Goal: Task Accomplishment & Management: Manage account settings

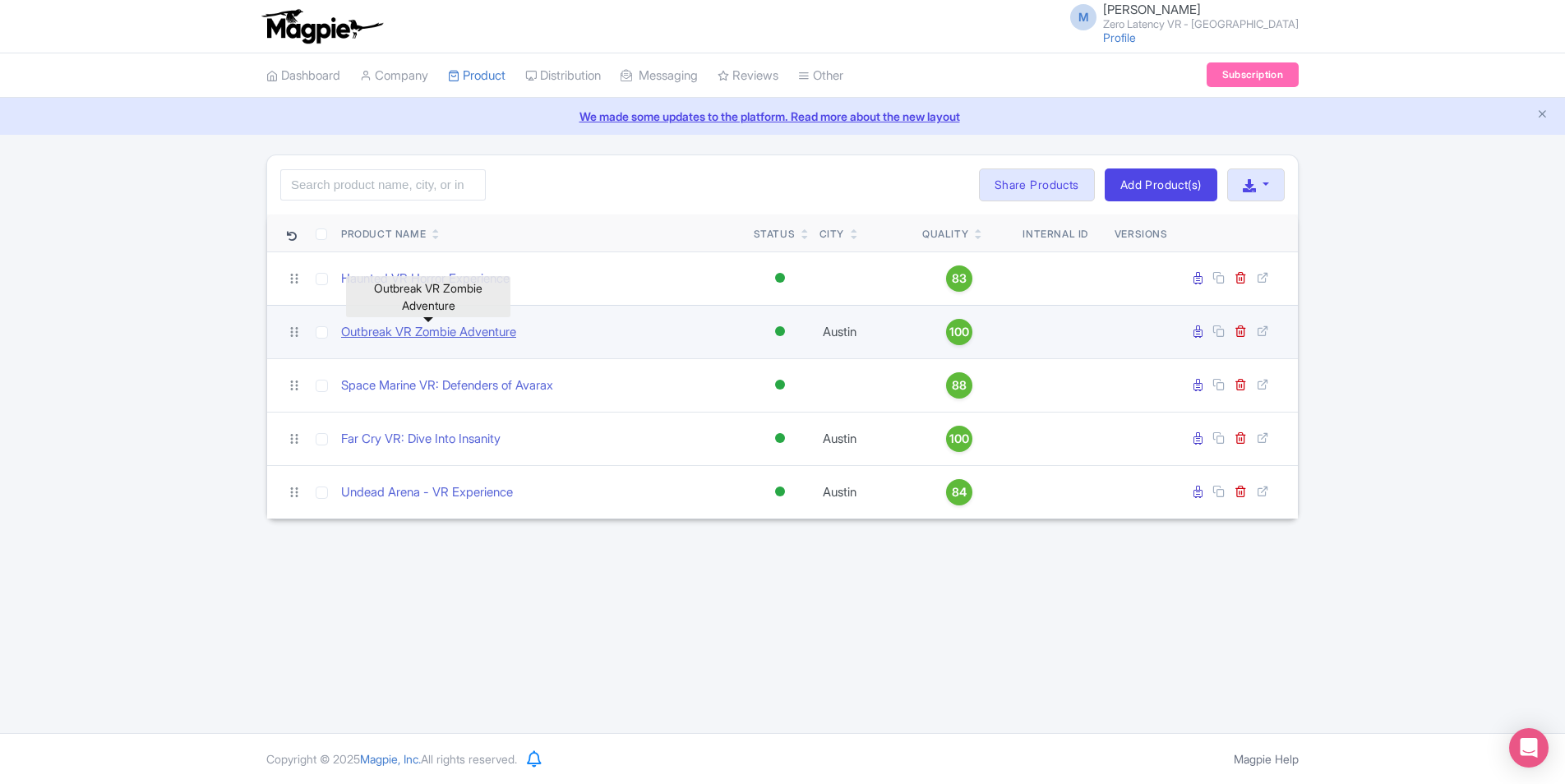
click at [419, 334] on link "Outbreak VR Zombie Adventure" at bounding box center [429, 332] width 175 height 18
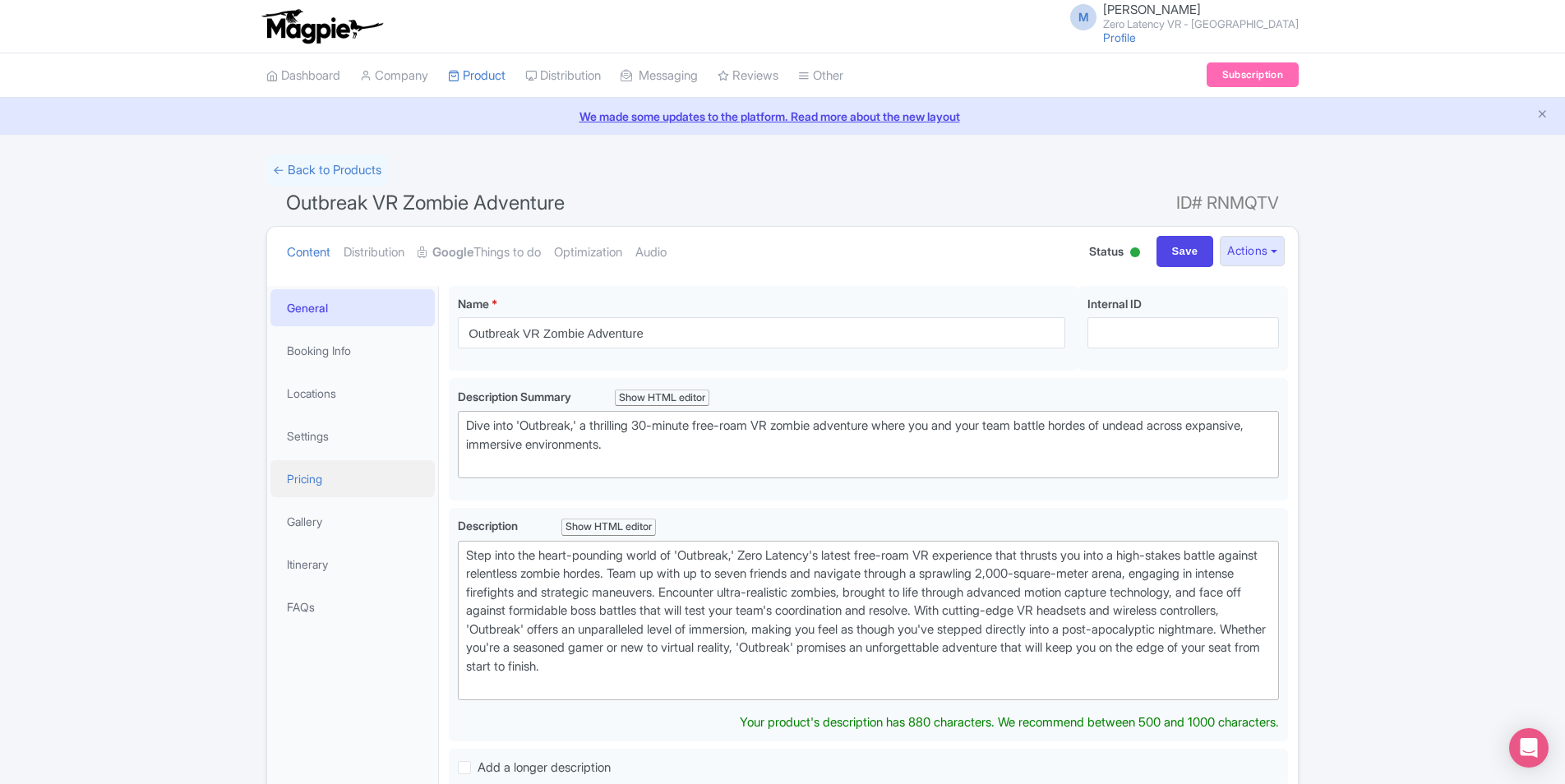
click at [319, 473] on link "Pricing" at bounding box center [353, 479] width 165 height 37
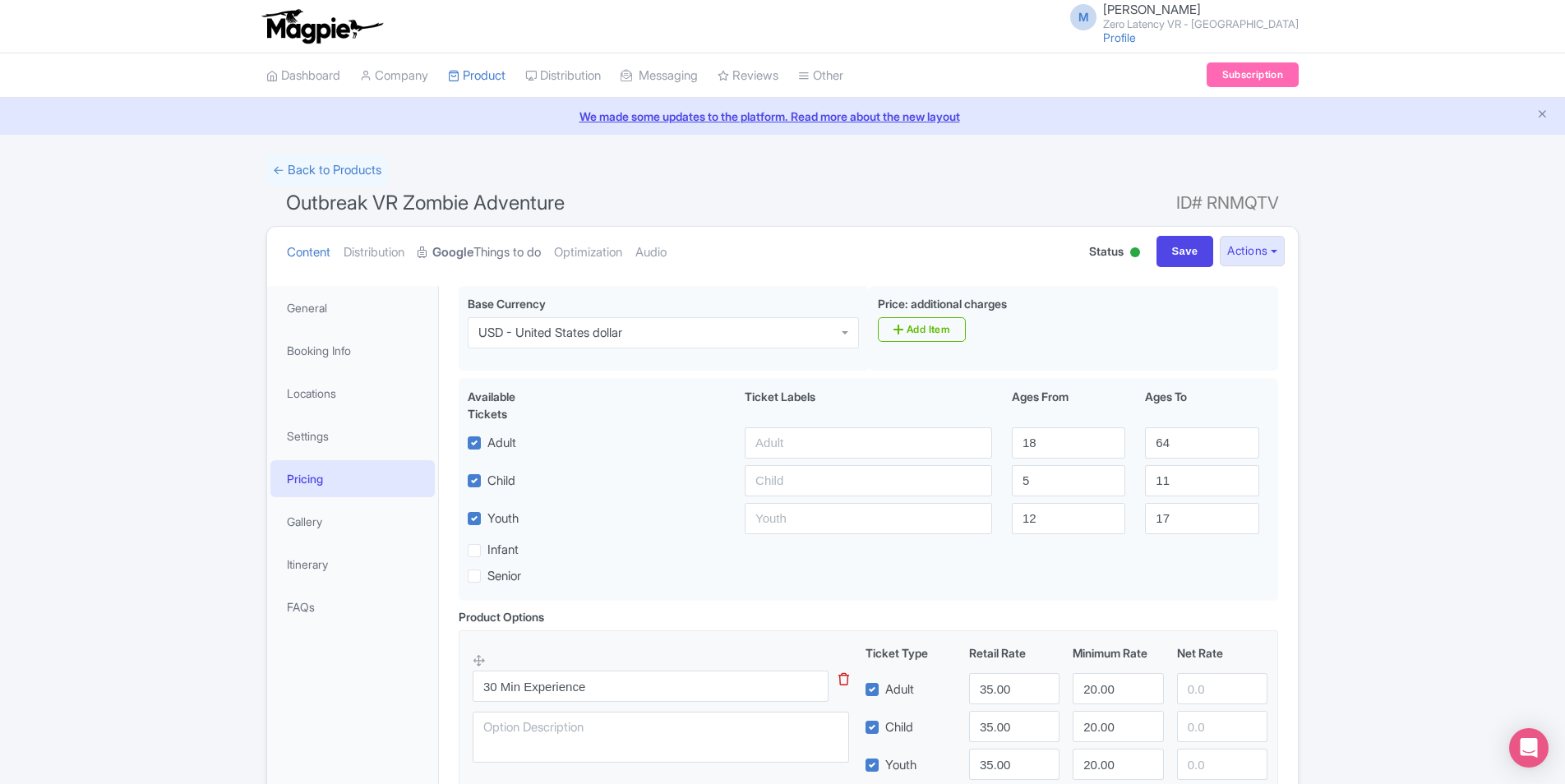
click at [510, 255] on link "Google Things to do" at bounding box center [479, 253] width 124 height 52
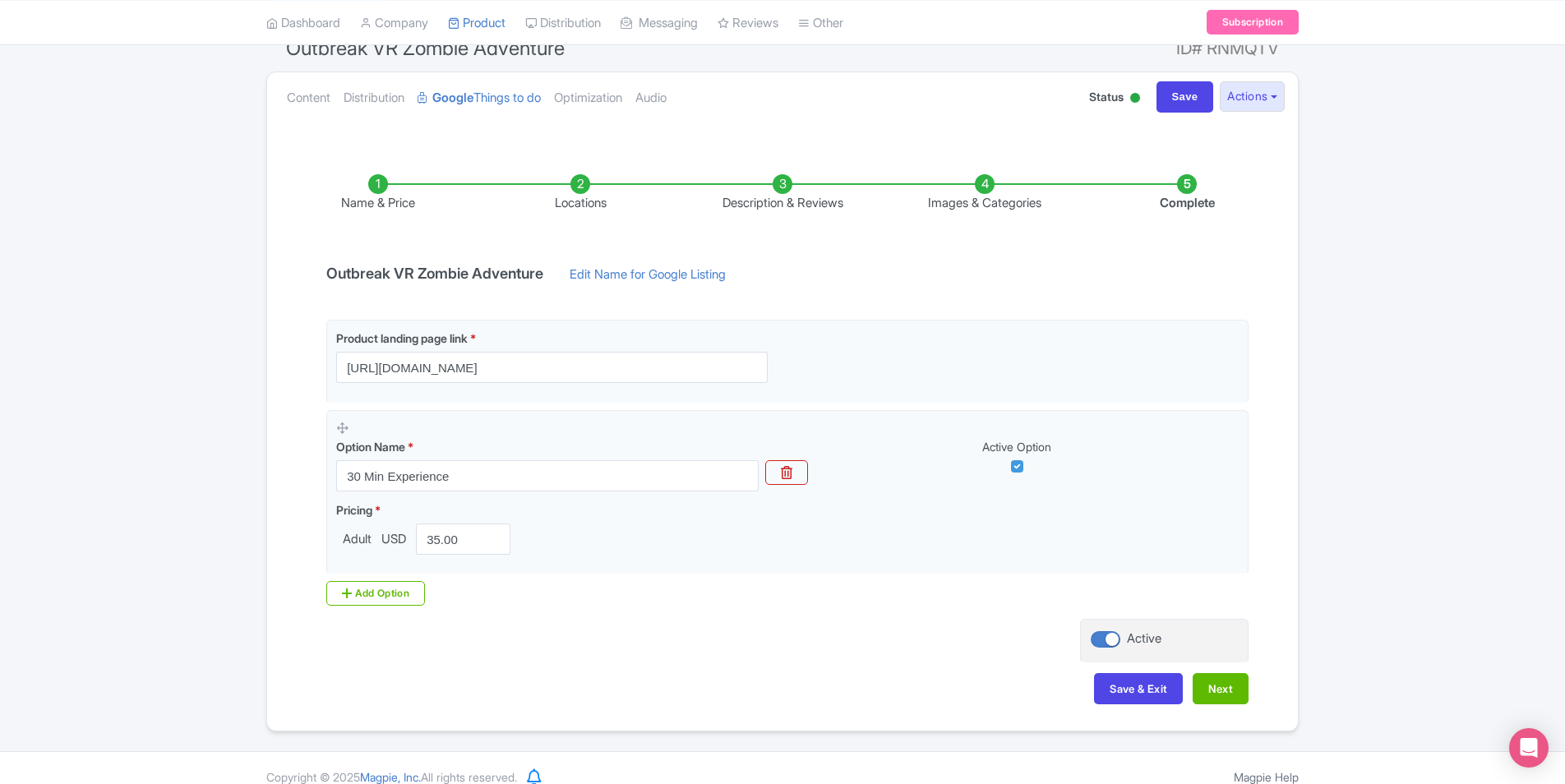
scroll to position [172, 0]
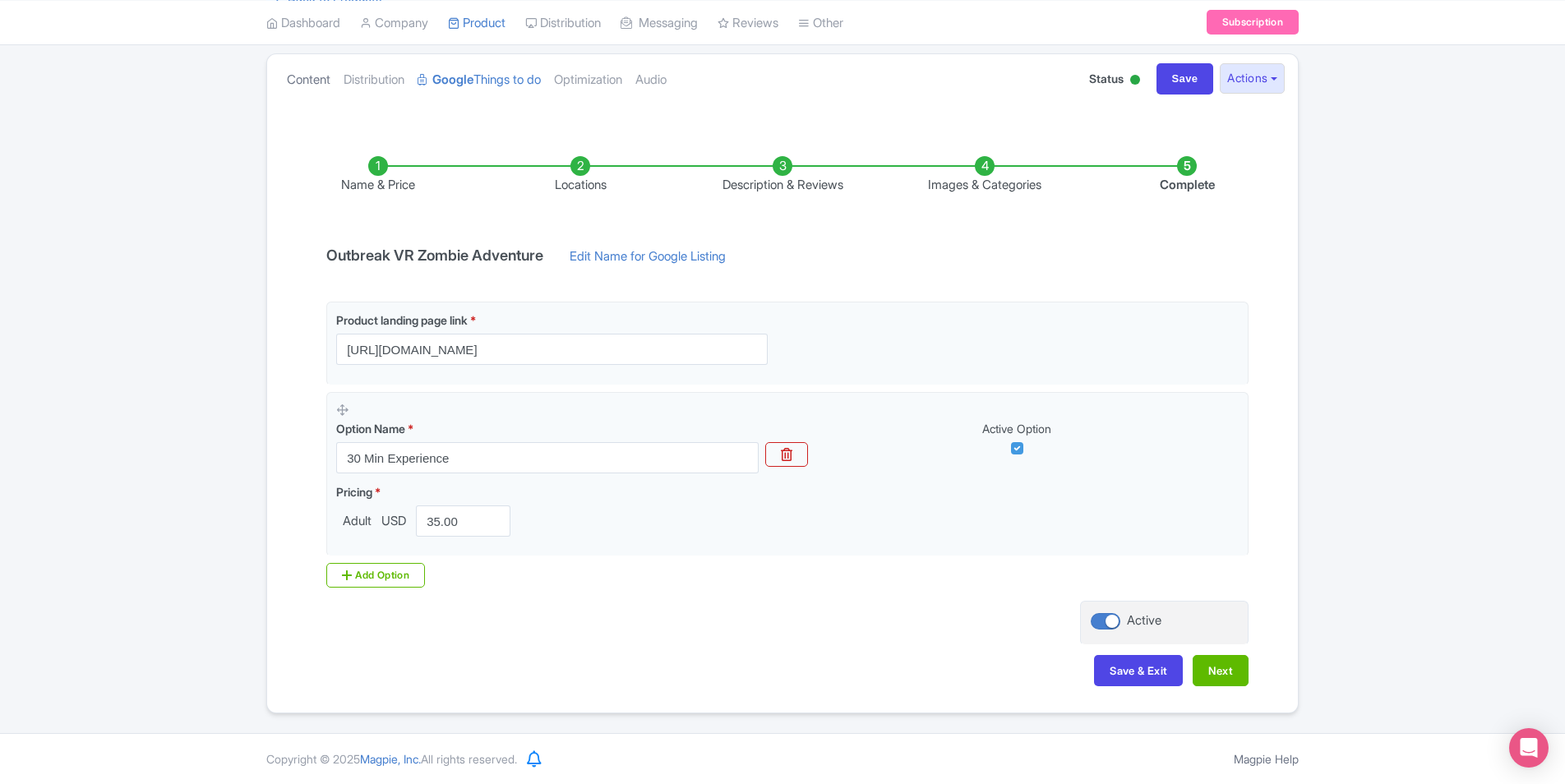
click at [316, 84] on link "Content" at bounding box center [308, 81] width 44 height 52
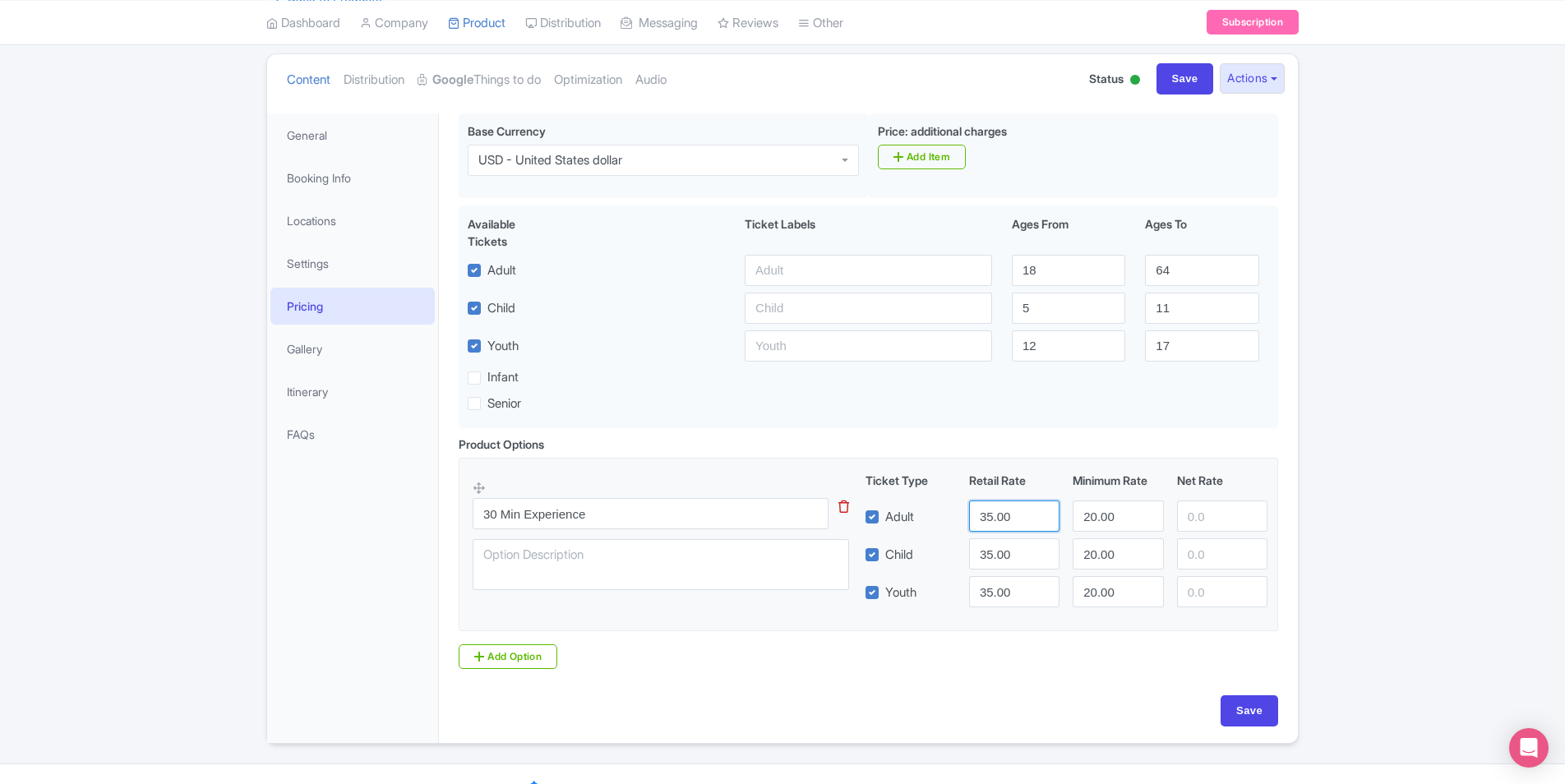
drag, startPoint x: 1031, startPoint y: 520, endPoint x: 918, endPoint y: 518, distance: 113.0
click at [918, 518] on div "Adult 35.00 20.00" at bounding box center [1067, 516] width 416 height 31
paste input "28.77"
type input "28.77"
drag, startPoint x: 1120, startPoint y: 519, endPoint x: 1072, endPoint y: 519, distance: 48.0
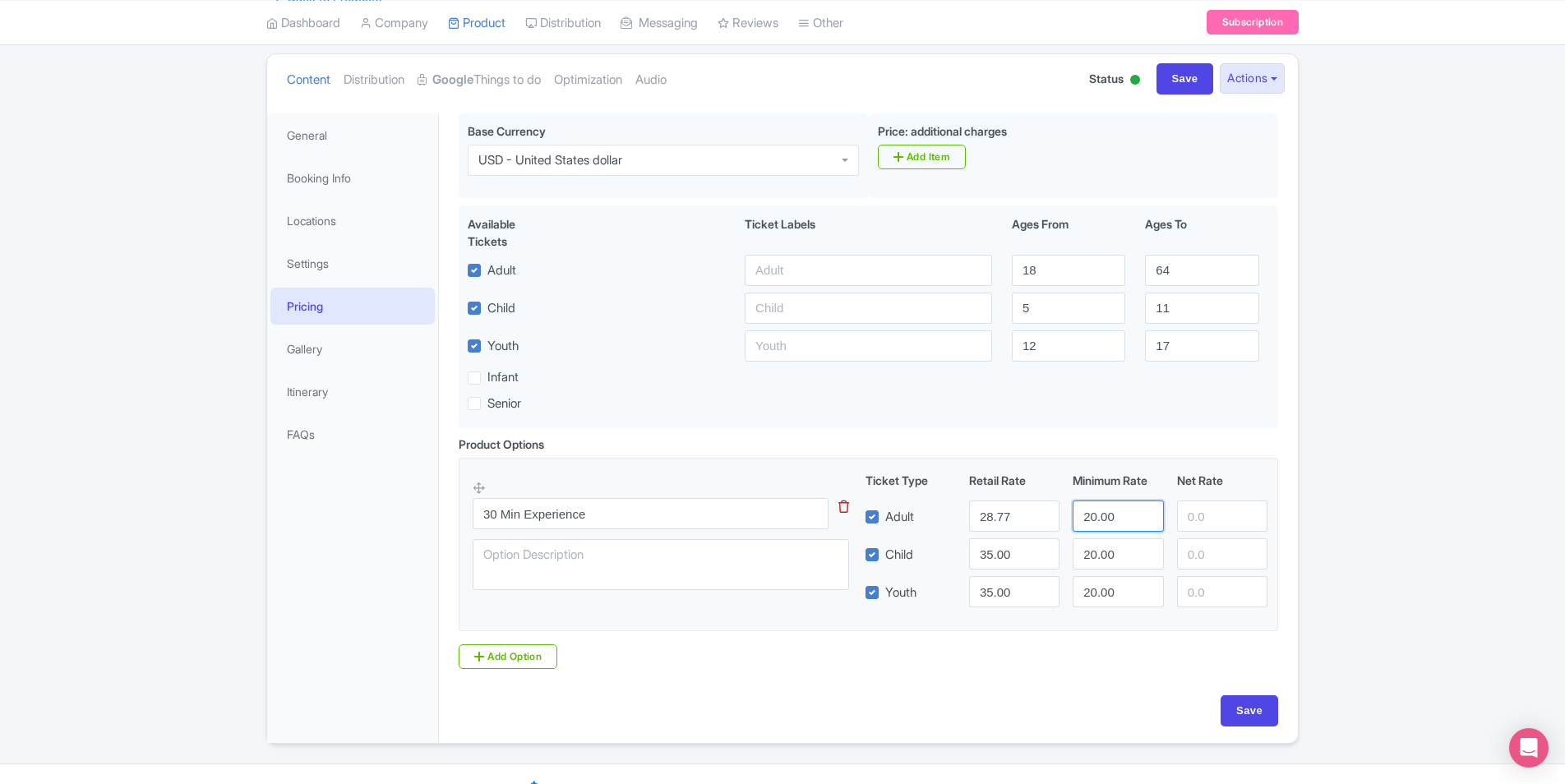
click at [1074, 519] on input "20.00" at bounding box center [1118, 516] width 91 height 31
paste input "8.77"
type input "28.77"
drag, startPoint x: 1024, startPoint y: 559, endPoint x: 926, endPoint y: 558, distance: 98.0
click at [926, 558] on div "Child 35.00 20.00" at bounding box center [1067, 554] width 416 height 31
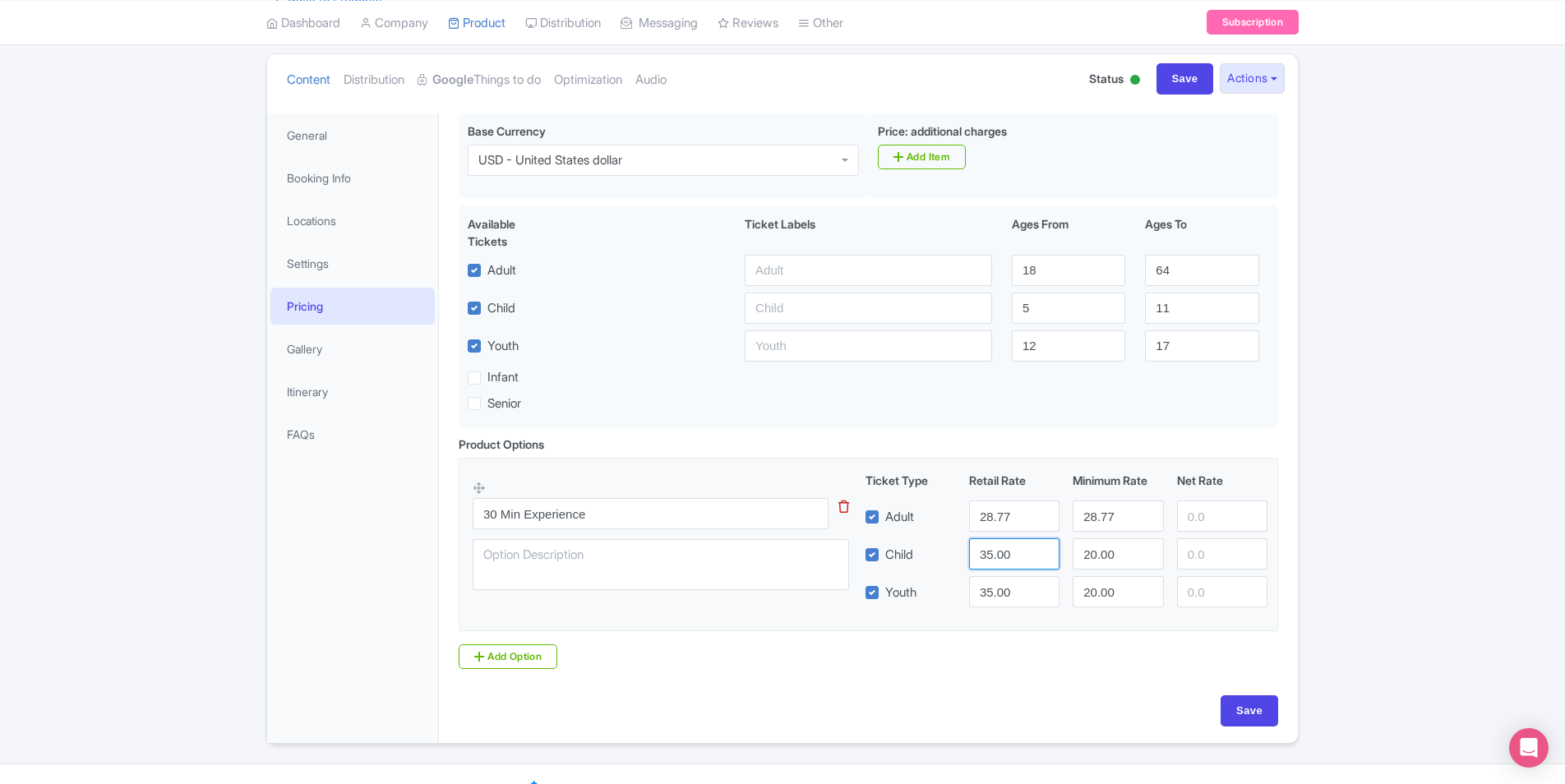
paste input "28.77"
type input "28.77"
drag, startPoint x: 1129, startPoint y: 548, endPoint x: 1054, endPoint y: 553, distance: 75.2
click at [1054, 553] on div "Child 28.77 20.00" at bounding box center [1067, 554] width 416 height 31
paste input "8.77"
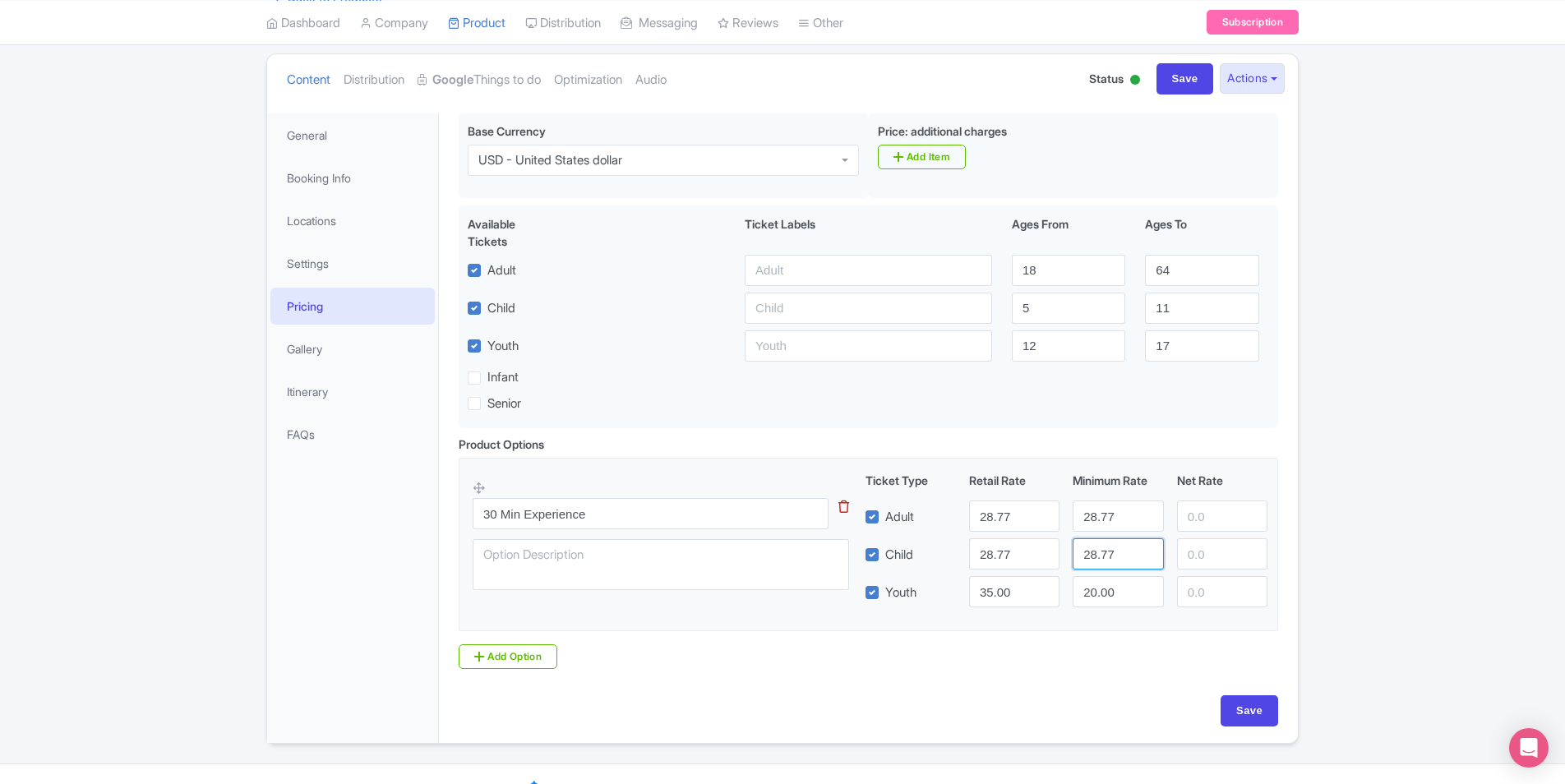
type input "28.77"
drag, startPoint x: 1024, startPoint y: 605, endPoint x: 963, endPoint y: 603, distance: 61.0
click at [963, 603] on div "35.00" at bounding box center [1014, 592] width 103 height 31
paste input "28.77"
type input "28.77"
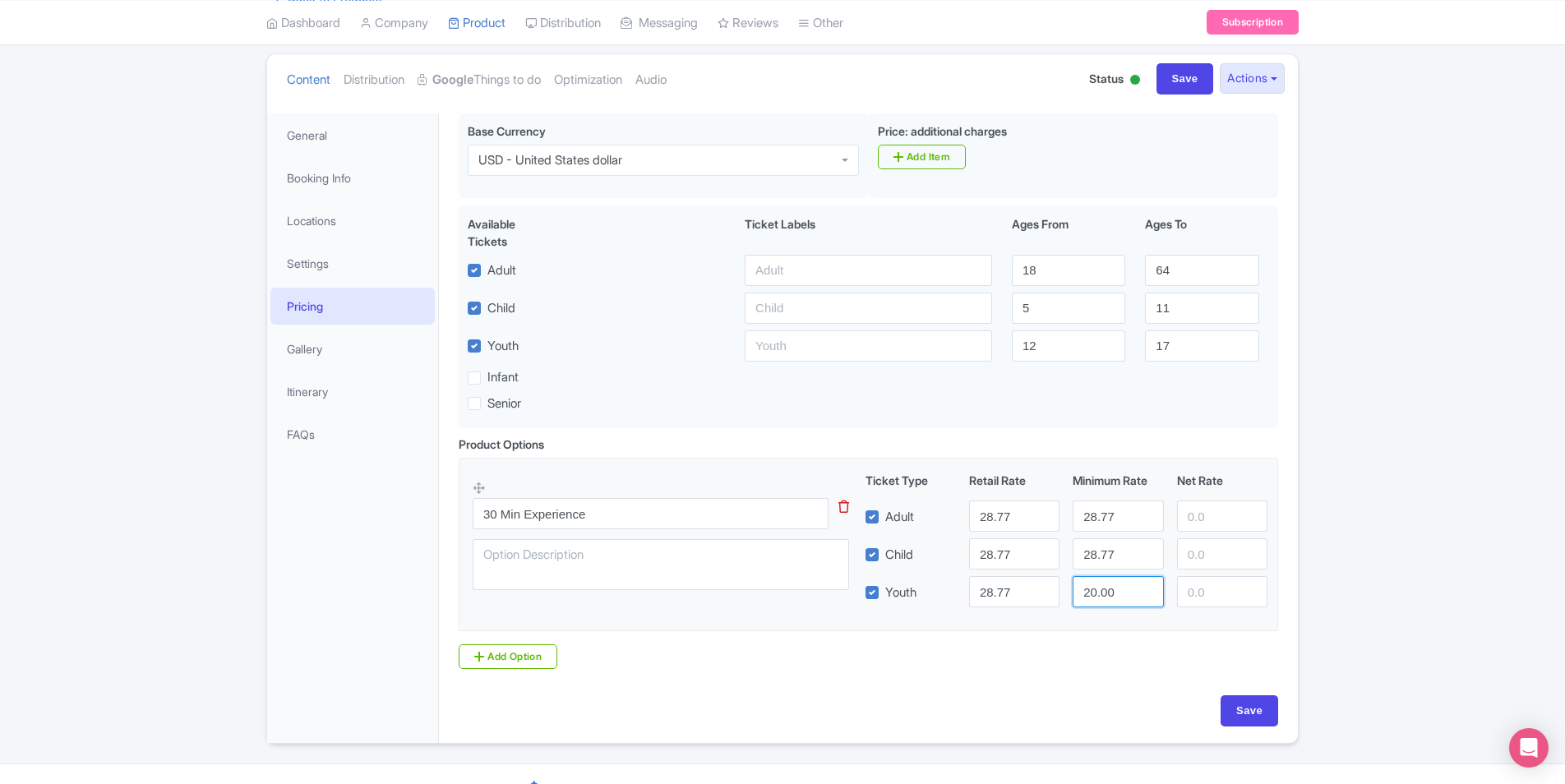
drag, startPoint x: 1124, startPoint y: 596, endPoint x: 930, endPoint y: 606, distance: 194.3
click at [930, 606] on div "Youth 28.77 20.00" at bounding box center [1067, 592] width 416 height 31
paste input "8.77"
type input "28.77"
click at [1244, 710] on input "Save" at bounding box center [1249, 710] width 57 height 31
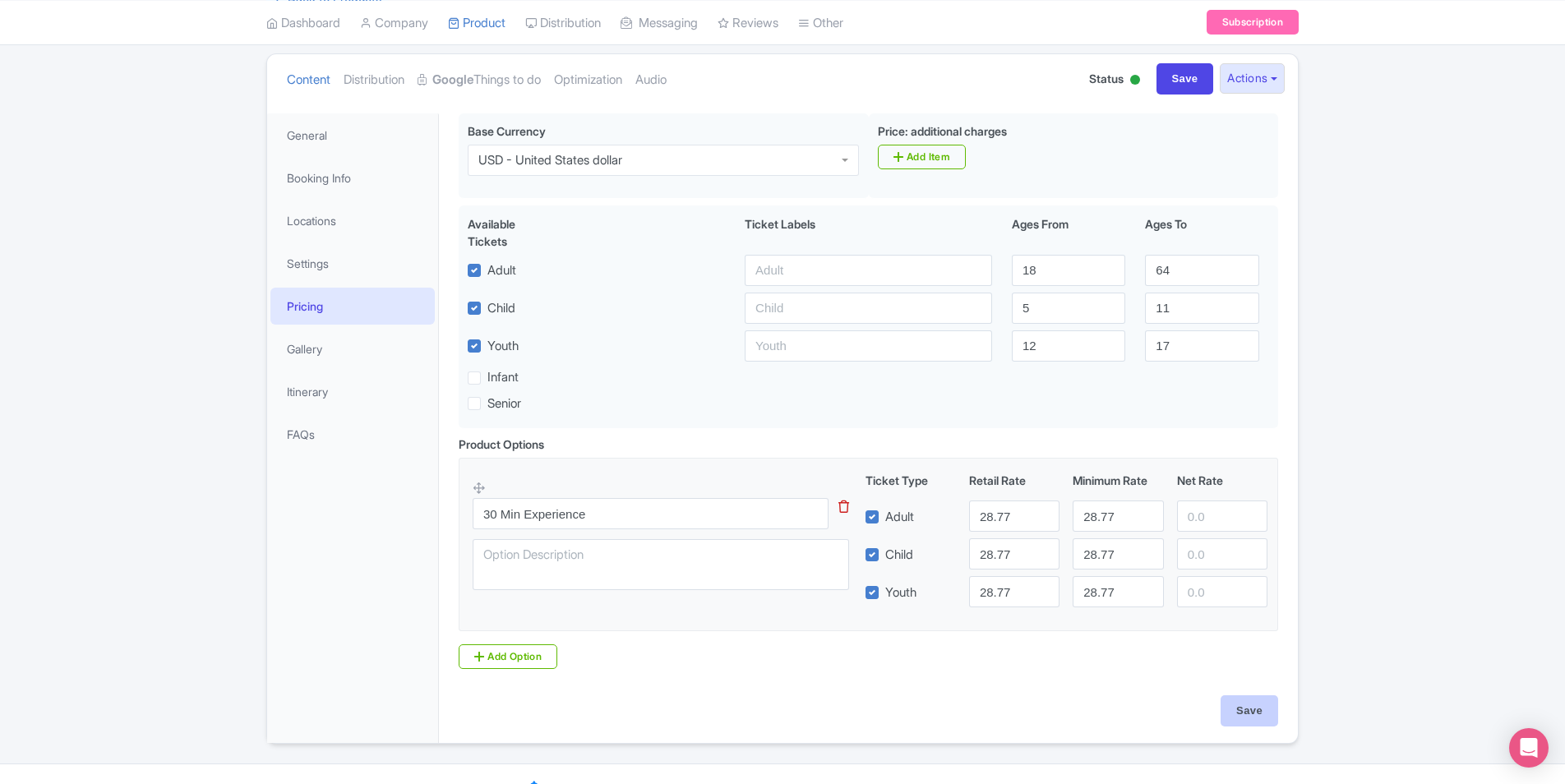
type input "Saving..."
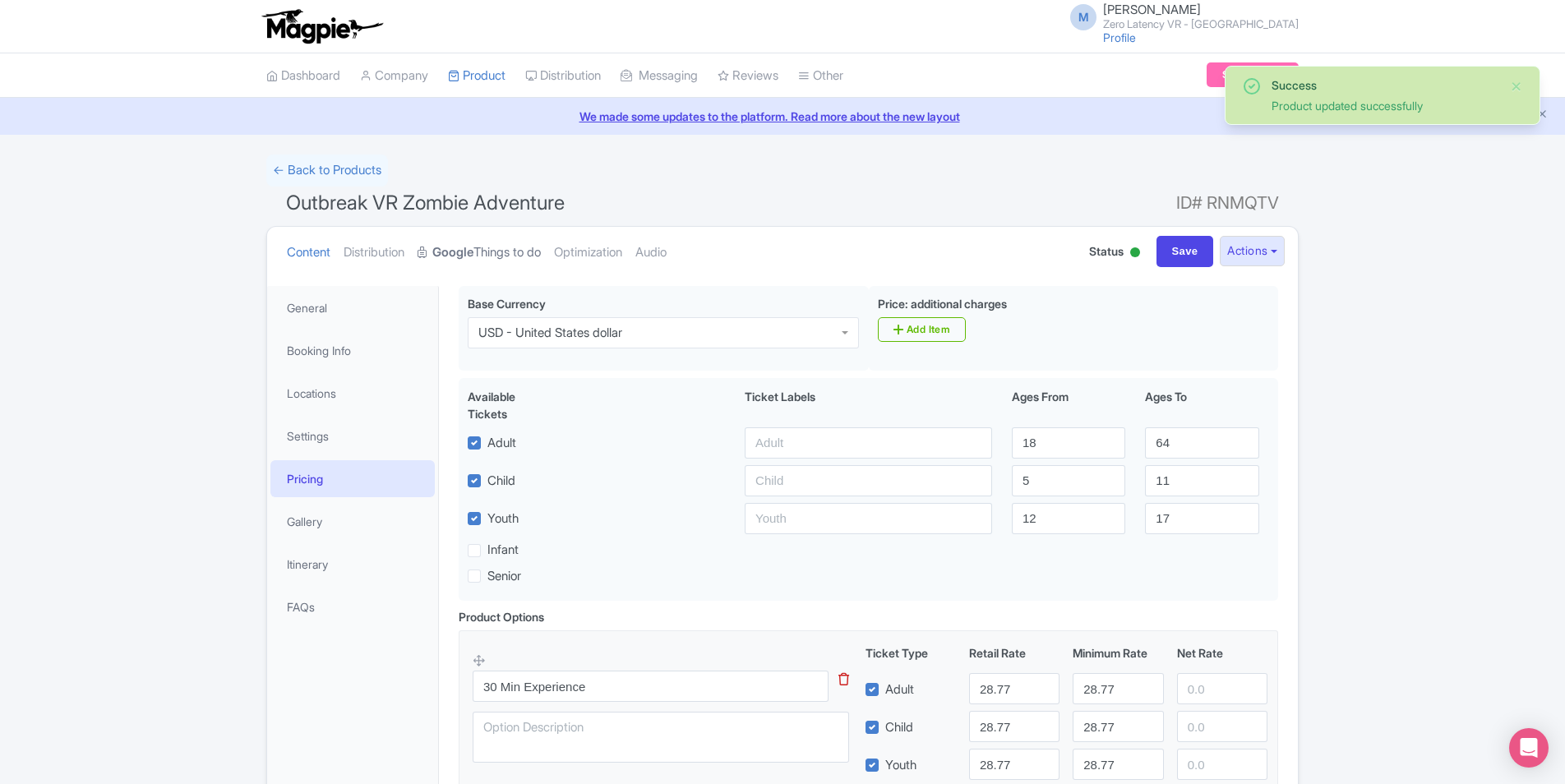
click at [503, 253] on link "Google Things to do" at bounding box center [479, 253] width 124 height 52
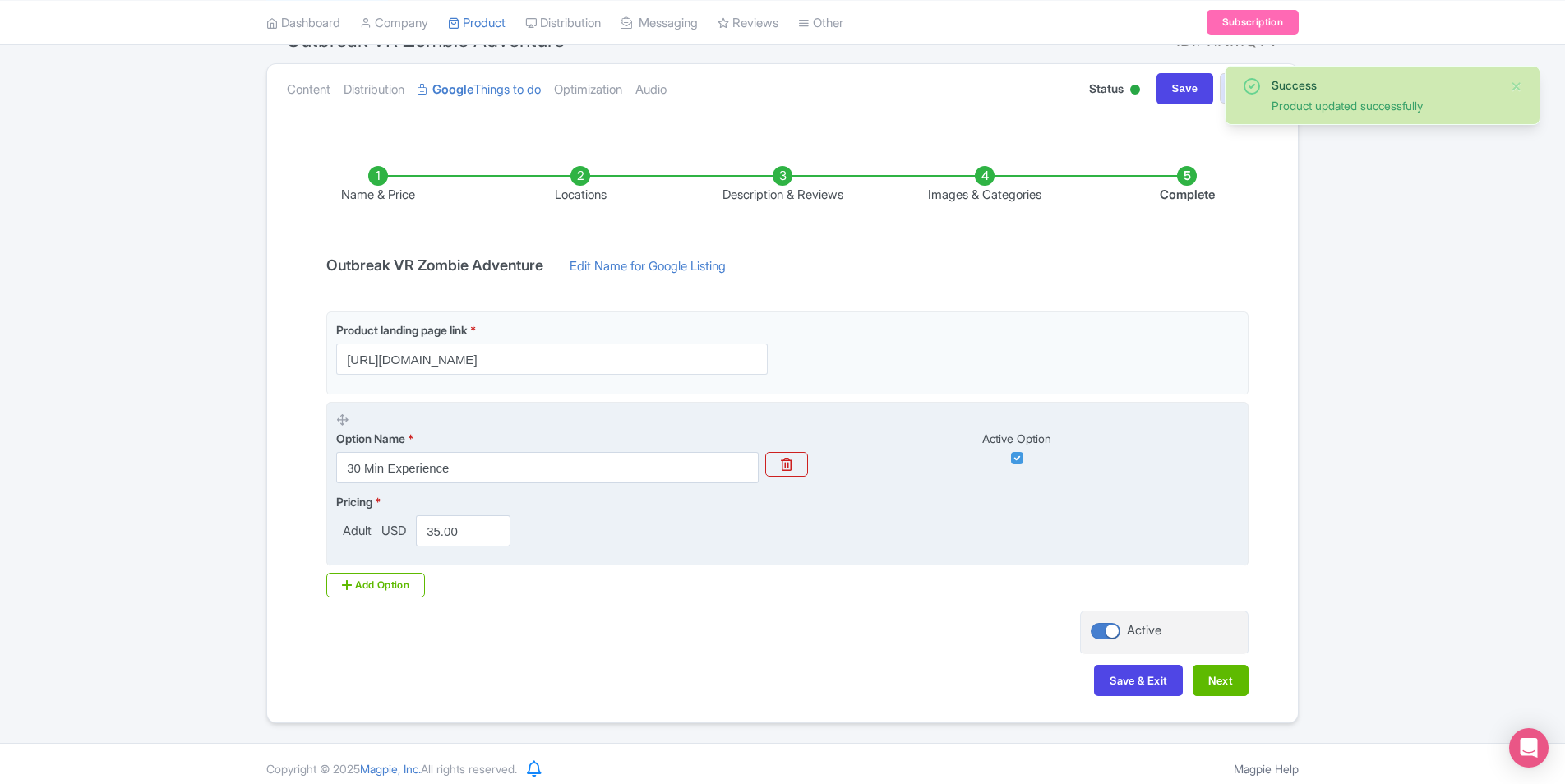
scroll to position [165, 0]
drag, startPoint x: 473, startPoint y: 531, endPoint x: 370, endPoint y: 534, distance: 103.0
click at [370, 534] on div "Adult USD 35.00" at bounding box center [426, 529] width 181 height 31
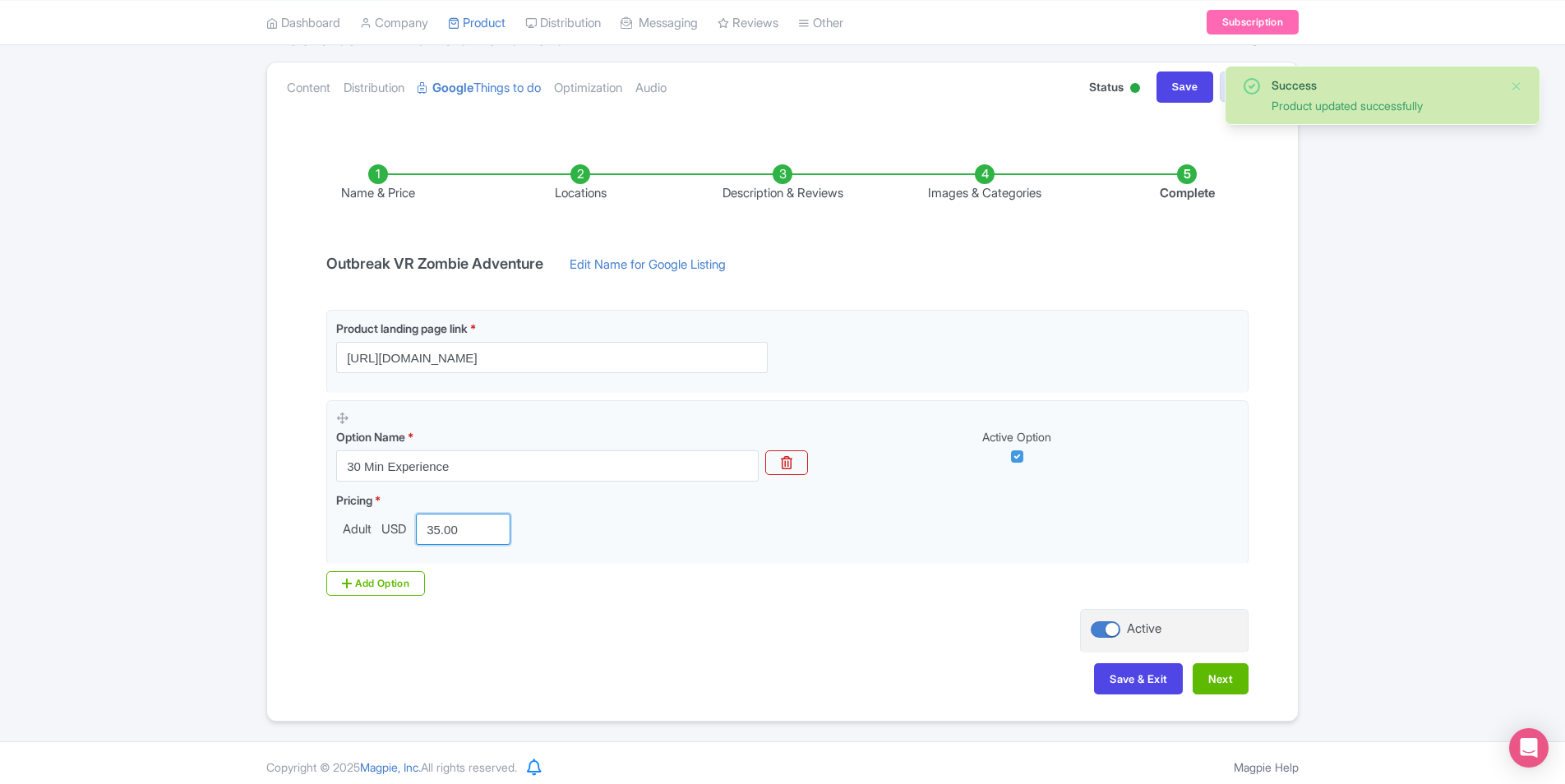
paste input "28.77"
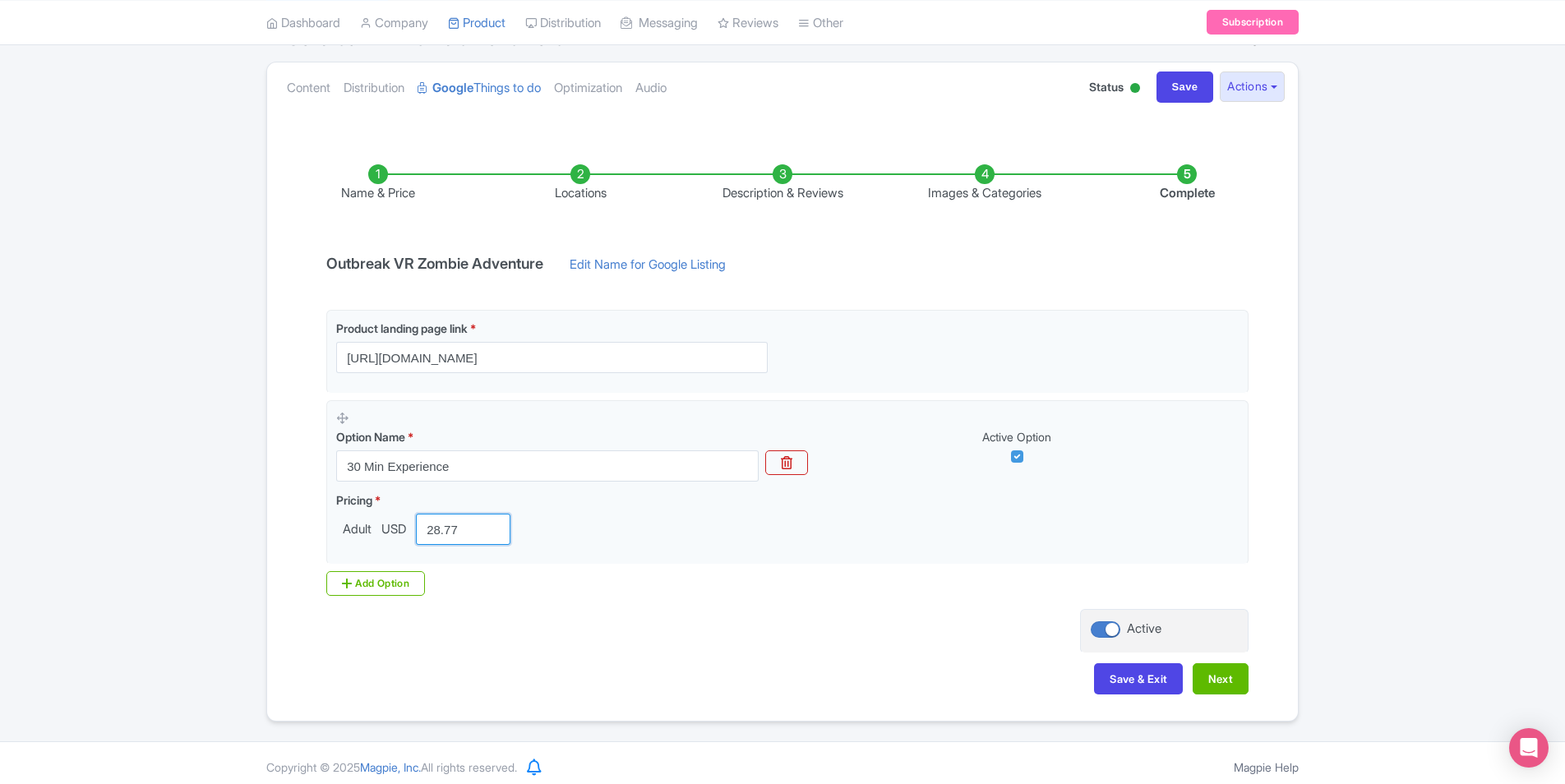
type input "28.77"
click at [651, 682] on div "Save & Exit Next" at bounding box center [782, 687] width 932 height 48
click at [1157, 676] on button "Save & Exit" at bounding box center [1139, 678] width 89 height 31
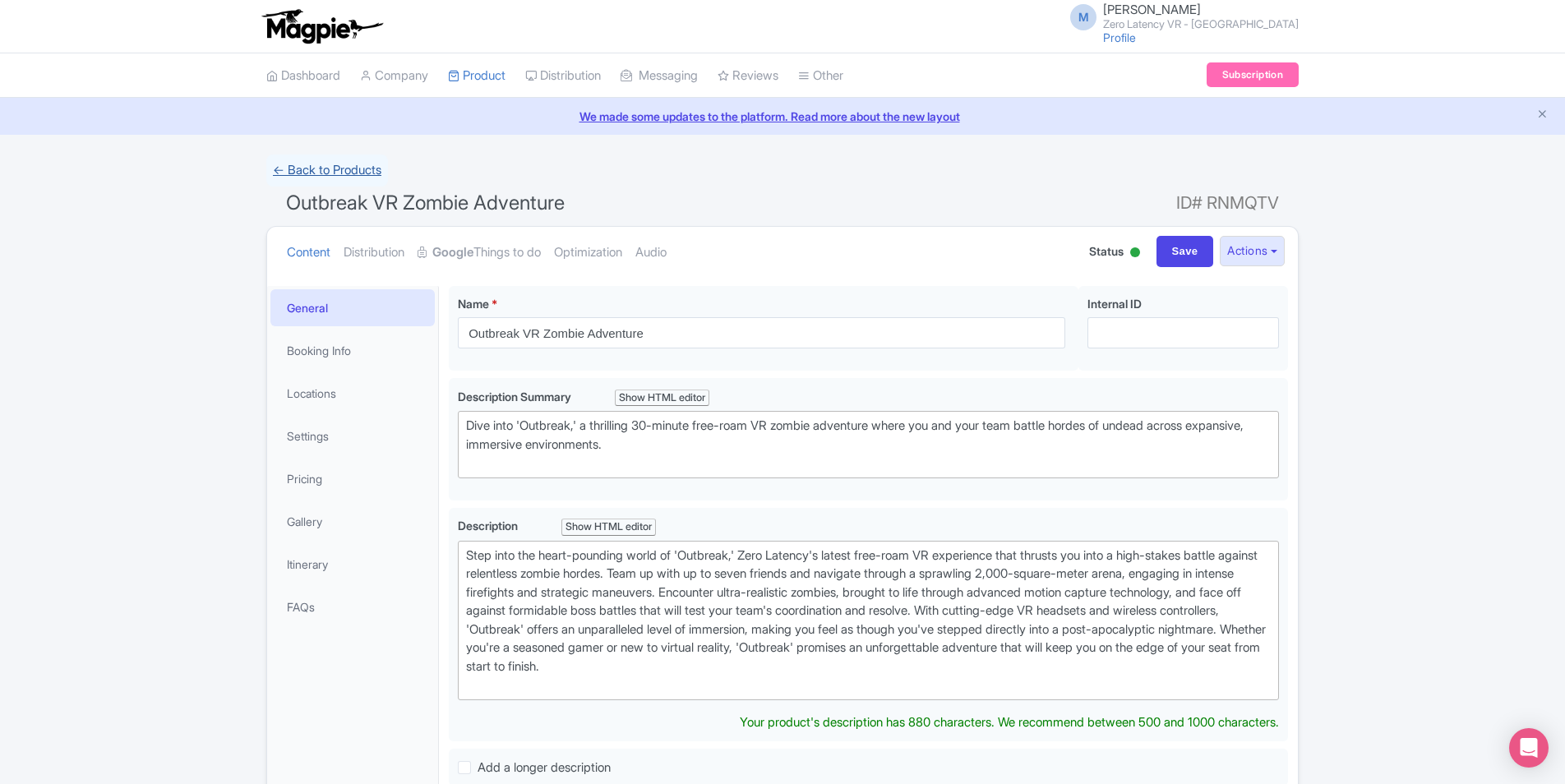
click at [296, 172] on link "← Back to Products" at bounding box center [327, 171] width 122 height 32
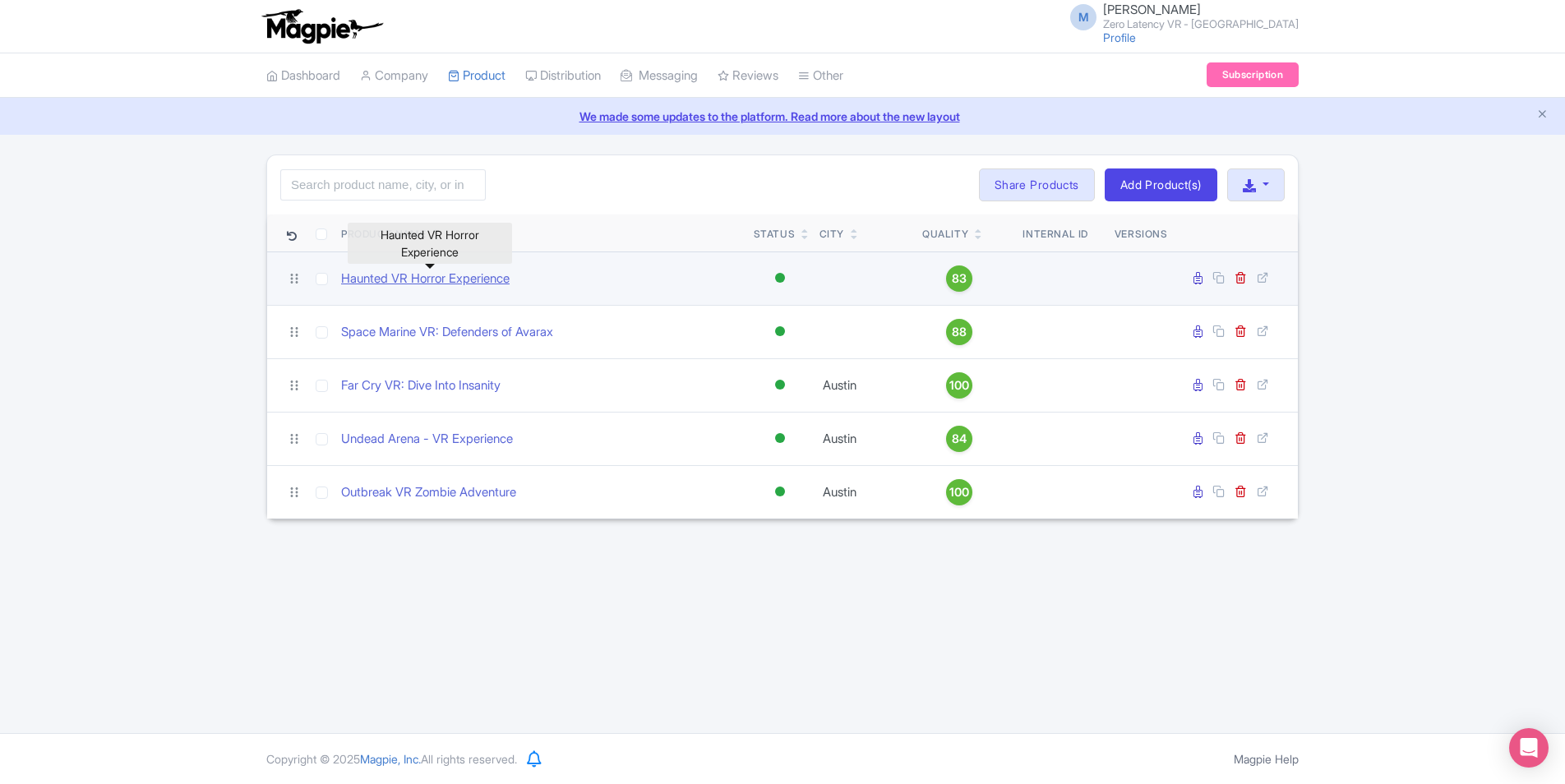
click at [414, 274] on link "Haunted VR Horror Experience" at bounding box center [425, 279] width 169 height 18
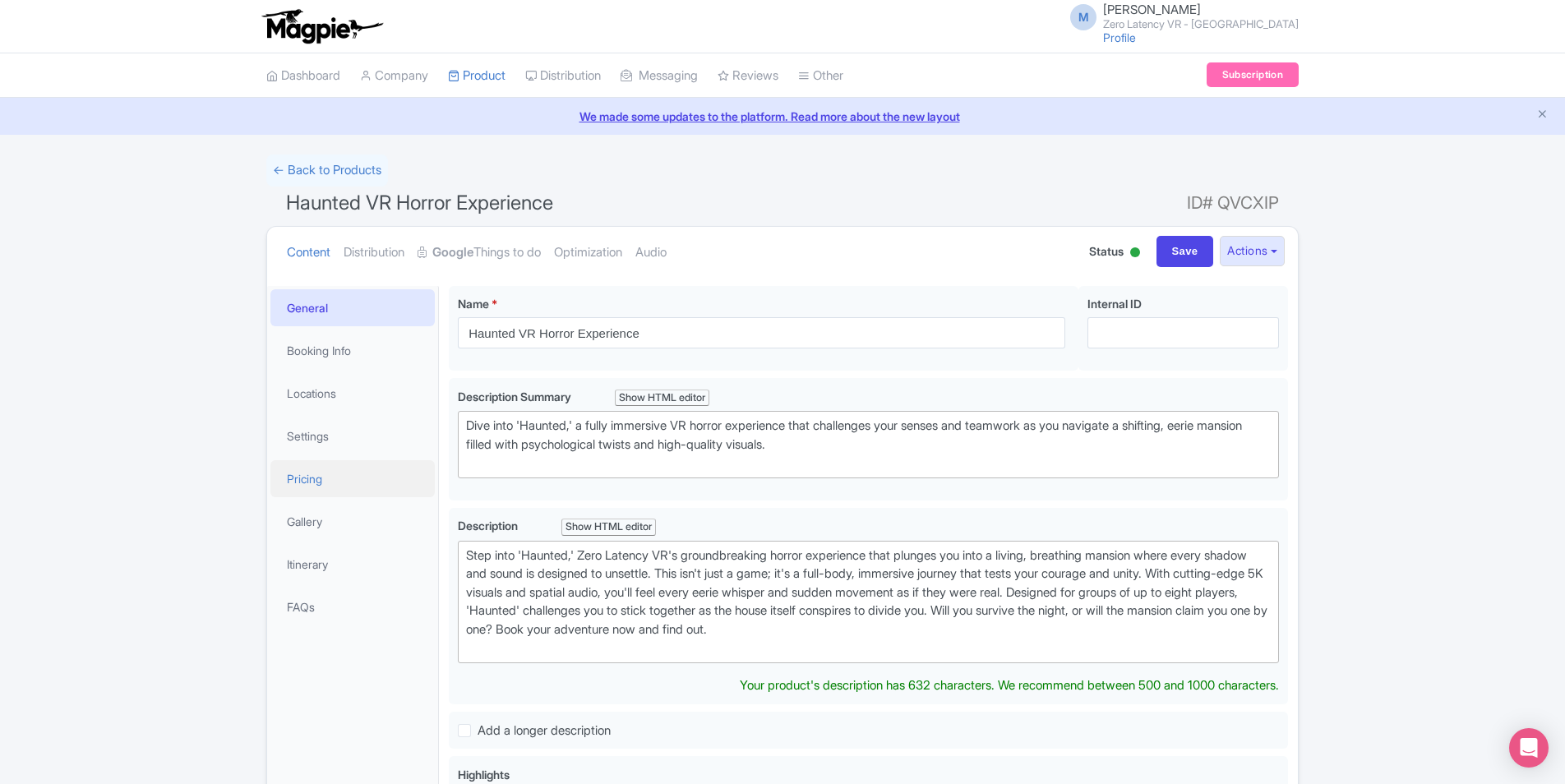
click at [326, 488] on link "Pricing" at bounding box center [353, 479] width 165 height 37
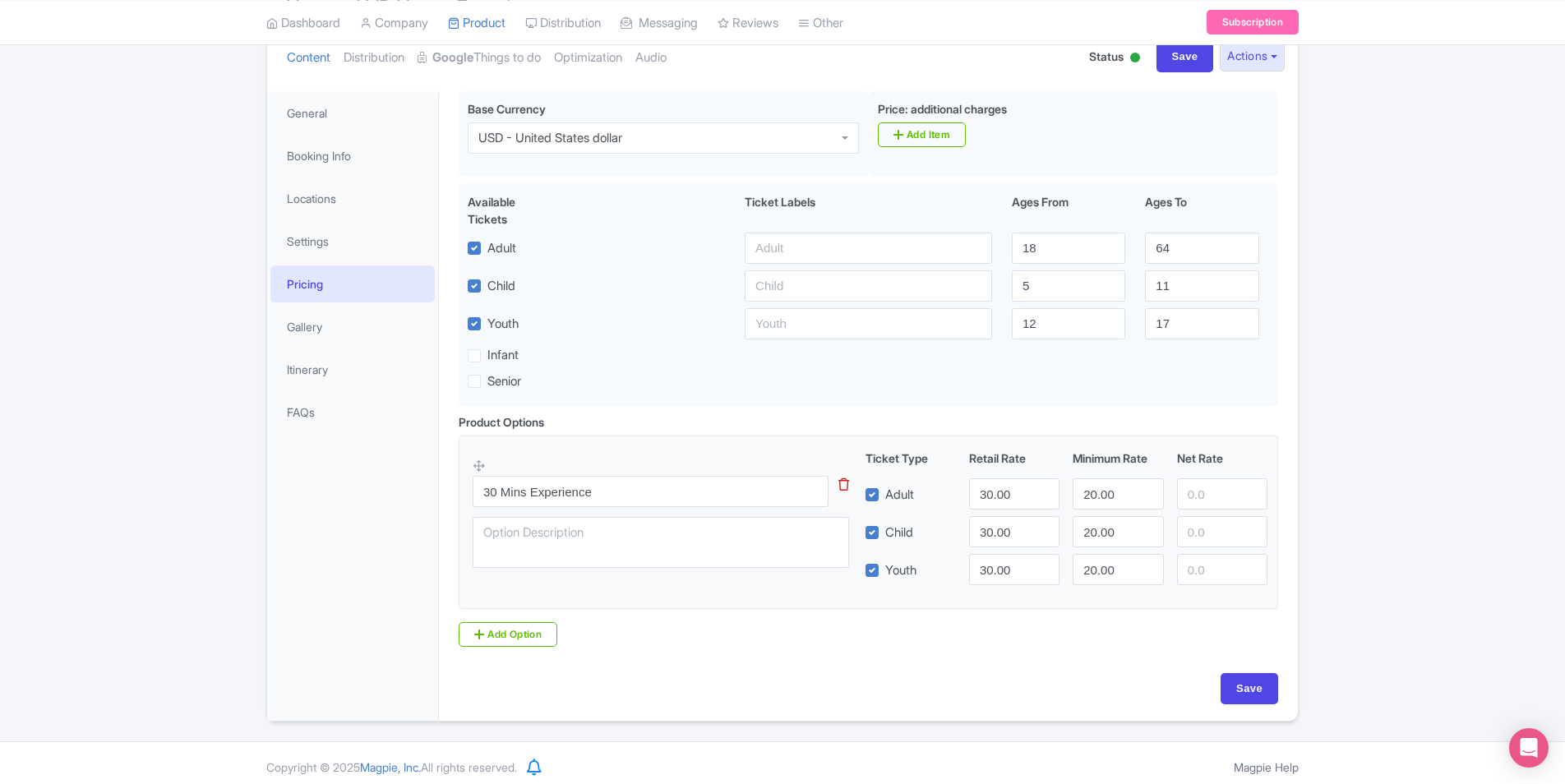
scroll to position [203, 0]
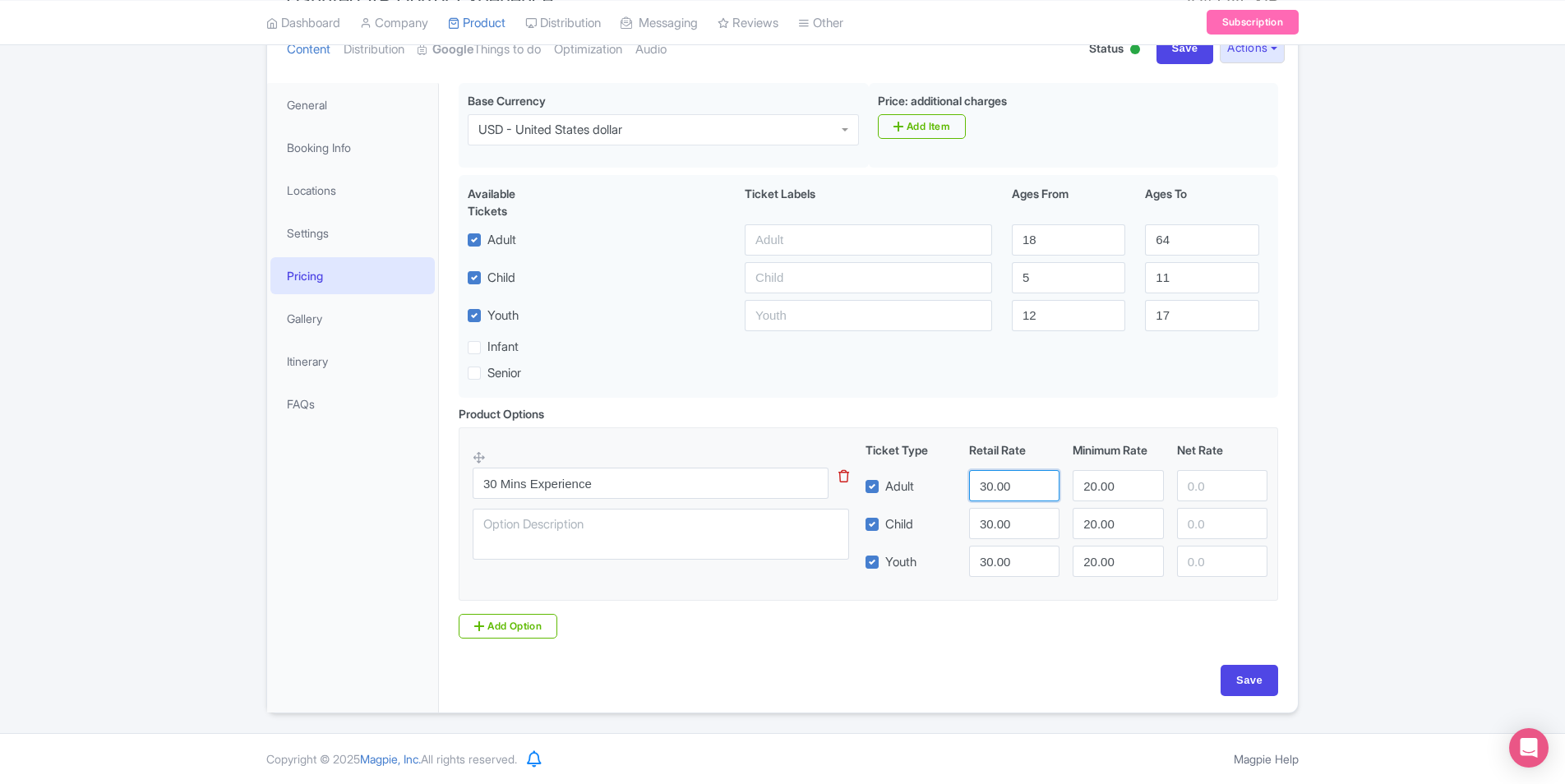
drag, startPoint x: 1024, startPoint y: 492, endPoint x: 902, endPoint y: 491, distance: 122.0
click at [902, 491] on div "Adult 30.00 20.00" at bounding box center [1067, 485] width 416 height 31
paste input "28.77"
type input "28.77"
drag, startPoint x: 1125, startPoint y: 487, endPoint x: 1060, endPoint y: 498, distance: 65.9
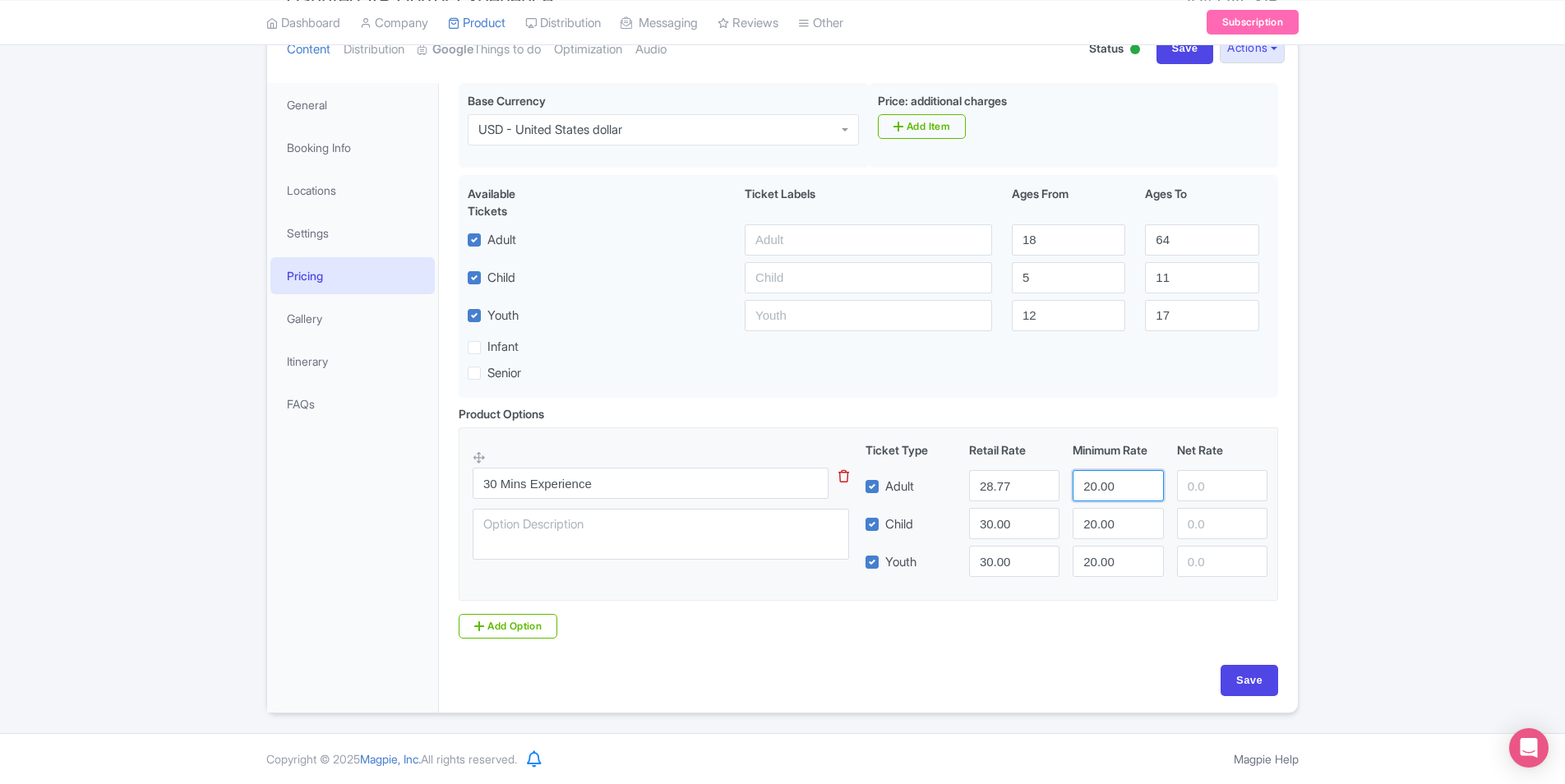
click at [1060, 498] on div "Adult 28.77 20.00" at bounding box center [1067, 485] width 416 height 31
paste input "8.77"
type input "28.77"
drag, startPoint x: 1024, startPoint y: 524, endPoint x: 933, endPoint y: 532, distance: 91.4
click at [933, 532] on div "Child 30.00 20.00" at bounding box center [1067, 523] width 416 height 31
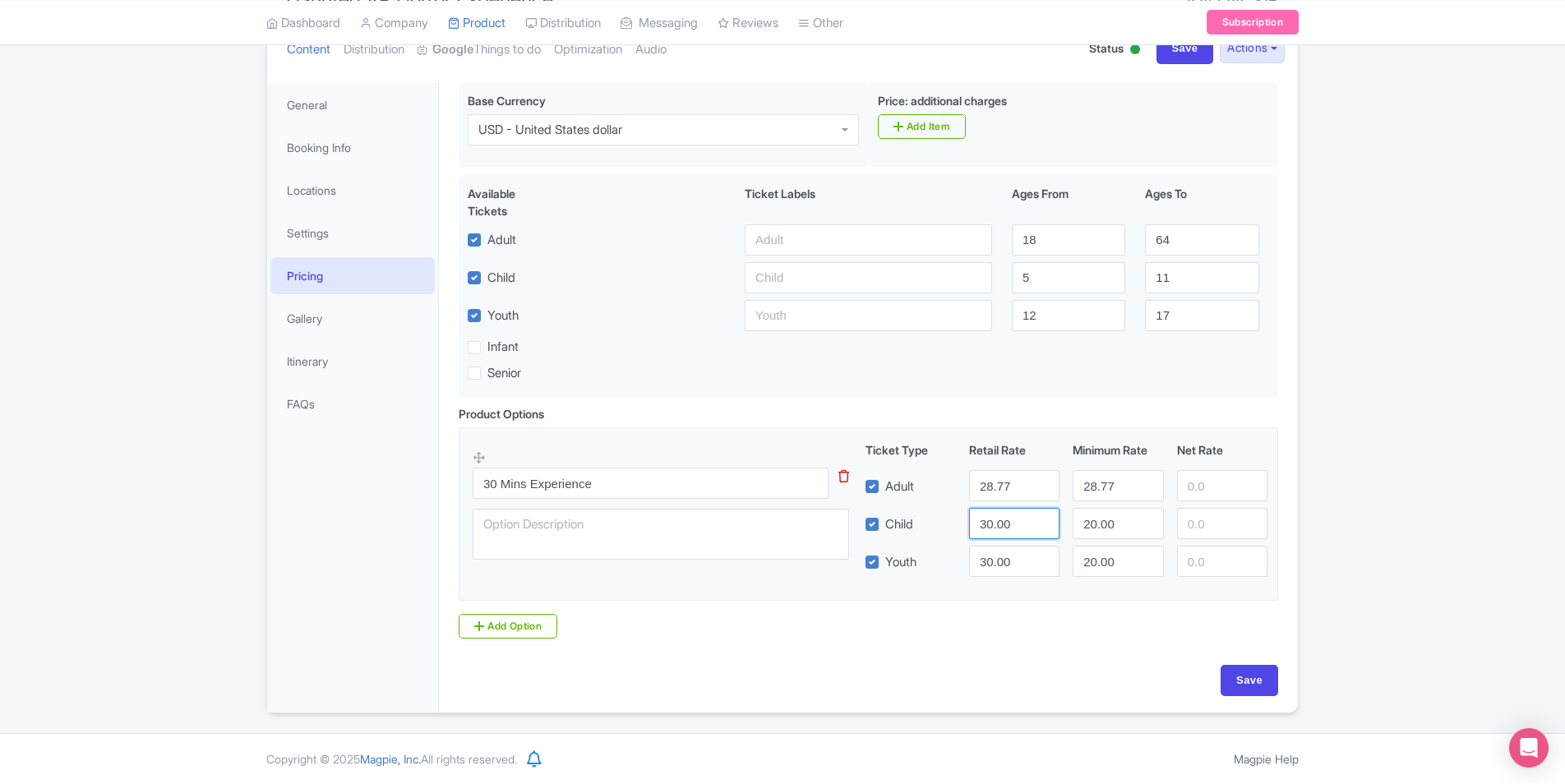
paste input "28.77"
type input "28.77"
drag, startPoint x: 1122, startPoint y: 521, endPoint x: 994, endPoint y: 533, distance: 128.6
click at [994, 533] on div "Child [DEMOGRAPHIC_DATA].77 20.00" at bounding box center [1067, 523] width 416 height 31
paste input "8.77"
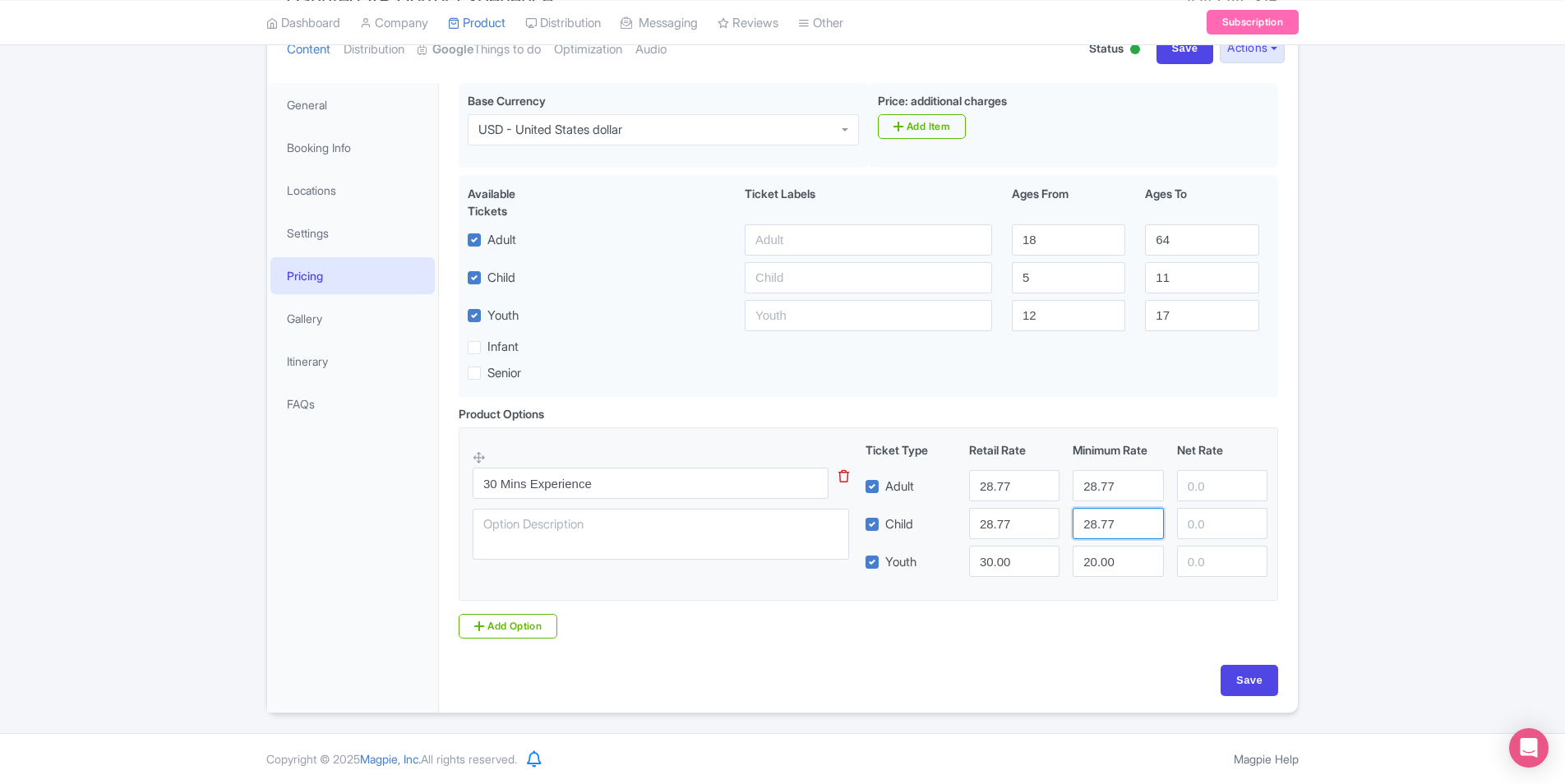
type input "28.77"
drag, startPoint x: 1012, startPoint y: 562, endPoint x: 904, endPoint y: 550, distance: 108.7
click at [893, 556] on div "Youth 30.00 20.00" at bounding box center [1067, 560] width 416 height 31
paste input "28.77"
type input "28.77"
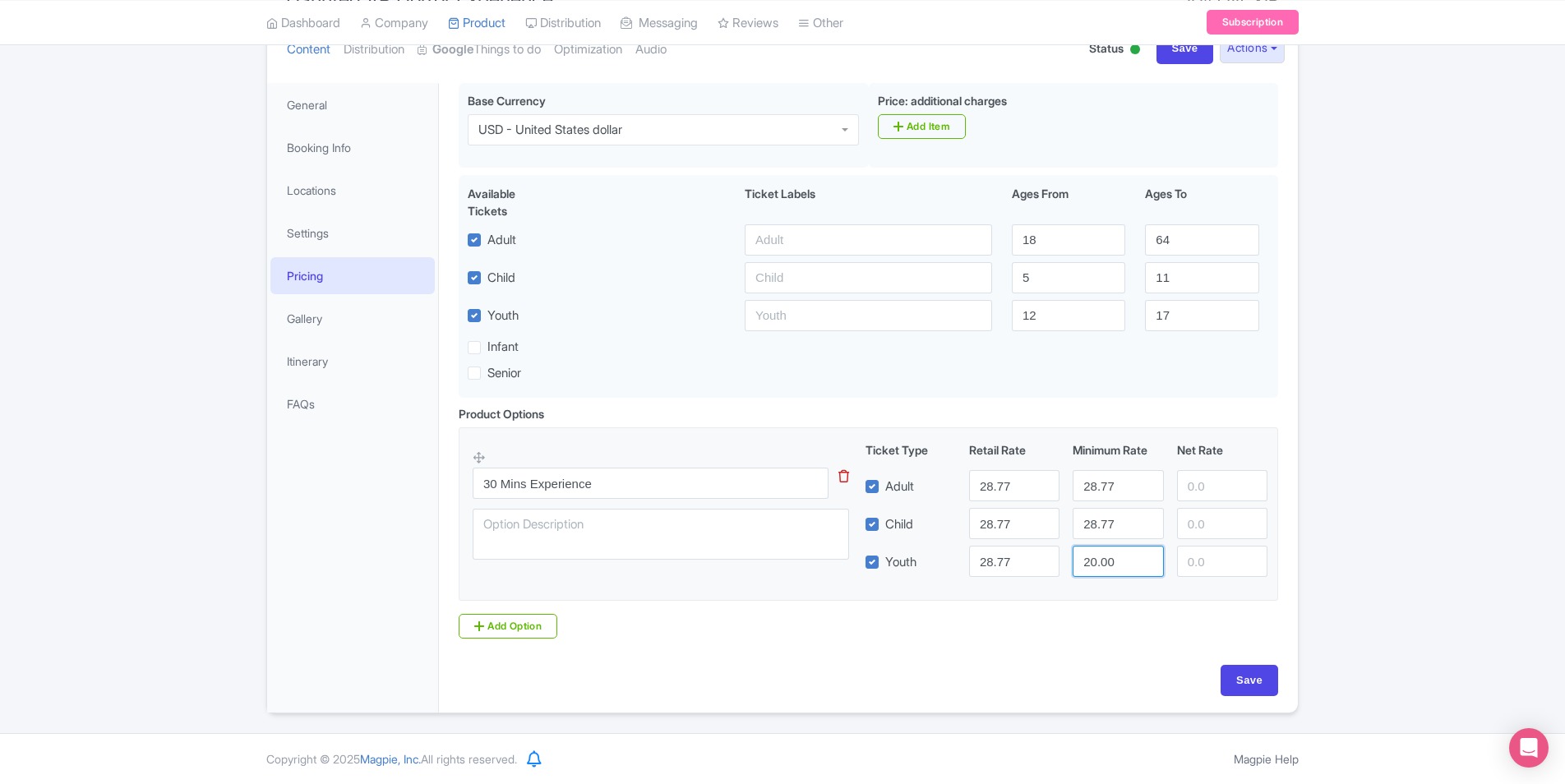
drag, startPoint x: 1119, startPoint y: 563, endPoint x: 988, endPoint y: 577, distance: 131.7
click at [988, 577] on div "Youth 28.77 20.00" at bounding box center [1067, 560] width 416 height 31
paste input "8.77"
type input "28.77"
click at [1232, 672] on input "Save" at bounding box center [1249, 680] width 57 height 31
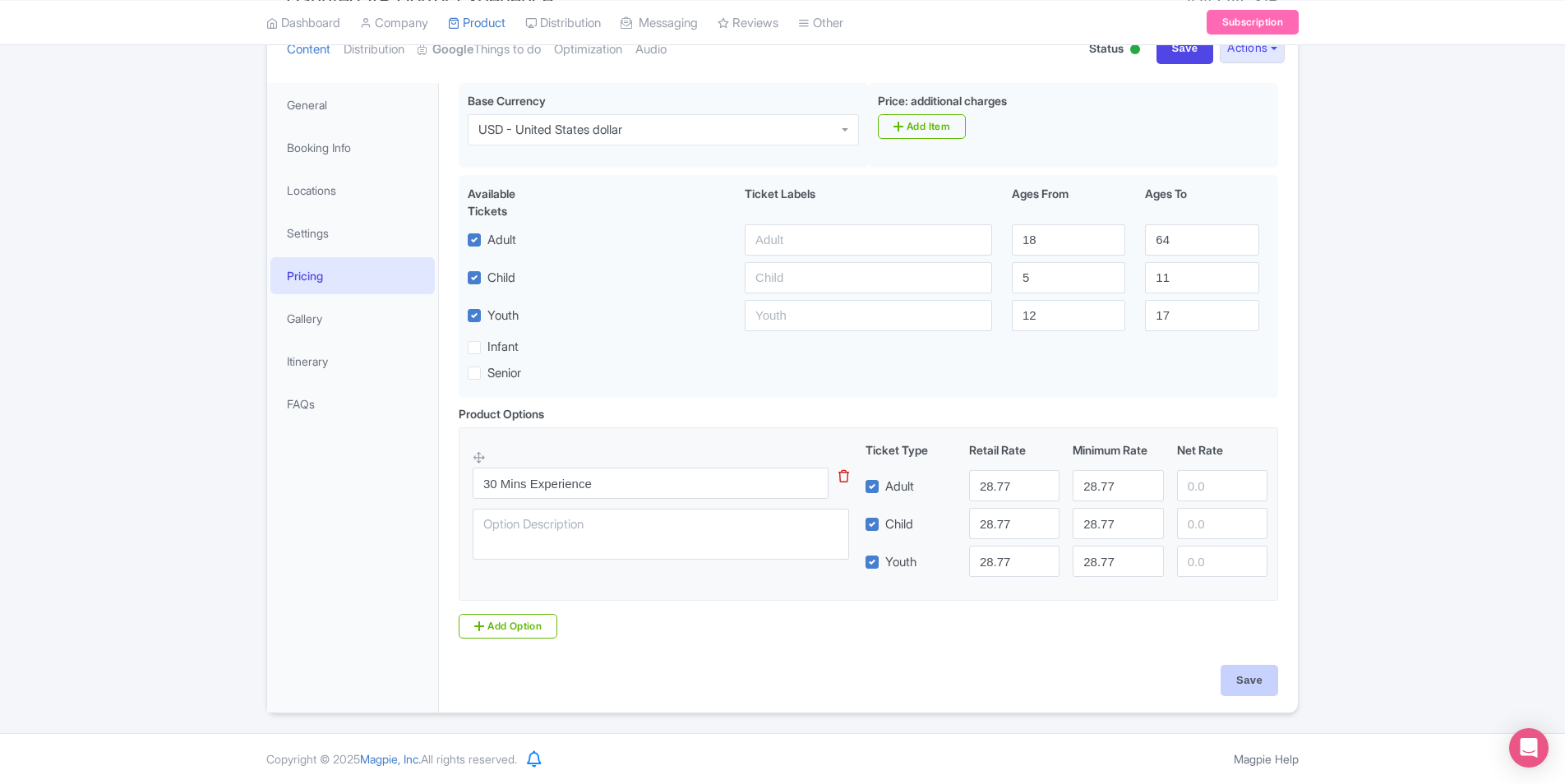
type input "Saving..."
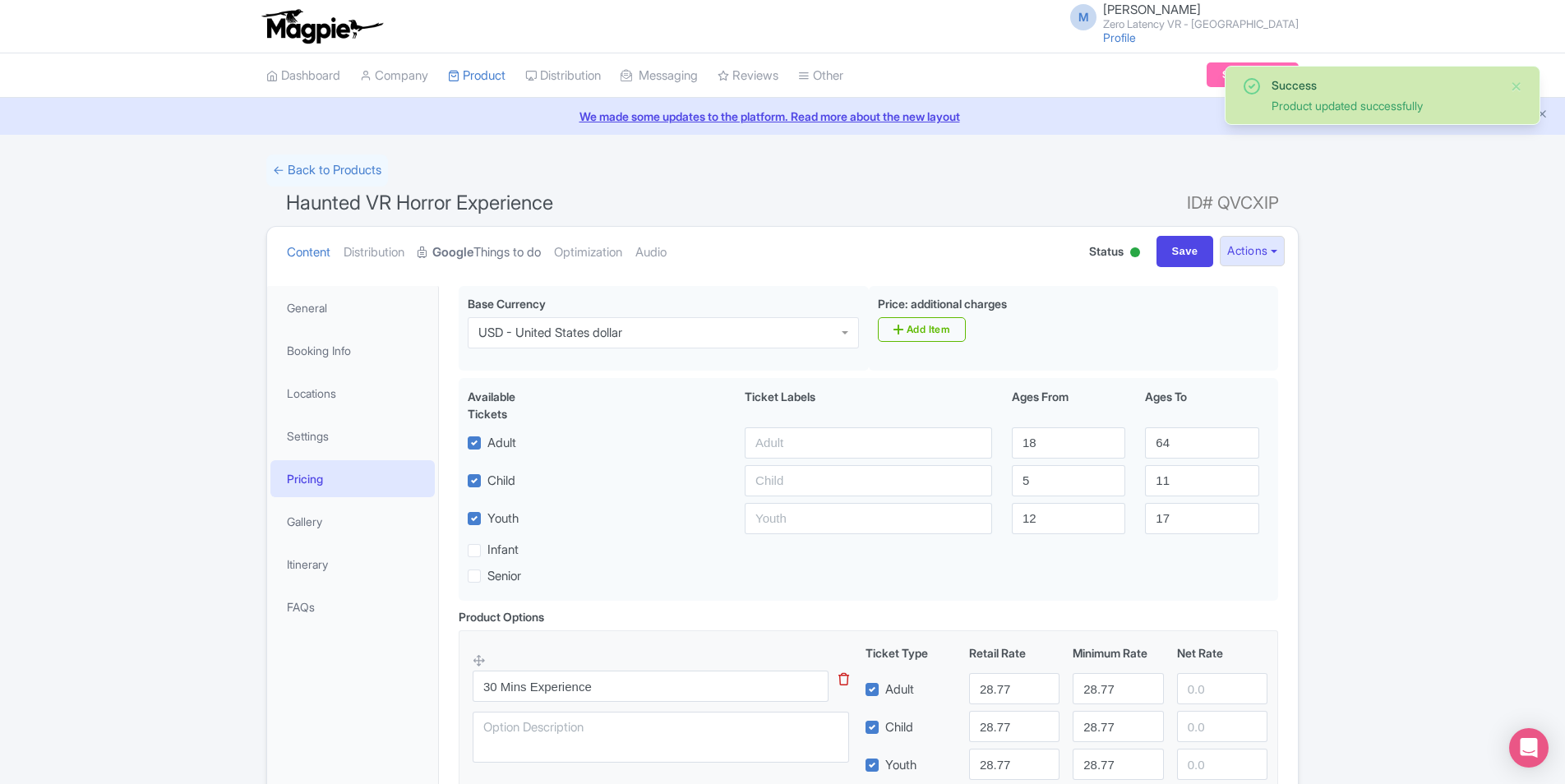
click at [517, 261] on link "Google Things to do" at bounding box center [479, 253] width 124 height 52
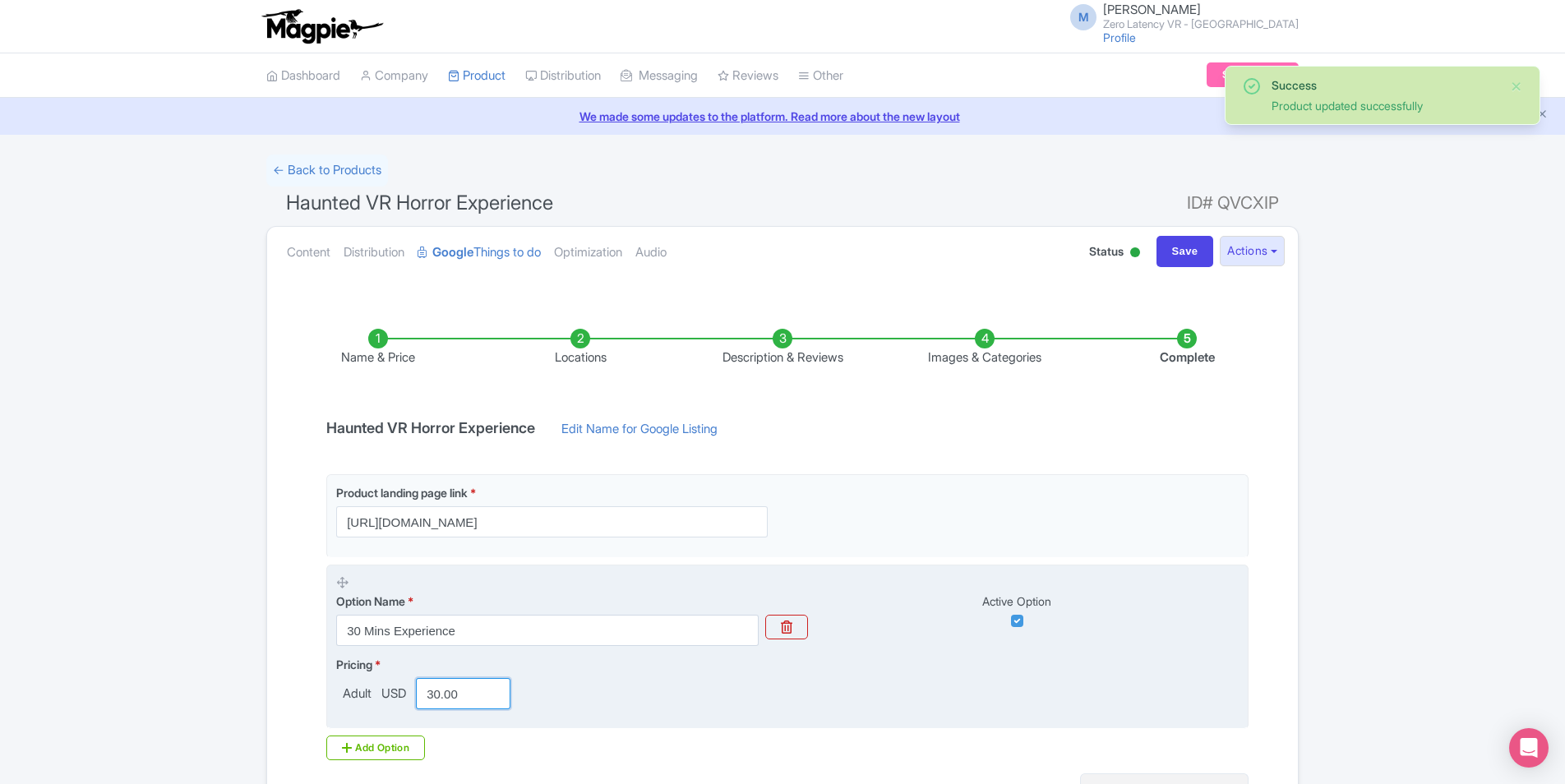
drag, startPoint x: 496, startPoint y: 702, endPoint x: 417, endPoint y: 681, distance: 81.7
click at [419, 682] on input "30.00" at bounding box center [463, 693] width 94 height 31
paste input "28.77"
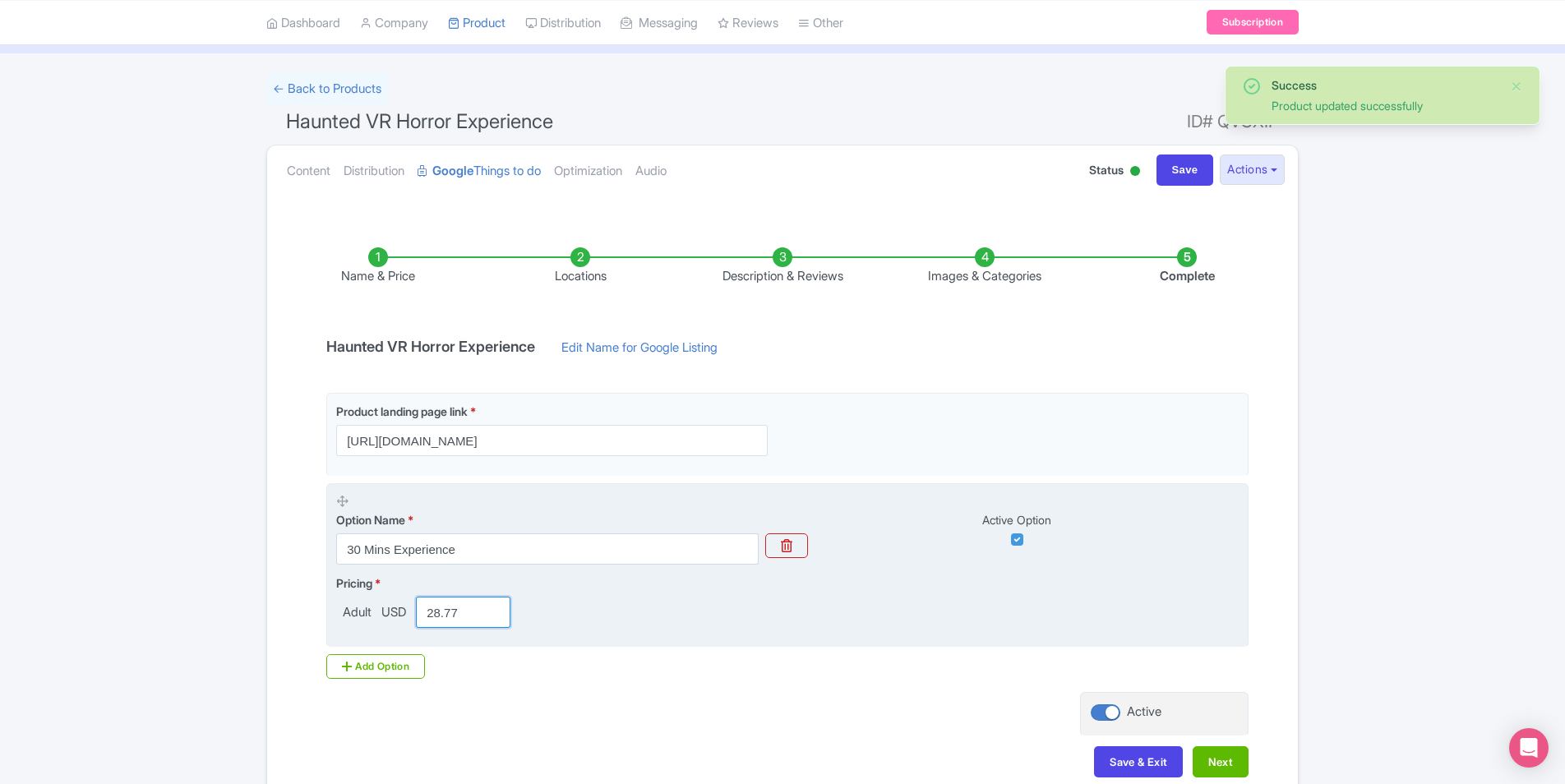
scroll to position [172, 0]
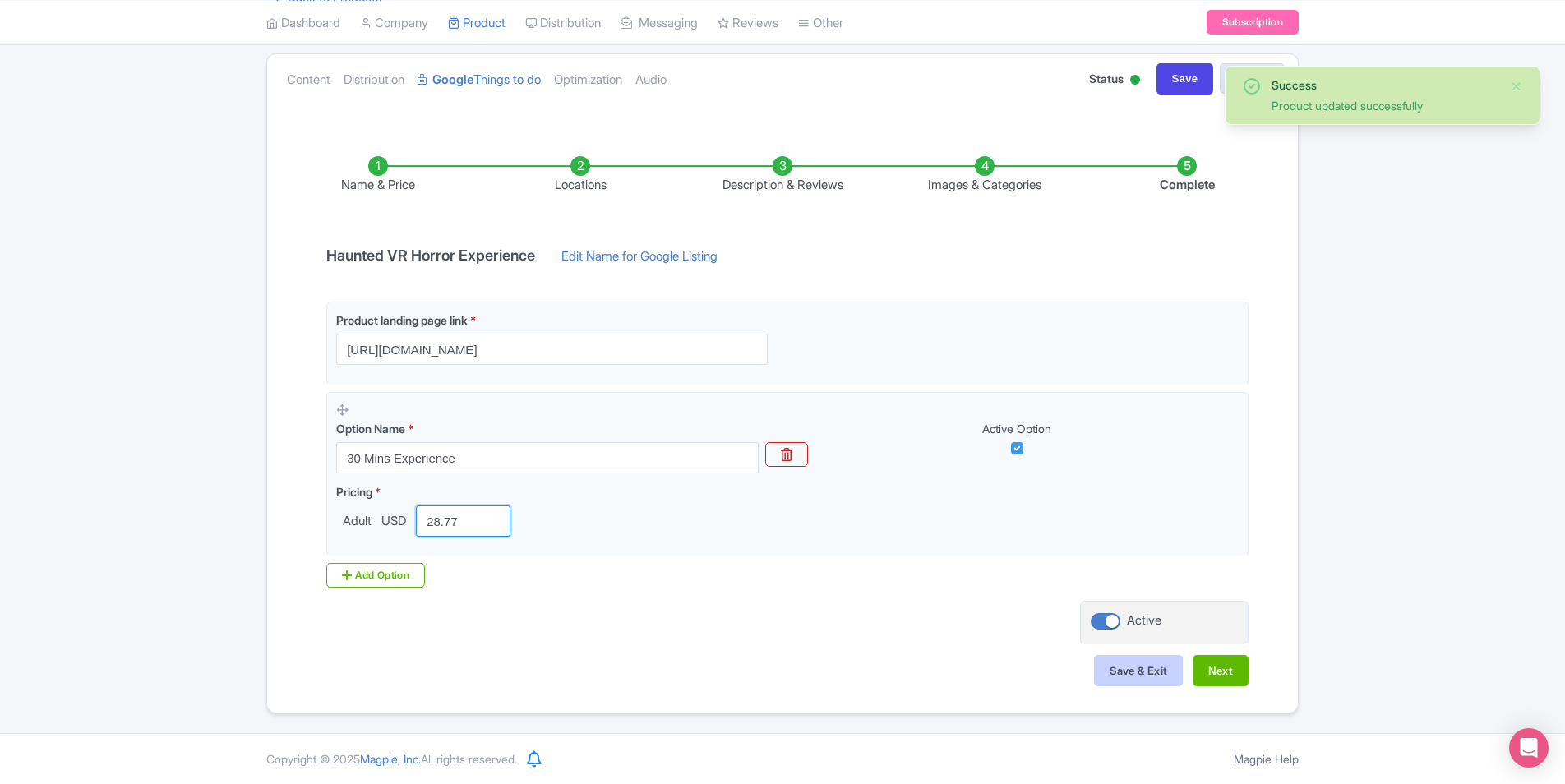
type input "28.77"
click at [1143, 681] on button "Save & Exit" at bounding box center [1139, 671] width 89 height 31
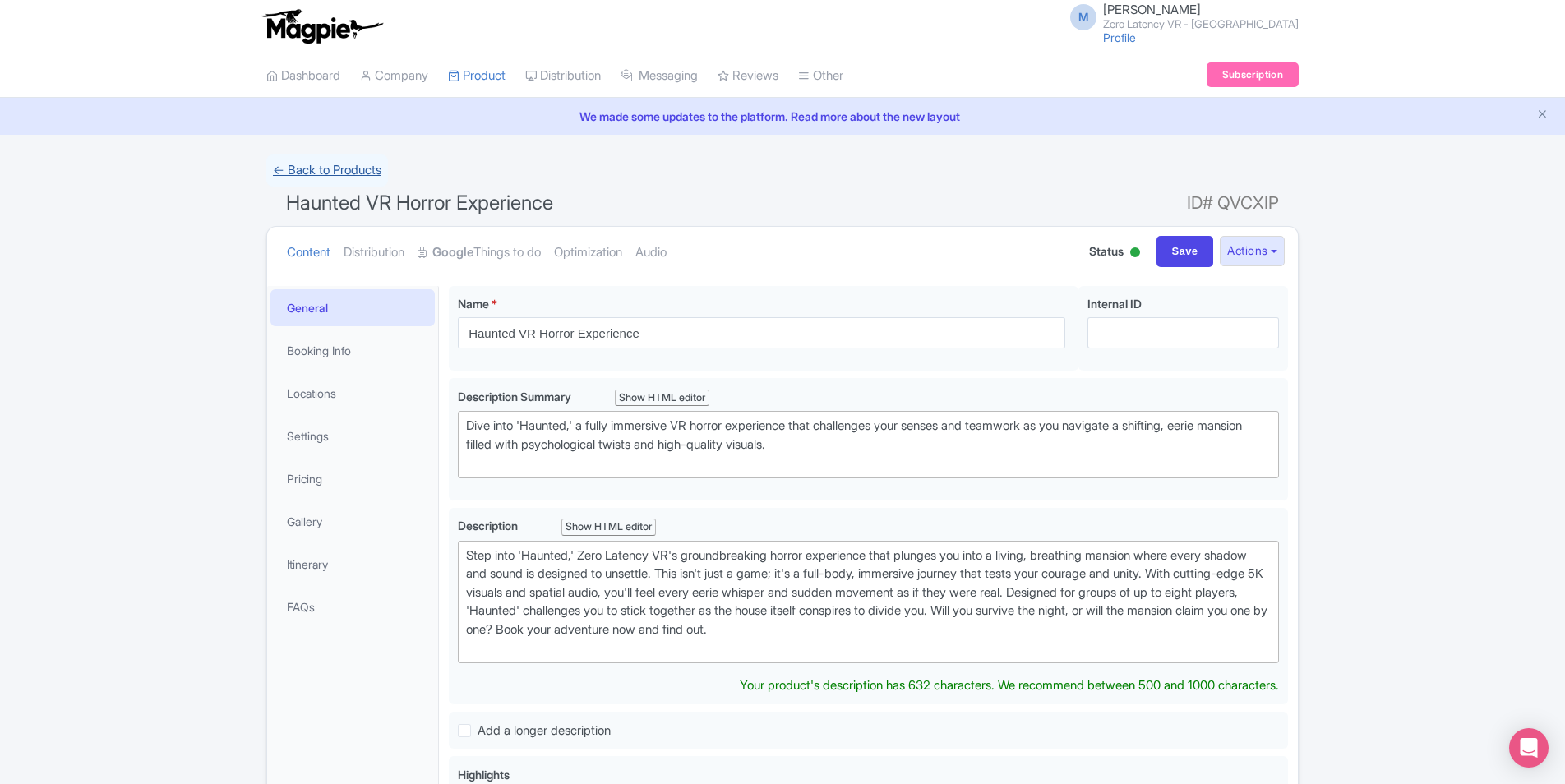
click at [319, 173] on link "← Back to Products" at bounding box center [327, 171] width 122 height 32
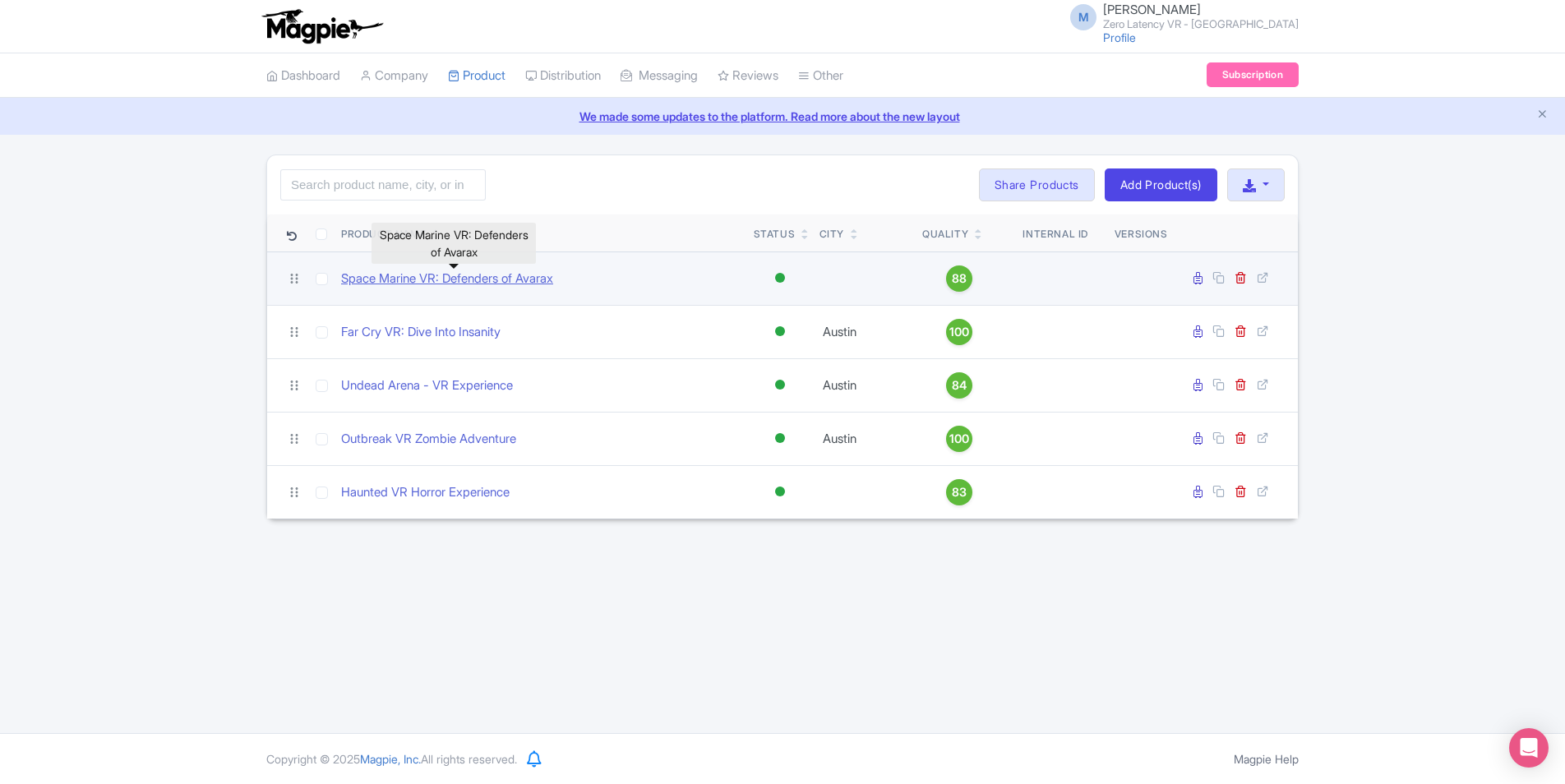
click at [456, 277] on link "Space Marine VR: Defenders of Avarax" at bounding box center [447, 279] width 212 height 18
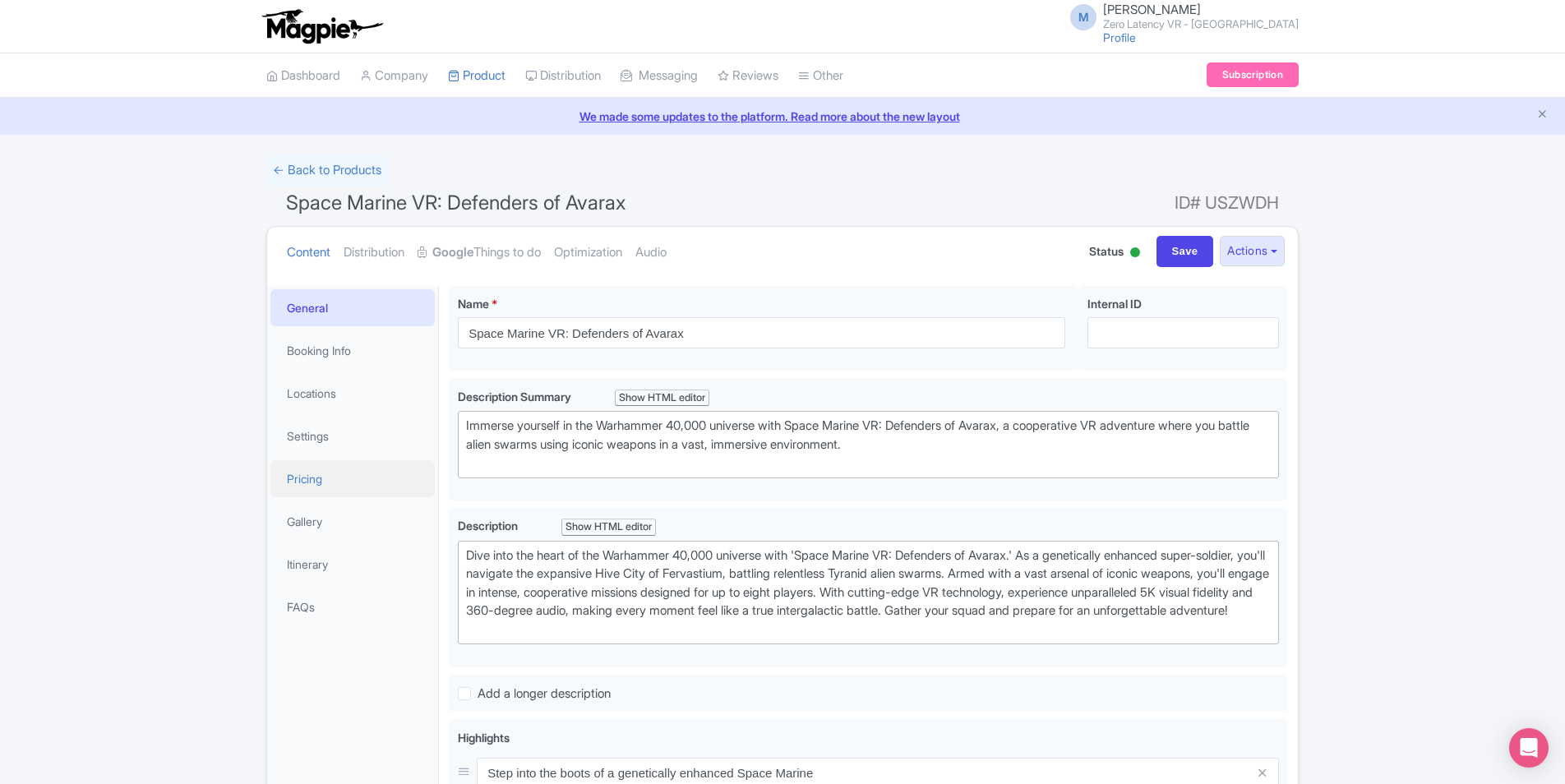
click at [326, 484] on link "Pricing" at bounding box center [353, 479] width 165 height 37
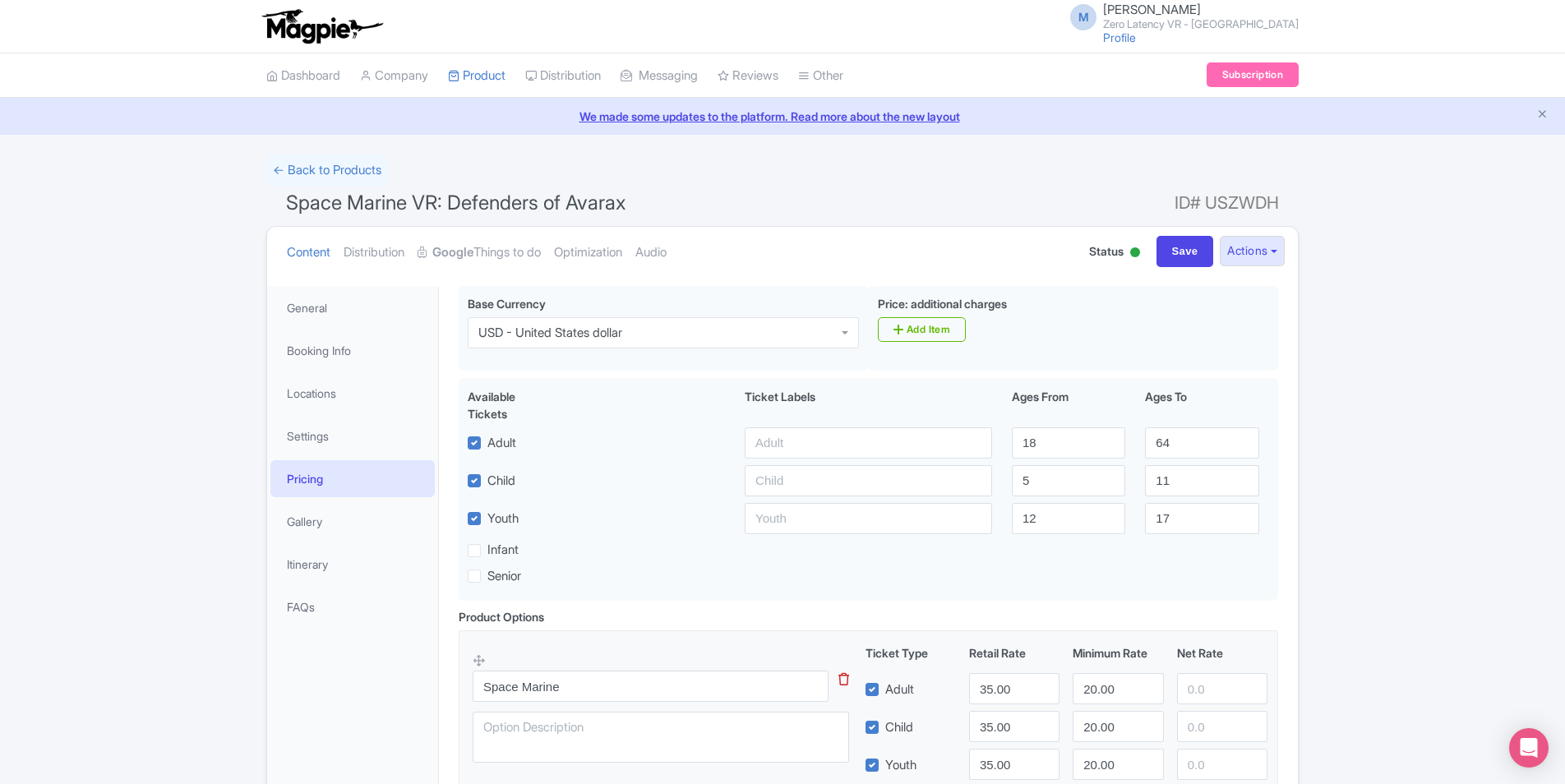
scroll to position [203, 0]
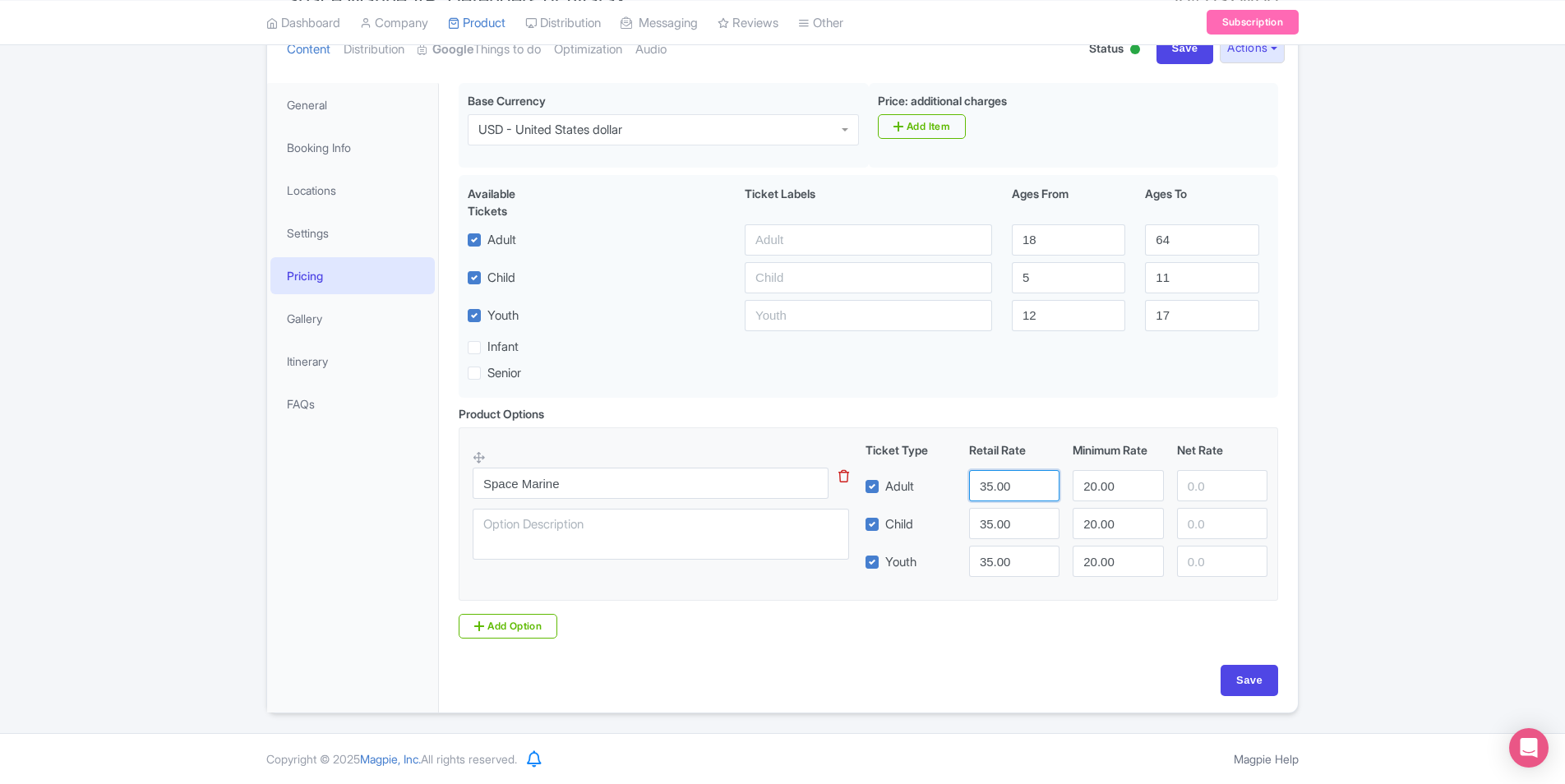
drag, startPoint x: 1024, startPoint y: 485, endPoint x: 912, endPoint y: 500, distance: 113.0
click at [912, 500] on div "Adult 35.00 20.00" at bounding box center [1067, 485] width 416 height 31
paste input "28.77"
type input "28.77"
drag, startPoint x: 1133, startPoint y: 485, endPoint x: 1040, endPoint y: 499, distance: 94.0
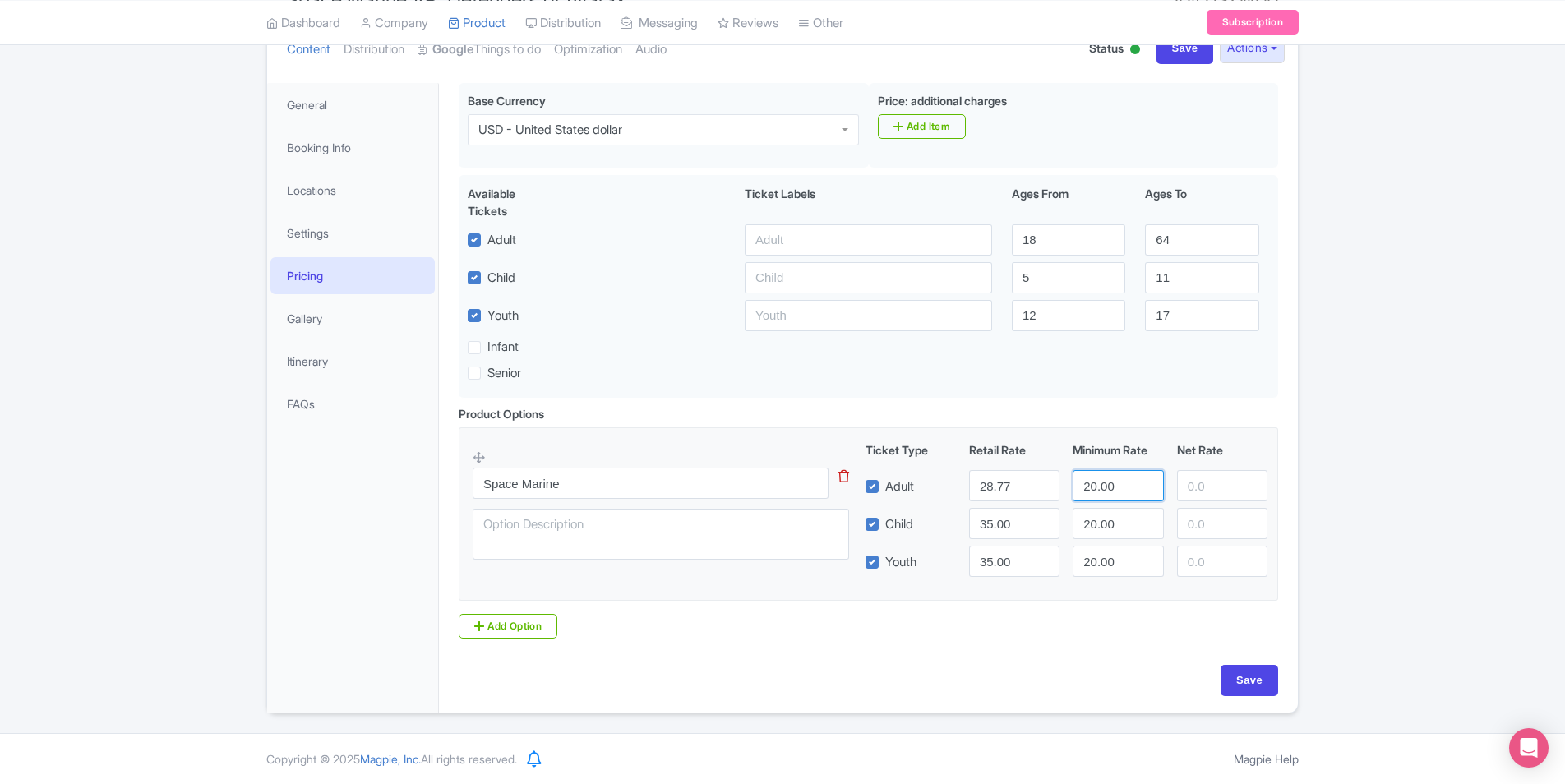
click at [1040, 499] on div "Adult 28.77 20.00" at bounding box center [1067, 485] width 416 height 31
paste input "8.77"
type input "28.77"
drag, startPoint x: 1028, startPoint y: 532, endPoint x: 898, endPoint y: 530, distance: 130.0
click at [898, 530] on div "Child [DEMOGRAPHIC_DATA].00 20.00" at bounding box center [1067, 523] width 416 height 31
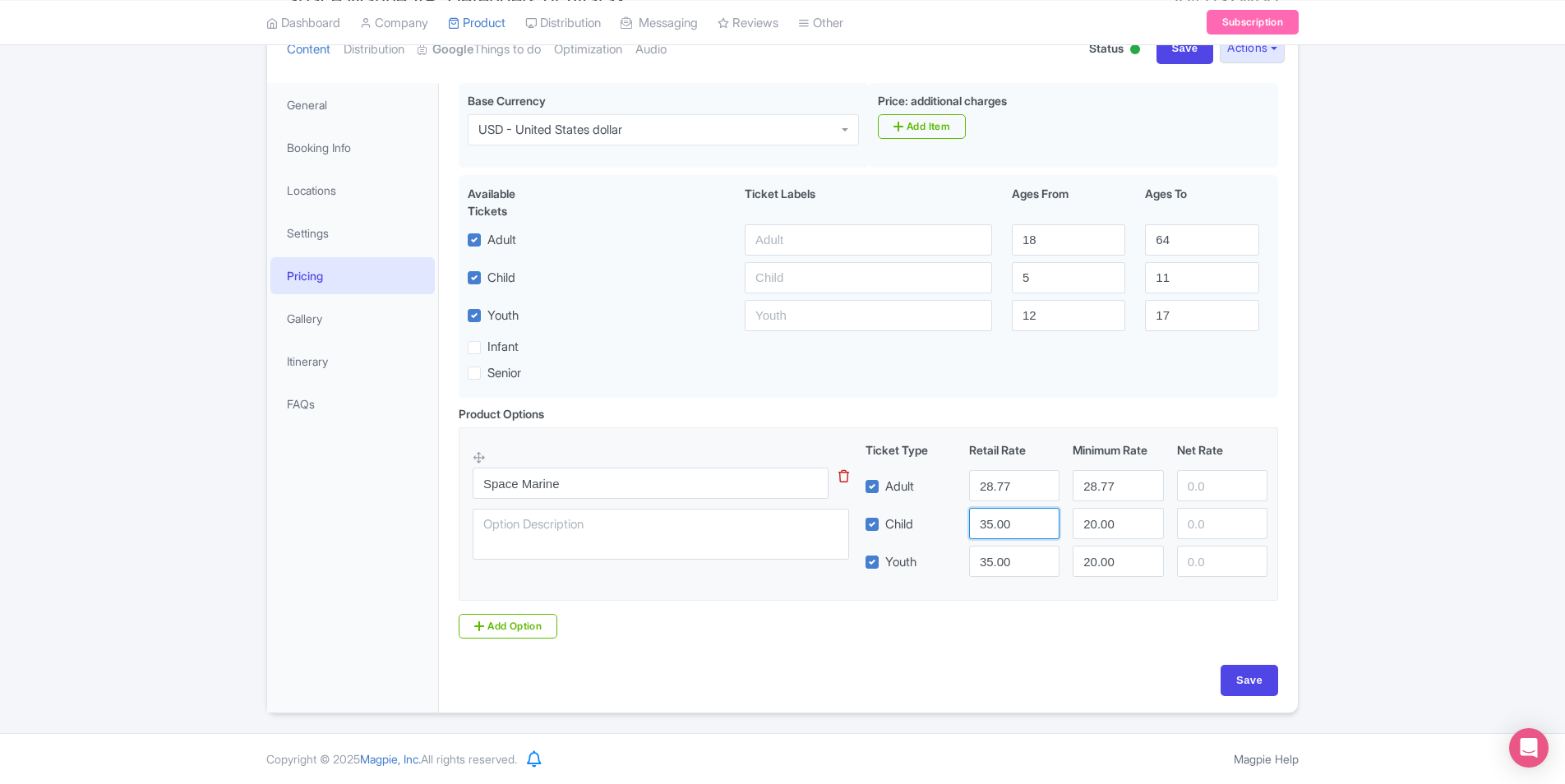
paste input "28.77"
type input "28.77"
drag, startPoint x: 1125, startPoint y: 519, endPoint x: 951, endPoint y: 547, distance: 176.2
click at [951, 547] on div "Ticket Type Retail Rate Minimum Rate Net Rate Adult 28.77 28.77 Child 28.77 20.…" at bounding box center [1067, 508] width 396 height 135
paste input "8.77"
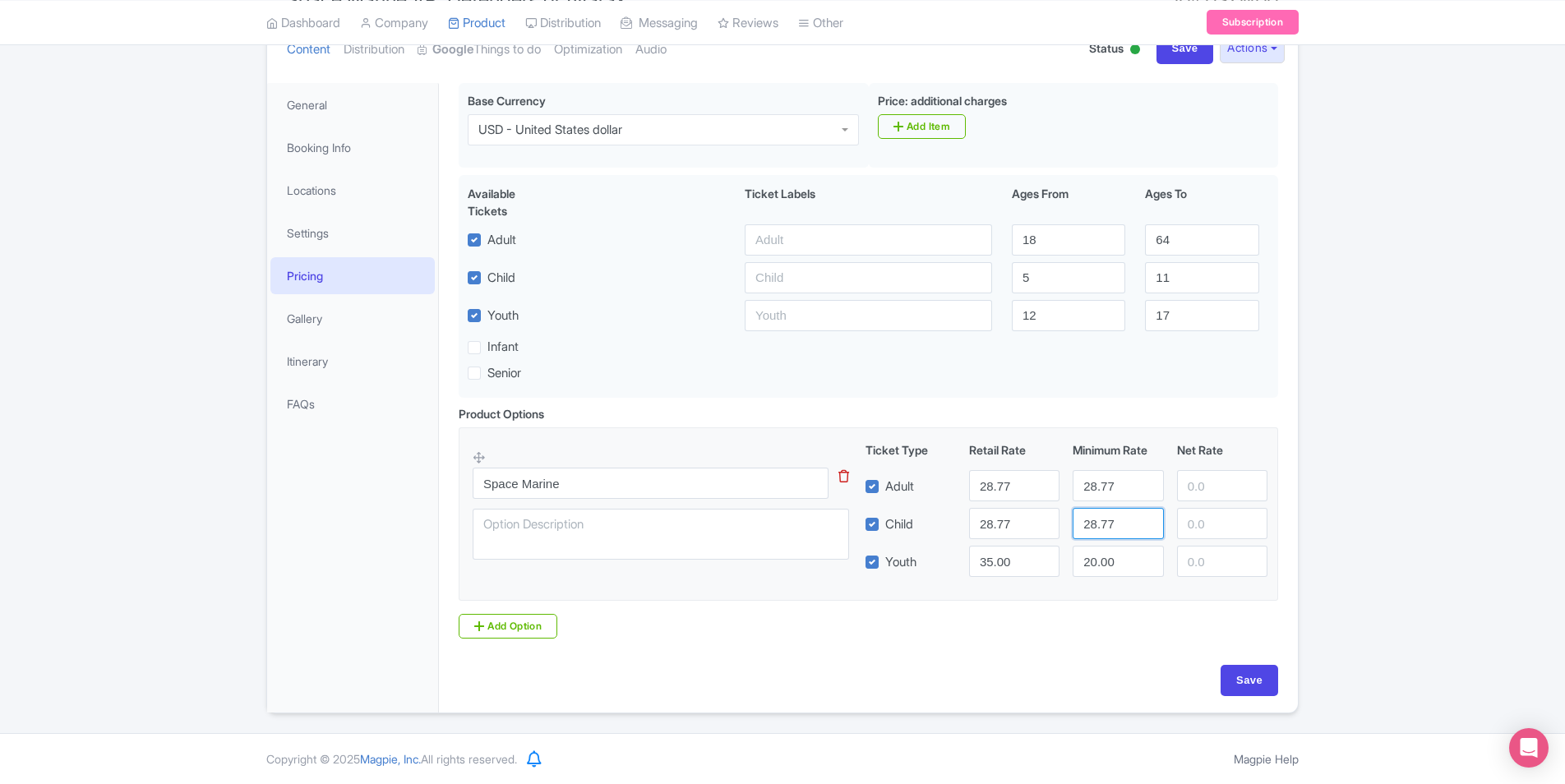
type input "28.77"
drag, startPoint x: 1014, startPoint y: 560, endPoint x: 925, endPoint y: 561, distance: 89.0
click at [925, 561] on div "Youth 35.00 20.00" at bounding box center [1067, 560] width 416 height 31
paste input "28.77"
type input "28.77"
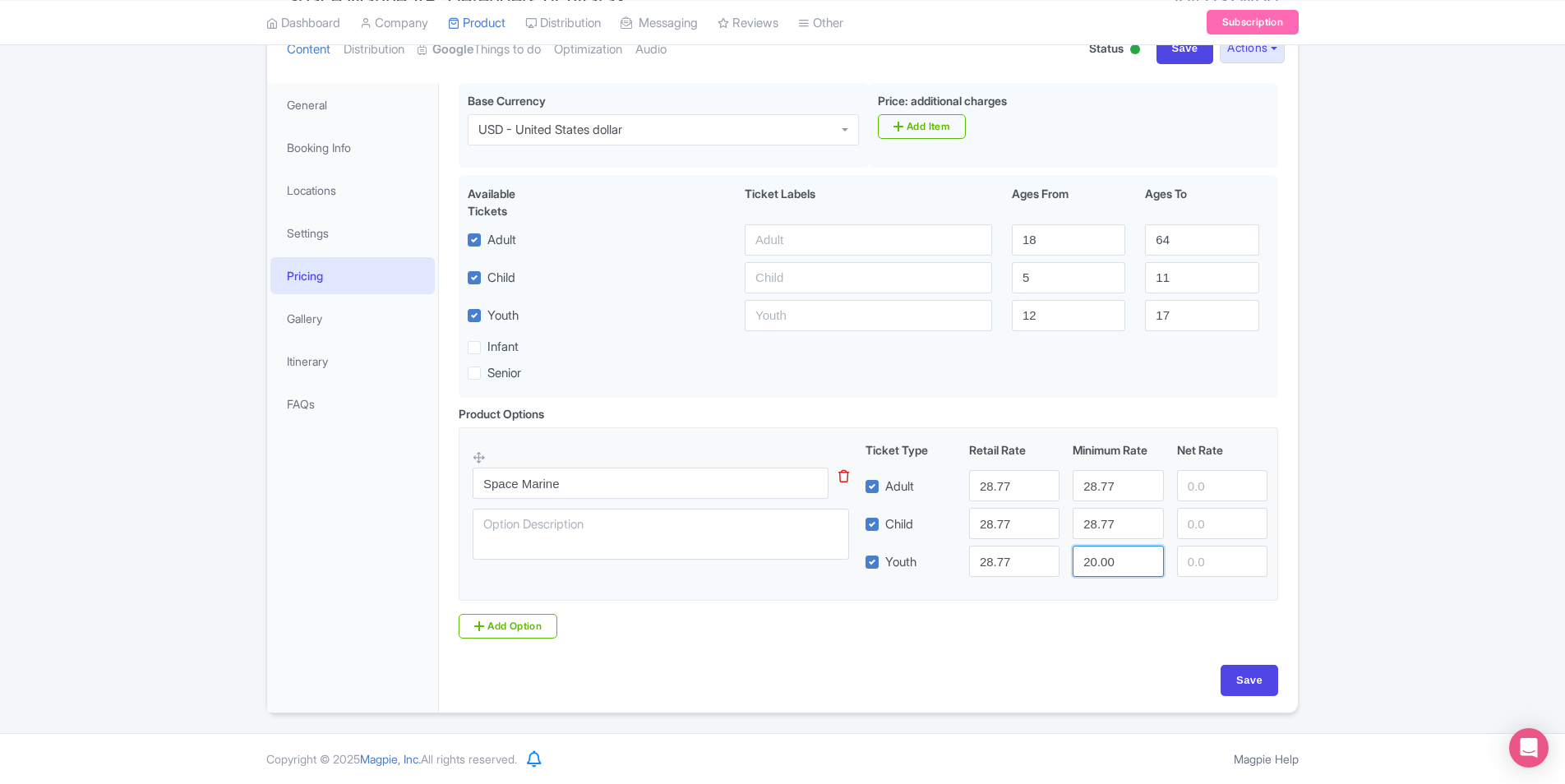
drag, startPoint x: 1133, startPoint y: 560, endPoint x: 956, endPoint y: 570, distance: 177.3
click at [956, 570] on div "Youth 28.77 20.00" at bounding box center [1067, 560] width 416 height 31
paste input "8.77"
type input "28.77"
click at [1262, 678] on input "Save" at bounding box center [1249, 680] width 57 height 31
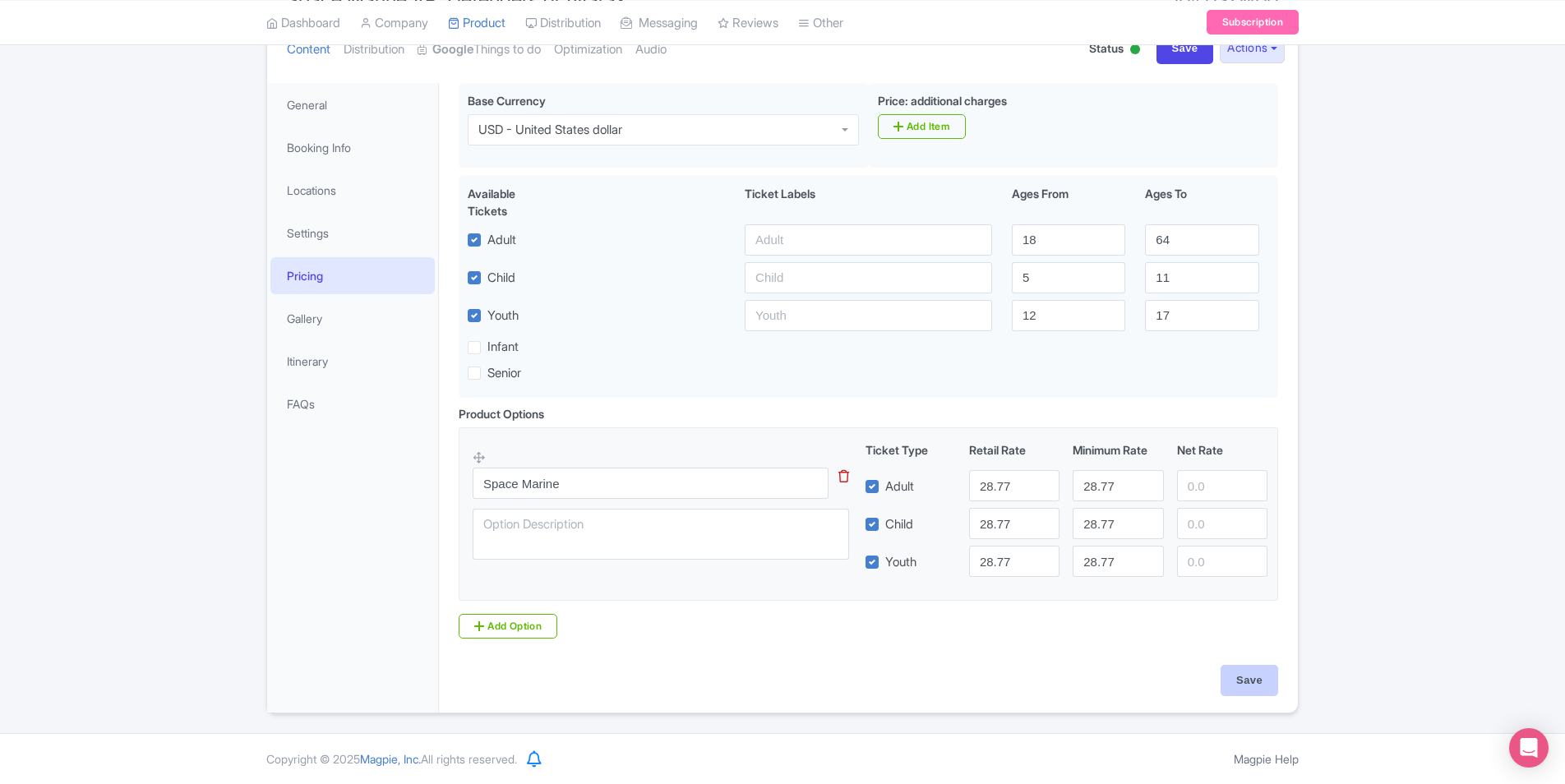
type input "Saving..."
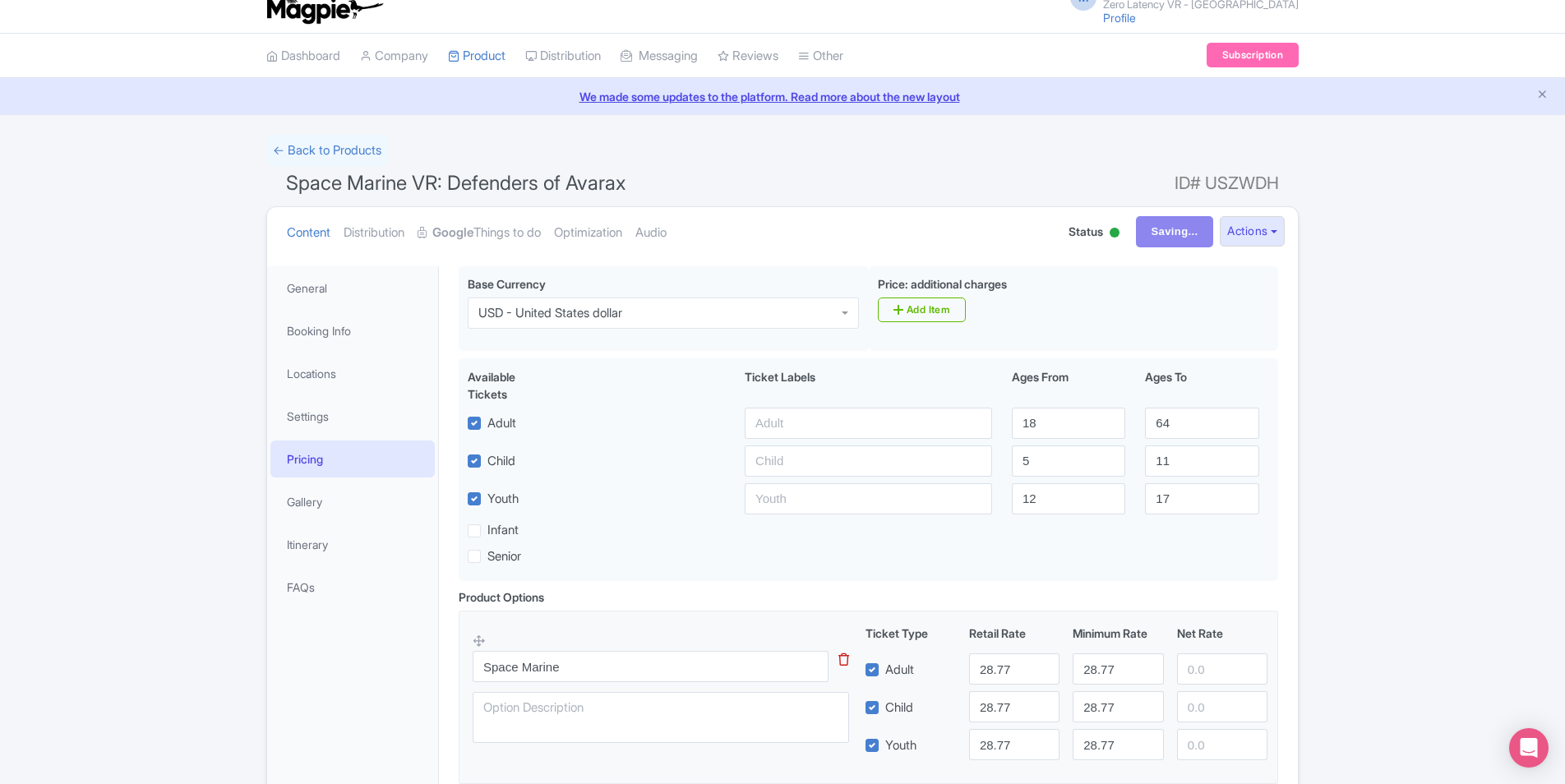
scroll to position [0, 0]
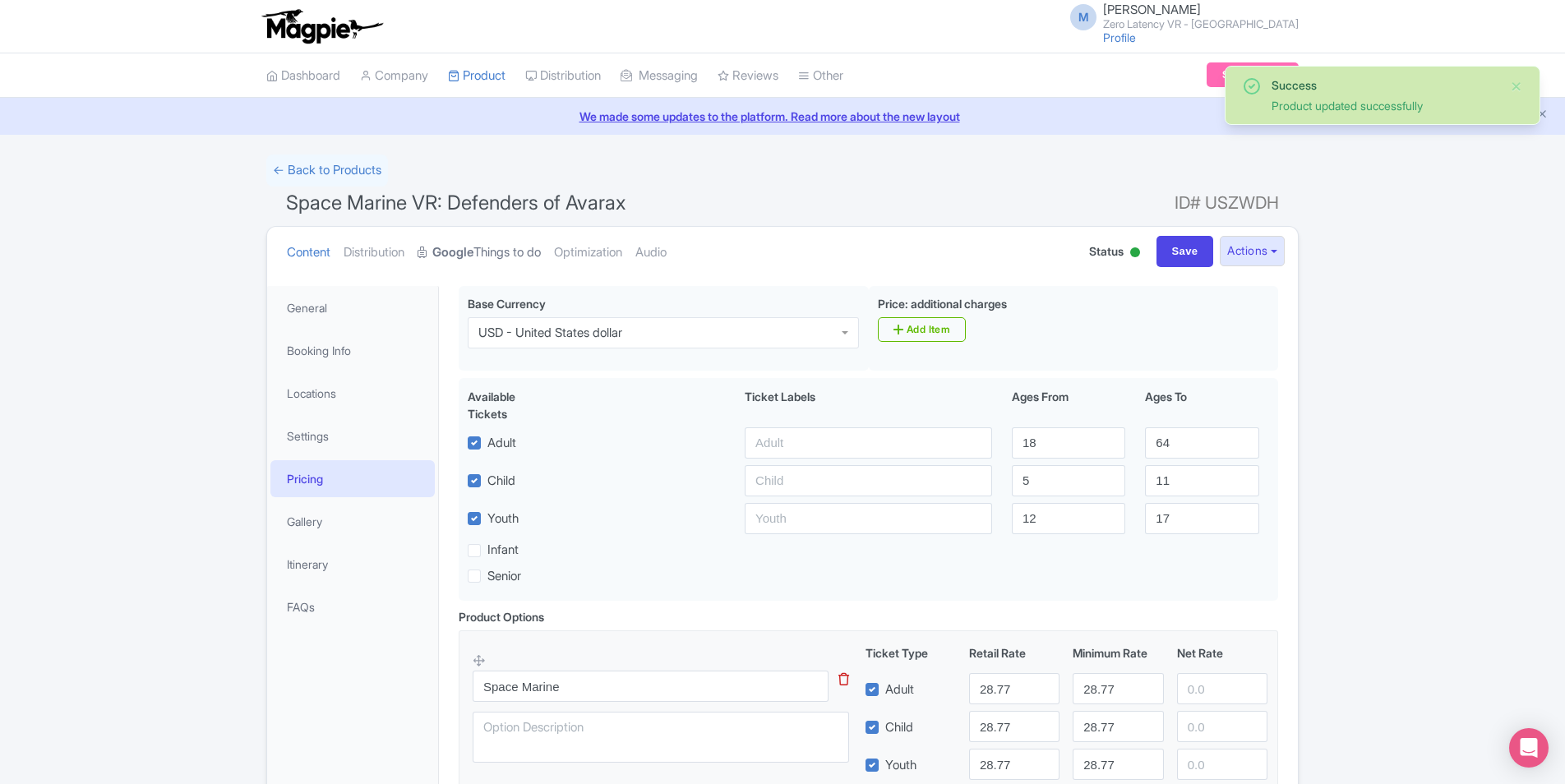
click at [504, 244] on link "Google Things to do" at bounding box center [479, 253] width 124 height 52
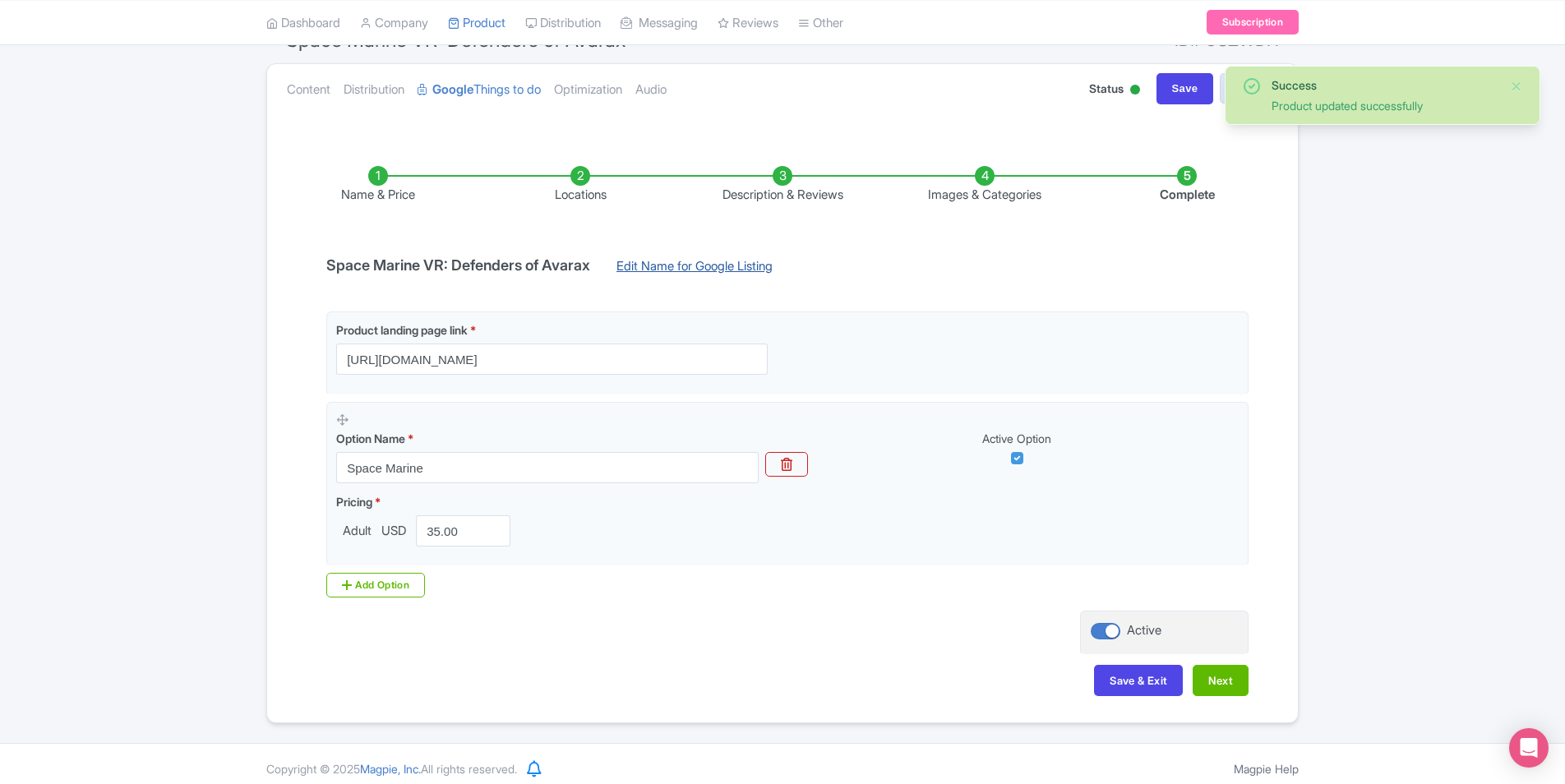
scroll to position [165, 0]
drag, startPoint x: 476, startPoint y: 524, endPoint x: 232, endPoint y: 523, distance: 244.0
click at [232, 523] on div "Success Product updated successfully ← Back to Products Space Marine VR: Defend…" at bounding box center [782, 355] width 1565 height 731
paste input "28.77"
type input "28.77"
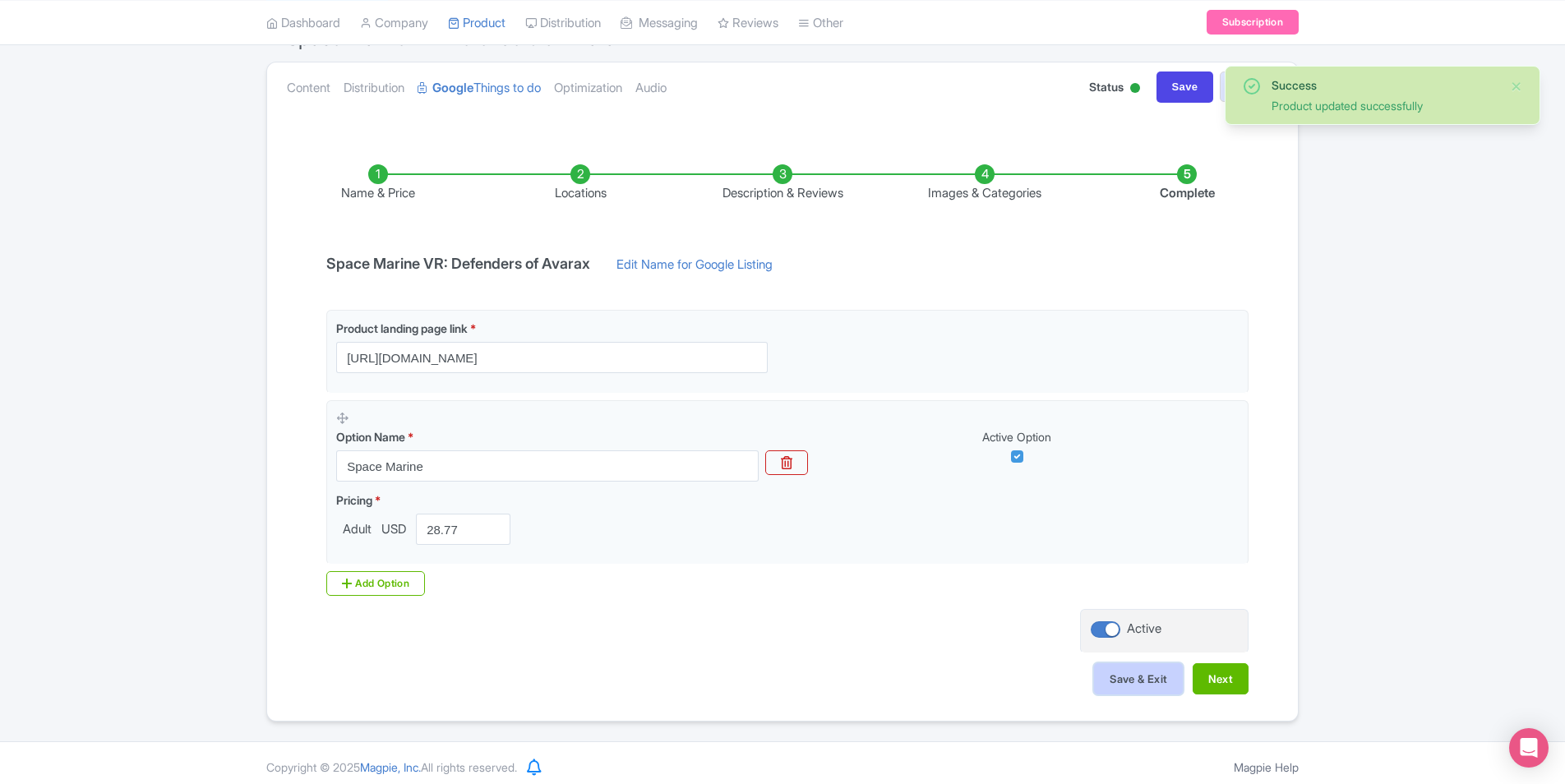
click at [1126, 676] on button "Save & Exit" at bounding box center [1139, 678] width 89 height 31
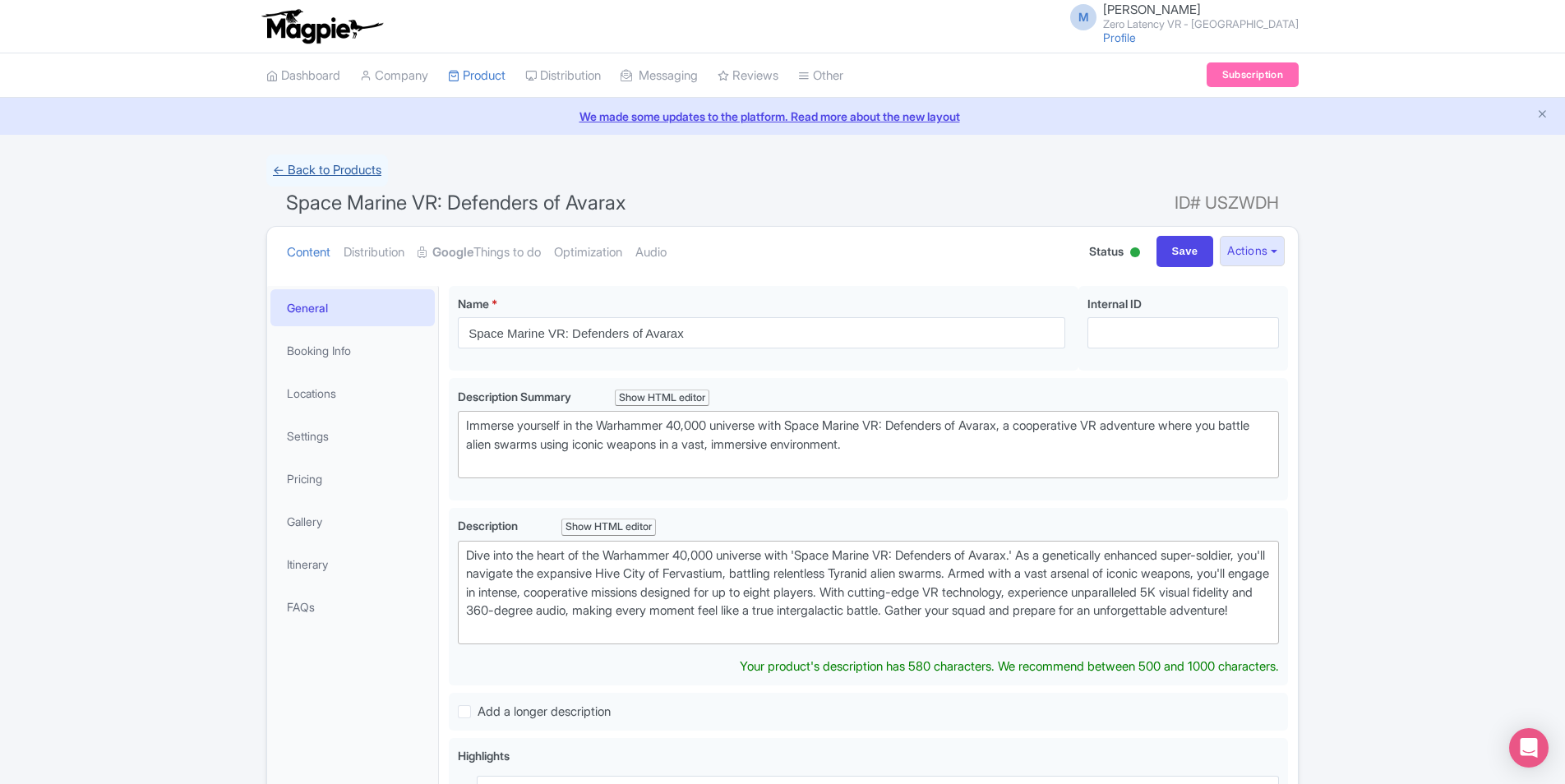
click at [362, 166] on link "← Back to Products" at bounding box center [327, 171] width 122 height 32
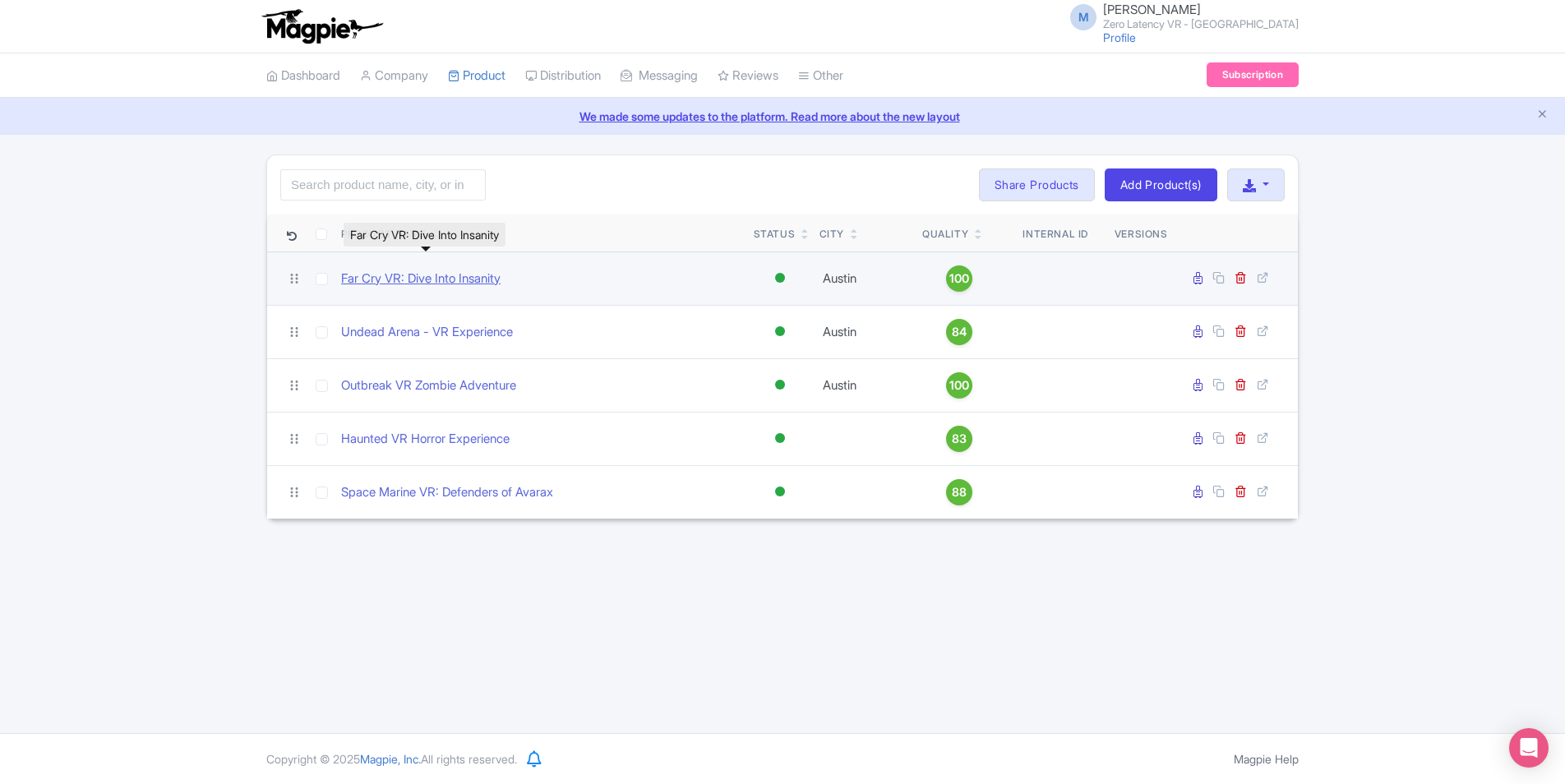
click at [431, 282] on link "Far Cry VR: Dive Into Insanity" at bounding box center [421, 279] width 160 height 18
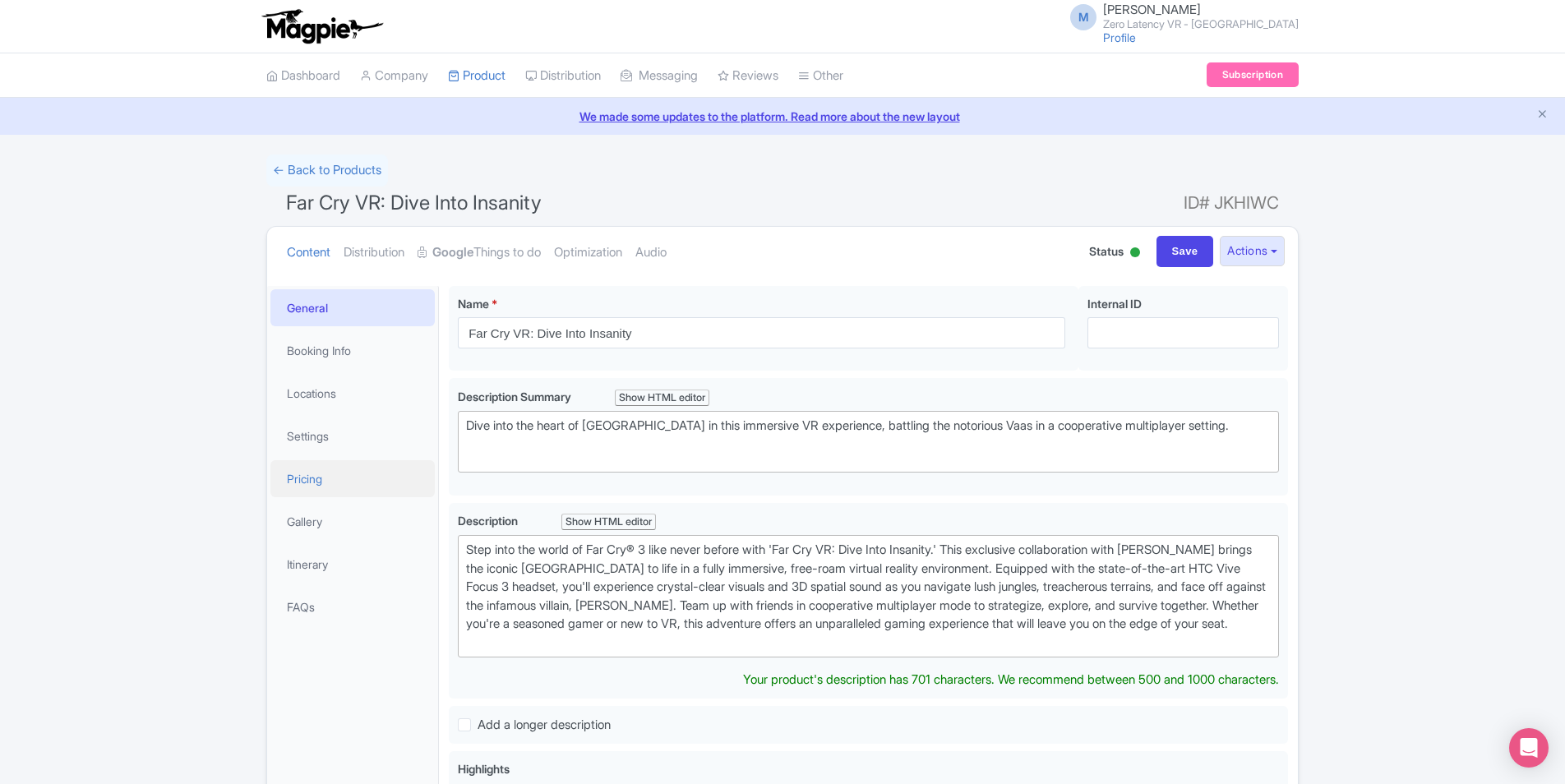
click at [315, 488] on link "Pricing" at bounding box center [353, 479] width 165 height 37
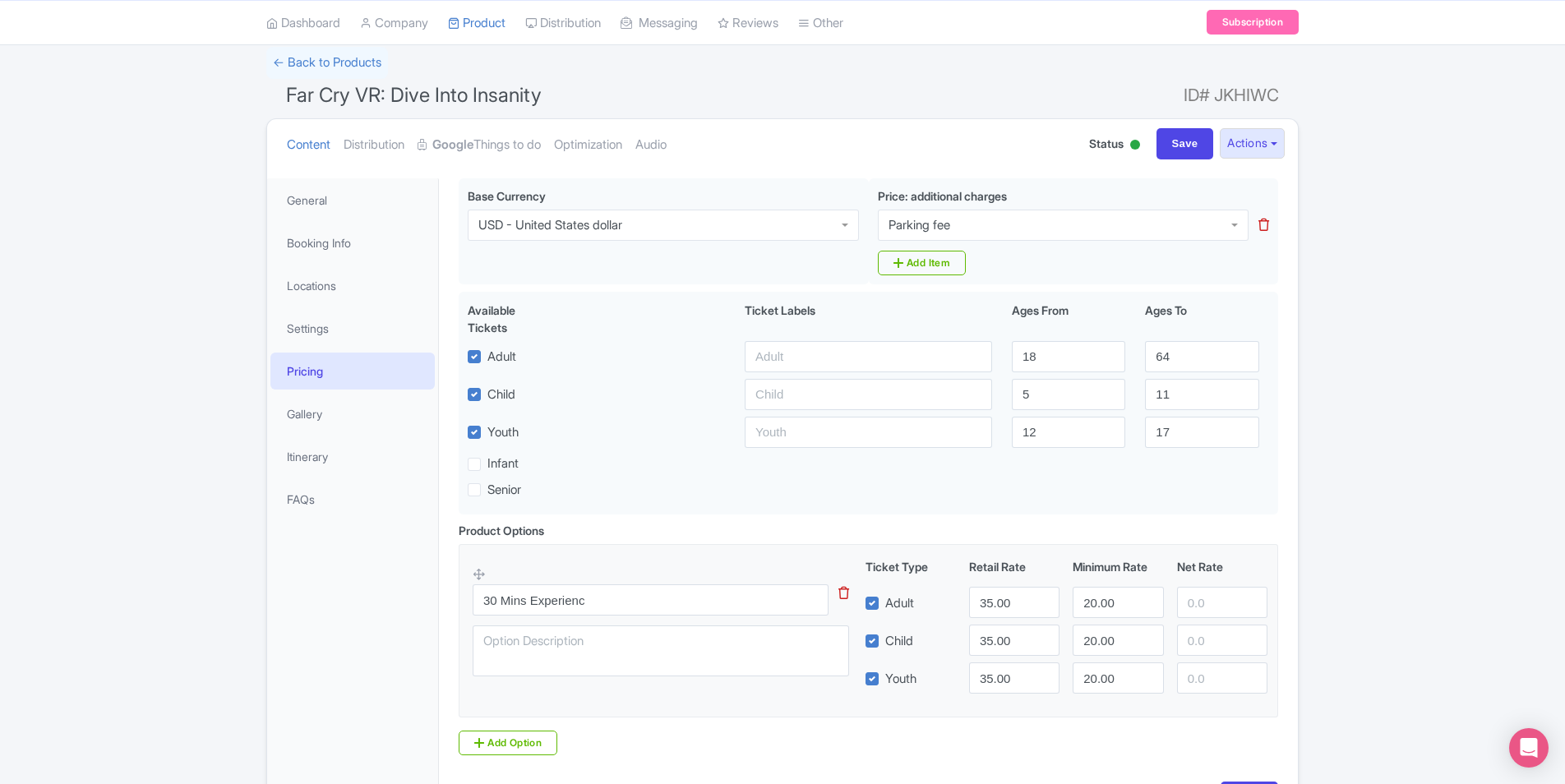
scroll to position [224, 0]
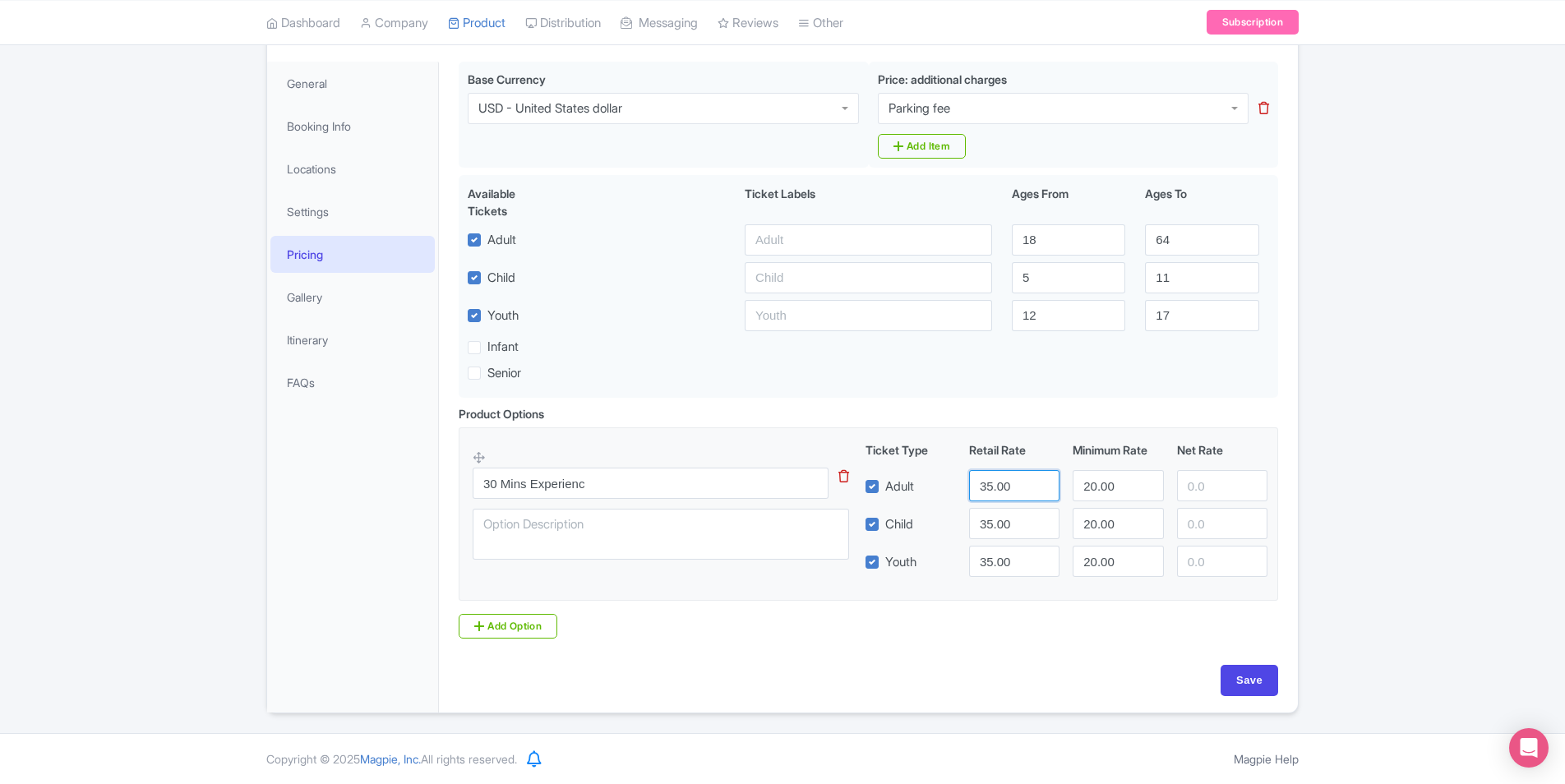
drag, startPoint x: 1022, startPoint y: 486, endPoint x: 791, endPoint y: 499, distance: 231.4
click at [791, 499] on div "30 Mins Experienc This tip has not data. Code: tip_option_name Ticket Type Reta…" at bounding box center [868, 508] width 792 height 135
paste input "28.77"
type input "28.77"
drag, startPoint x: 1125, startPoint y: 485, endPoint x: 1030, endPoint y: 502, distance: 96.5
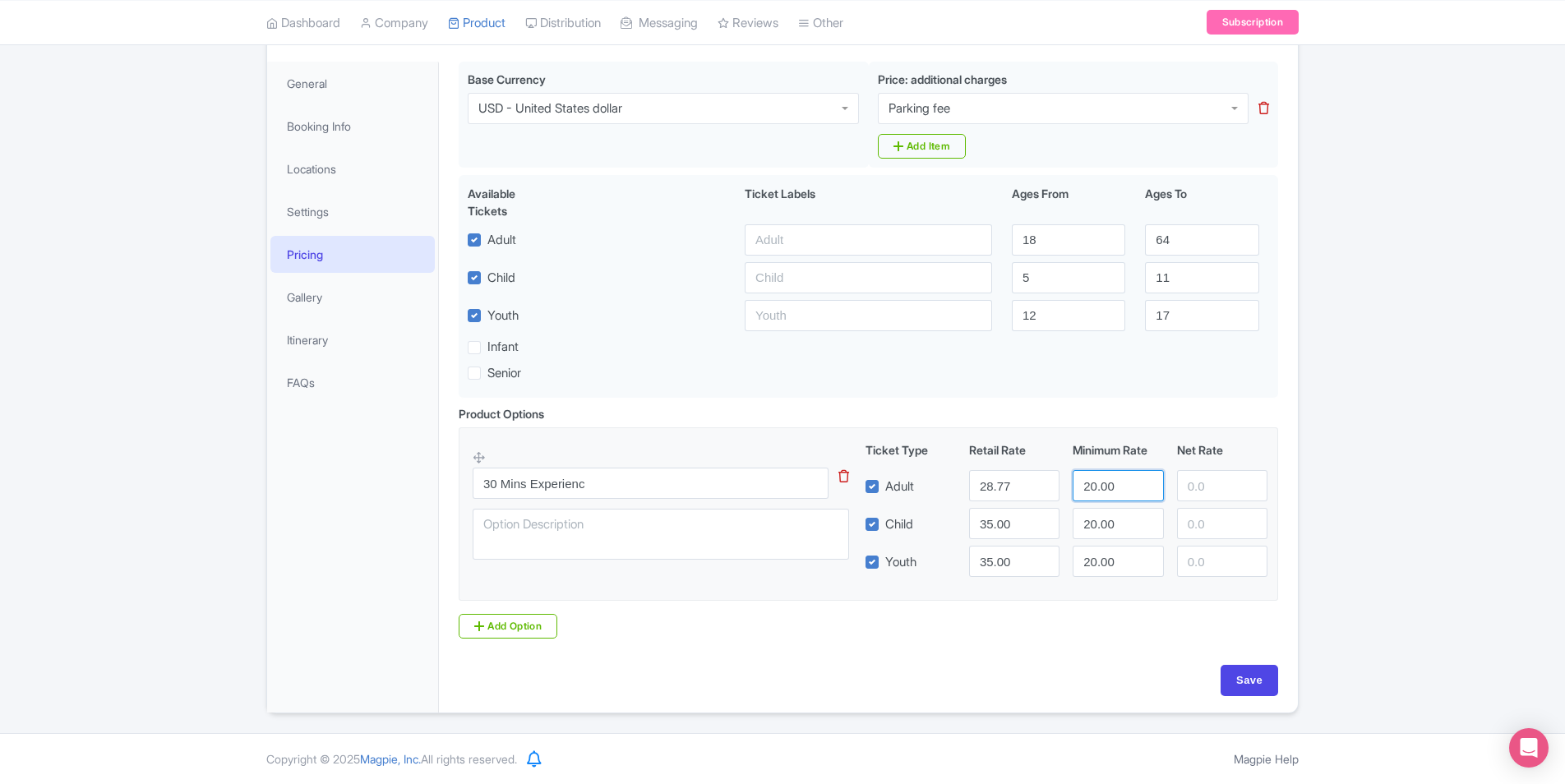
click at [1030, 502] on div "Adult 28.77 20.00" at bounding box center [1067, 485] width 416 height 31
paste input "8.77"
type input "28.77"
drag, startPoint x: 1004, startPoint y: 525, endPoint x: 941, endPoint y: 535, distance: 63.8
click at [941, 535] on div "Child 35.00 20.00" at bounding box center [1067, 523] width 416 height 31
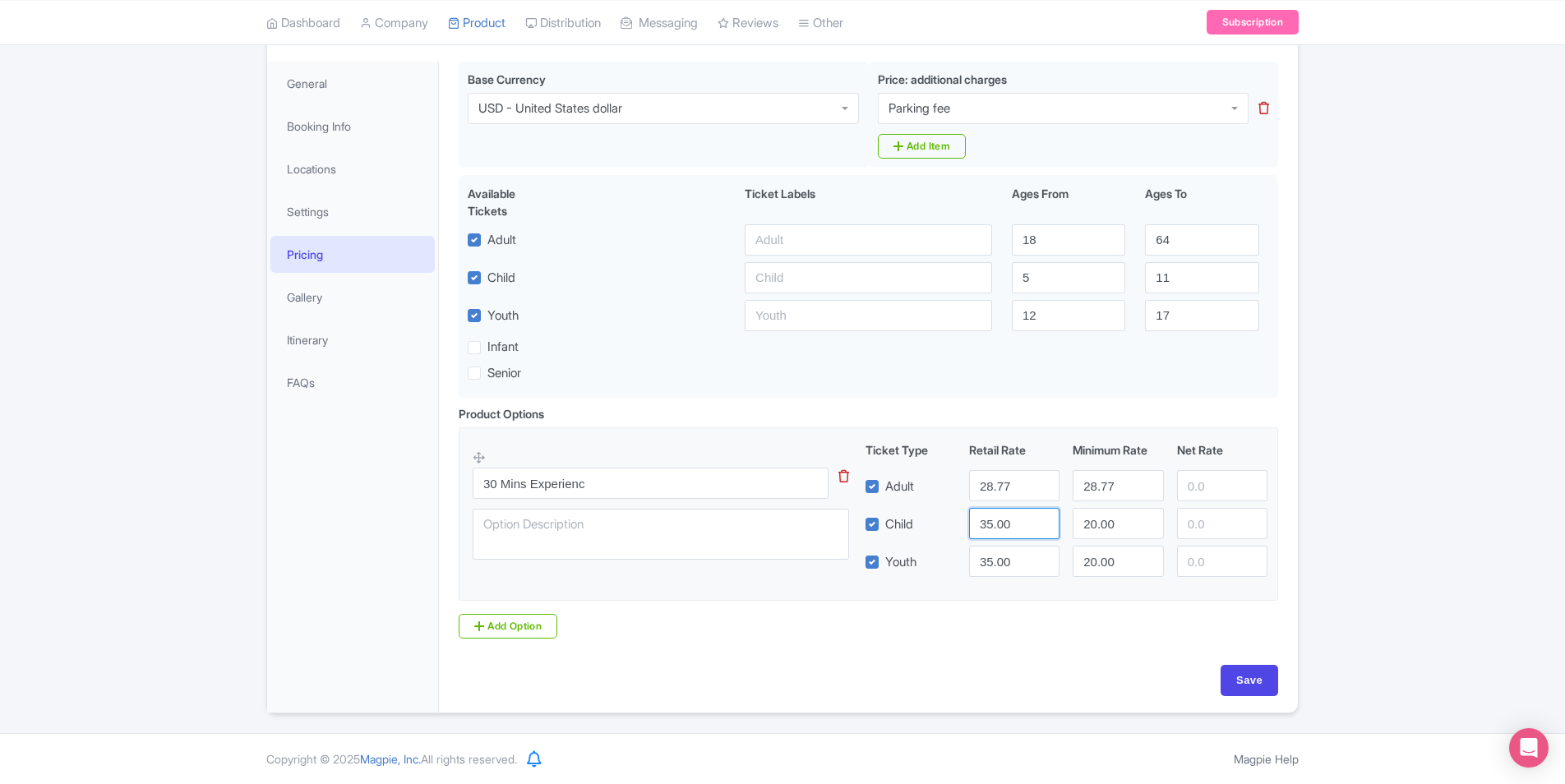
paste input "28.77"
type input "28.77"
drag, startPoint x: 1126, startPoint y: 529, endPoint x: 977, endPoint y: 534, distance: 149.1
click at [977, 534] on div "Child 28.77 20.00" at bounding box center [1067, 523] width 416 height 31
paste input "8.77"
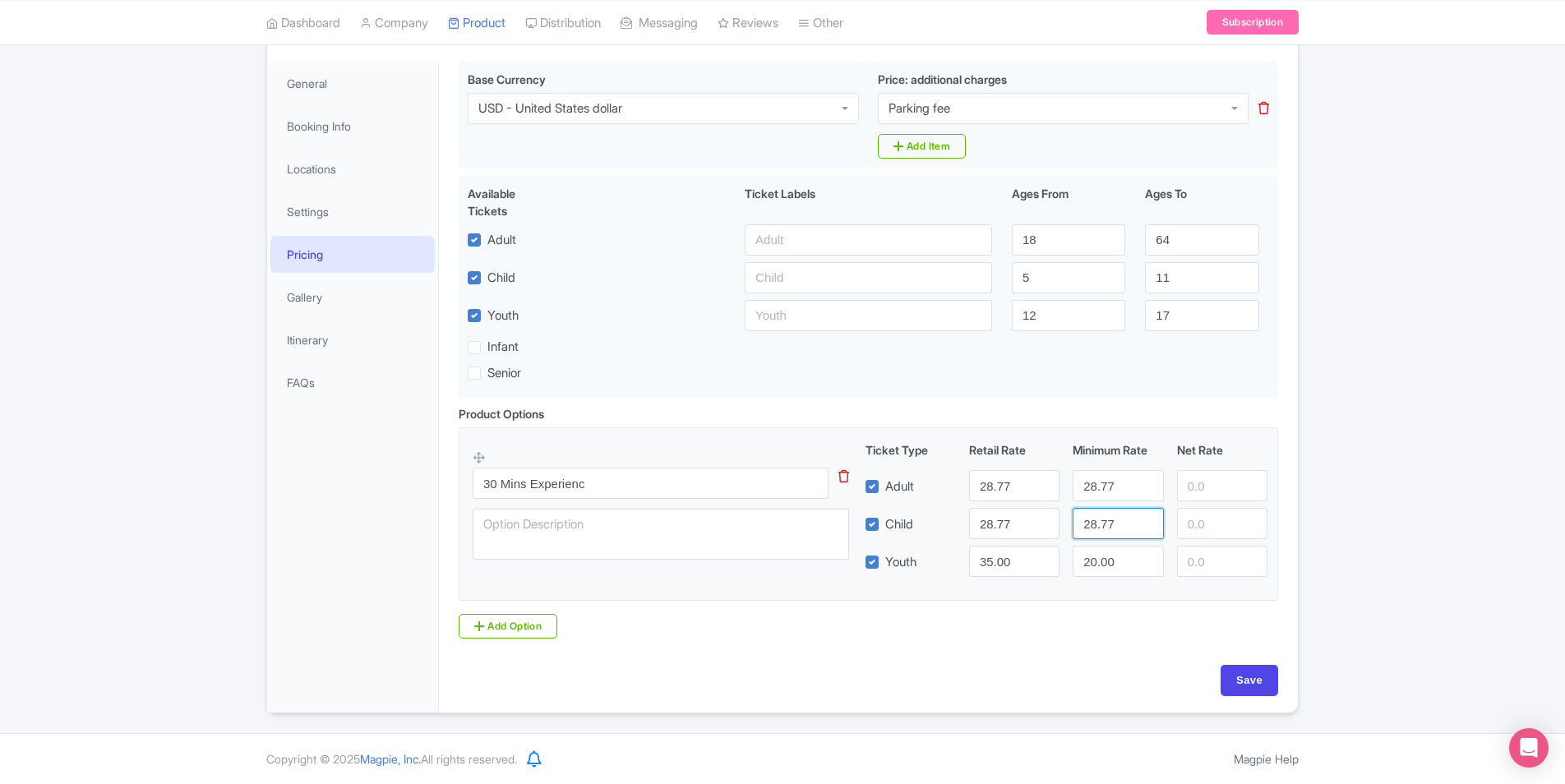
type input "28.77"
drag, startPoint x: 1019, startPoint y: 563, endPoint x: 1087, endPoint y: 604, distance: 79.4
click at [914, 563] on div "Youth 35.00 20.00" at bounding box center [1067, 560] width 416 height 31
paste input "28.77"
type input "28.77"
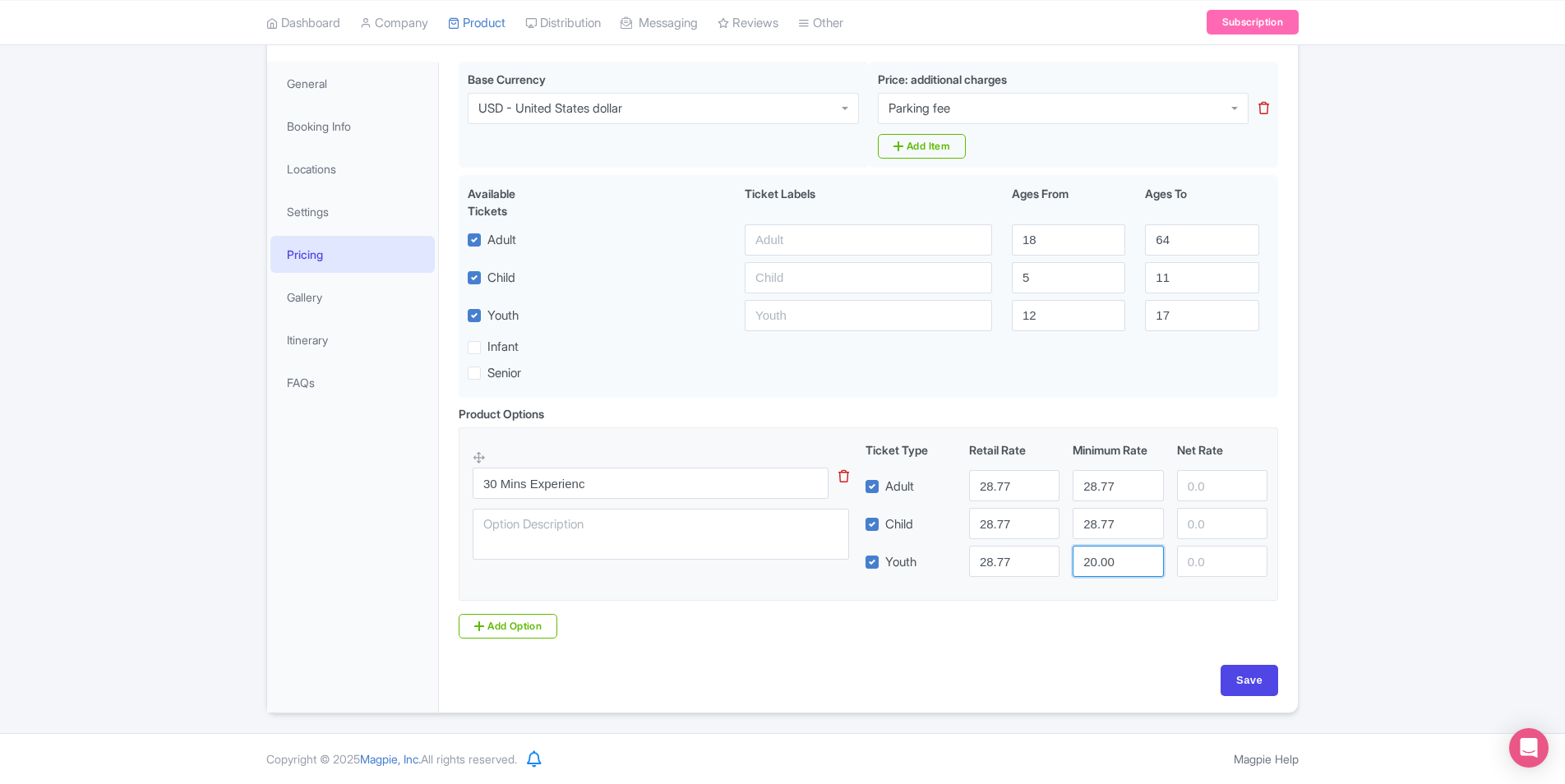
drag, startPoint x: 1115, startPoint y: 565, endPoint x: 948, endPoint y: 566, distance: 167.0
click at [948, 566] on div "Youth 28.77 20.00" at bounding box center [1067, 560] width 416 height 31
paste input "8.77"
type input "28.77"
click at [1257, 692] on input "Save" at bounding box center [1249, 680] width 57 height 31
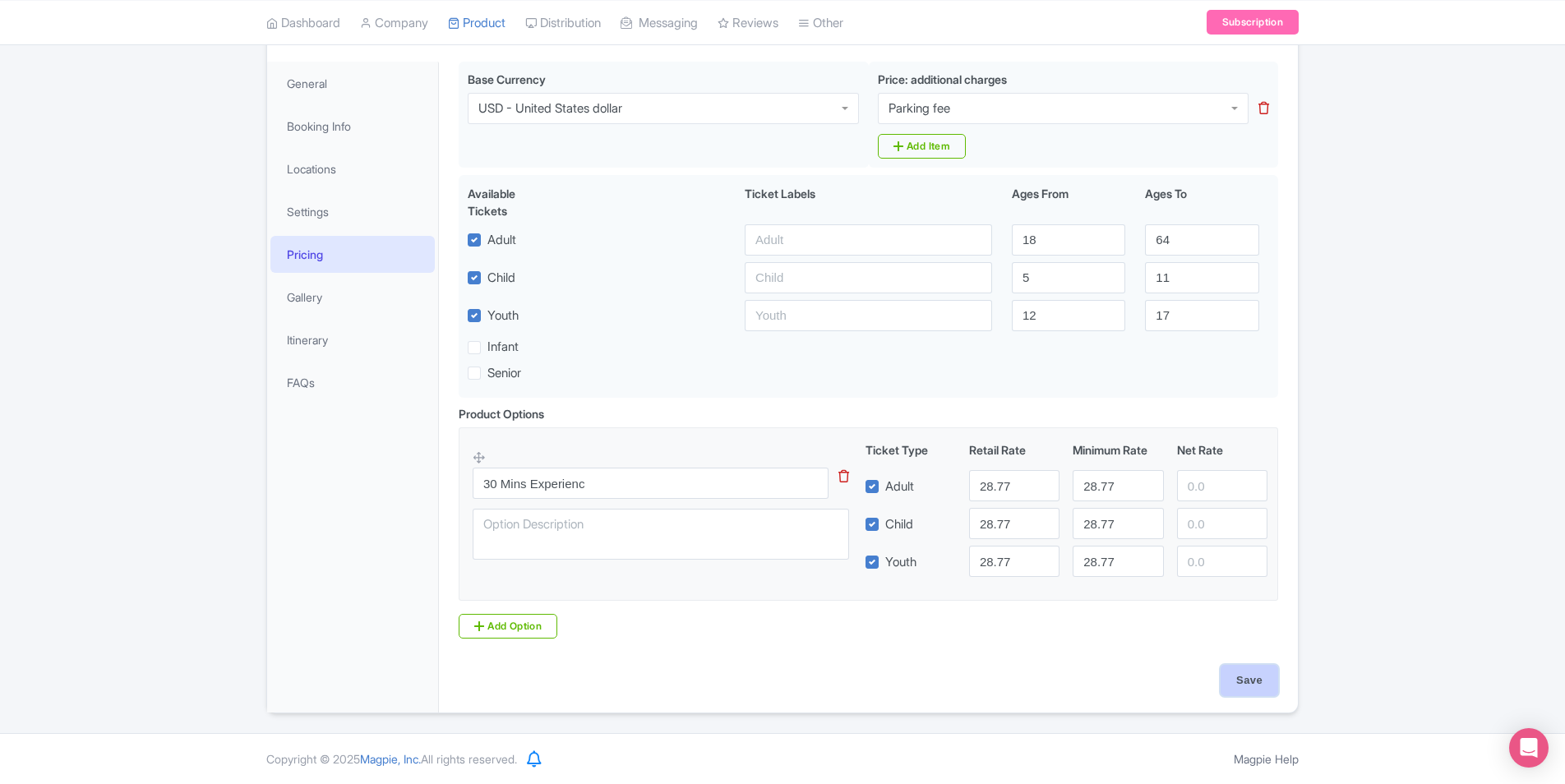
type input "Saving..."
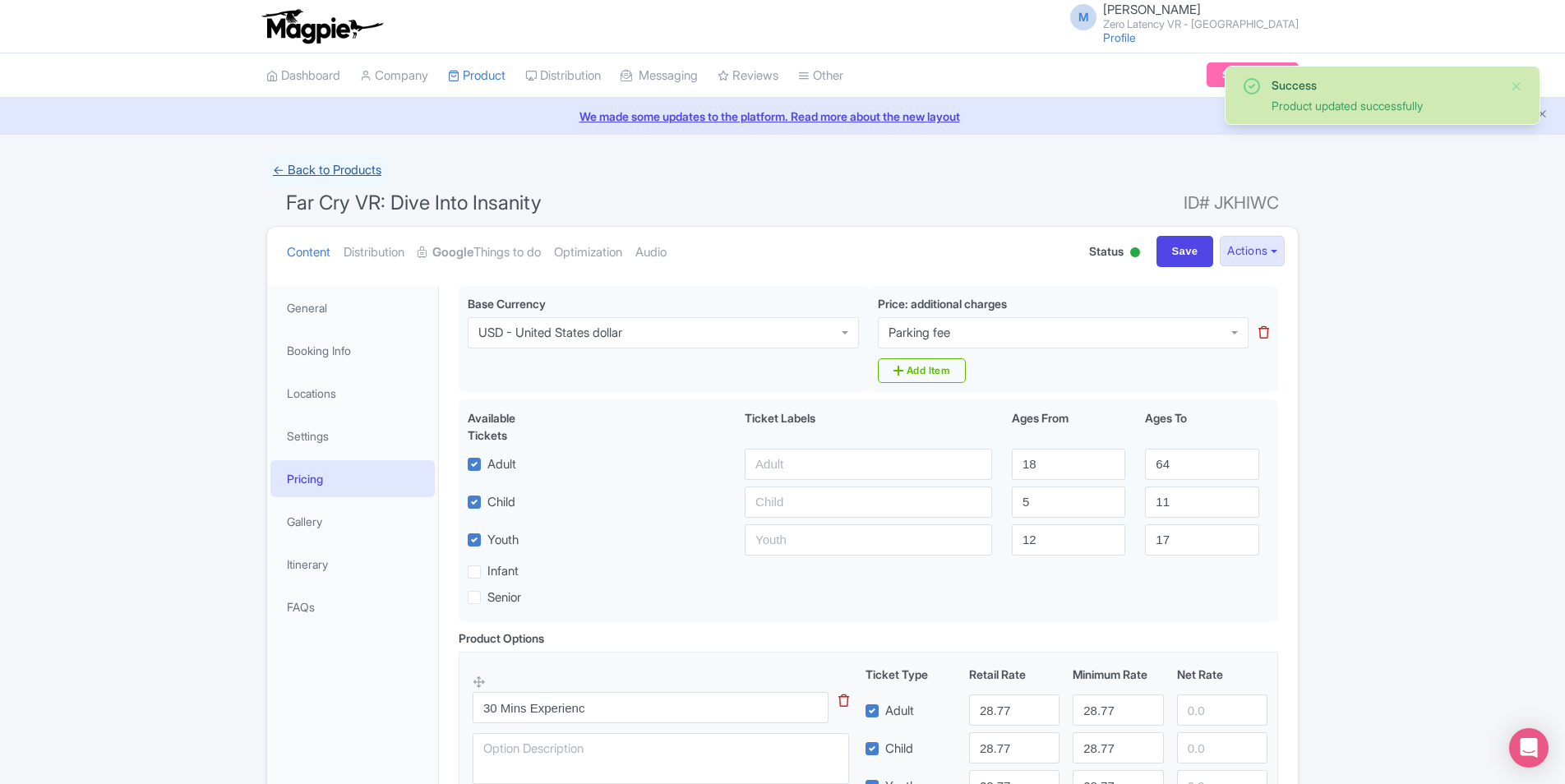
click at [315, 169] on link "← Back to Products" at bounding box center [327, 171] width 122 height 32
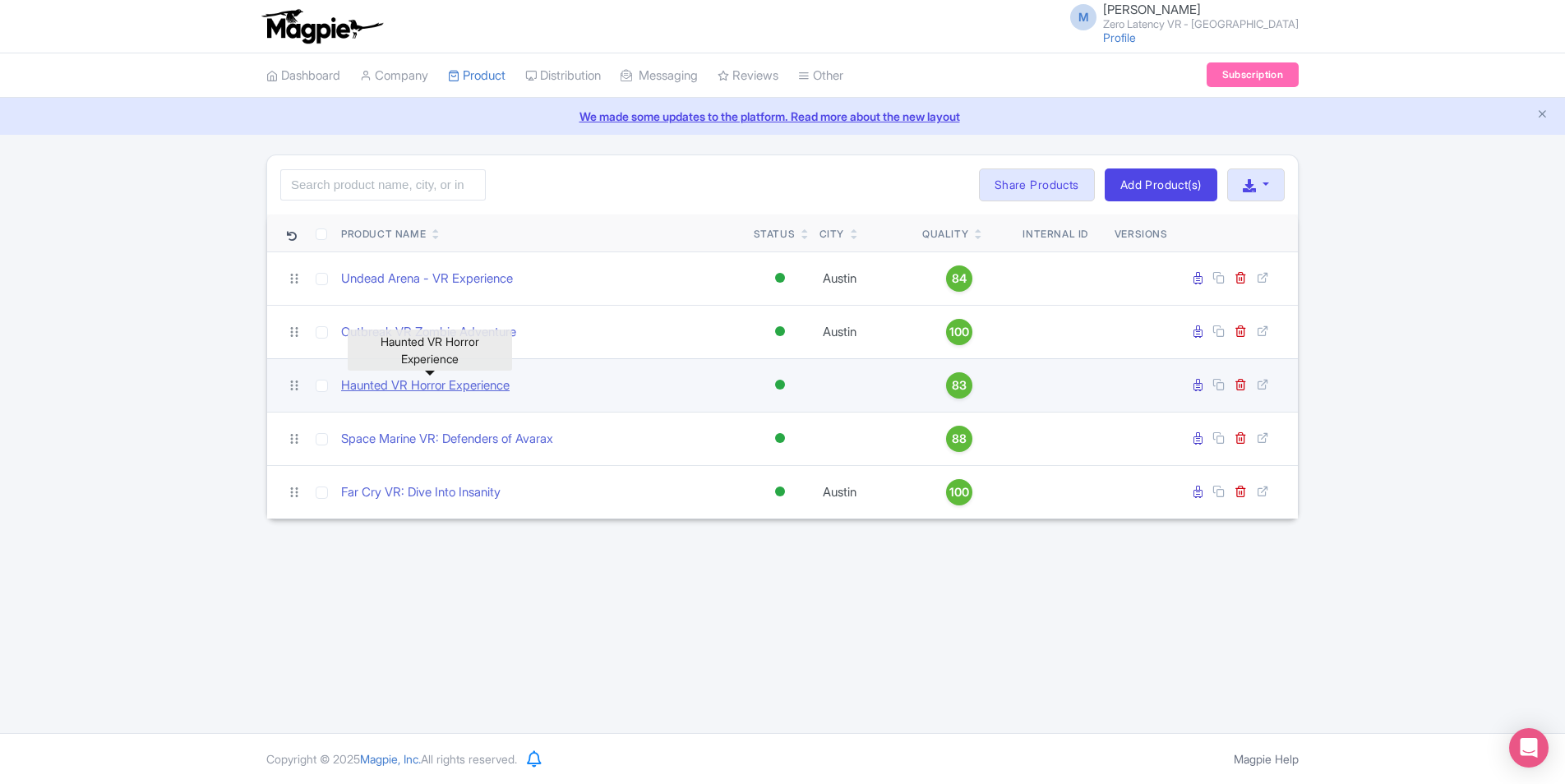
click at [380, 386] on link "Haunted VR Horror Experience" at bounding box center [425, 386] width 169 height 18
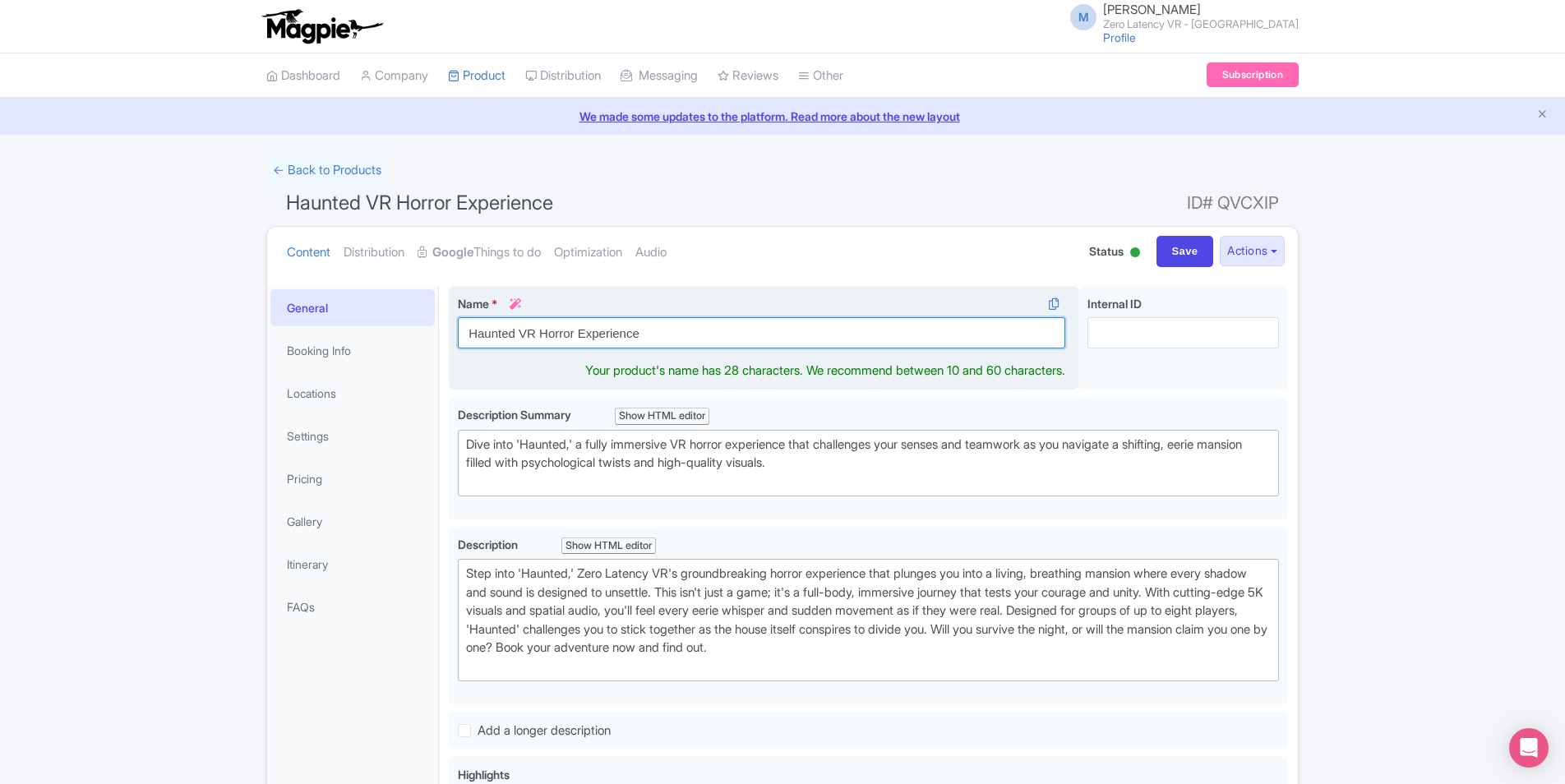
click at [515, 337] on input "Haunted VR Horror Experience" at bounding box center [761, 333] width 608 height 31
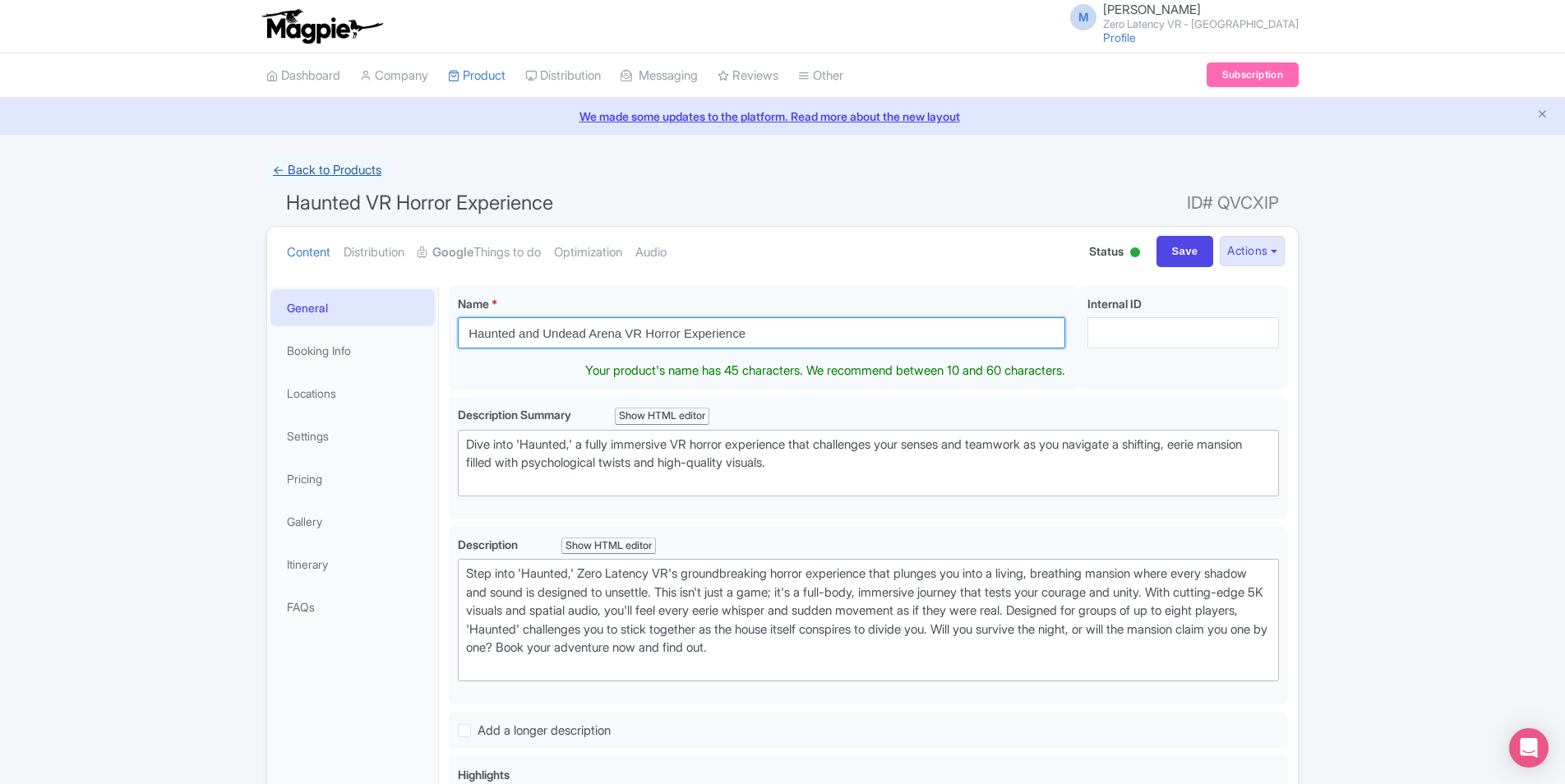
type input "Haunted and Undead Arena VR Horror Experience"
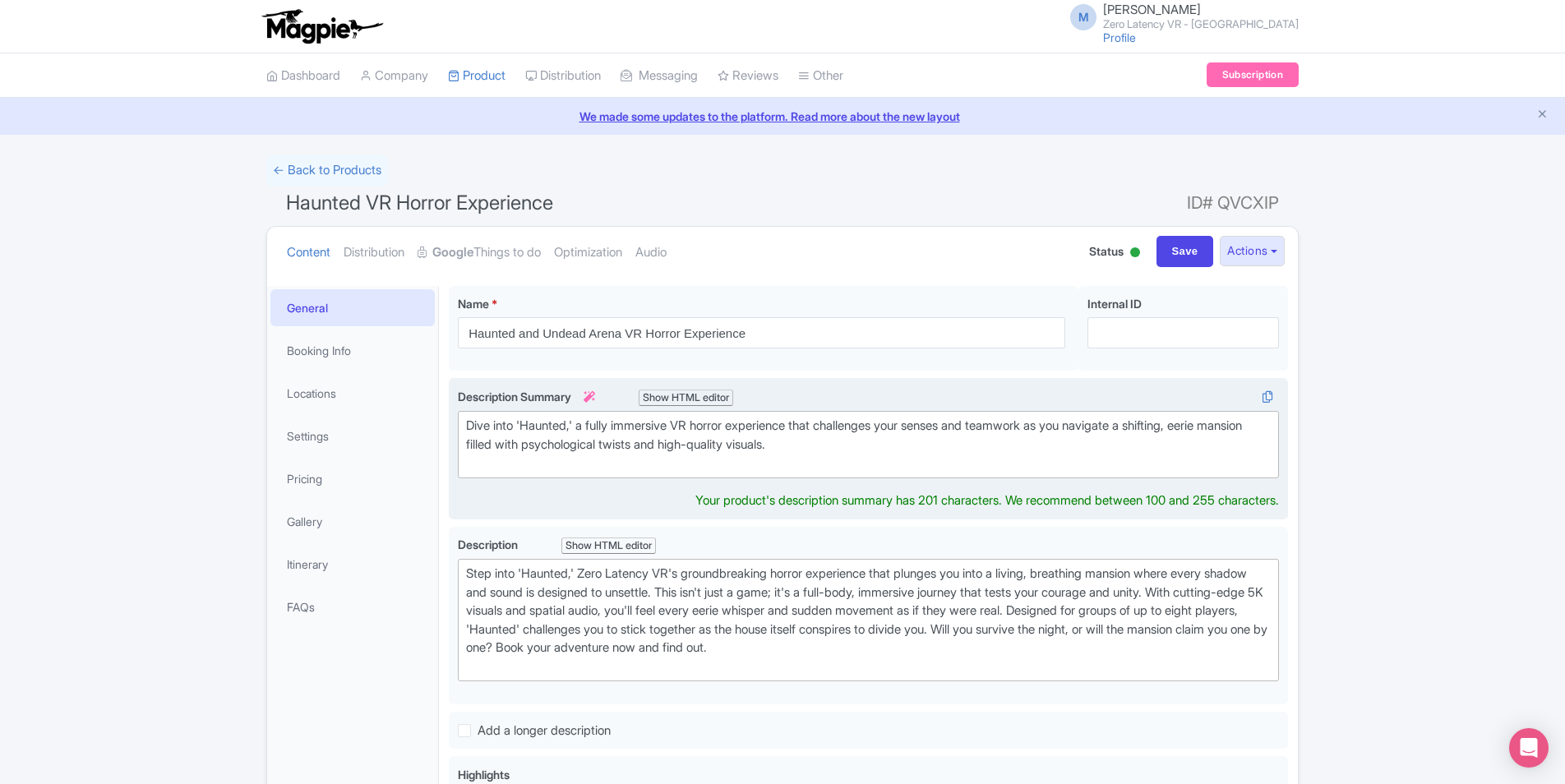
click at [880, 447] on div "Dive into 'Haunted,' a fully immersive VR horror experience that challenges you…" at bounding box center [869, 445] width 805 height 56
type trix-editor "<div>Dive into 'Haunted,' a fully immersive VR horror experience that challenge…"
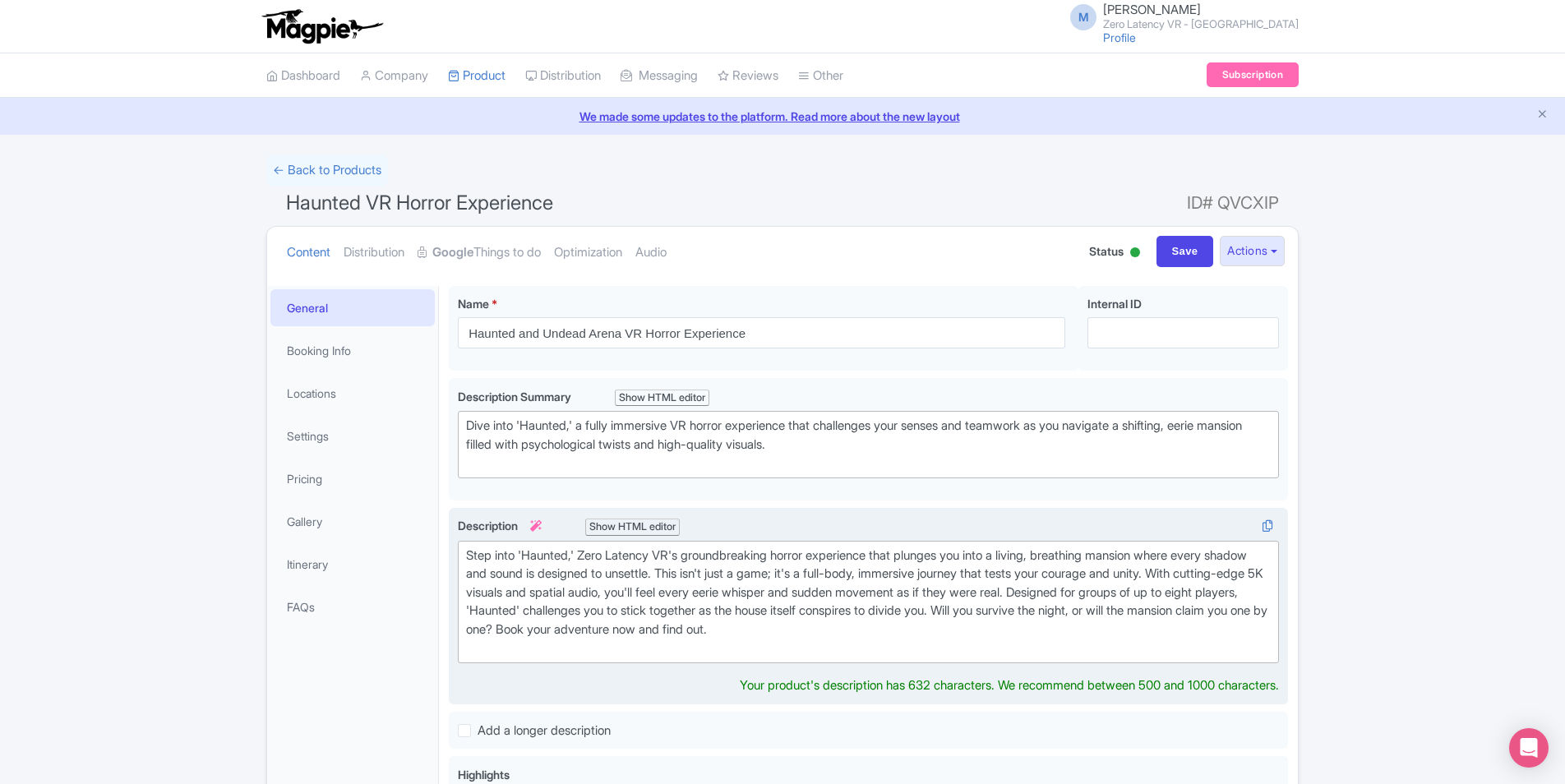
click at [1004, 649] on div "Step into 'Haunted,' Zero Latency VR's groundbreaking horror experience that pl…" at bounding box center [869, 602] width 805 height 111
paste trix-editor "Step into Undead Arena VR and battle relentless zombies! Unlock powerful weapon…"
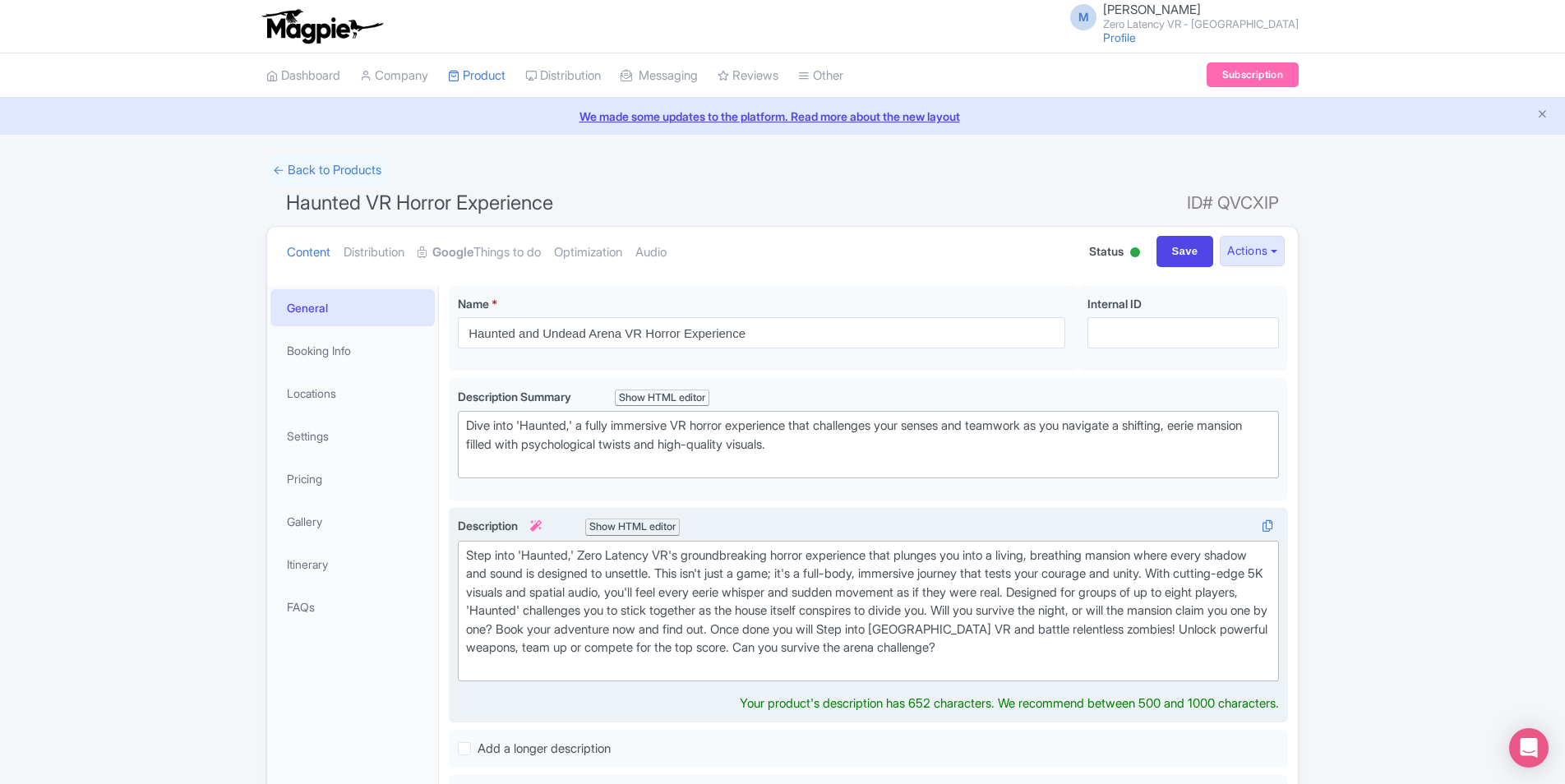
type trix-editor "<div>Step into 'Haunted,' Zero Latency VR's groundbreaking horror experience th…"
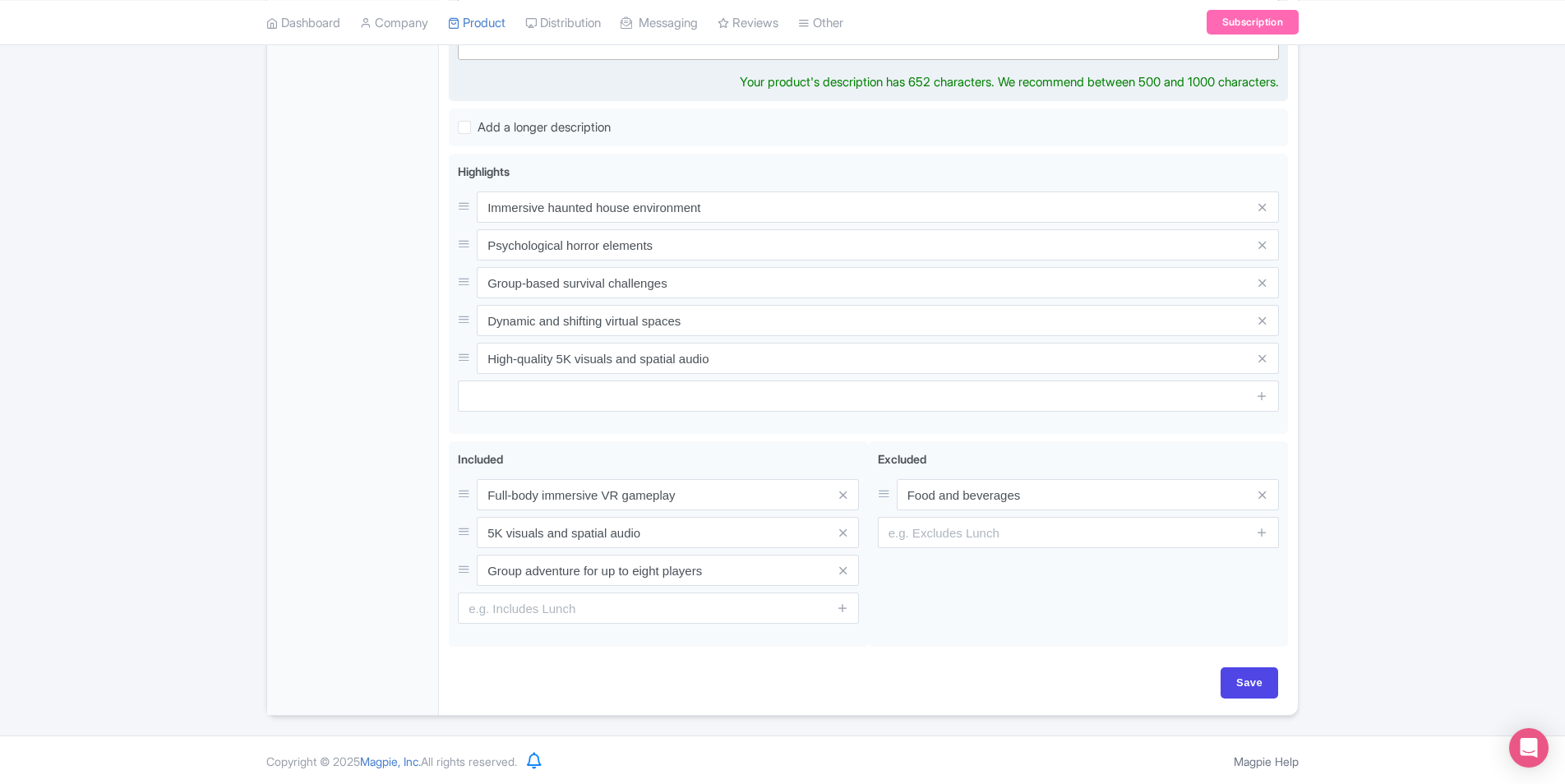
scroll to position [623, 0]
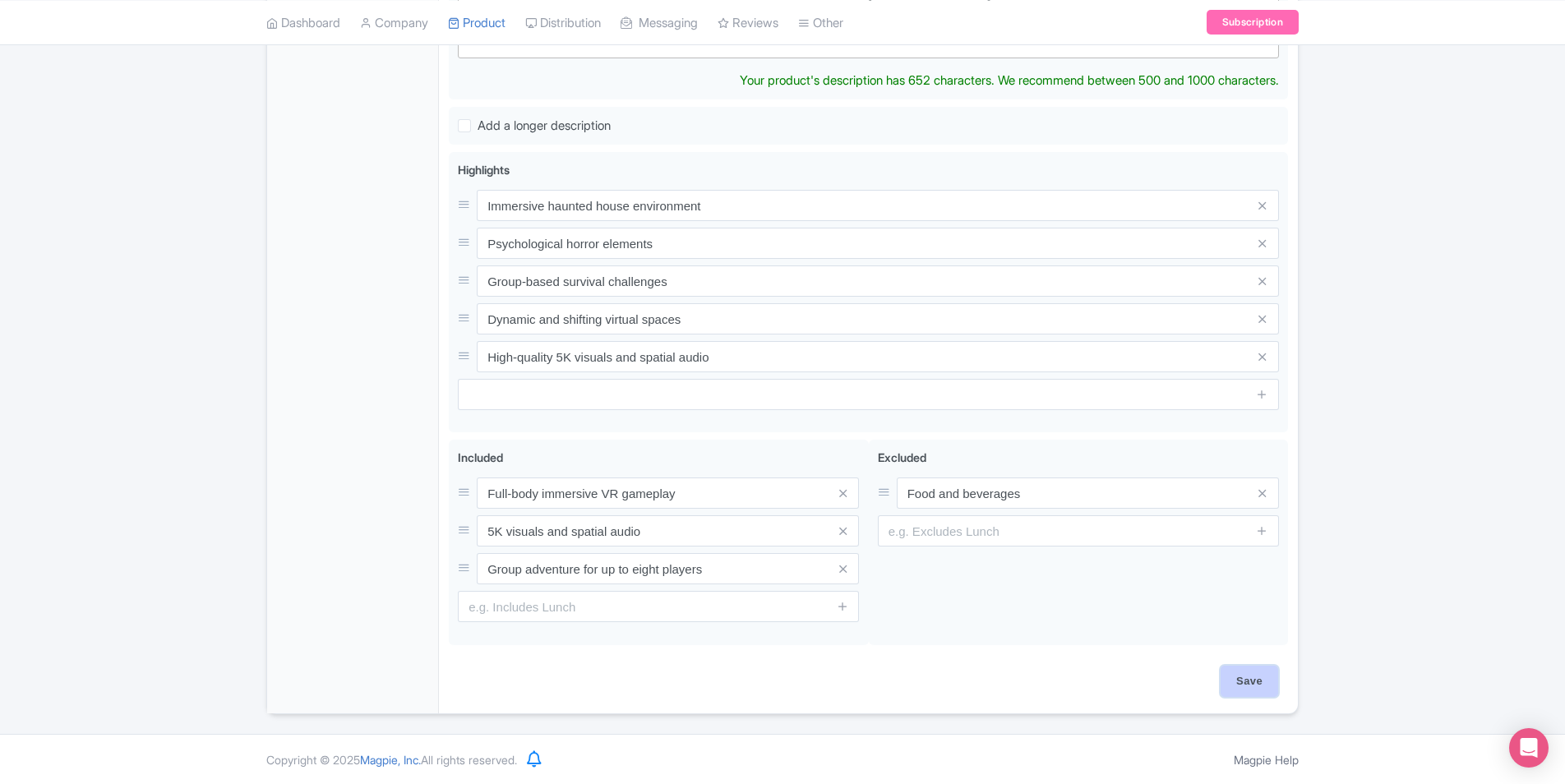
click at [1244, 676] on input "Save" at bounding box center [1249, 681] width 57 height 31
type input "Saving..."
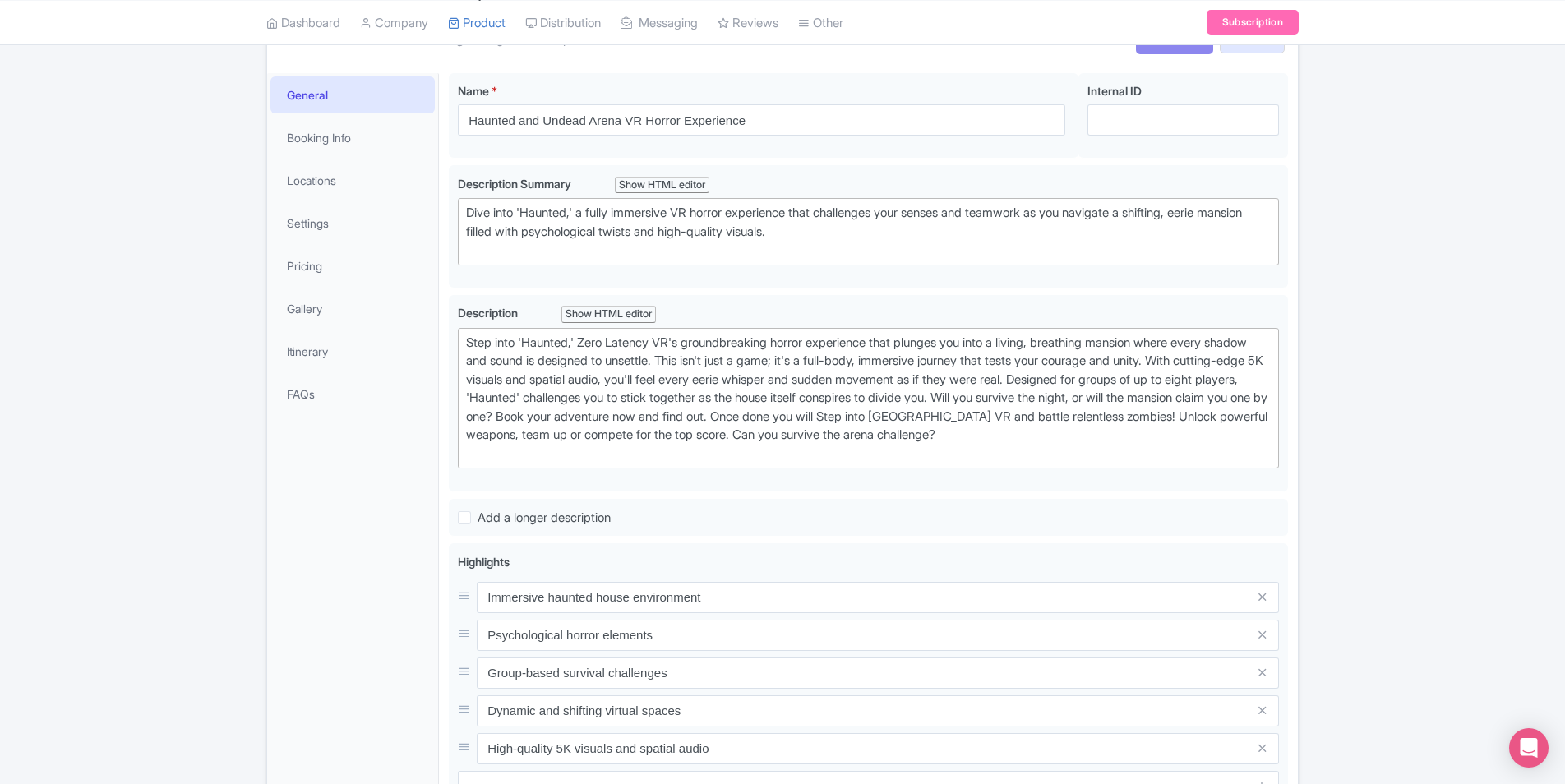
scroll to position [51, 0]
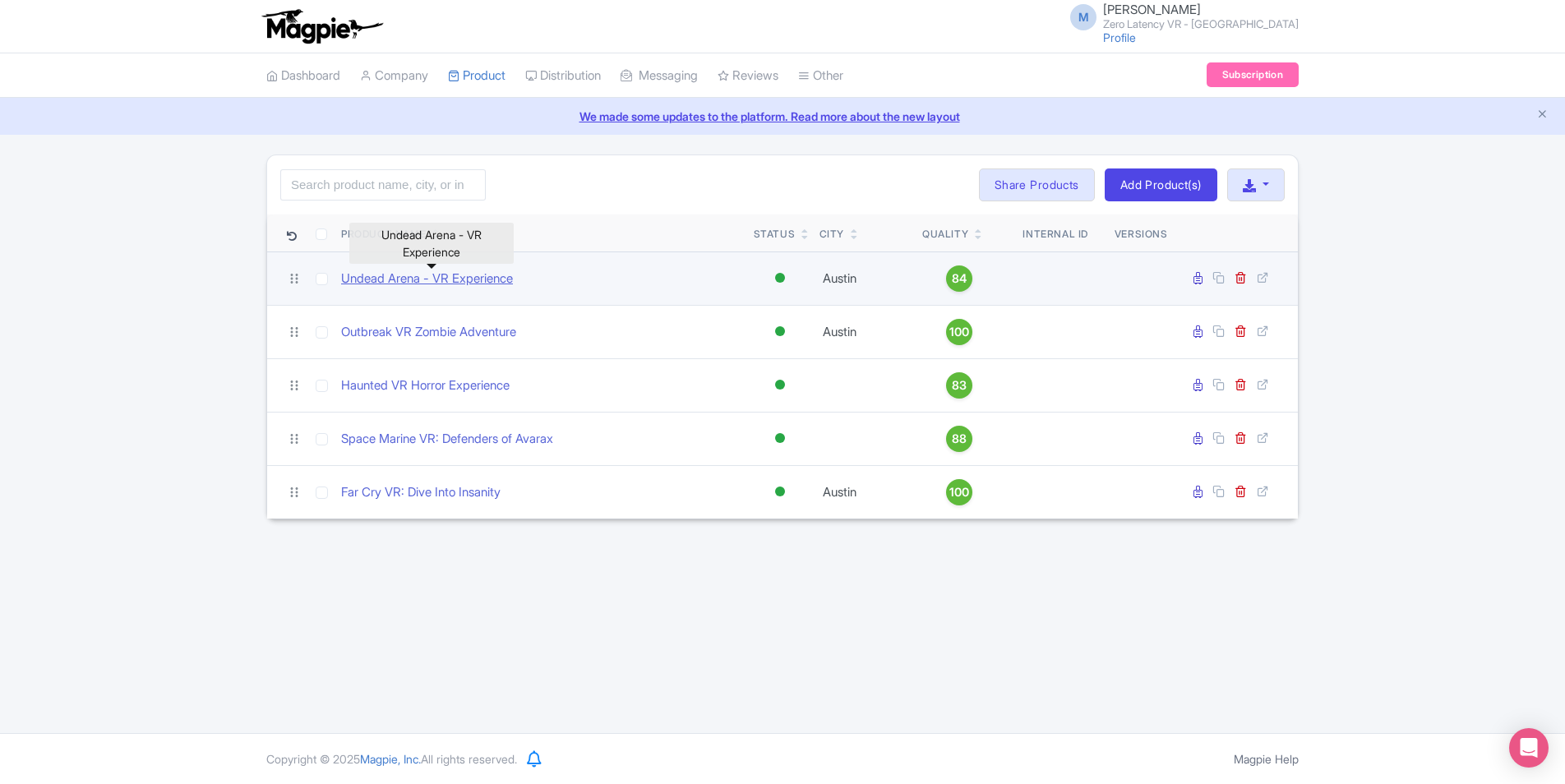
click at [374, 279] on link "Undead Arena - VR Experience" at bounding box center [427, 279] width 171 height 18
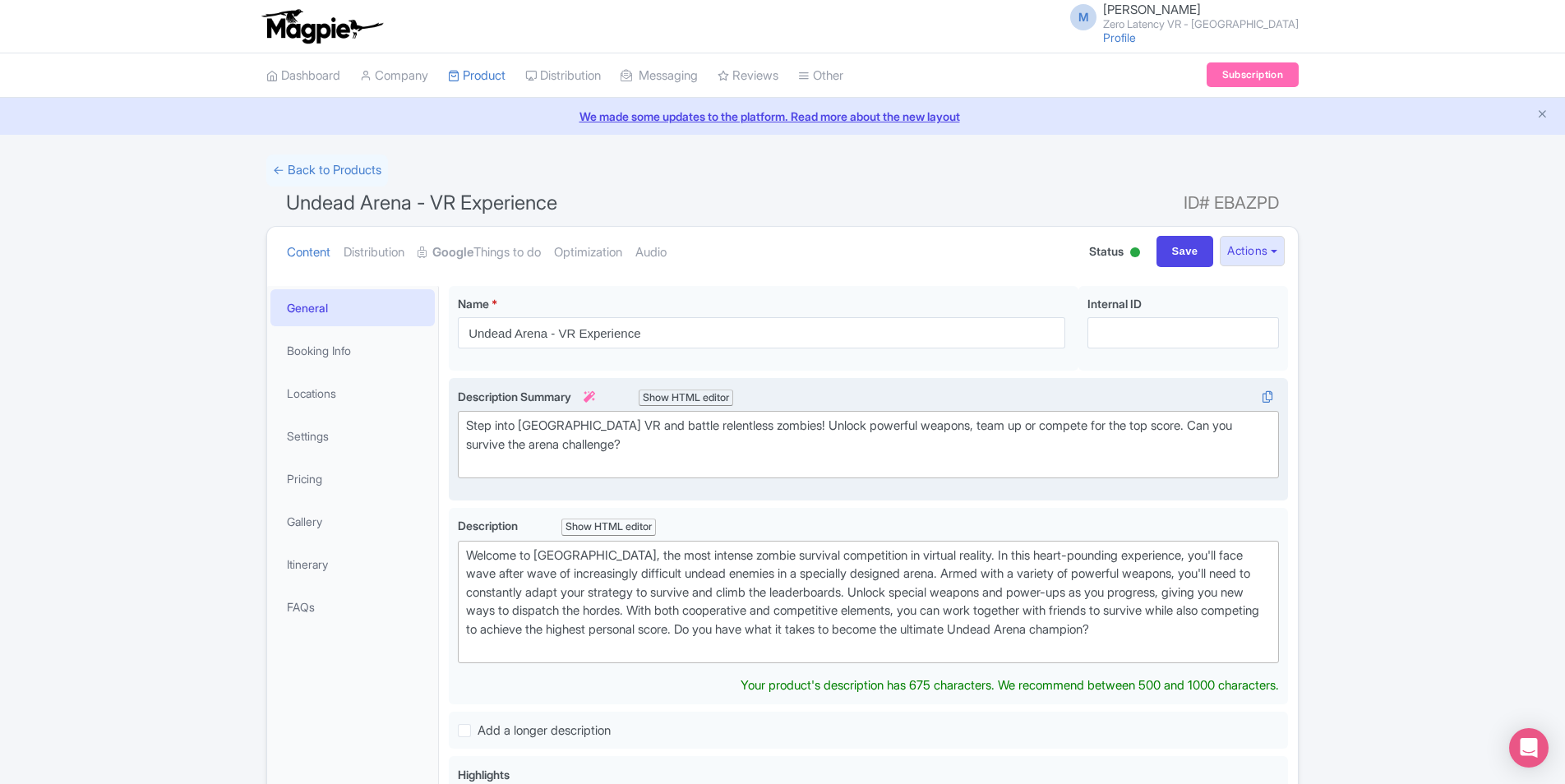
click at [675, 445] on div "Step into [GEOGRAPHIC_DATA] VR and battle relentless zombies! Unlock powerful w…" at bounding box center [869, 445] width 805 height 56
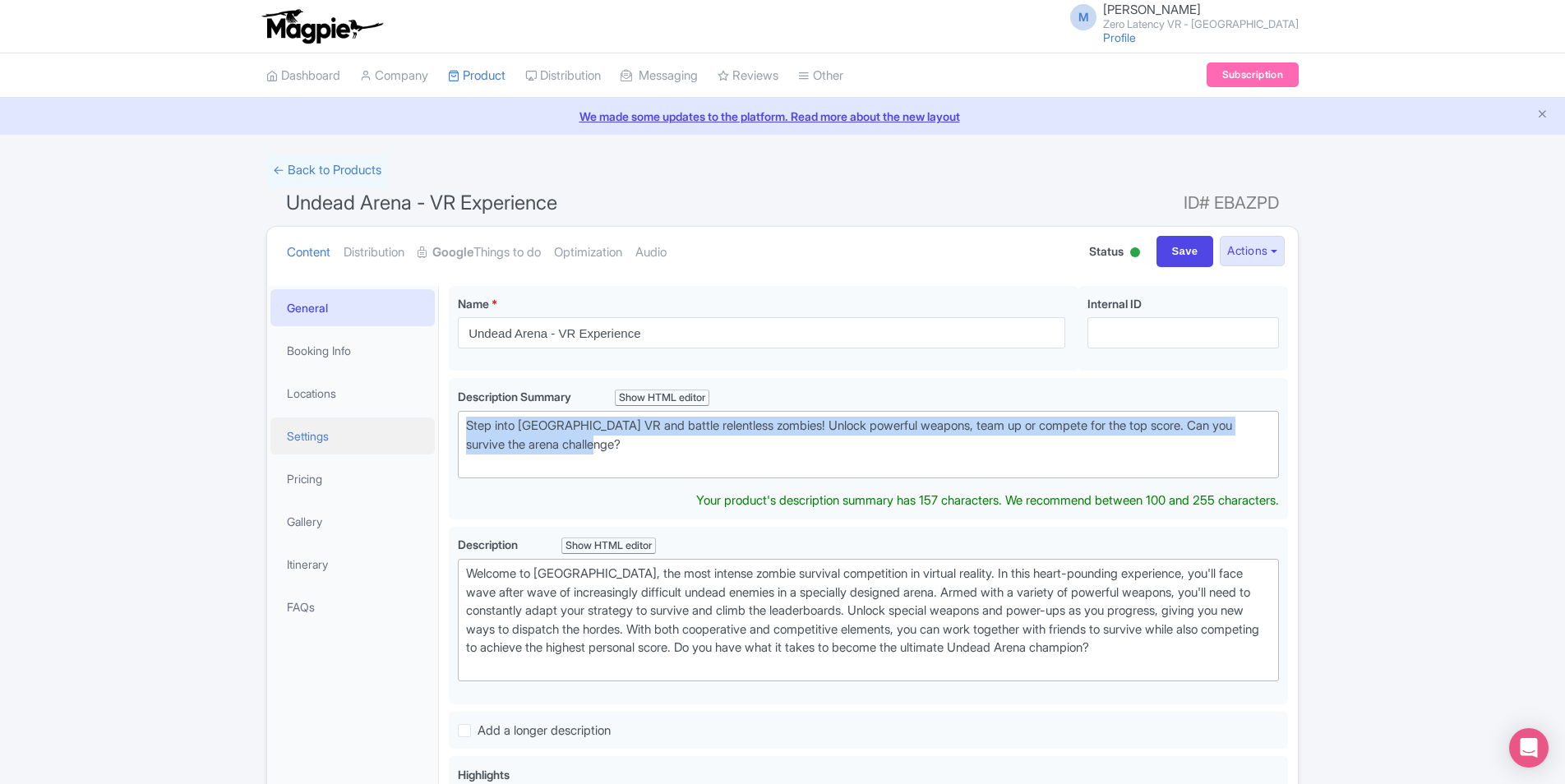
drag, startPoint x: 670, startPoint y: 450, endPoint x: 290, endPoint y: 417, distance: 381.4
click at [290, 418] on div "General Booking Info Locations Settings Pricing Gallery Itinerary FAQs Undead A…" at bounding box center [782, 769] width 1031 height 985
type trix-editor "<div>Step into Undead Arena VR and battle relentless zombies! Unlock powerful w…"
copy div "Step into Undead Arena VR and battle relentless zombies! Unlock powerful weapon…"
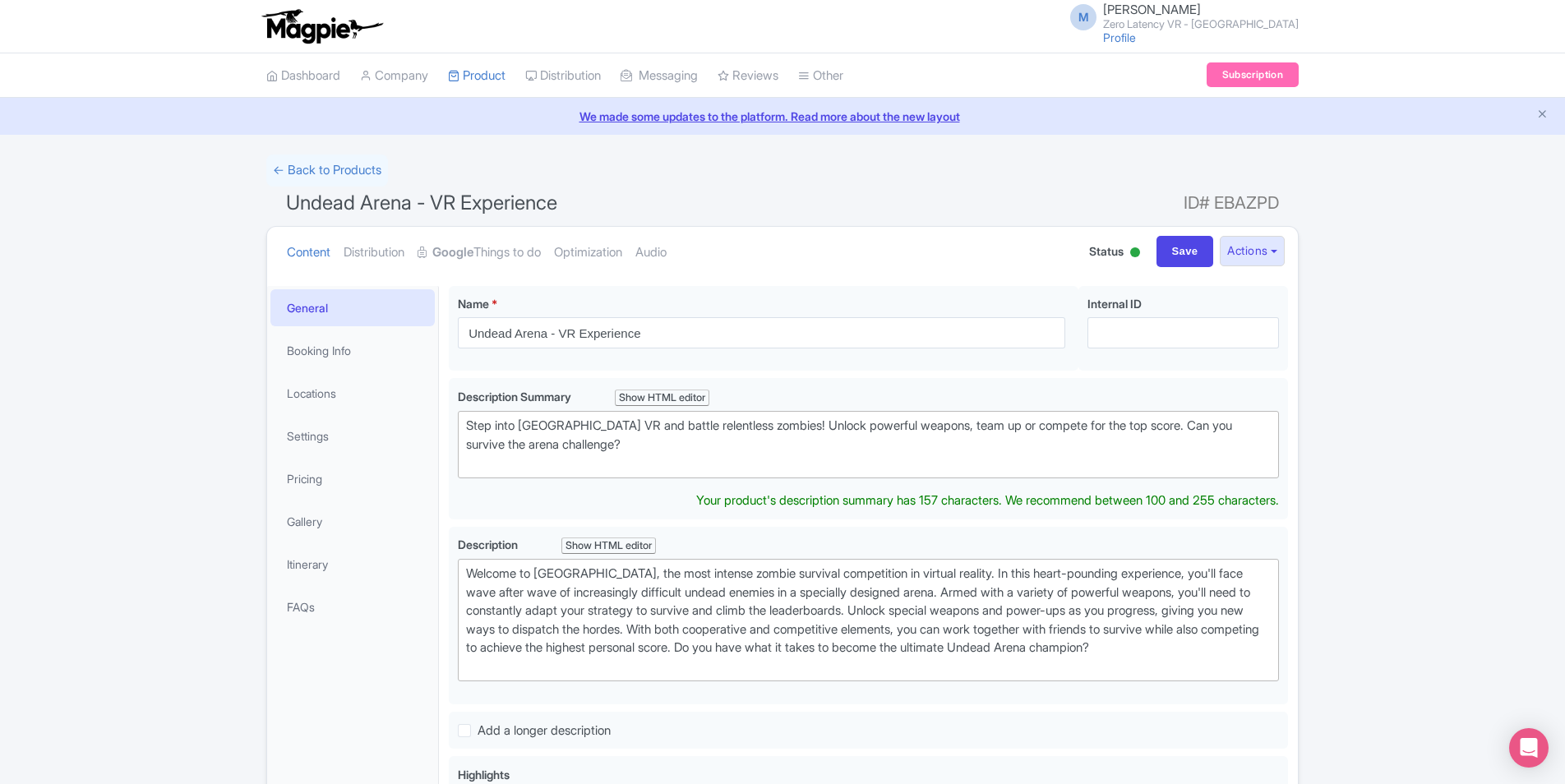
click at [1365, 498] on div "← Back to Products Undead Arena - VR Experience ID# EBAZPD Content Distribution…" at bounding box center [782, 708] width 1565 height 1107
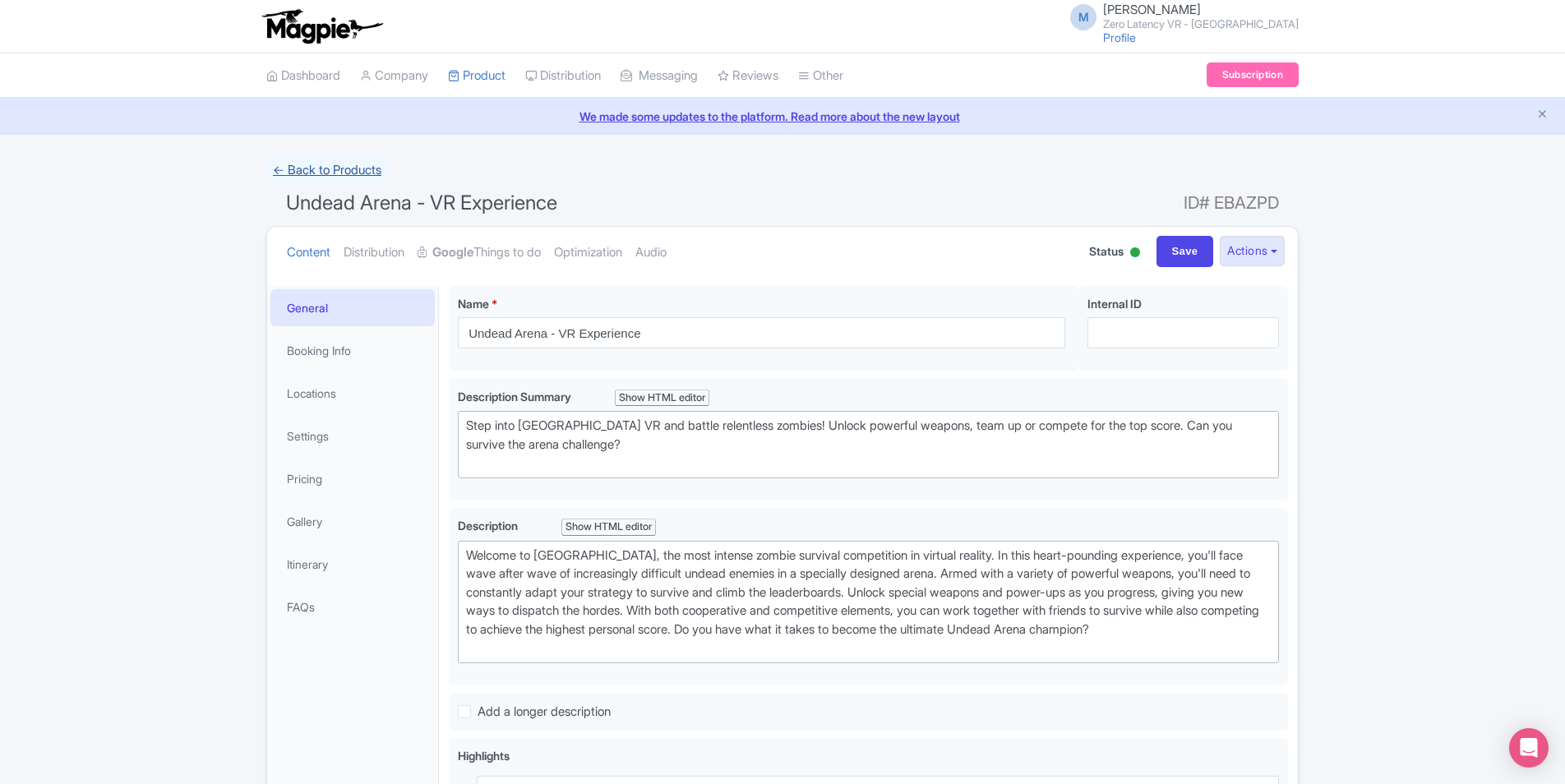
click at [319, 173] on link "← Back to Products" at bounding box center [327, 171] width 122 height 32
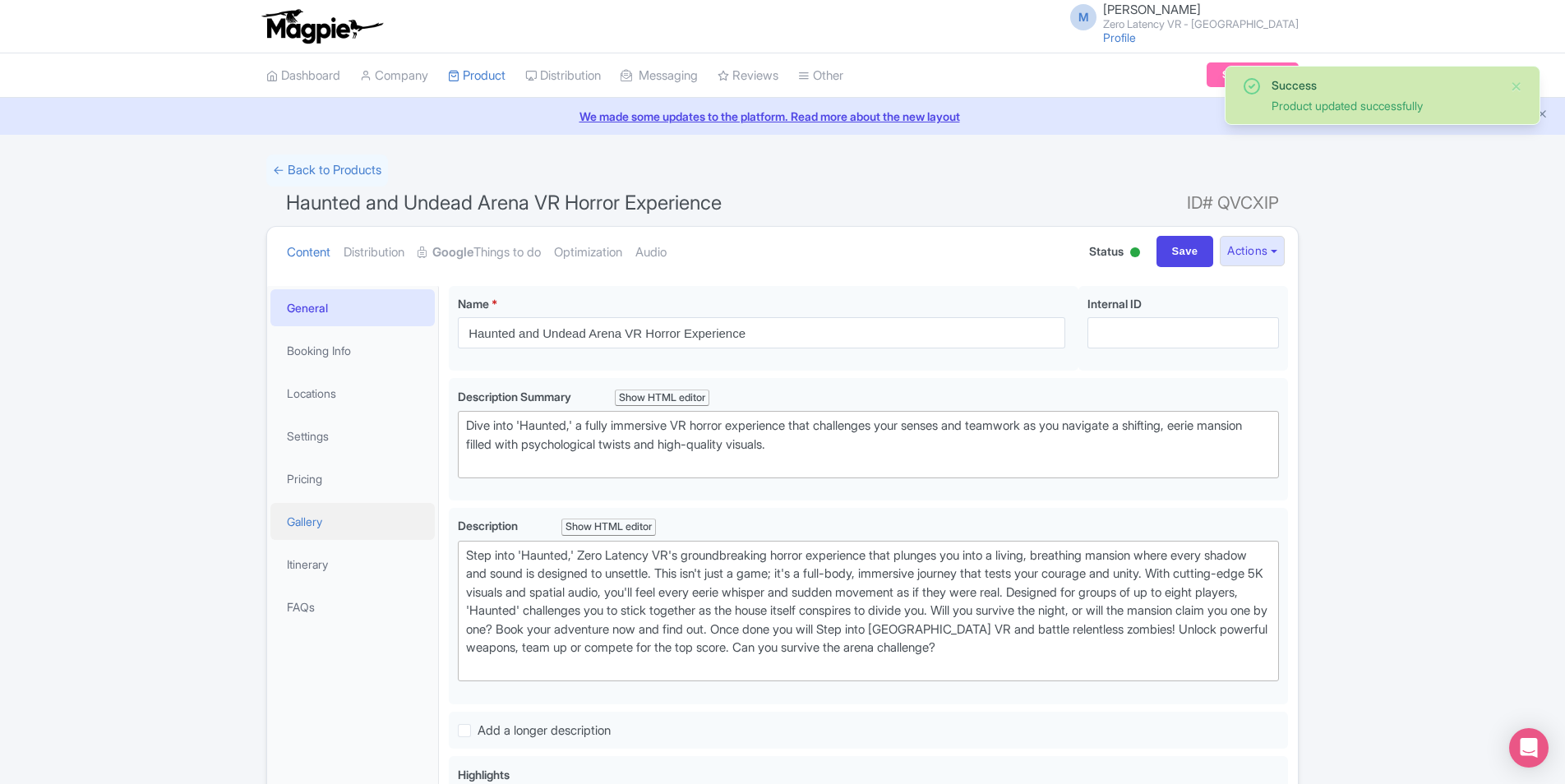
click at [327, 530] on link "Gallery" at bounding box center [353, 522] width 165 height 37
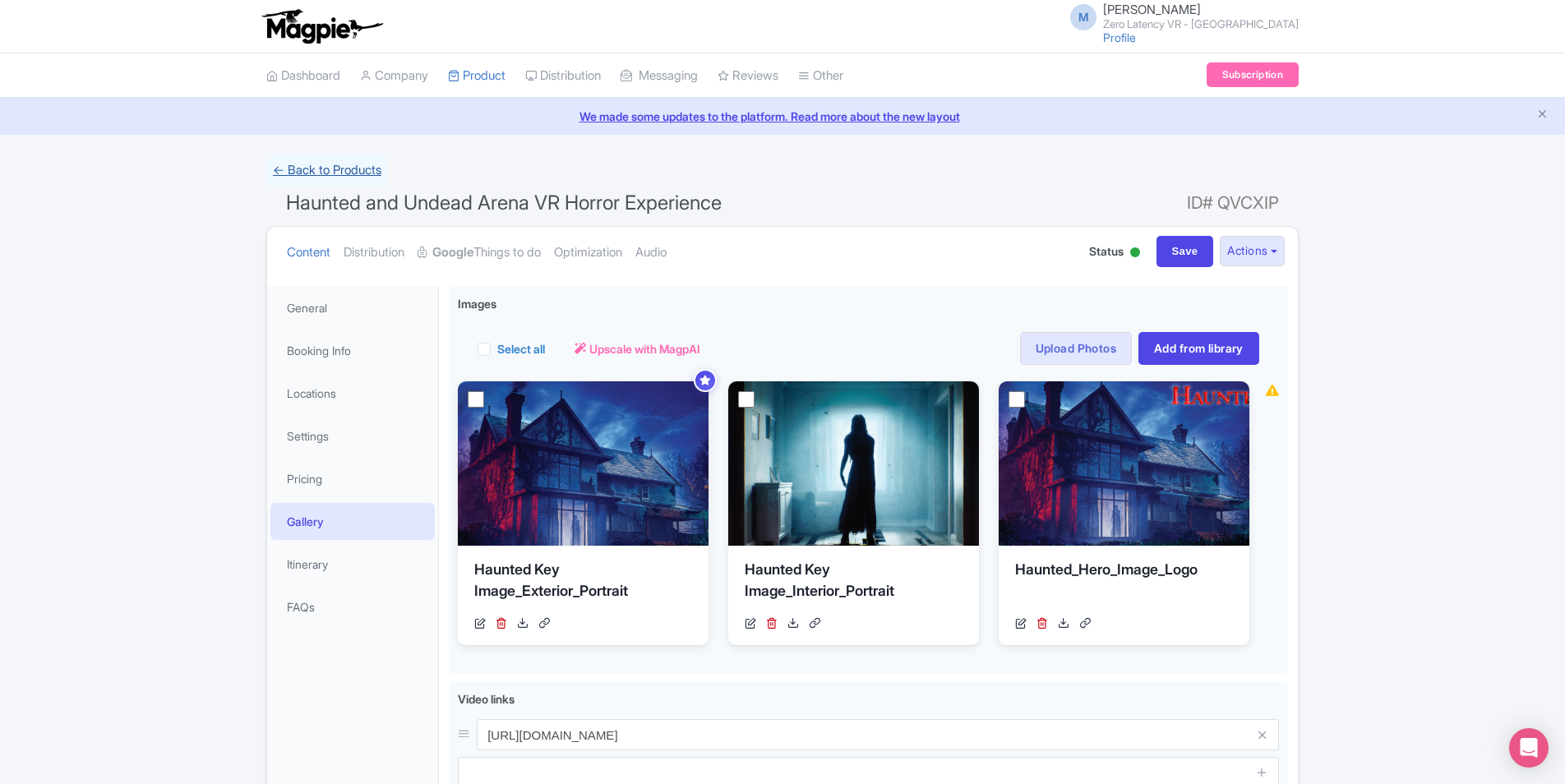
click at [339, 174] on link "← Back to Products" at bounding box center [327, 171] width 122 height 32
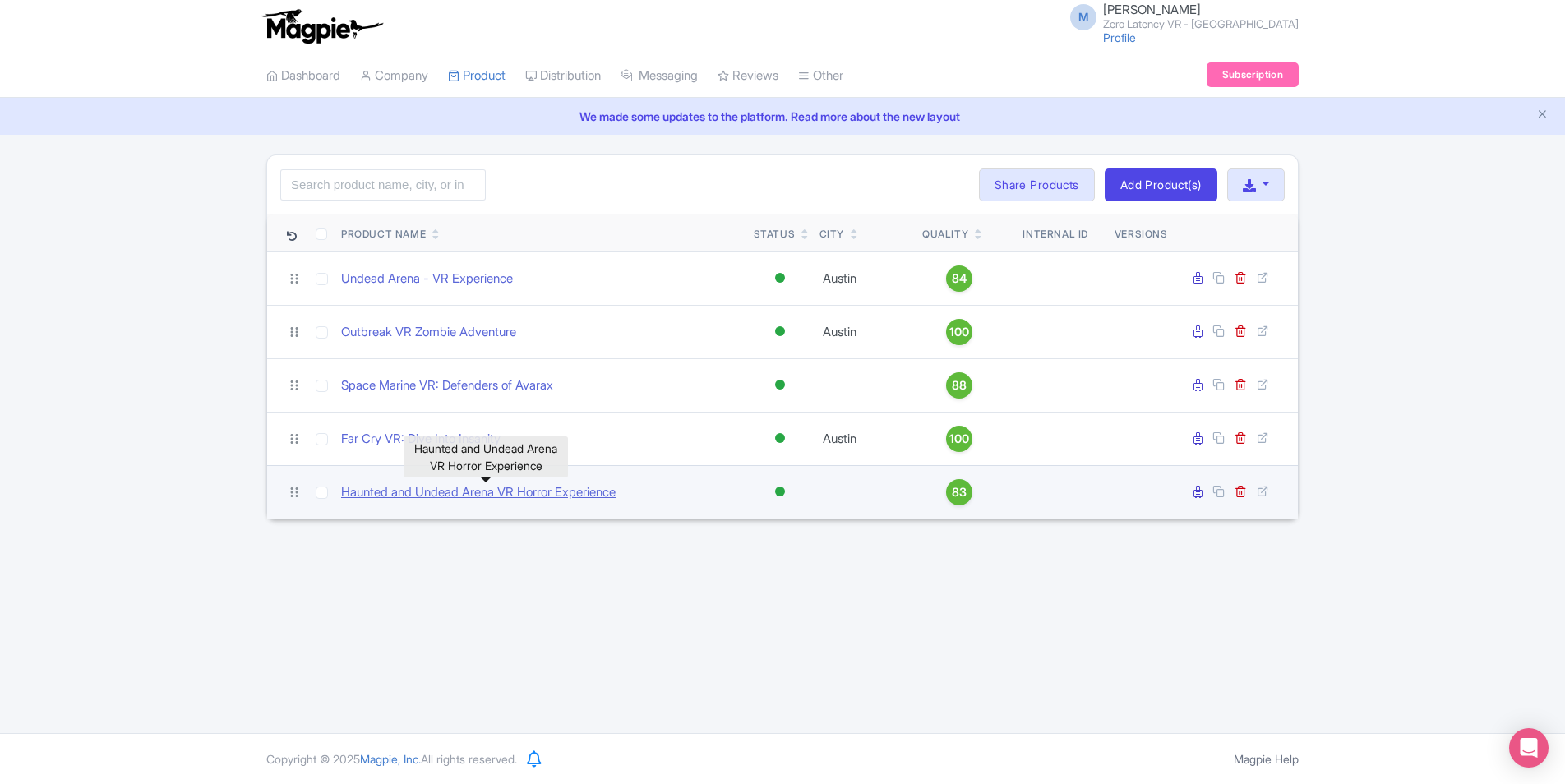
click at [402, 497] on link "Haunted and Undead Arena VR Horror Experience" at bounding box center [478, 492] width 275 height 18
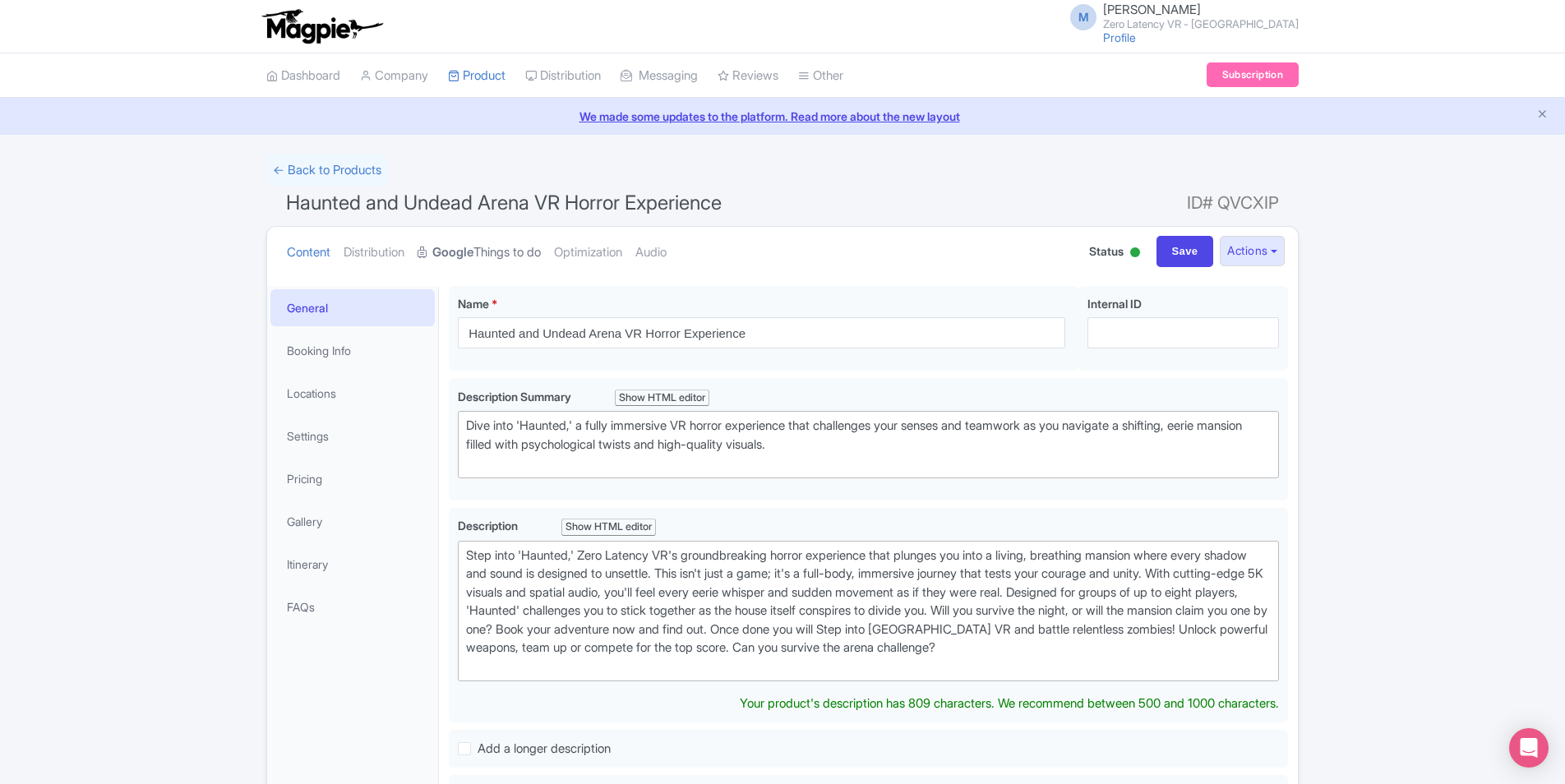
click at [470, 248] on strong "Google" at bounding box center [452, 253] width 41 height 18
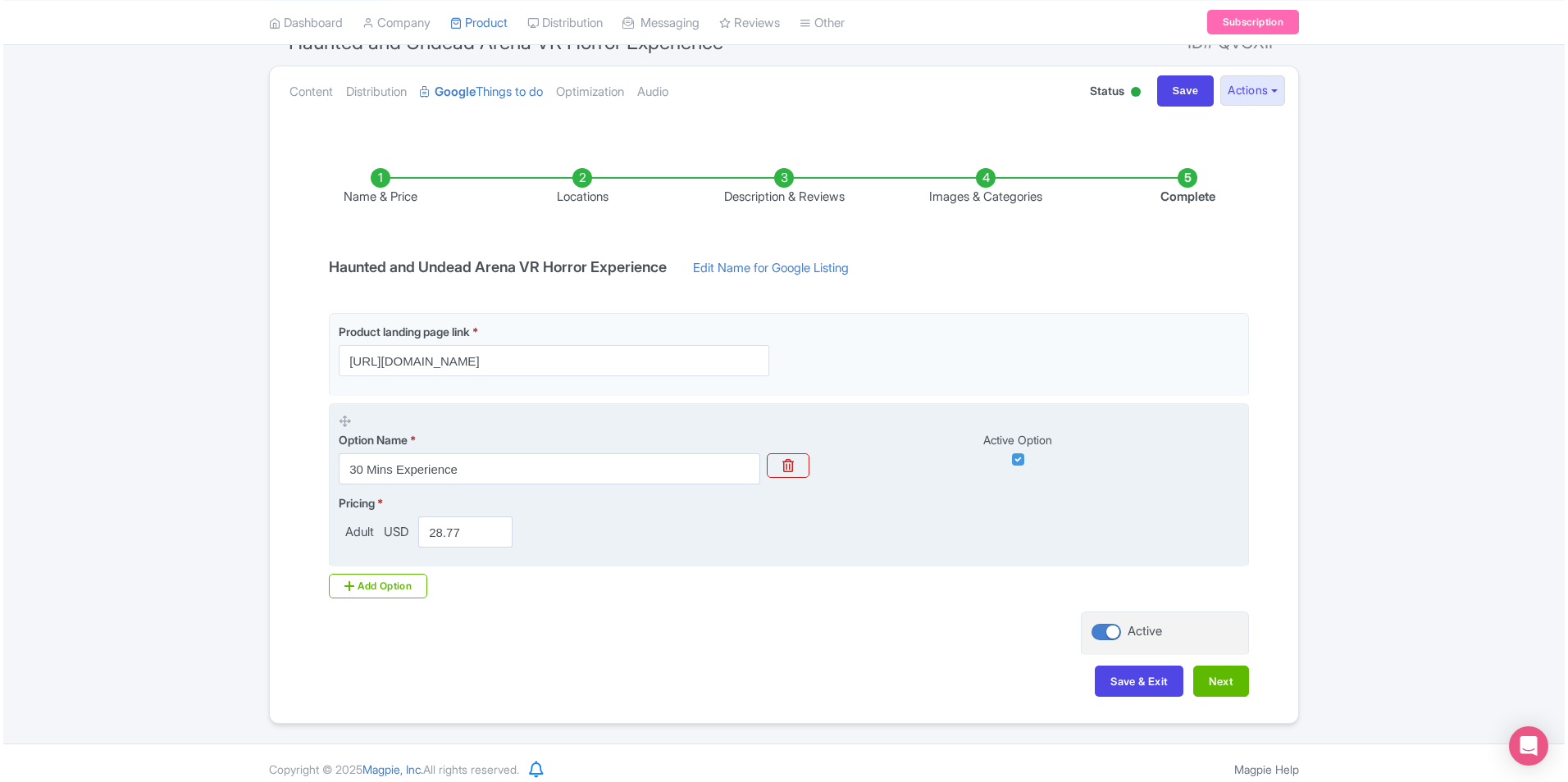
scroll to position [172, 0]
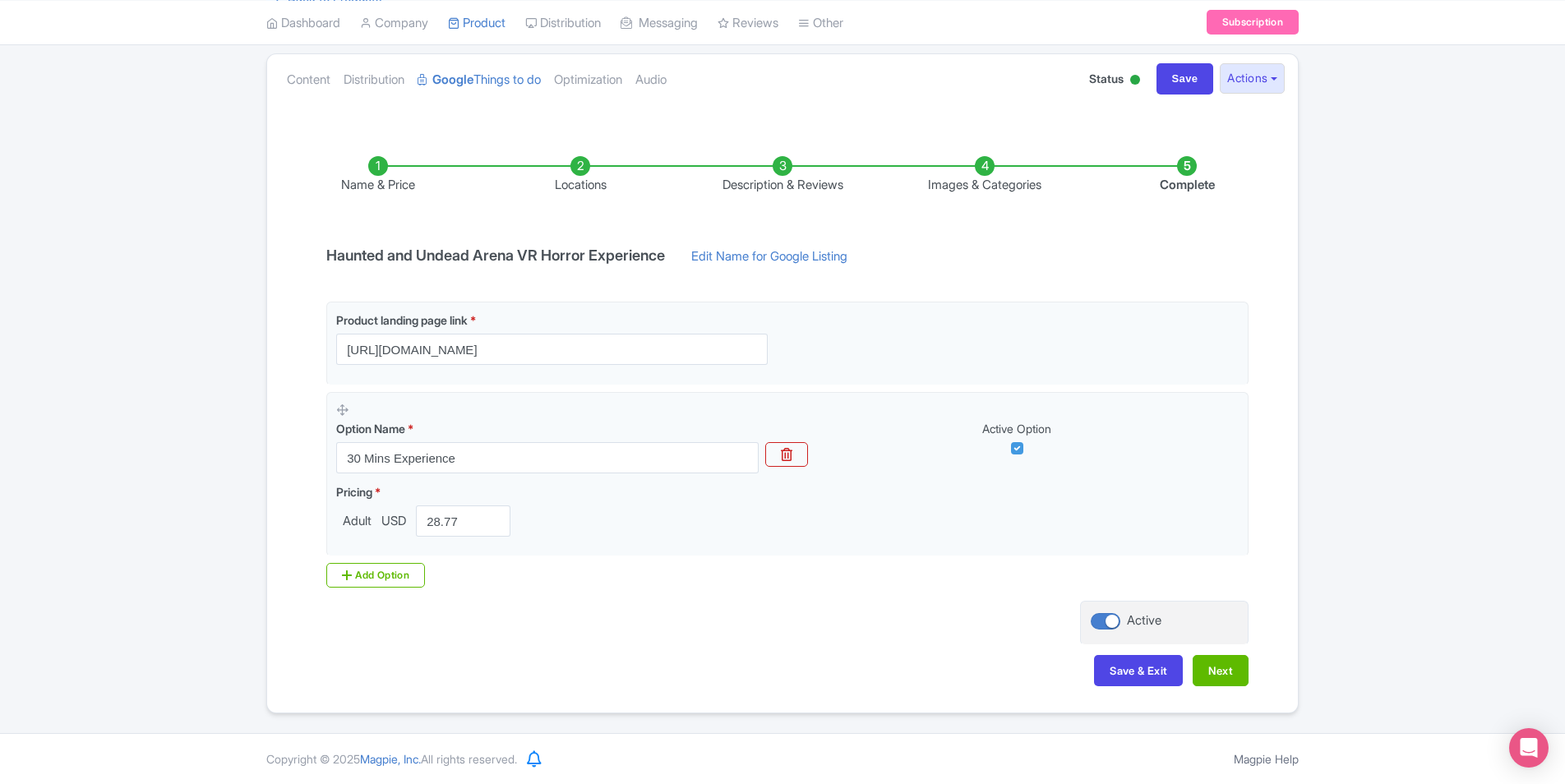
click at [592, 179] on li "Locations" at bounding box center [580, 176] width 203 height 39
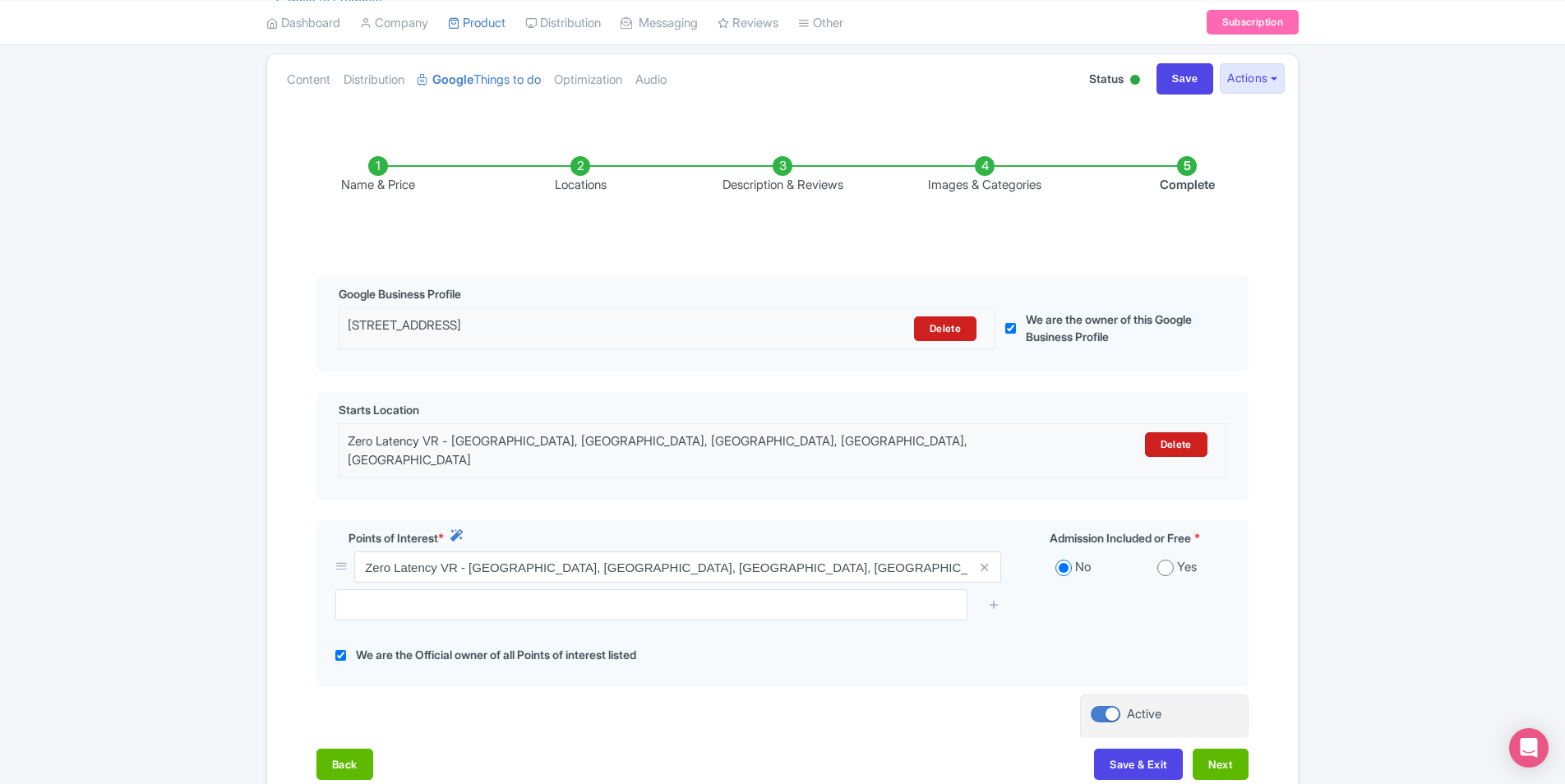
click at [777, 171] on li "Description & Reviews" at bounding box center [782, 176] width 203 height 39
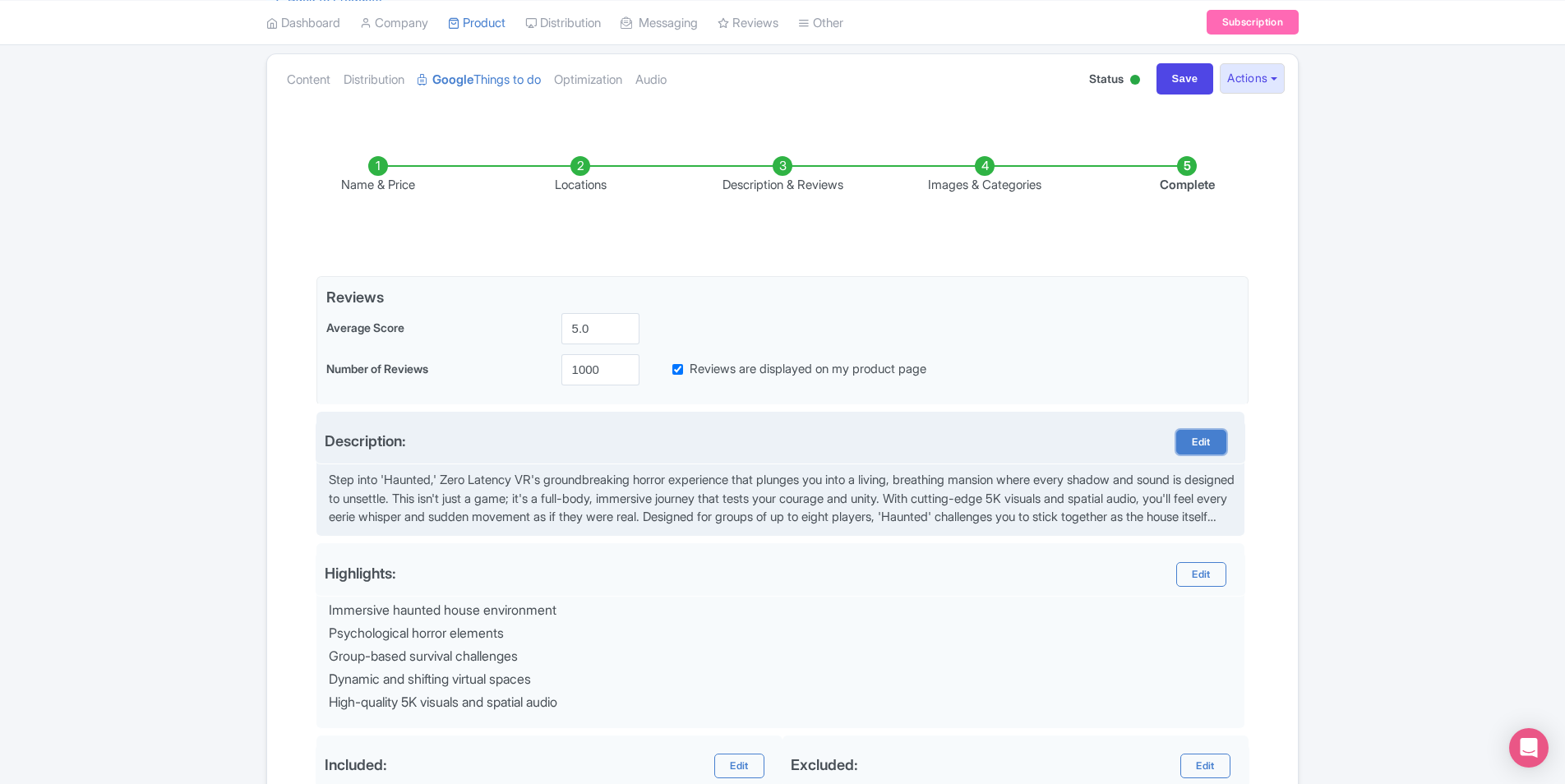
click at [1209, 440] on link "Edit" at bounding box center [1201, 442] width 50 height 24
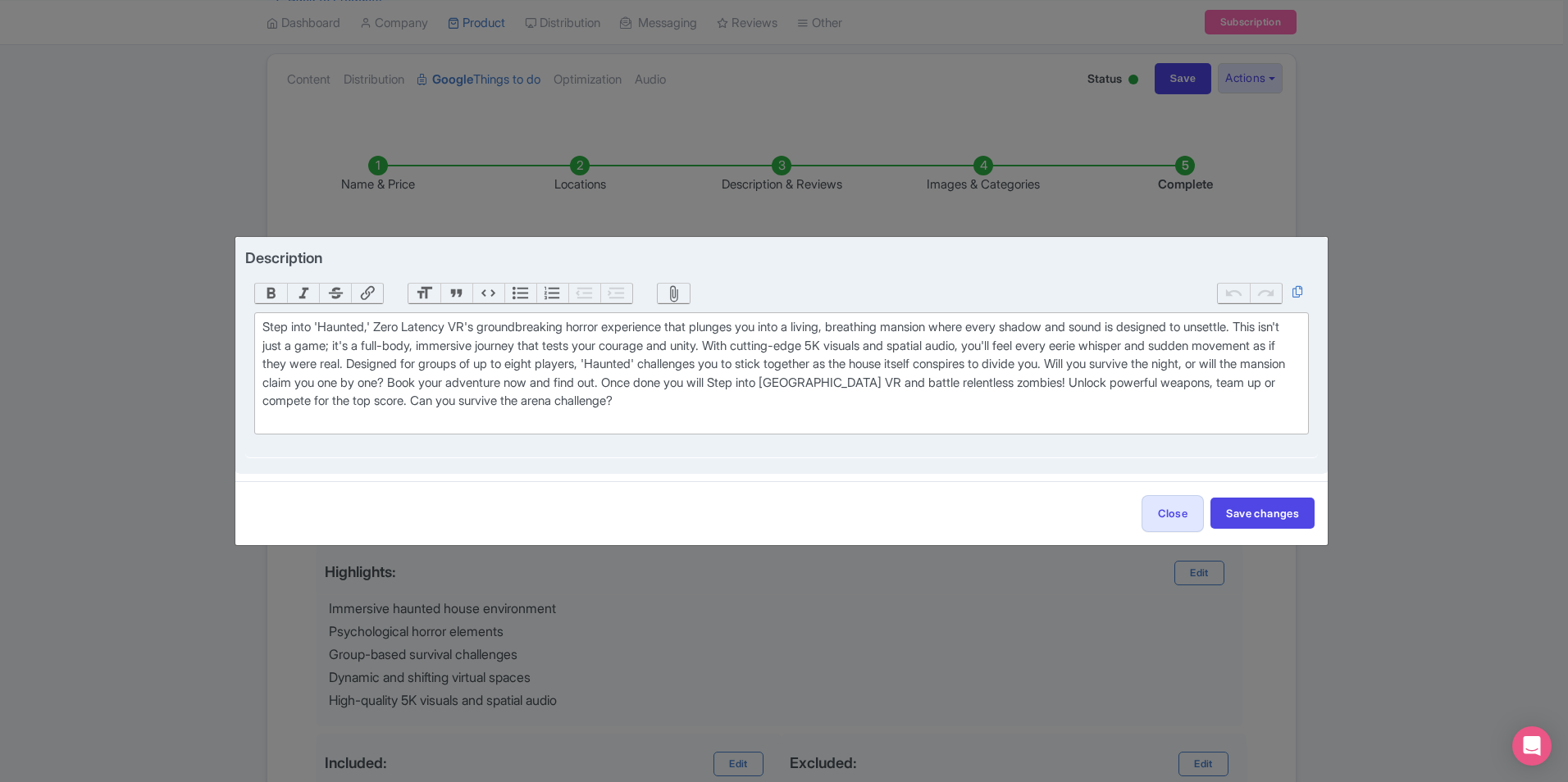
click at [969, 407] on div "Step into 'Haunted,' Zero Latency VR's groundbreaking horror experience that pl…" at bounding box center [781, 373] width 1037 height 111
click at [638, 407] on div "Step into 'Haunted,' Zero Latency VR's groundbreaking horror experience that pl…" at bounding box center [781, 373] width 1037 height 111
paste trix-editor "Step into Undead Arena VR and battle relentless zombies! Unlock powerful weapon…"
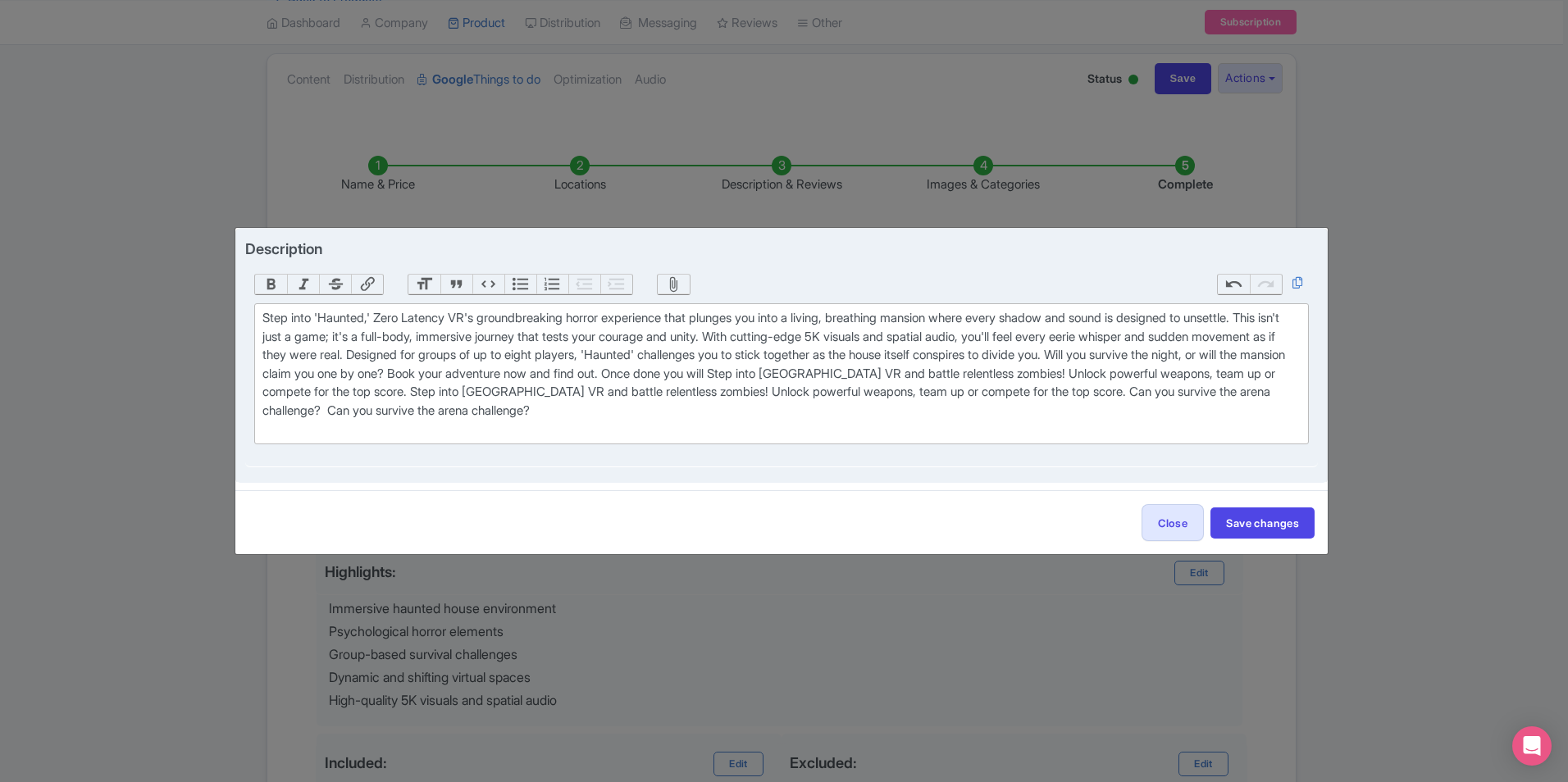
click at [647, 392] on div "Step into 'Haunted,' Zero Latency VR's groundbreaking horror experience that pl…" at bounding box center [781, 374] width 1037 height 130
type trix-editor "<div>Step into 'Haunted,' Zero Latency VR's groundbreaking horror experience th…"
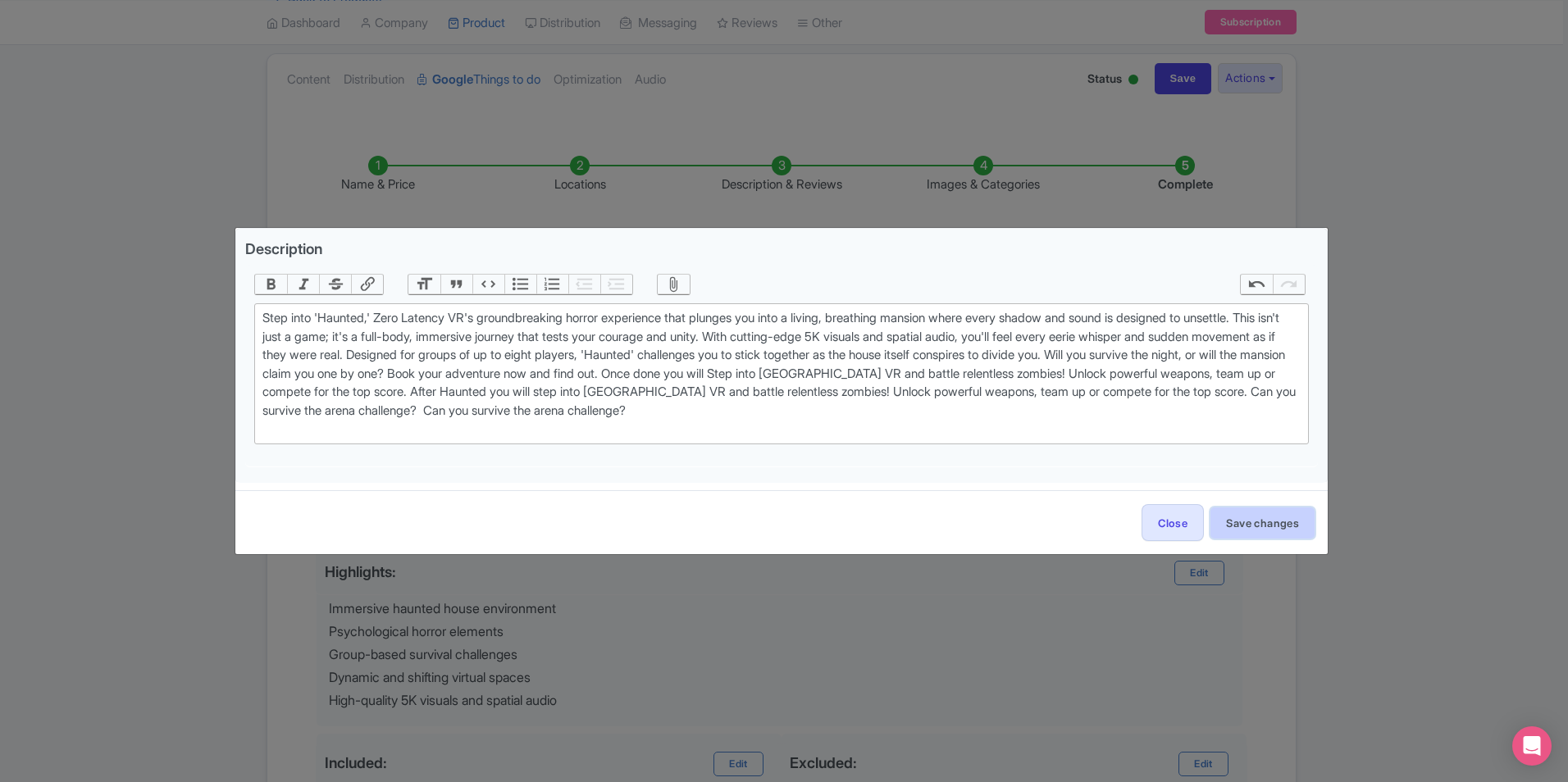
click at [1251, 524] on button "Save changes" at bounding box center [1263, 522] width 104 height 31
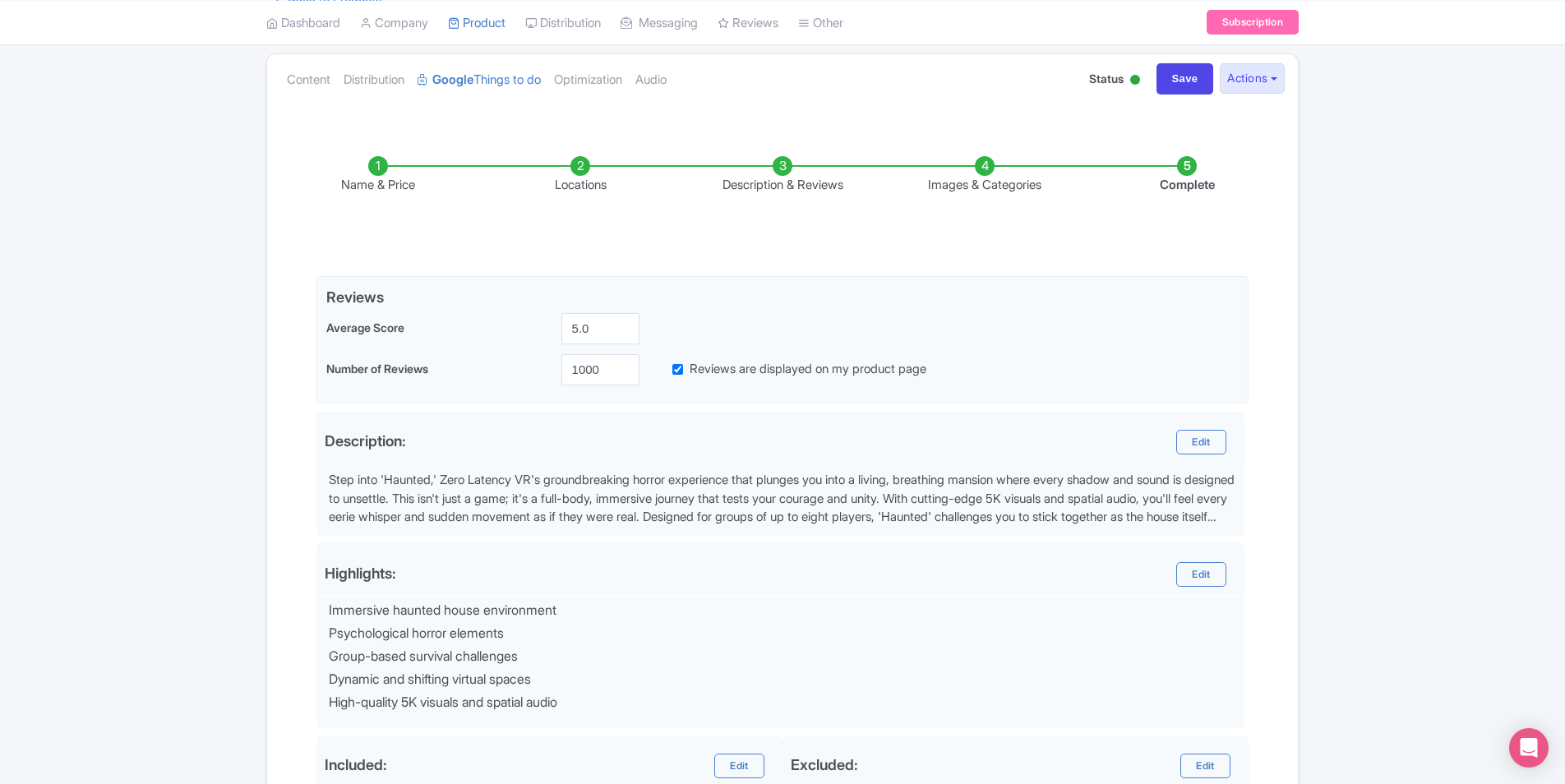
click at [986, 172] on li "Images & Categories" at bounding box center [984, 176] width 203 height 39
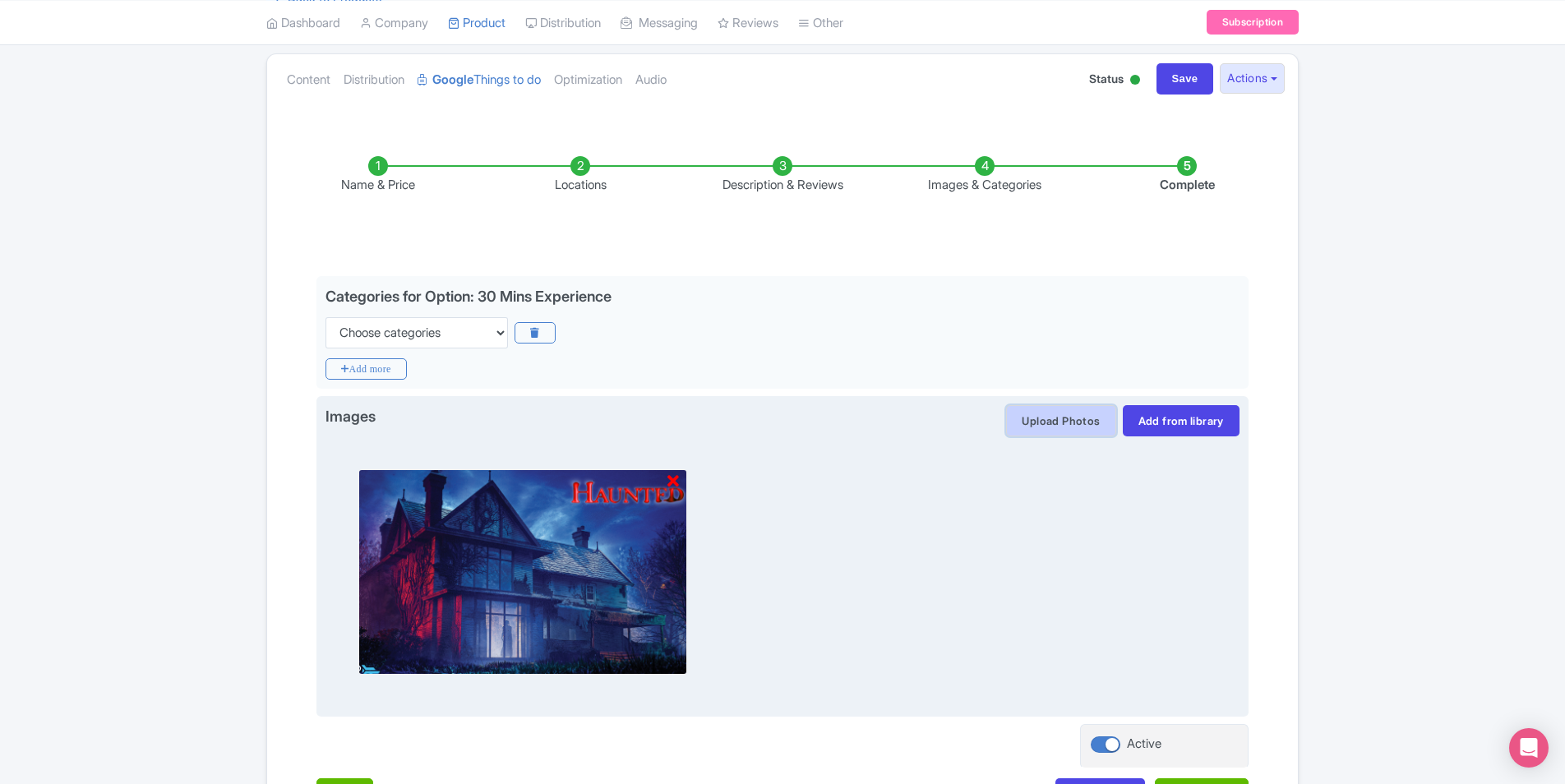
click at [1069, 417] on button "Upload Photos" at bounding box center [1061, 420] width 109 height 31
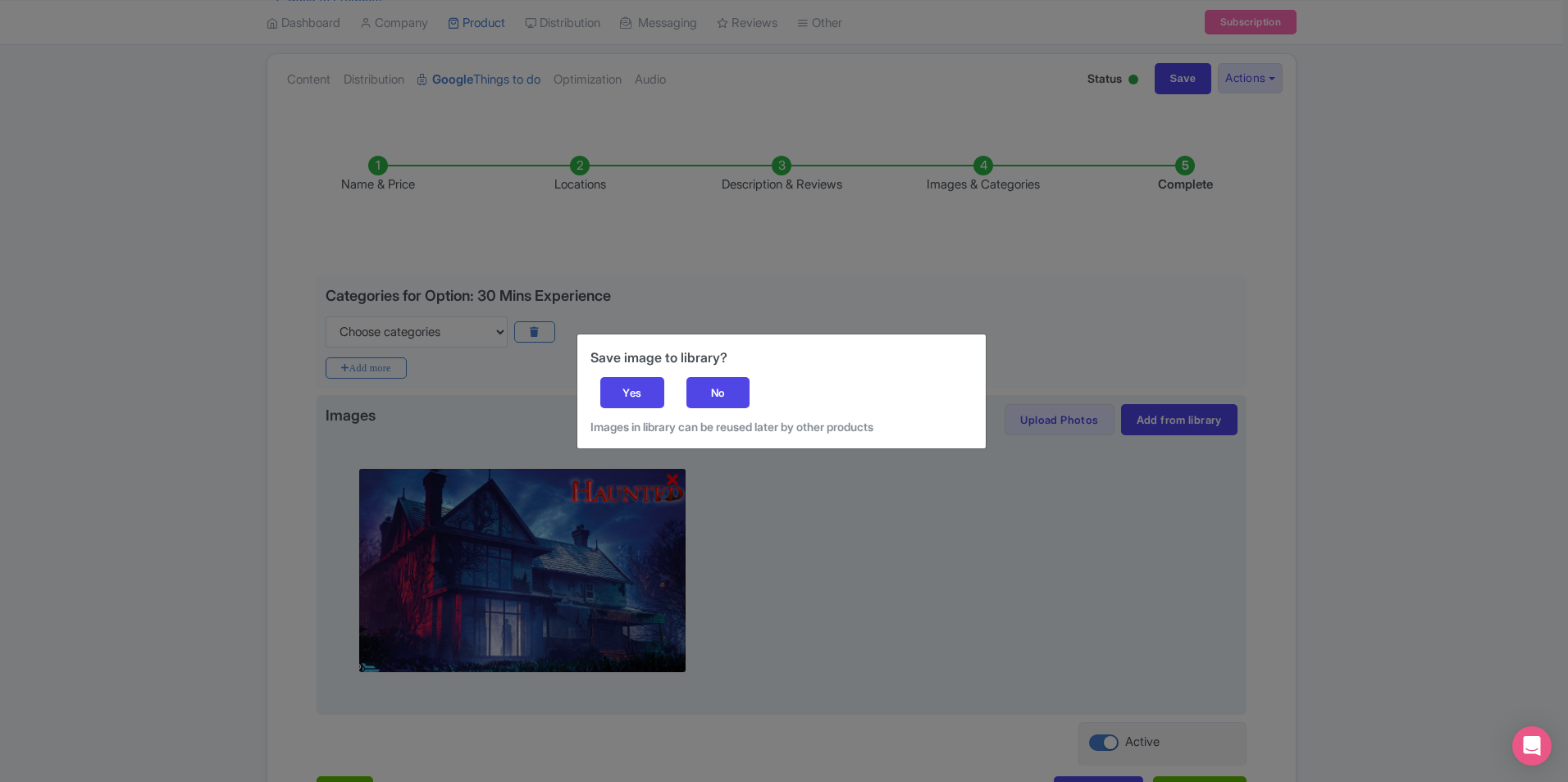
click at [769, 501] on div "Save image to library? Yes No Images in library can be reused later by other pr…" at bounding box center [784, 391] width 1568 height 782
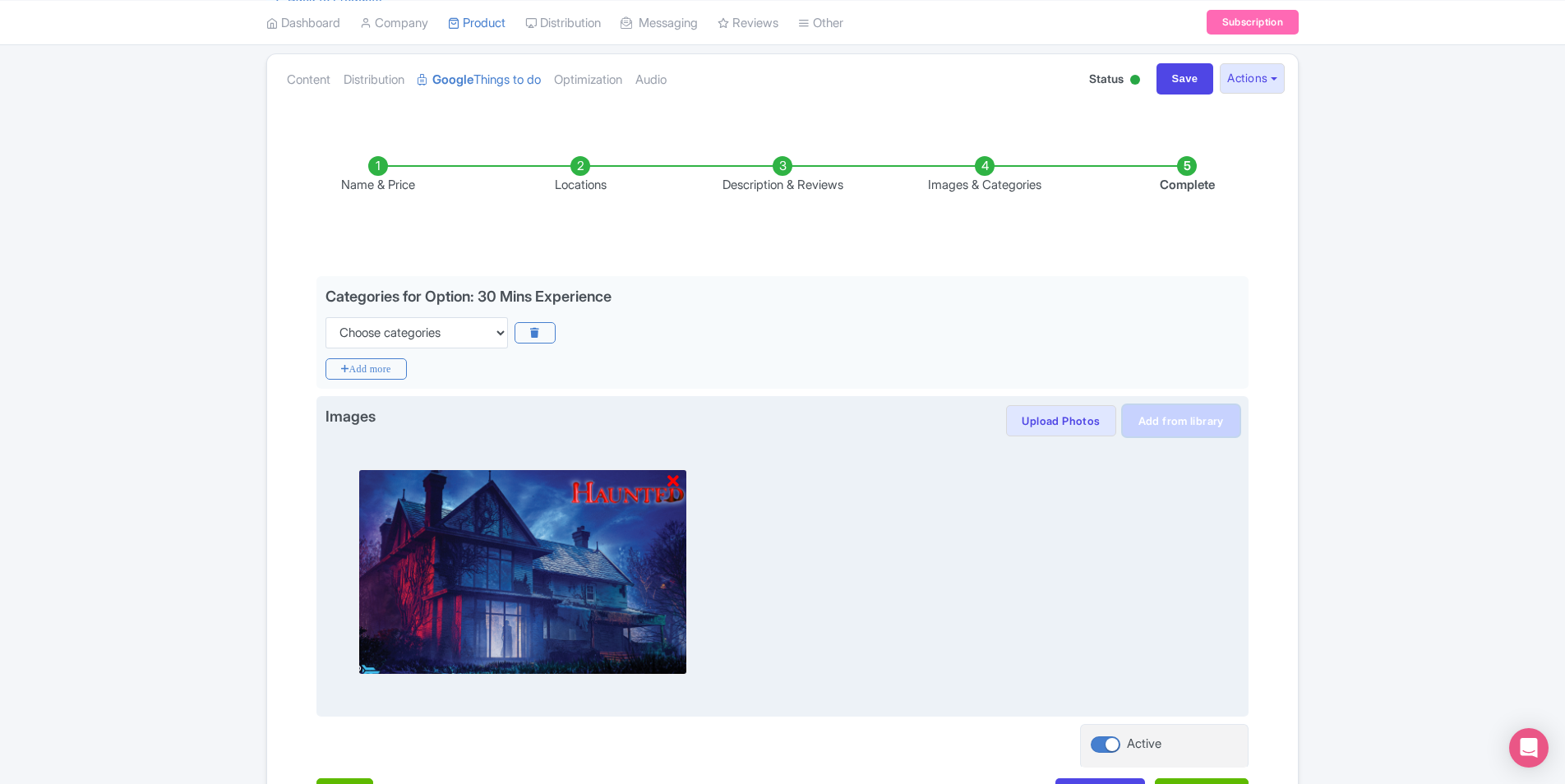
click at [1191, 412] on link "Add from library" at bounding box center [1181, 420] width 117 height 31
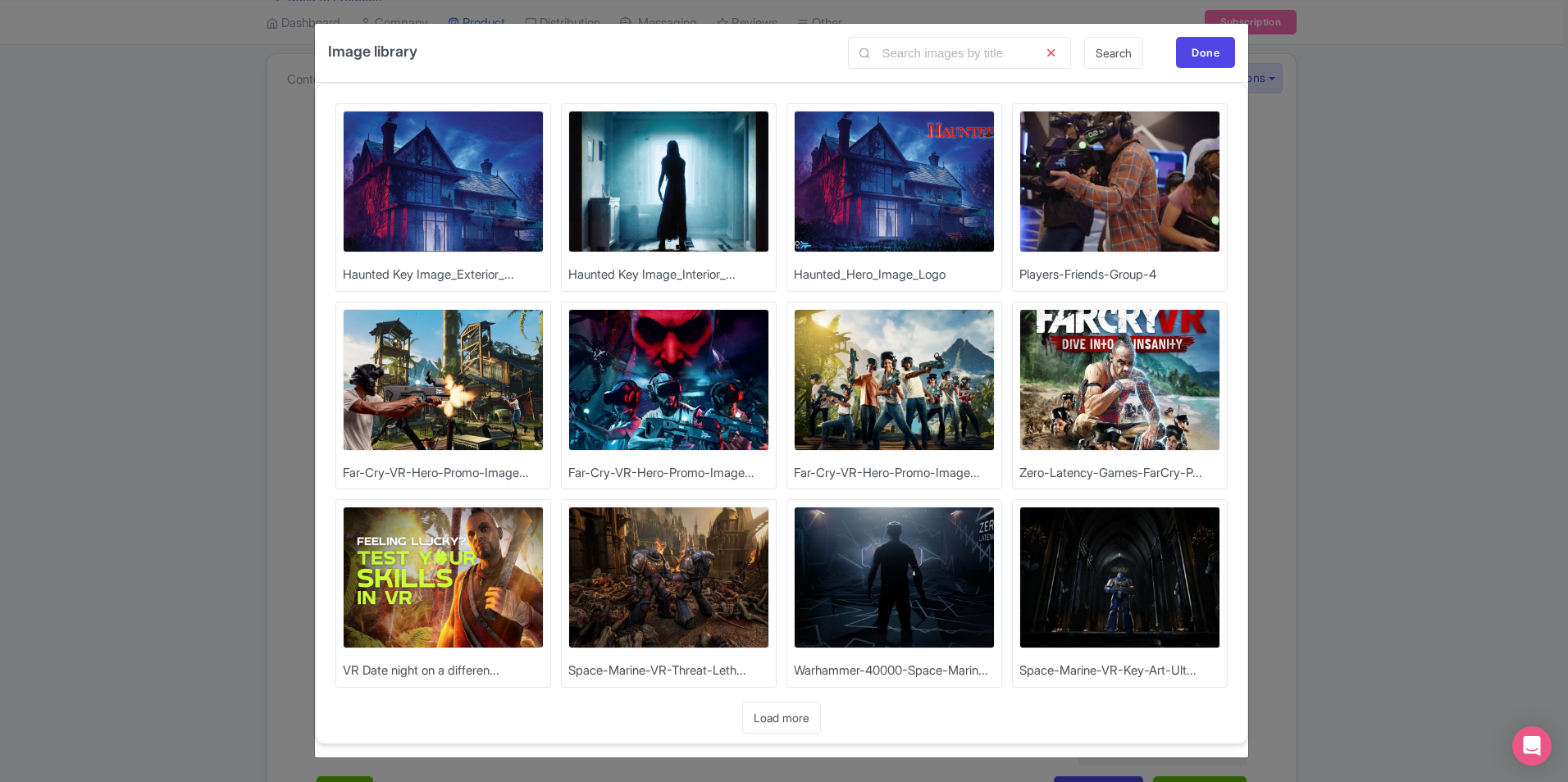
scroll to position [13, 0]
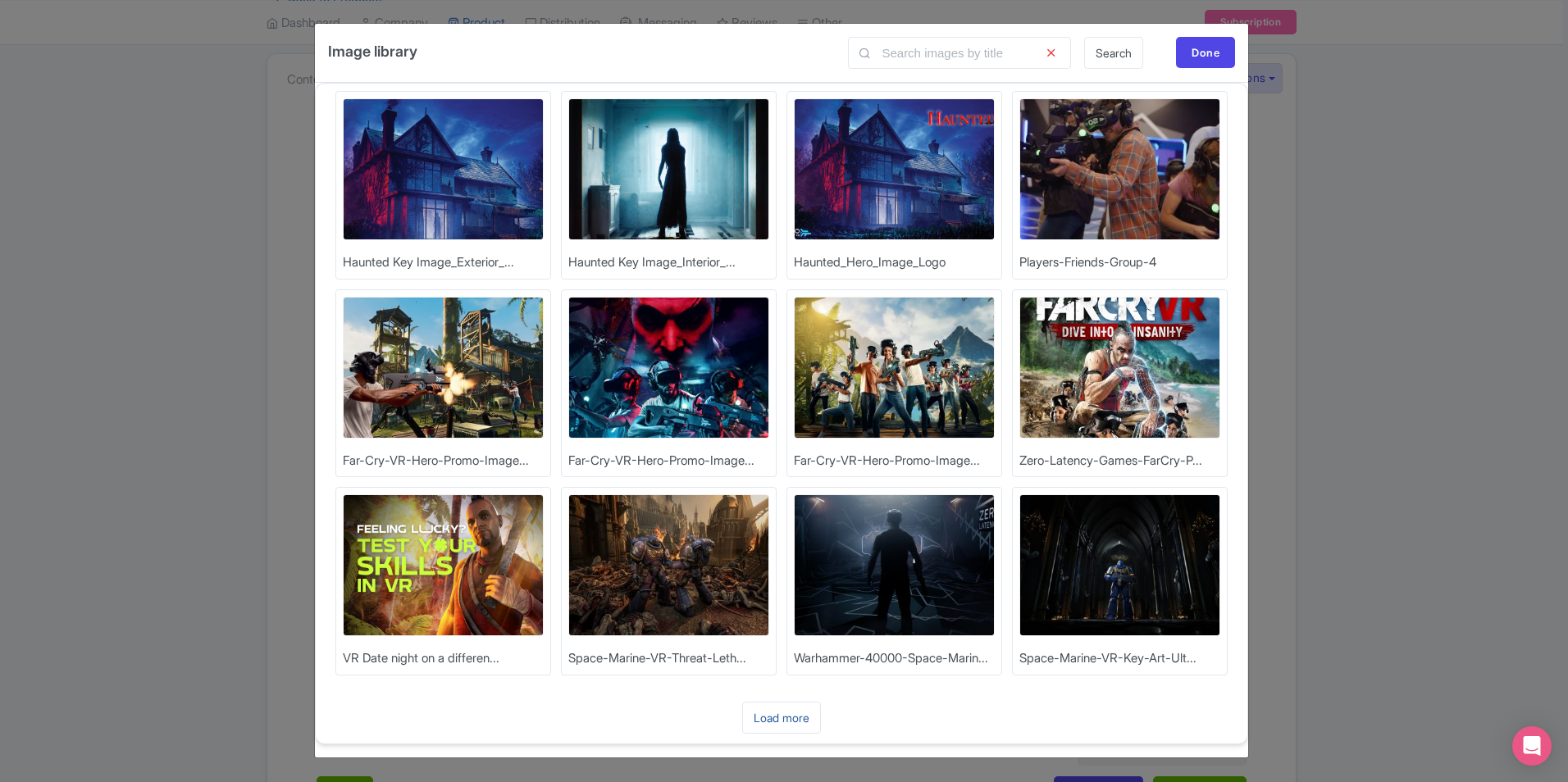
click at [808, 729] on link "Load more" at bounding box center [781, 717] width 79 height 32
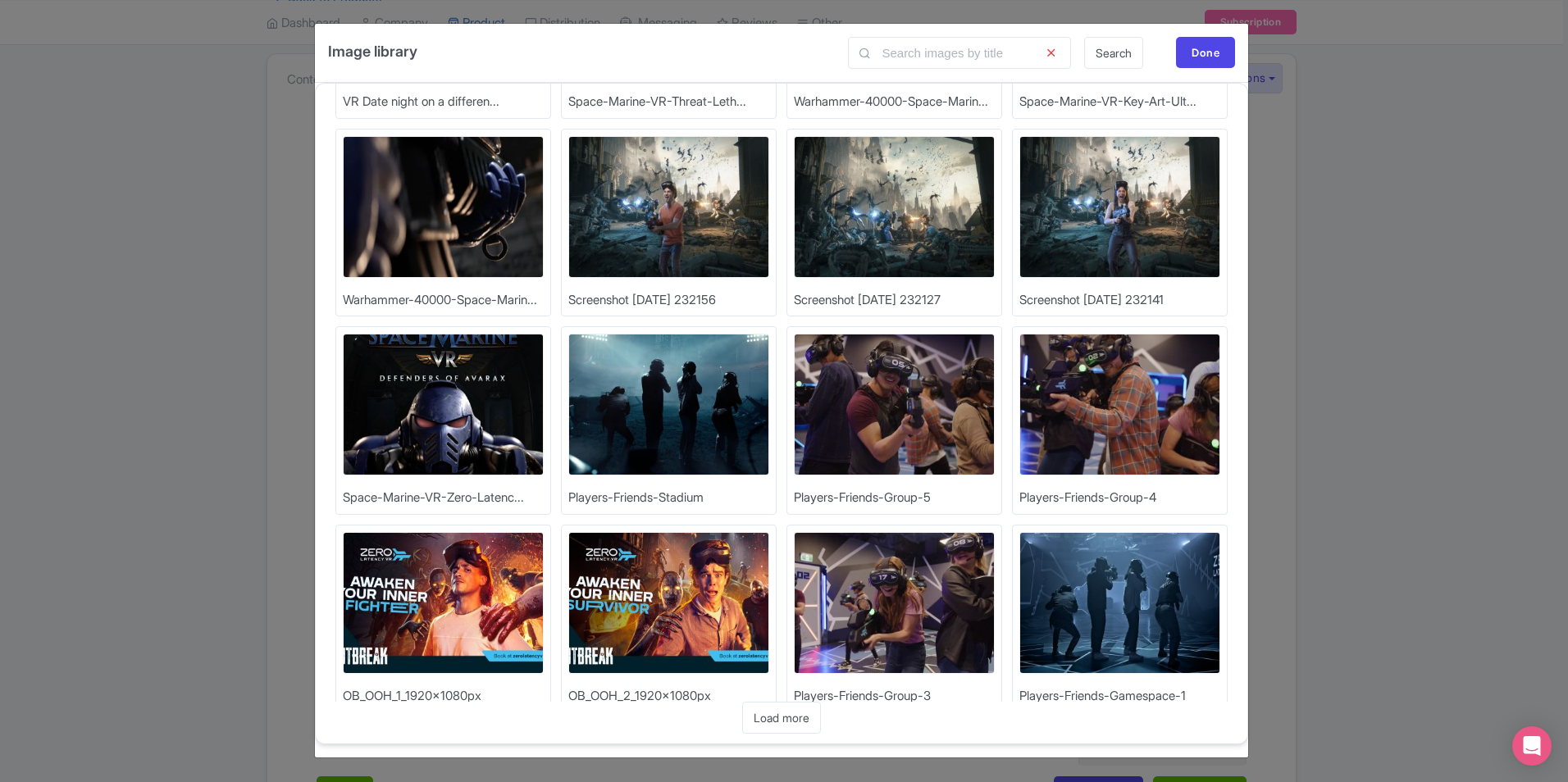
scroll to position [606, 0]
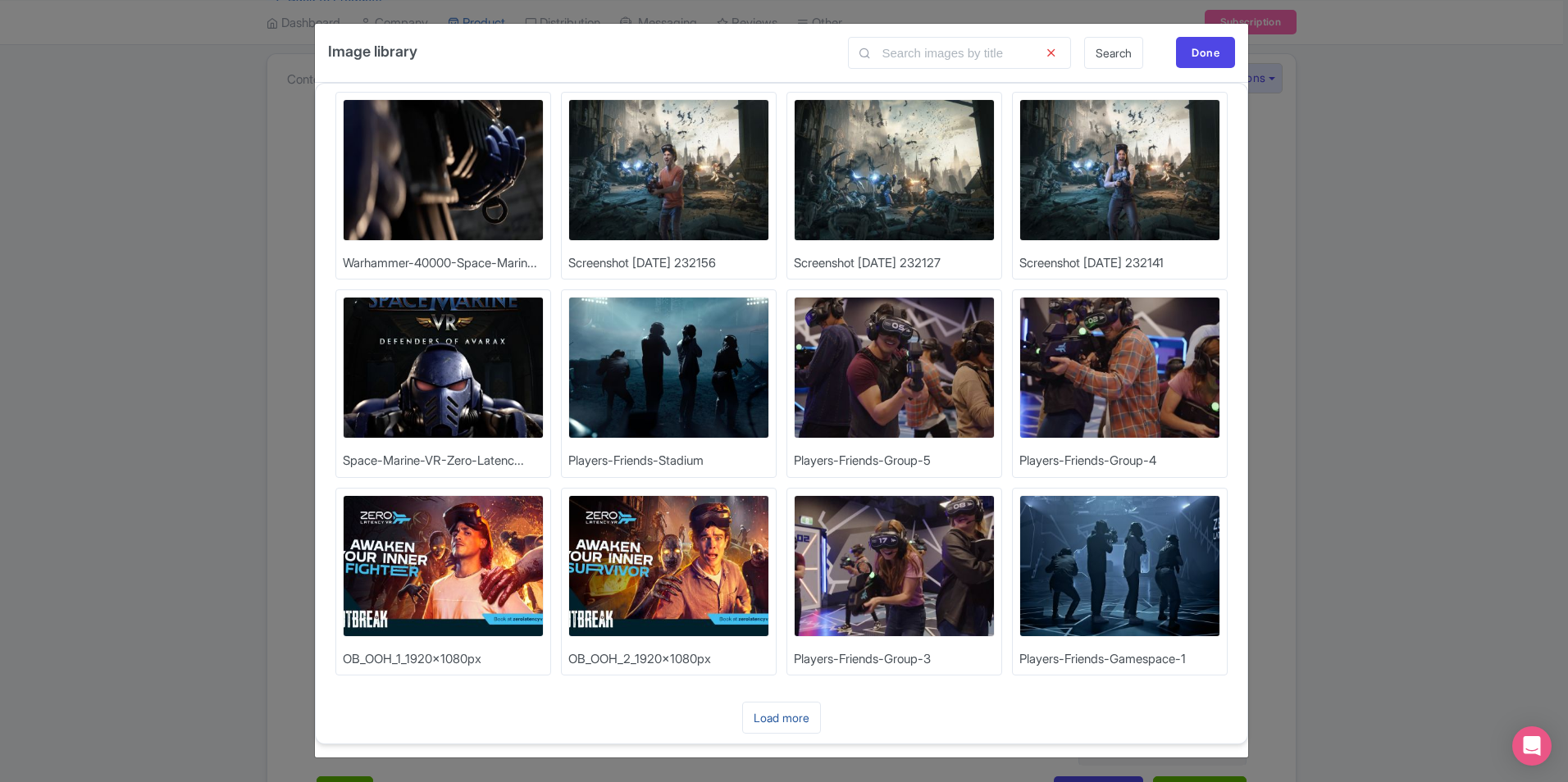
click at [789, 707] on link "Load more" at bounding box center [781, 717] width 79 height 32
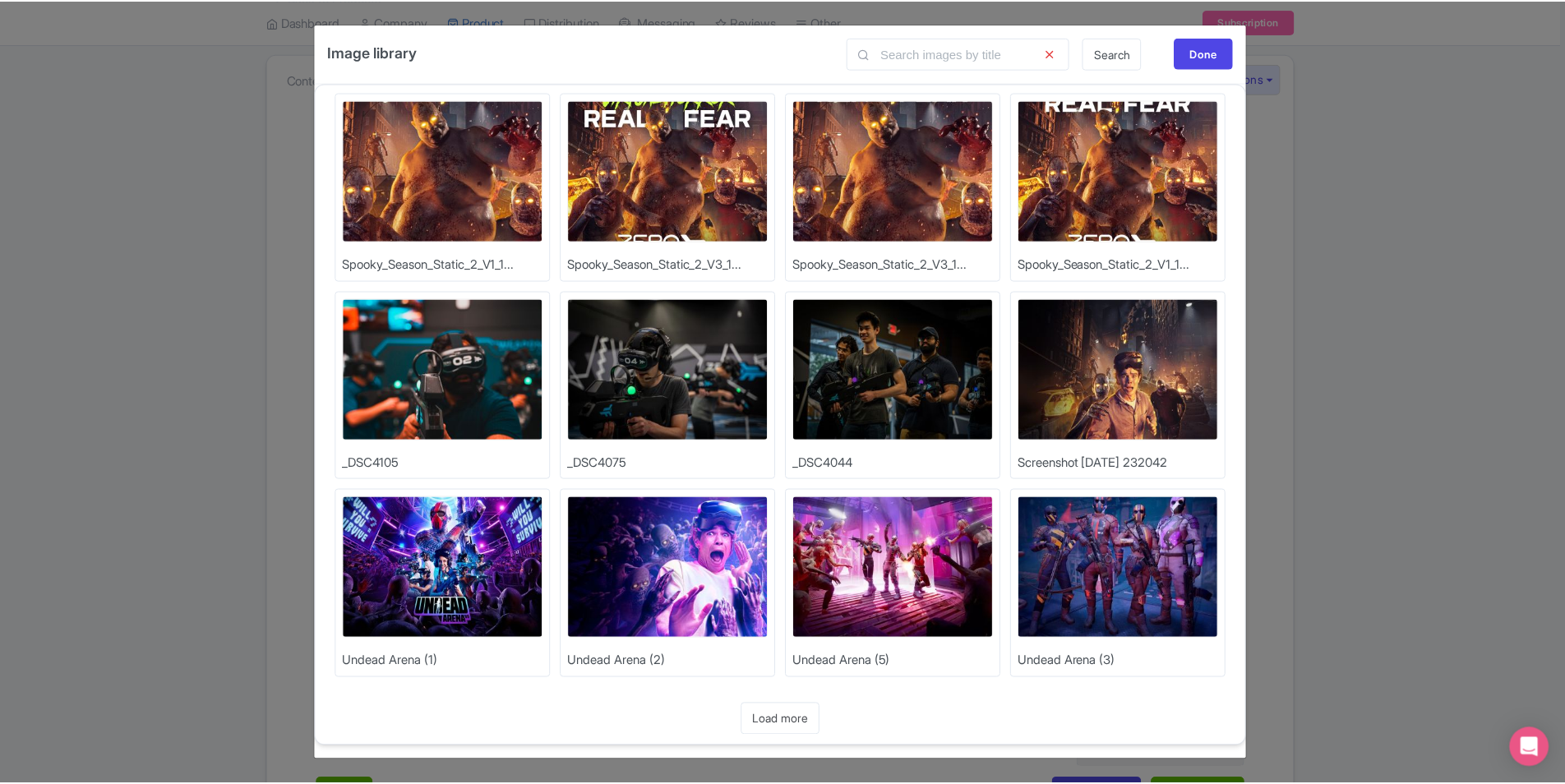
scroll to position [1203, 0]
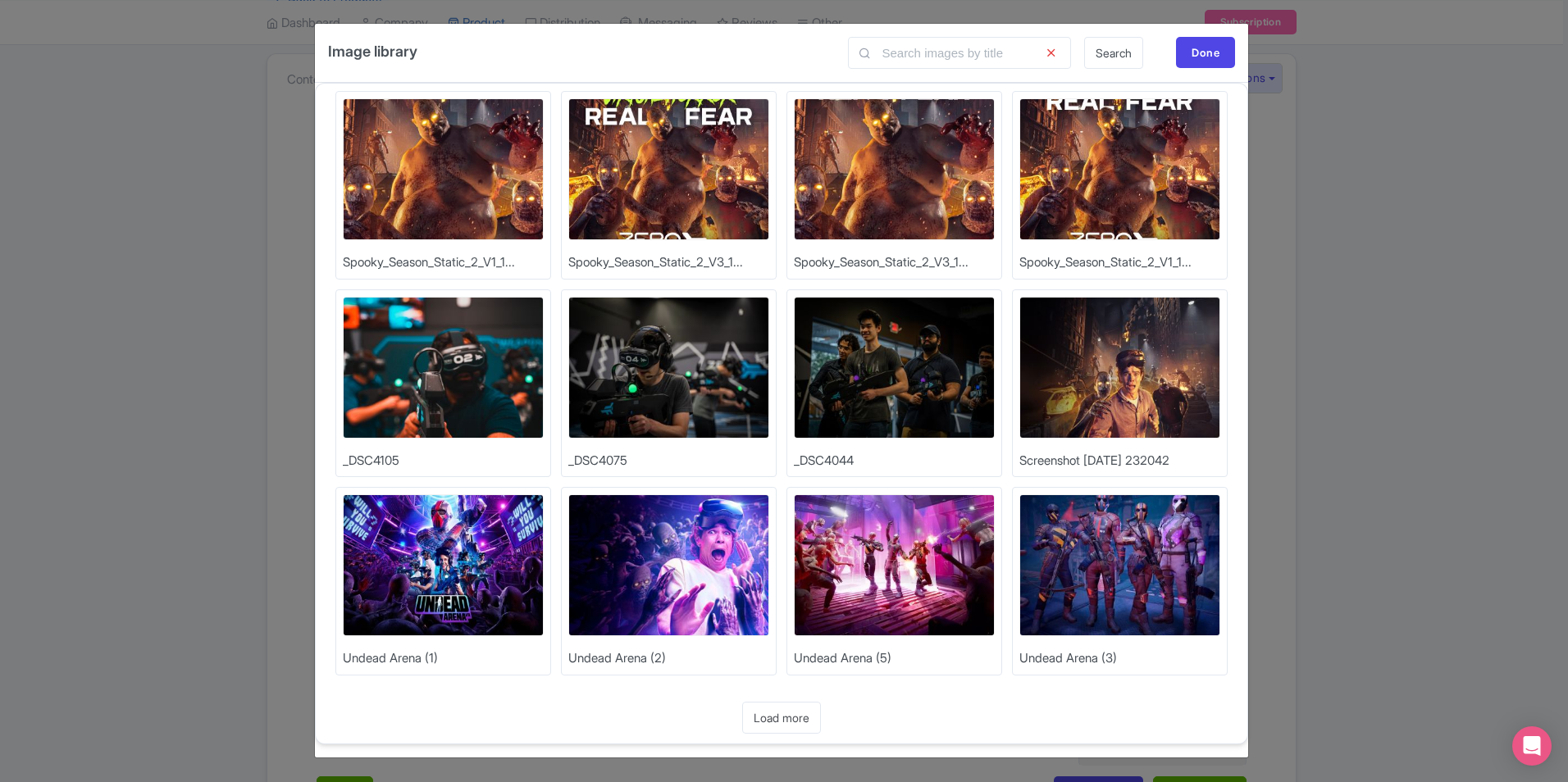
click at [713, 582] on img at bounding box center [669, 565] width 201 height 142
click at [610, 562] on img at bounding box center [669, 565] width 201 height 142
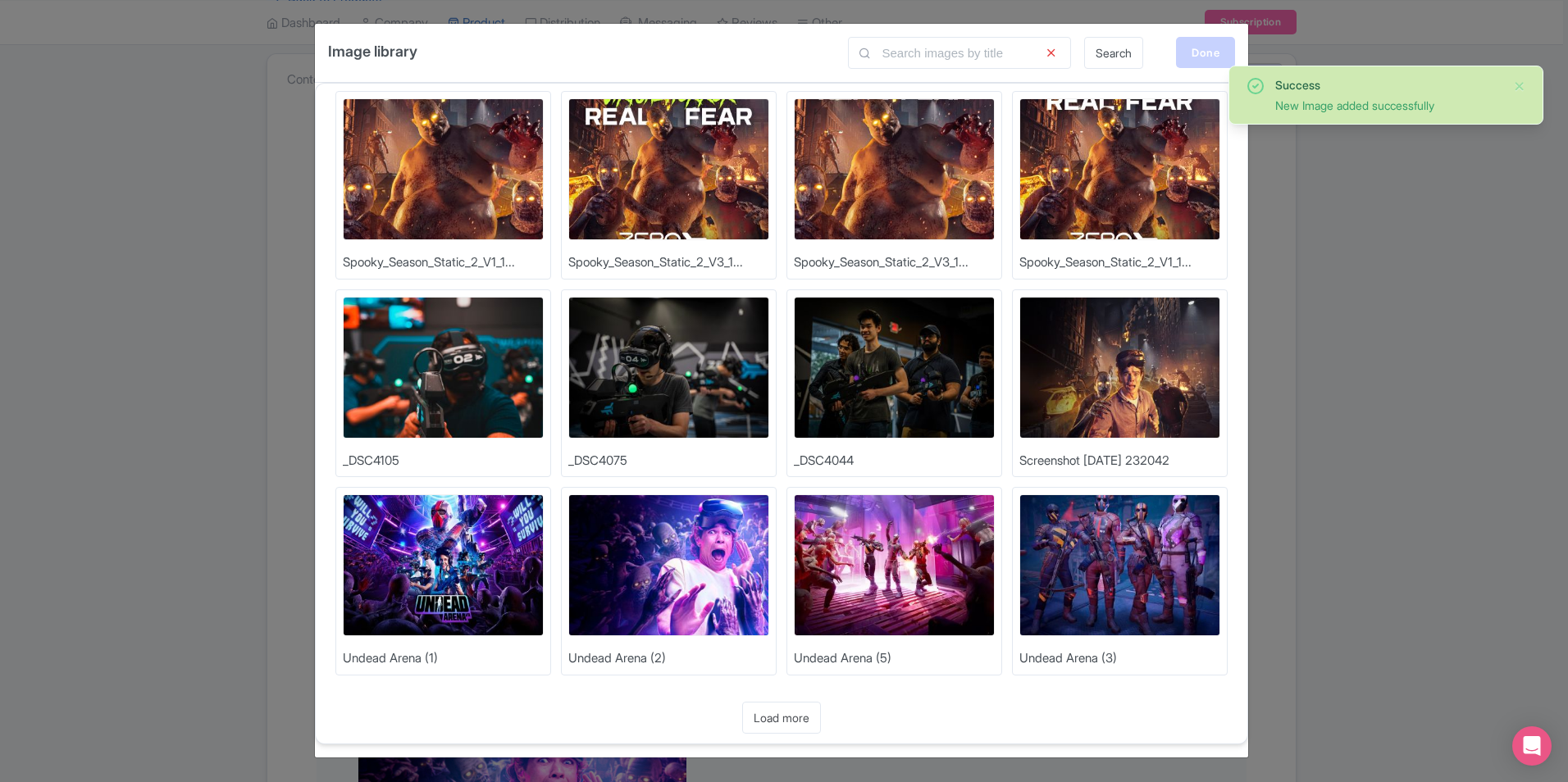
click at [1214, 45] on div "Done" at bounding box center [1206, 52] width 59 height 31
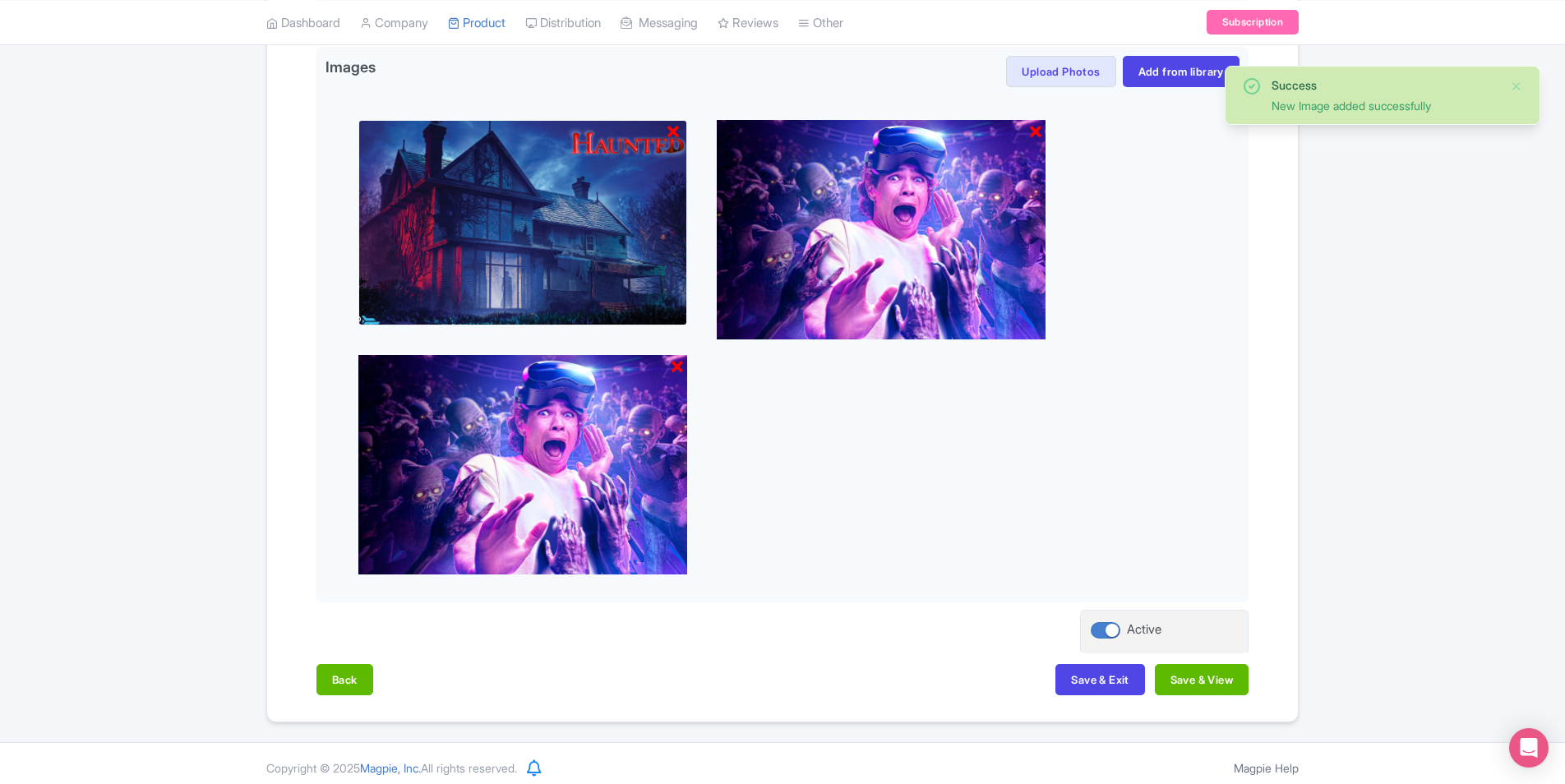
scroll to position [531, 0]
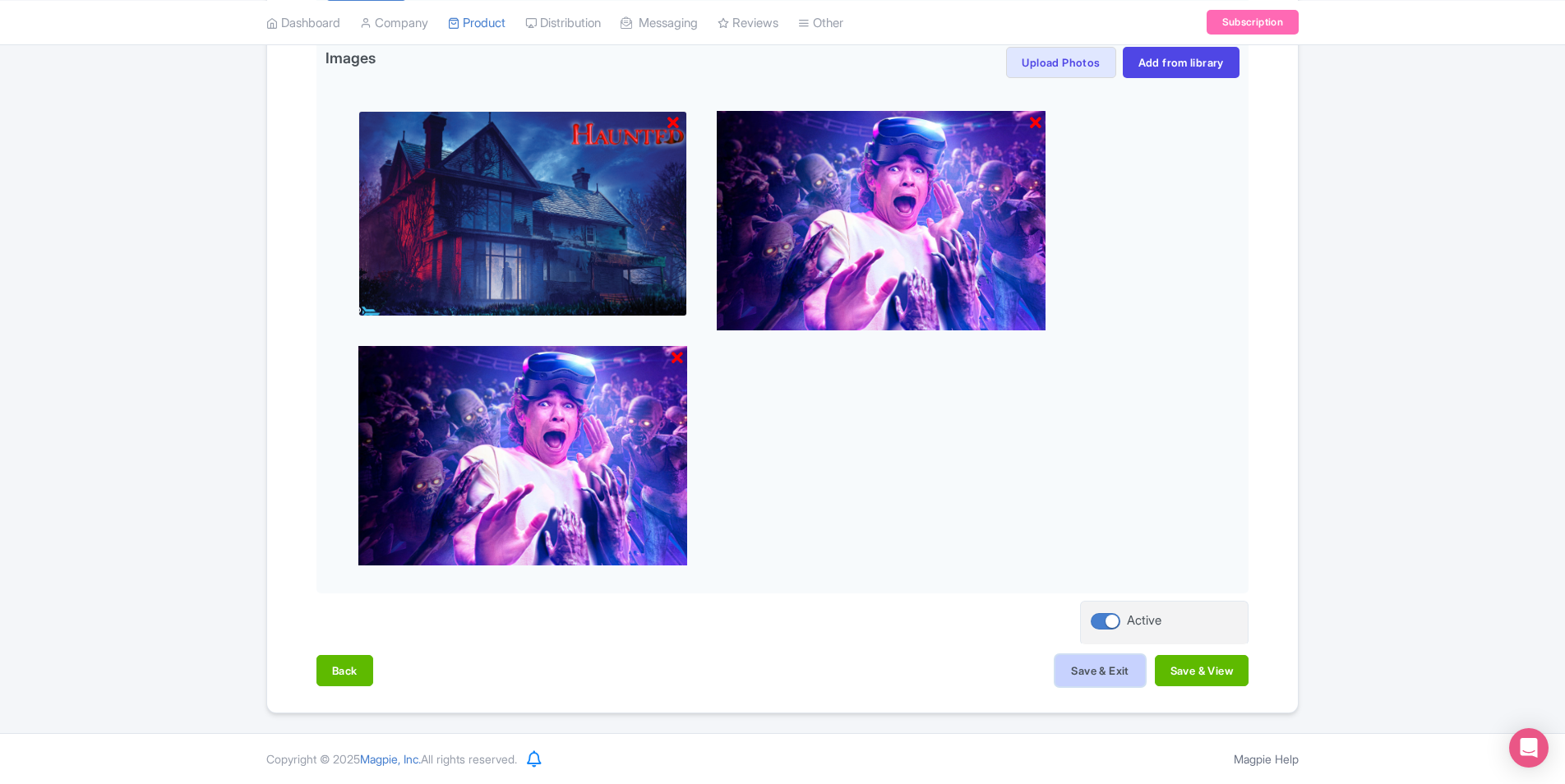
click at [1114, 666] on button "Save & Exit" at bounding box center [1100, 671] width 89 height 31
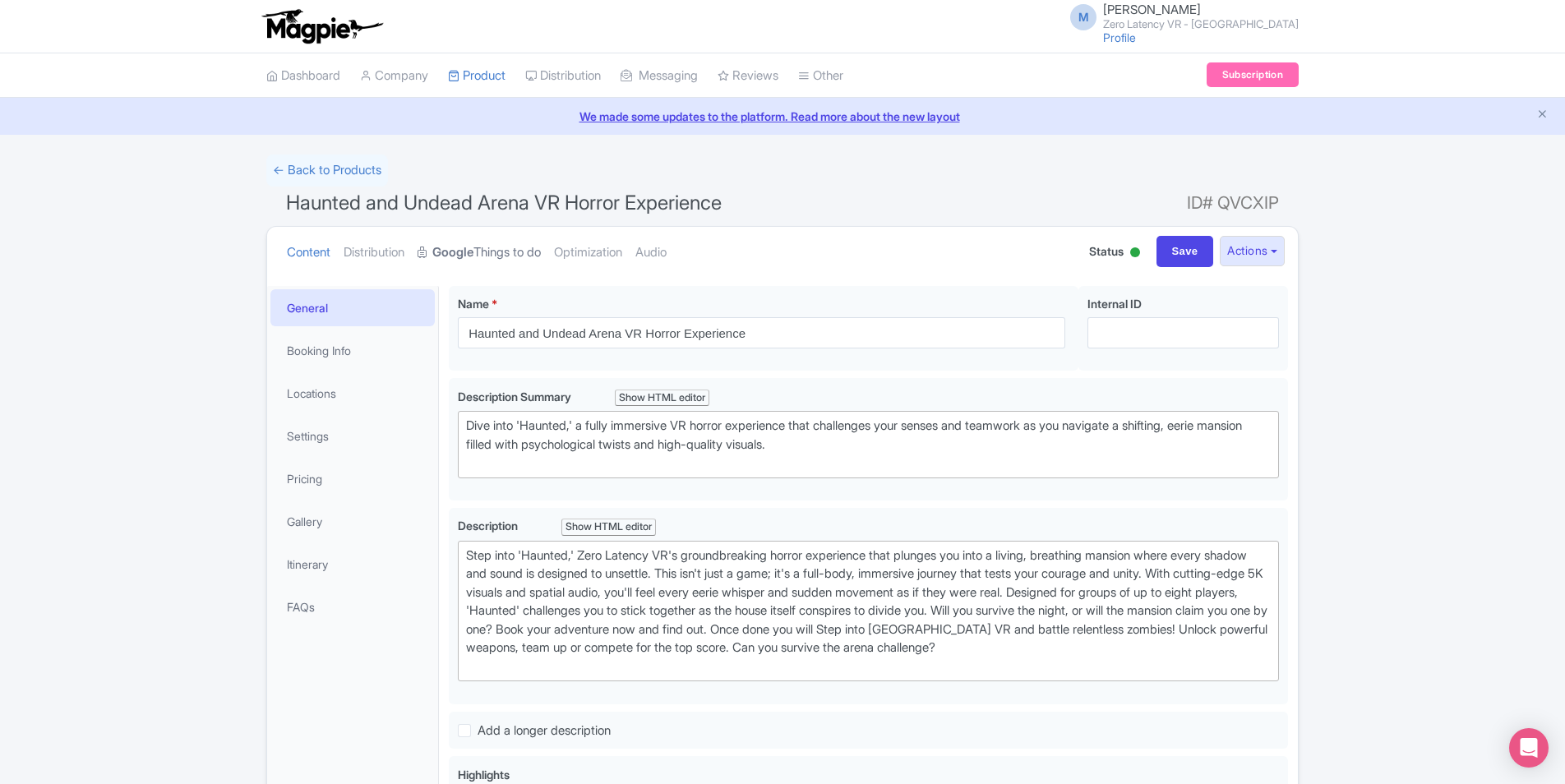
click at [529, 245] on link "Google Things to do" at bounding box center [479, 253] width 124 height 52
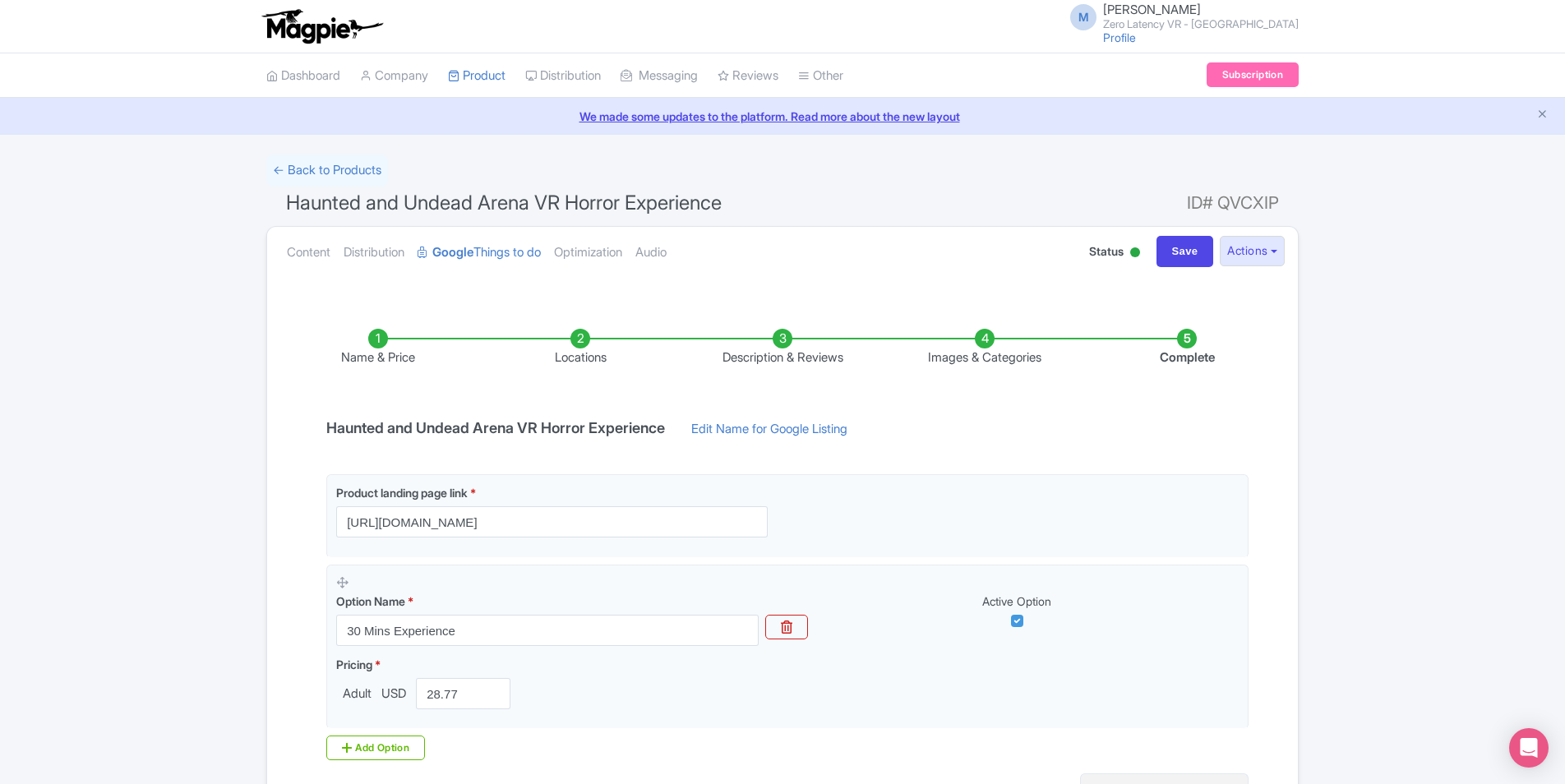
click at [993, 337] on li "Images & Categories" at bounding box center [984, 348] width 203 height 39
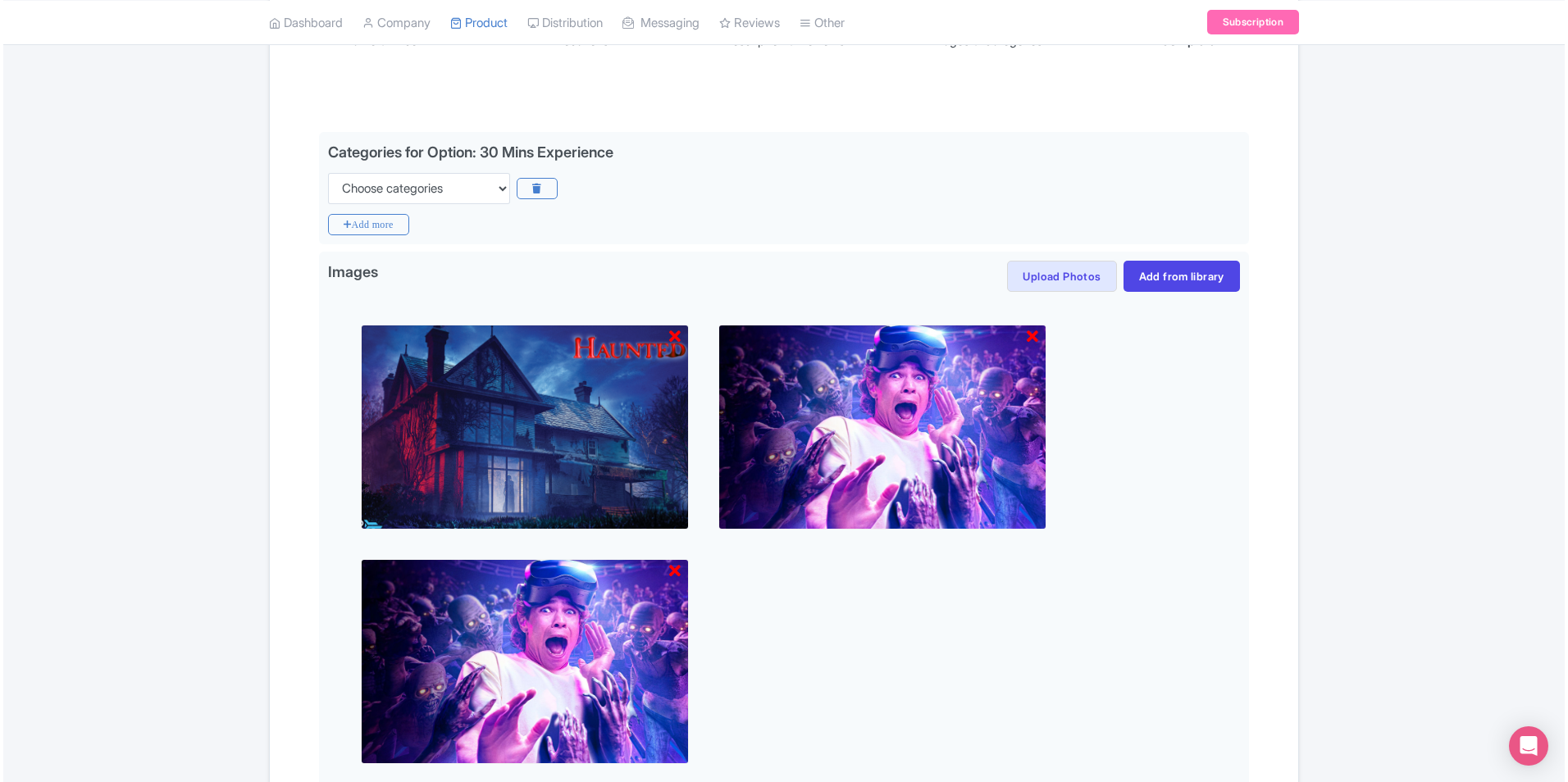
scroll to position [328, 0]
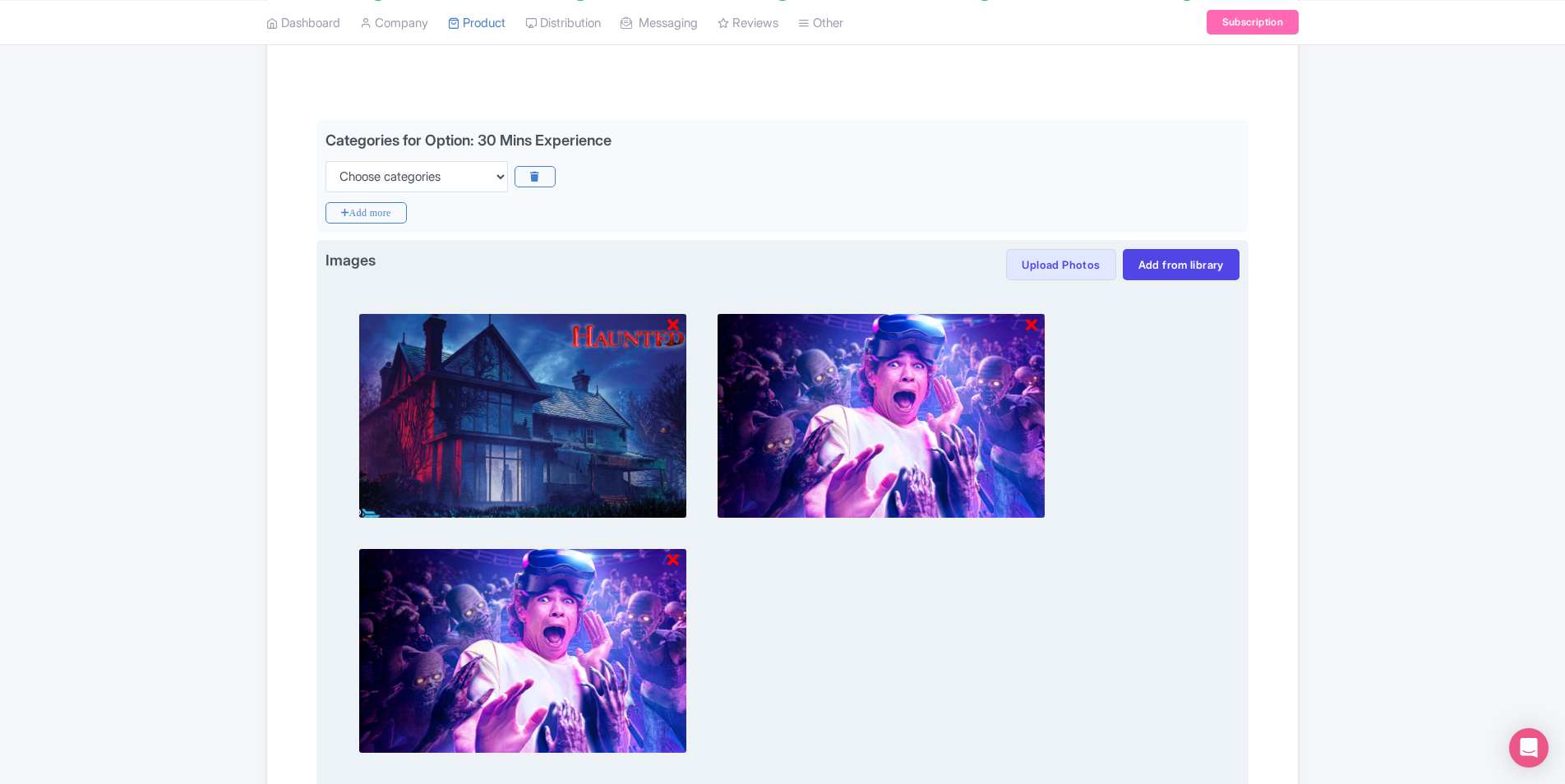
click at [669, 559] on icon at bounding box center [673, 560] width 12 height 17
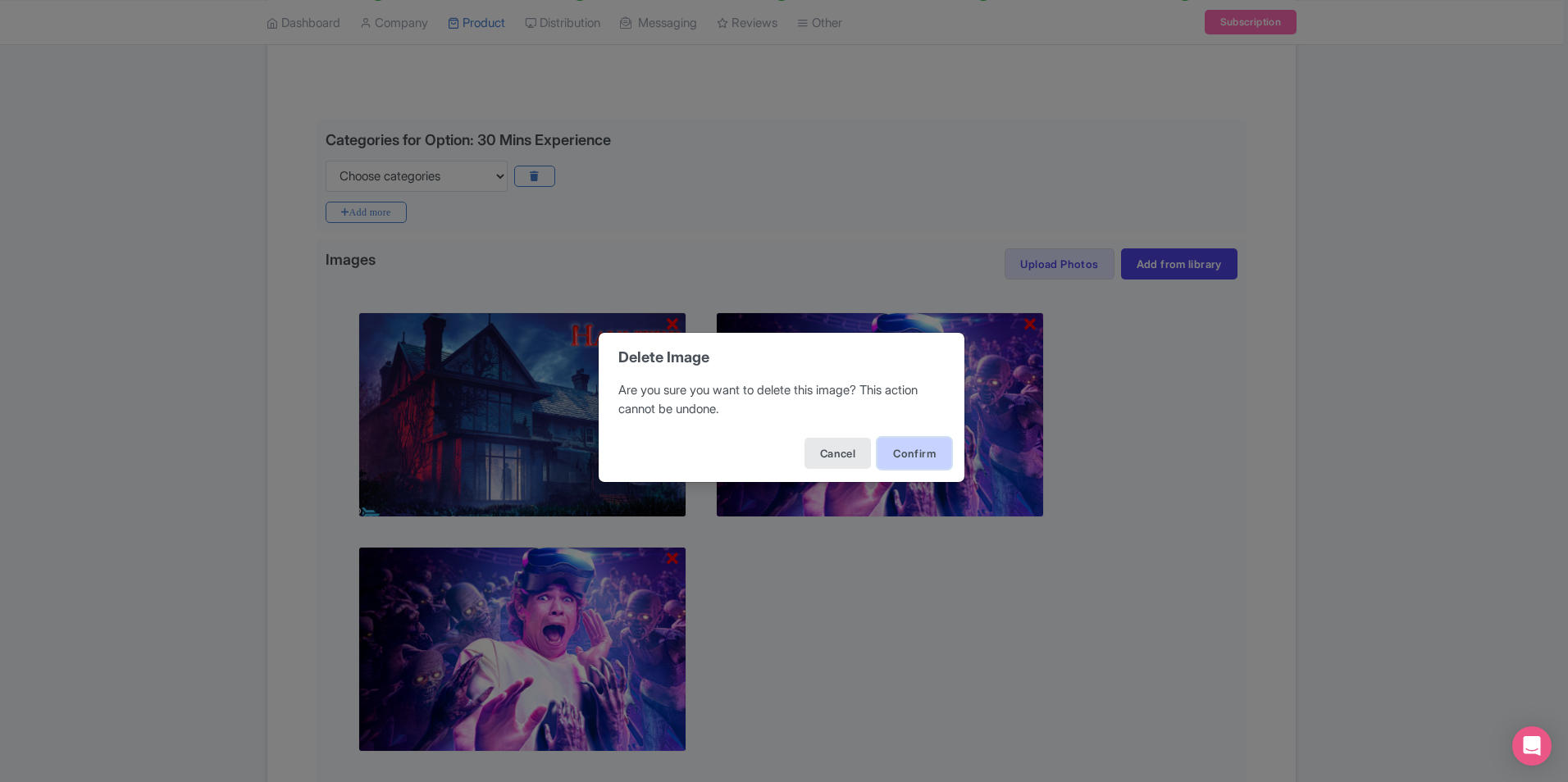
click at [909, 448] on button "Confirm" at bounding box center [915, 453] width 74 height 31
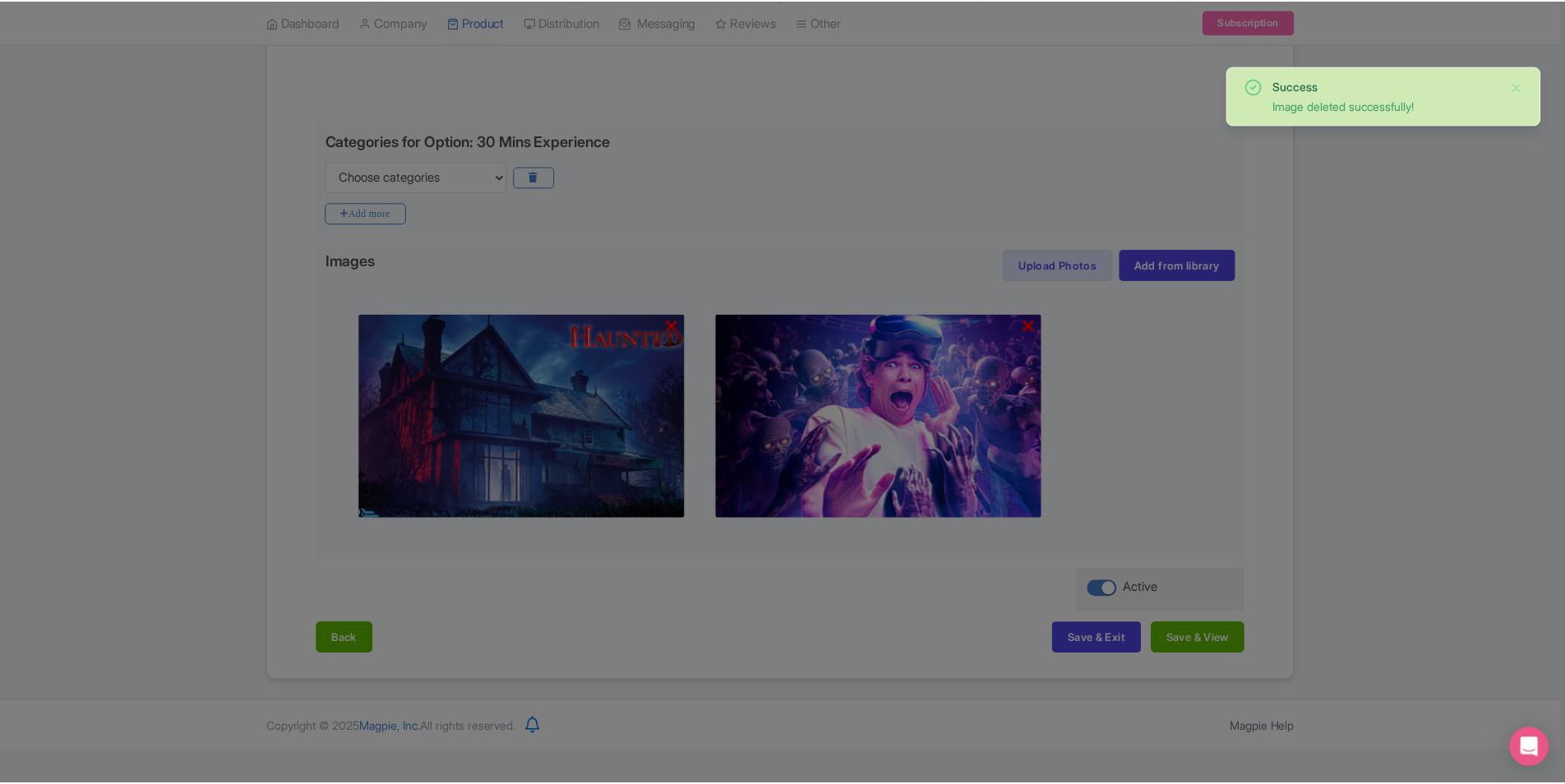
scroll to position [296, 0]
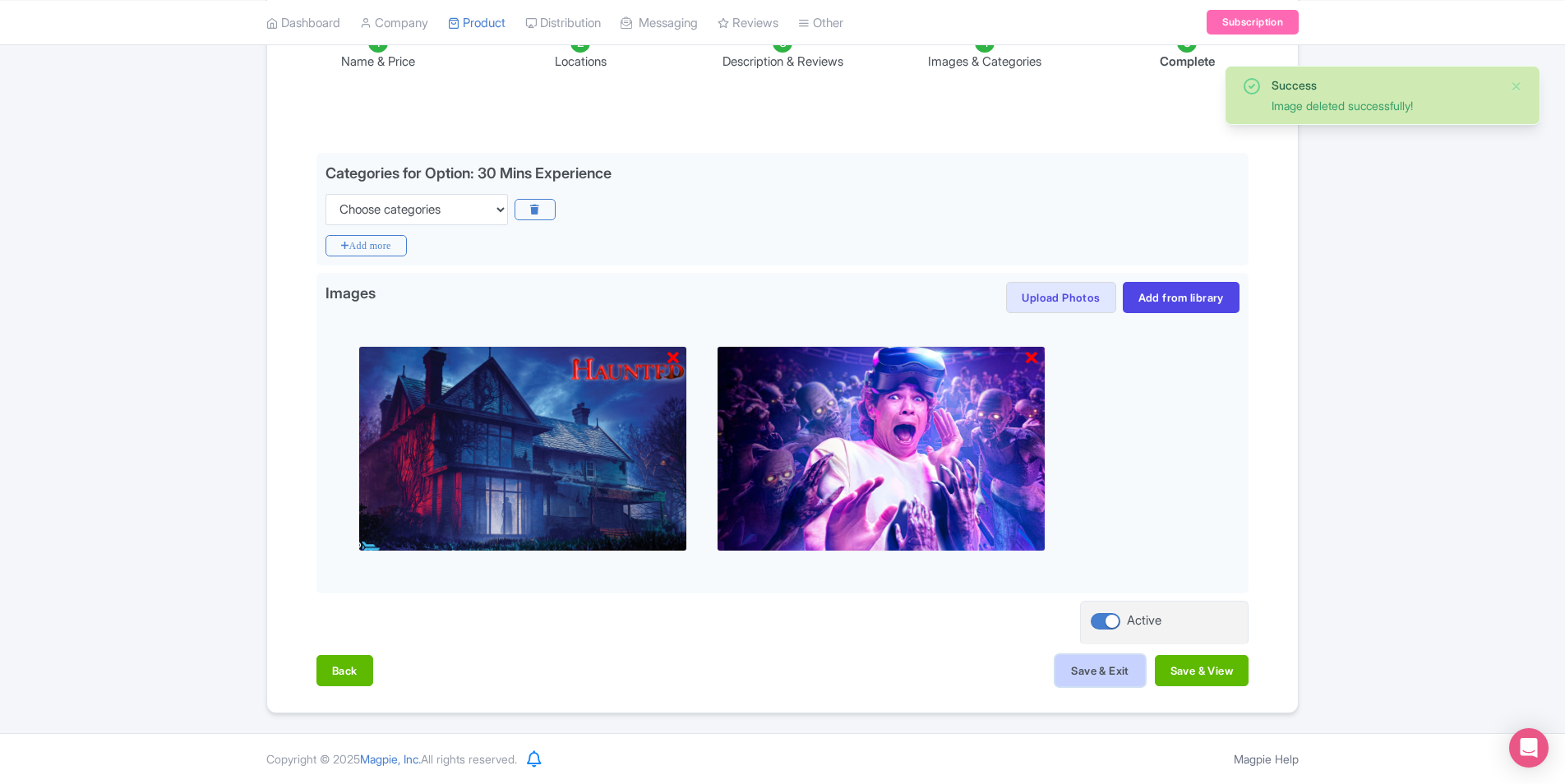
click at [1108, 657] on button "Save & Exit" at bounding box center [1100, 671] width 89 height 31
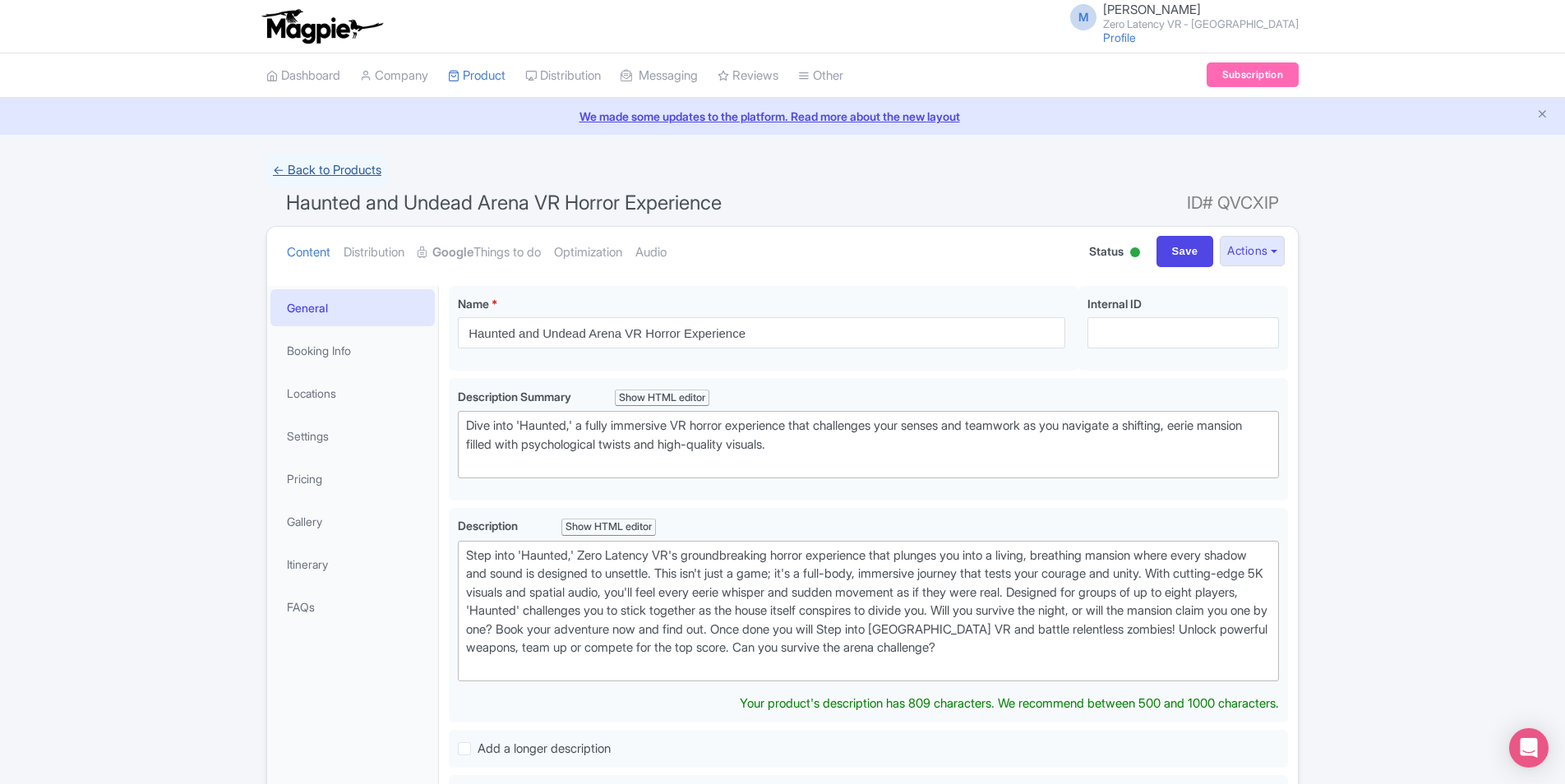
click at [318, 166] on link "← Back to Products" at bounding box center [327, 171] width 122 height 32
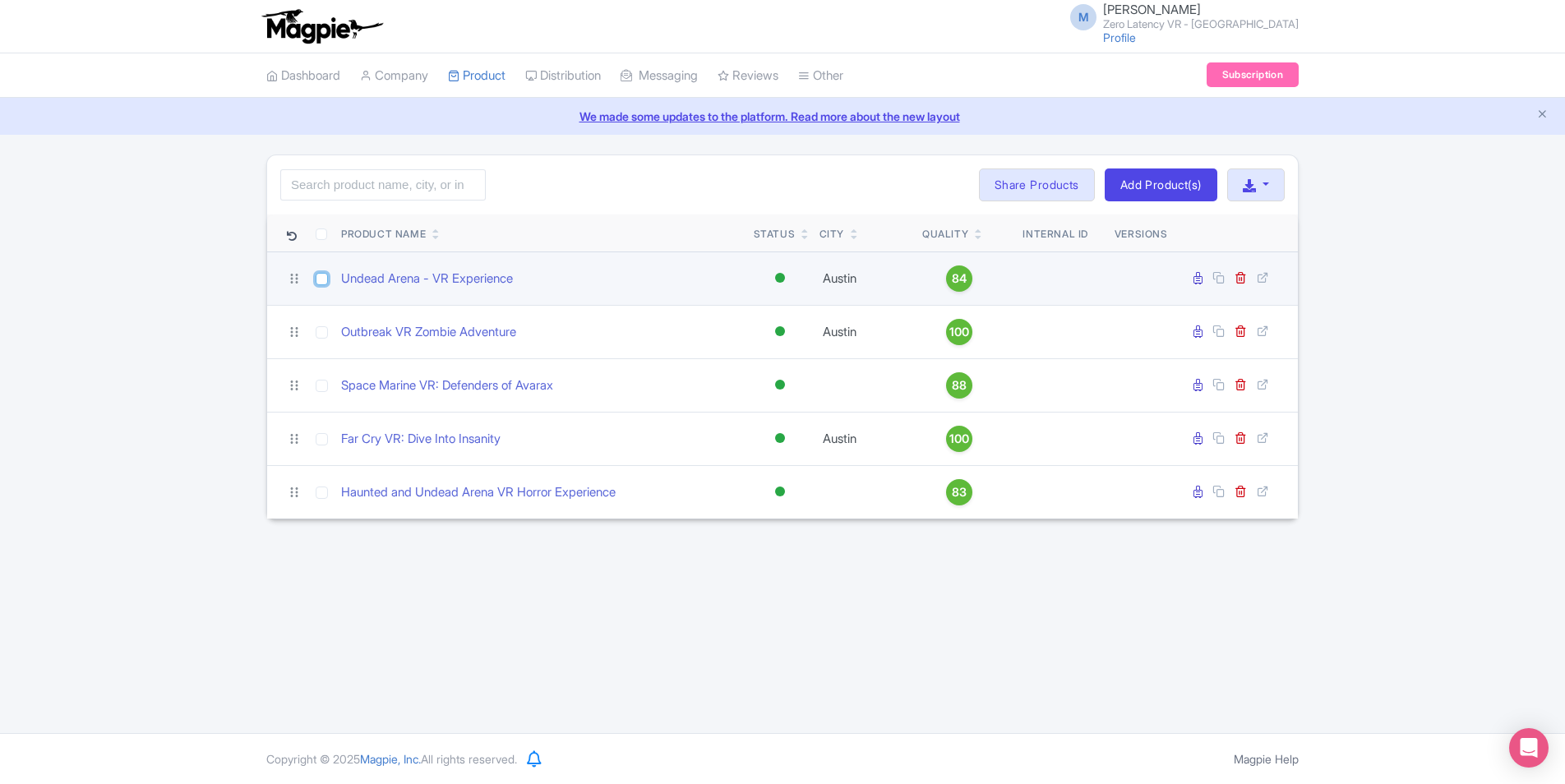
click at [321, 277] on input "checkbox" at bounding box center [322, 279] width 13 height 13
click at [1241, 276] on icon at bounding box center [1241, 277] width 13 height 13
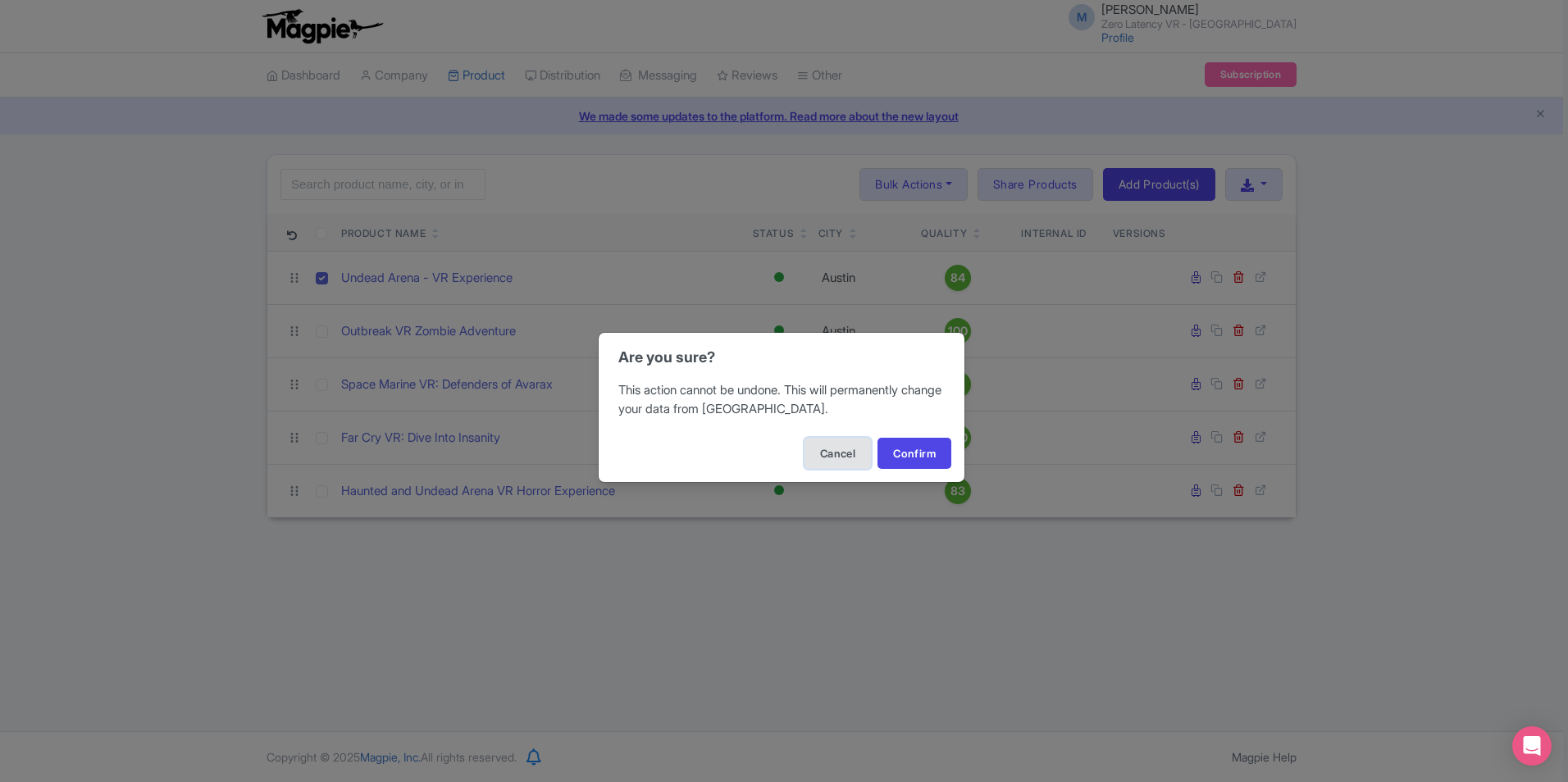
click at [861, 452] on button "Cancel" at bounding box center [837, 453] width 66 height 31
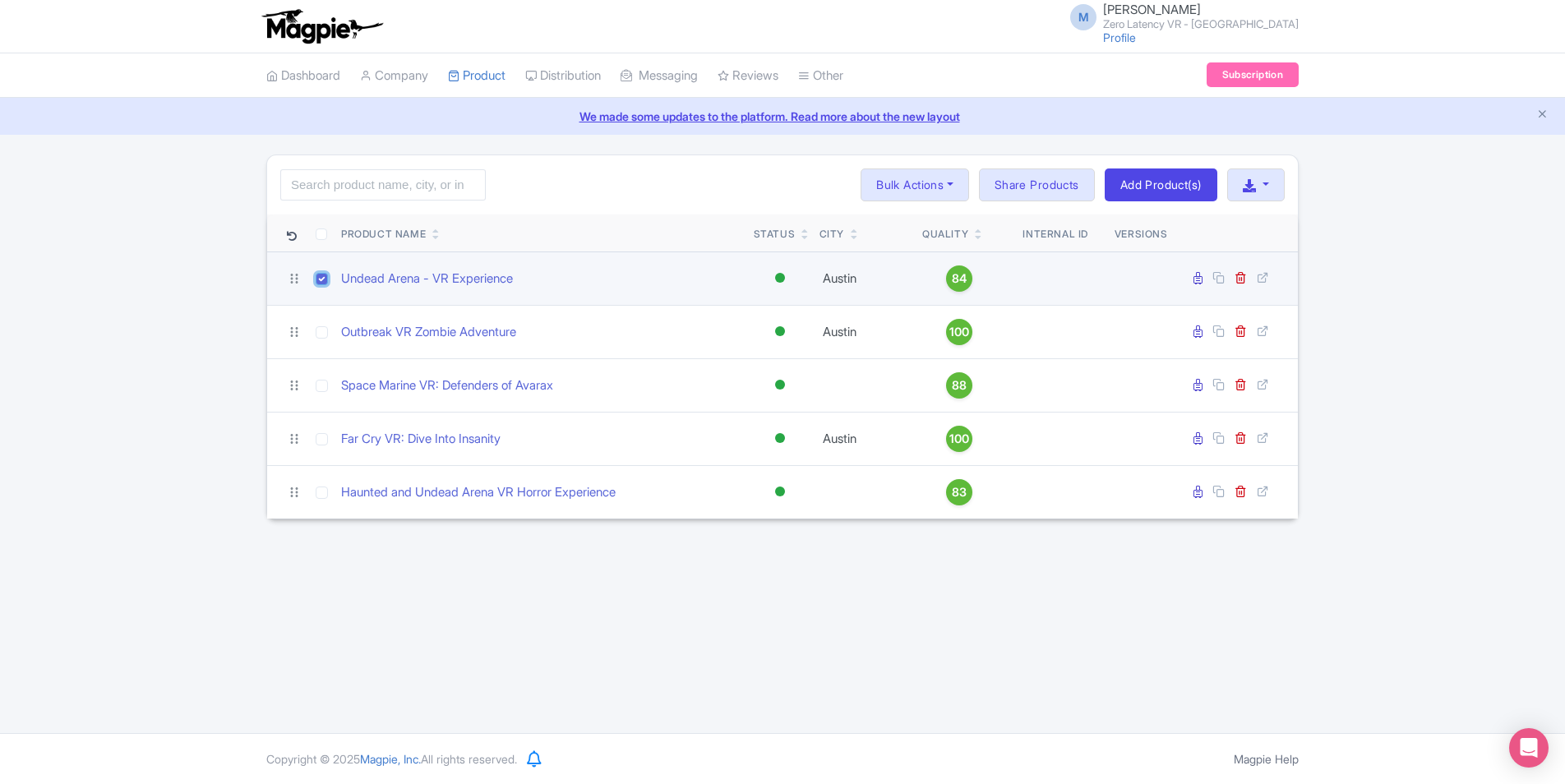
click at [320, 276] on input "checkbox" at bounding box center [322, 279] width 13 height 13
checkbox input "false"
click at [394, 272] on link "Undead Arena - VR Experience" at bounding box center [427, 279] width 171 height 18
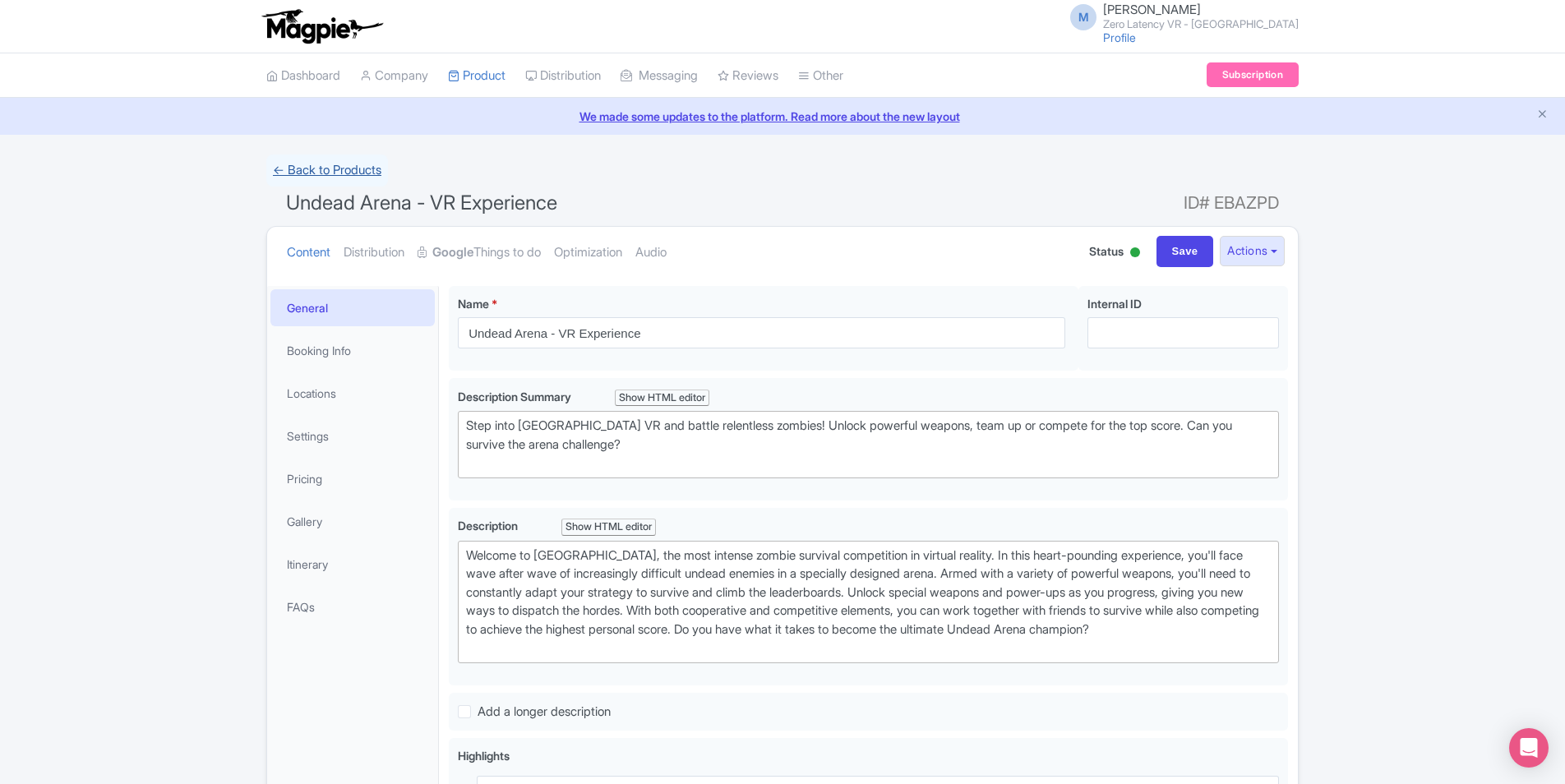
click at [317, 165] on link "← Back to Products" at bounding box center [327, 171] width 122 height 32
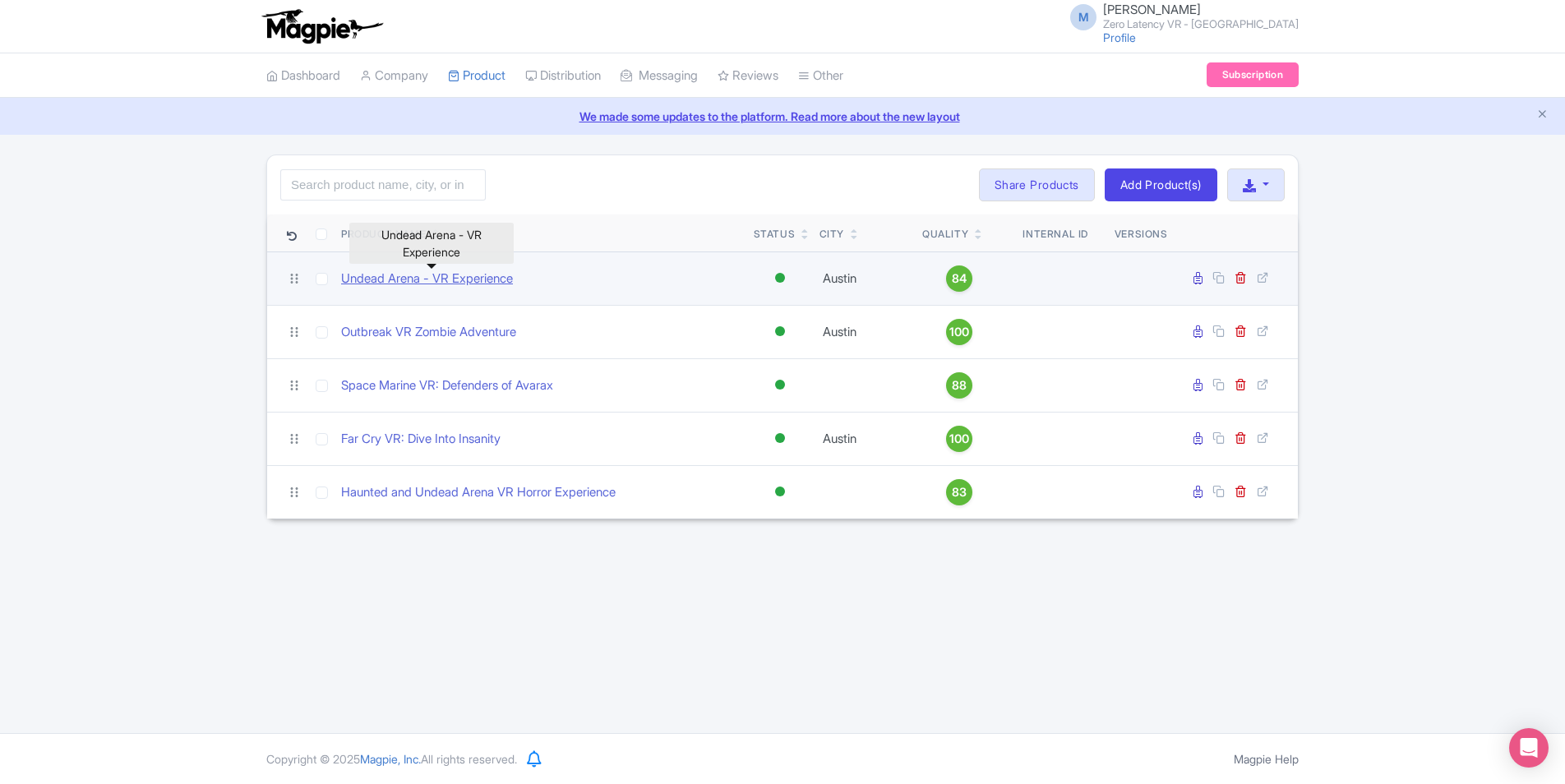
click at [425, 271] on link "Undead Arena - VR Experience" at bounding box center [427, 279] width 171 height 18
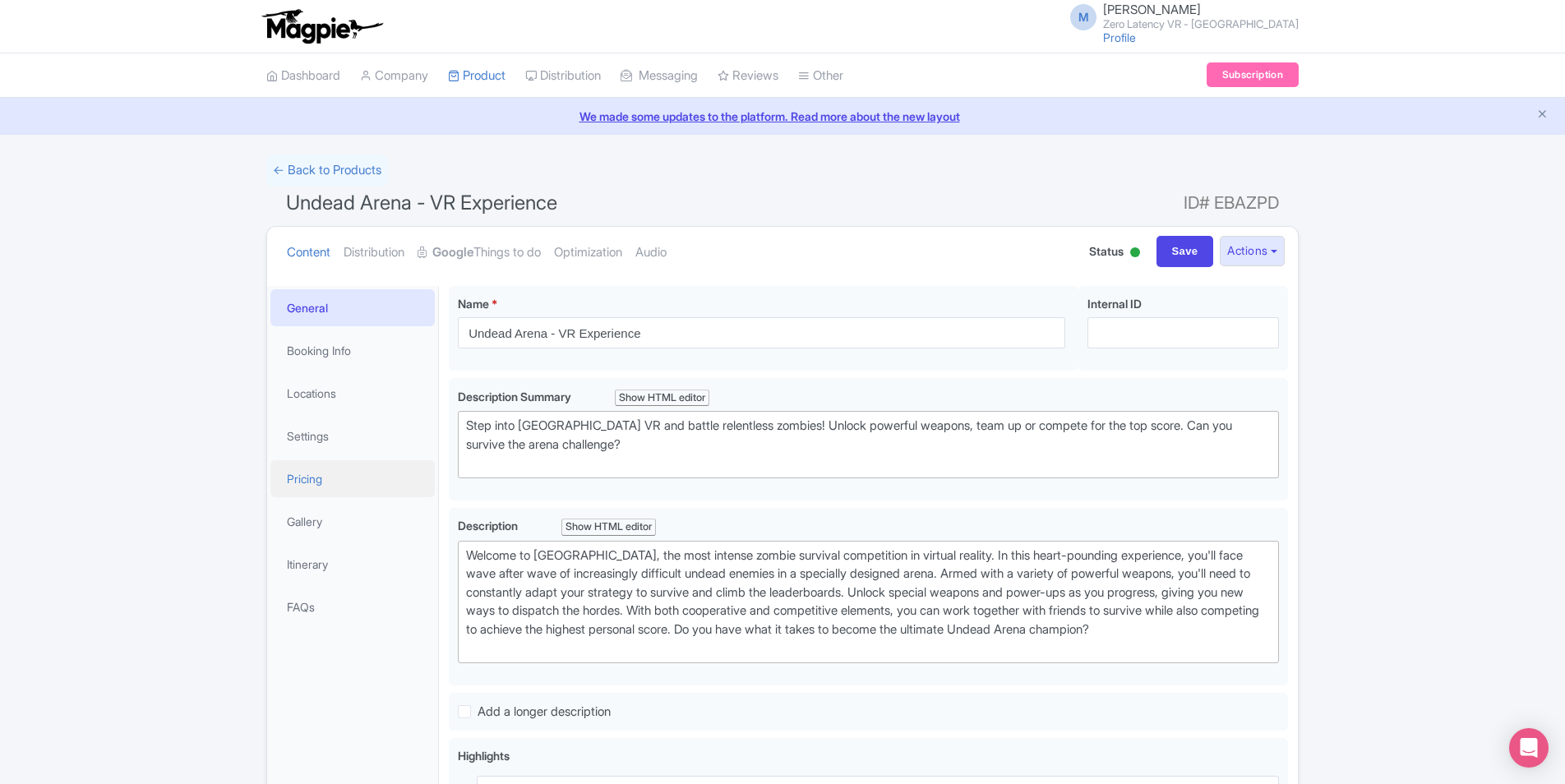
click at [289, 471] on link "Pricing" at bounding box center [353, 479] width 165 height 37
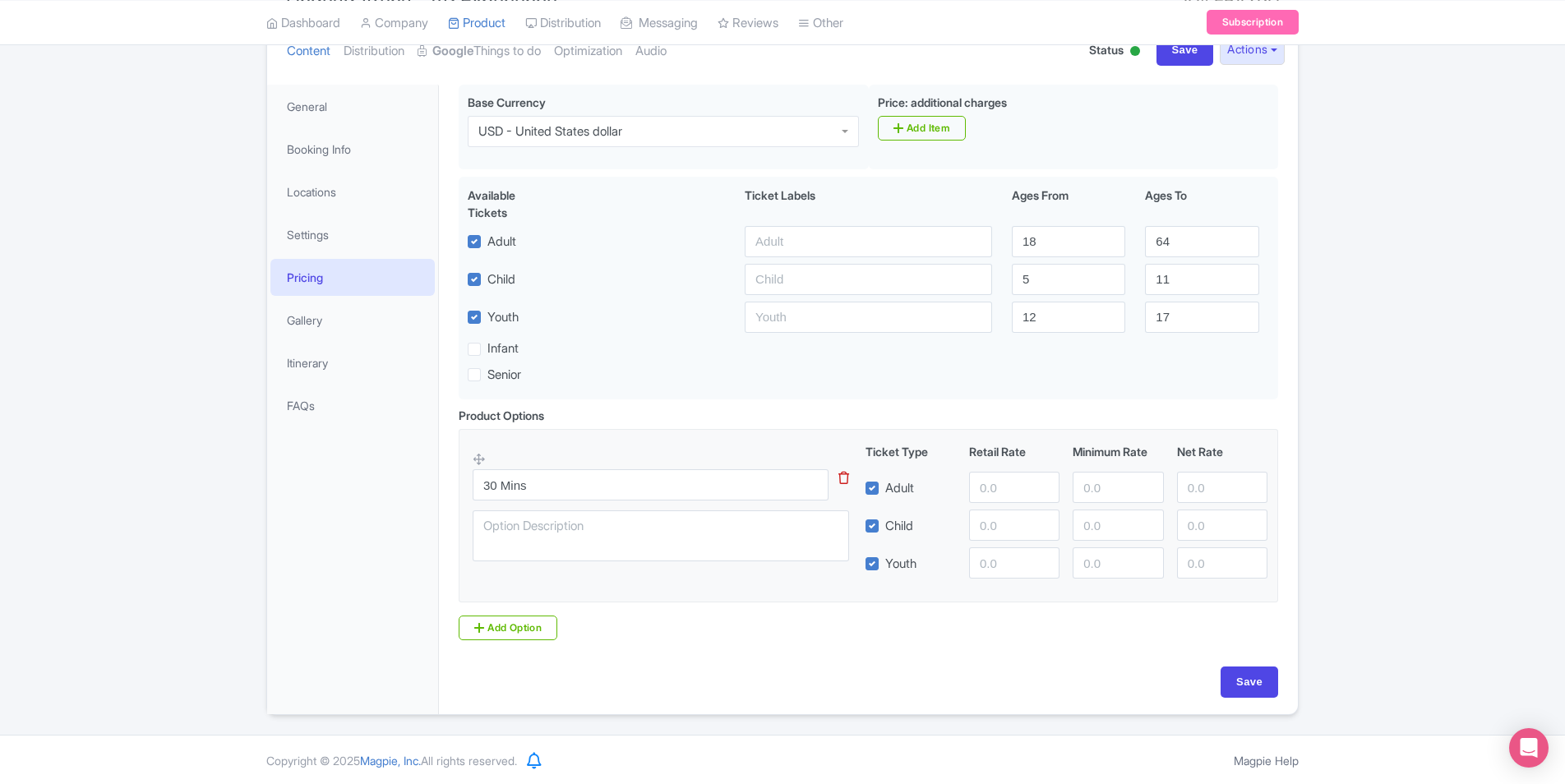
scroll to position [203, 0]
click at [1004, 488] on input "number" at bounding box center [1014, 485] width 91 height 31
click at [1106, 487] on input "number" at bounding box center [1118, 485] width 91 height 31
drag, startPoint x: 985, startPoint y: 491, endPoint x: 951, endPoint y: 491, distance: 34.0
click at [951, 491] on div "Adult" at bounding box center [1067, 485] width 416 height 31
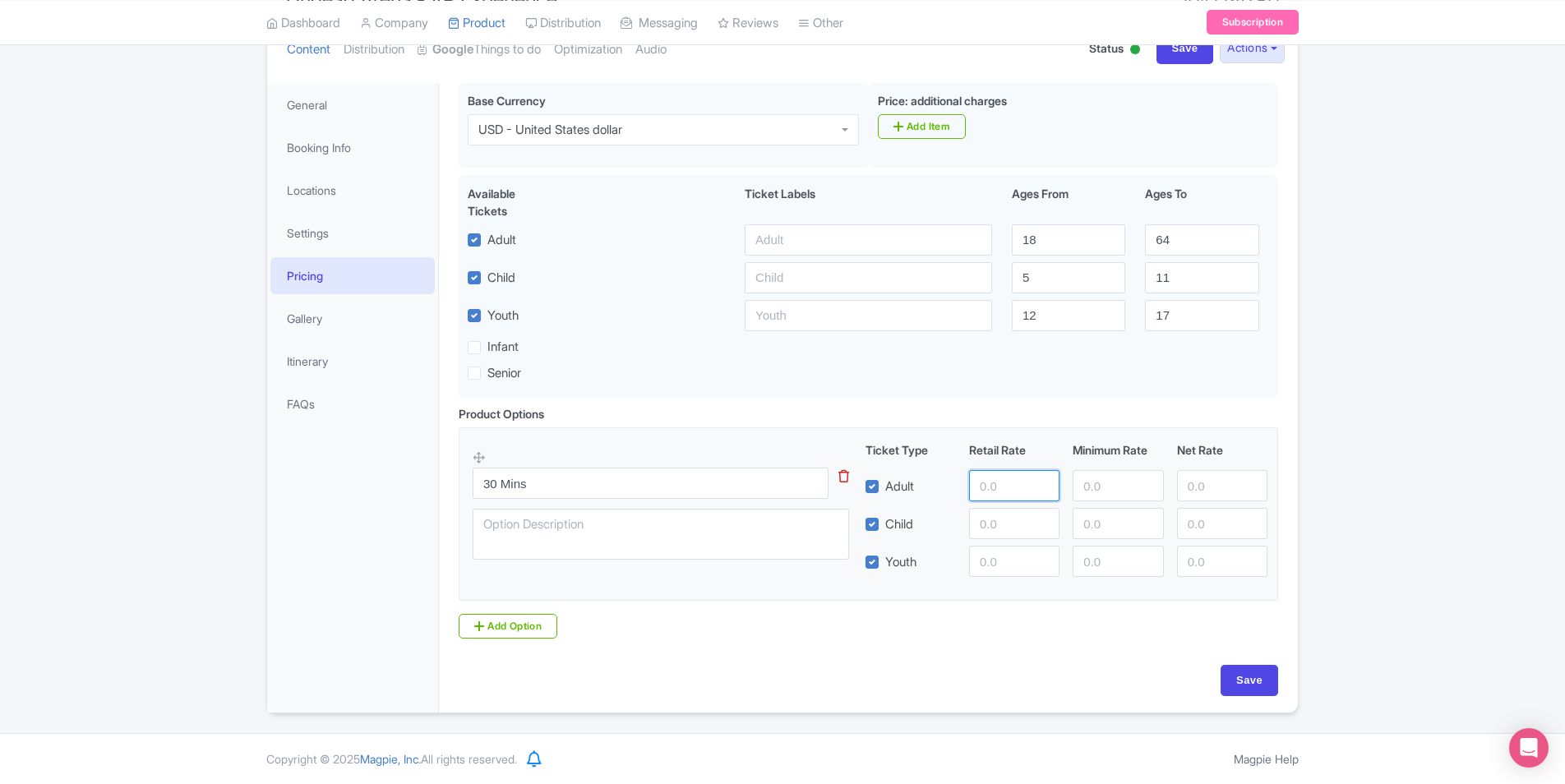
click at [1004, 480] on input "number" at bounding box center [1014, 485] width 91 height 31
paste input "28.77"
type input "28.77"
click at [1081, 484] on input "number" at bounding box center [1118, 485] width 91 height 31
paste input "28.77"
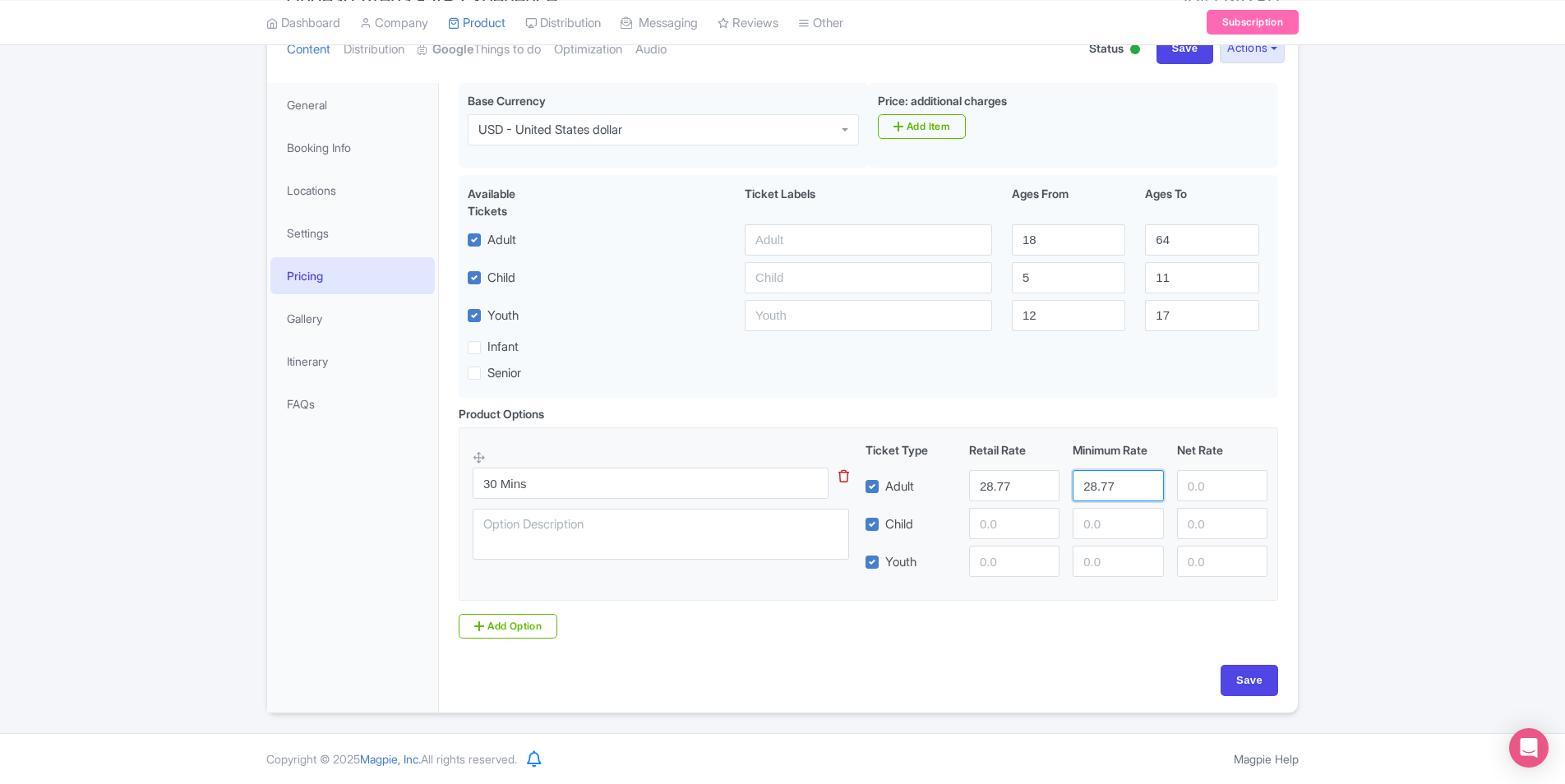
type input "28.77"
click at [1014, 513] on input "number" at bounding box center [1014, 523] width 91 height 31
paste input "28.77"
type input "28.77"
click at [1146, 534] on input "number" at bounding box center [1118, 523] width 91 height 31
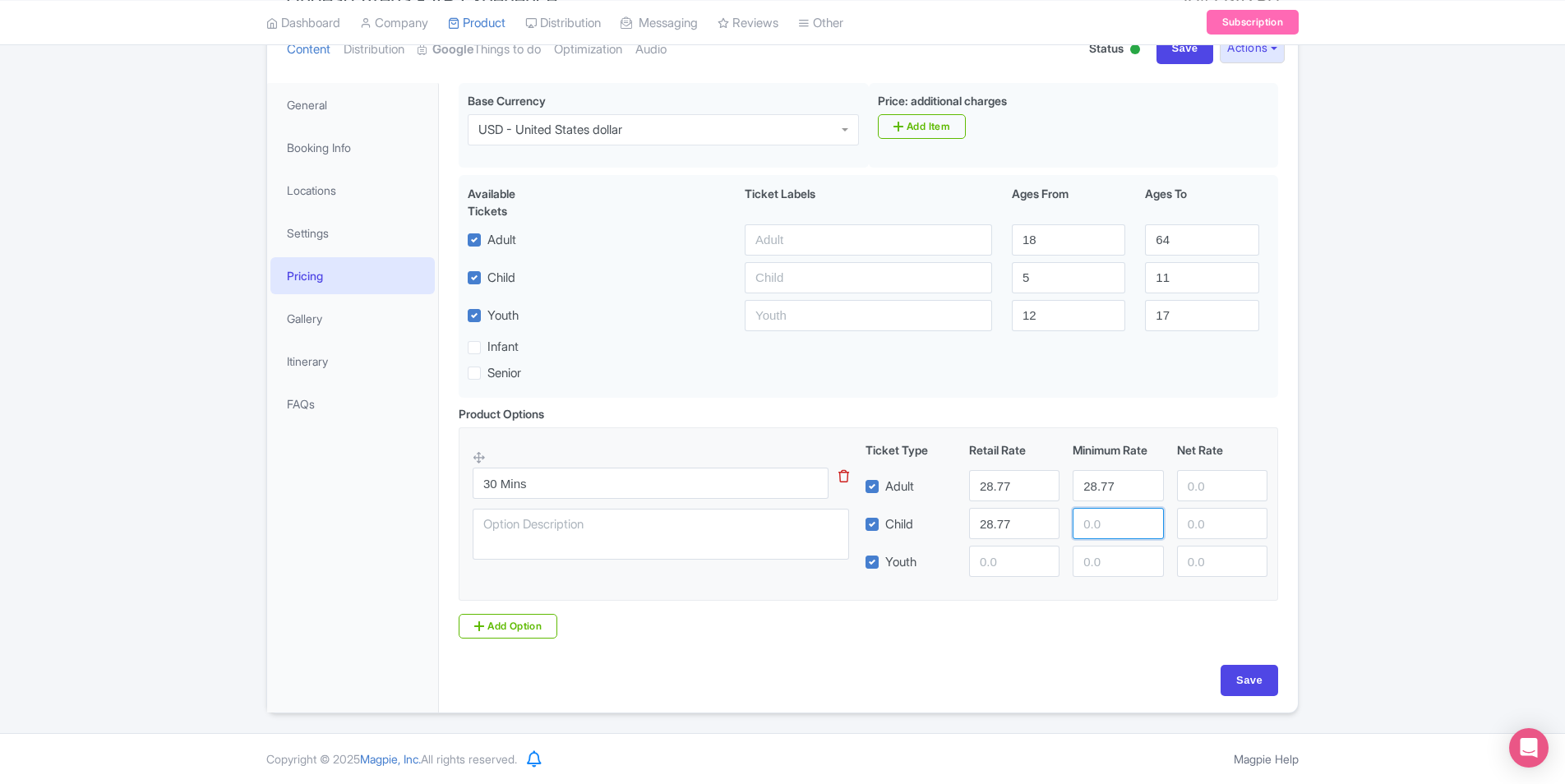
paste input "28.77"
type input "28.77"
click at [1004, 560] on input "number" at bounding box center [1014, 560] width 91 height 31
paste input "28.77"
type input "28.77"
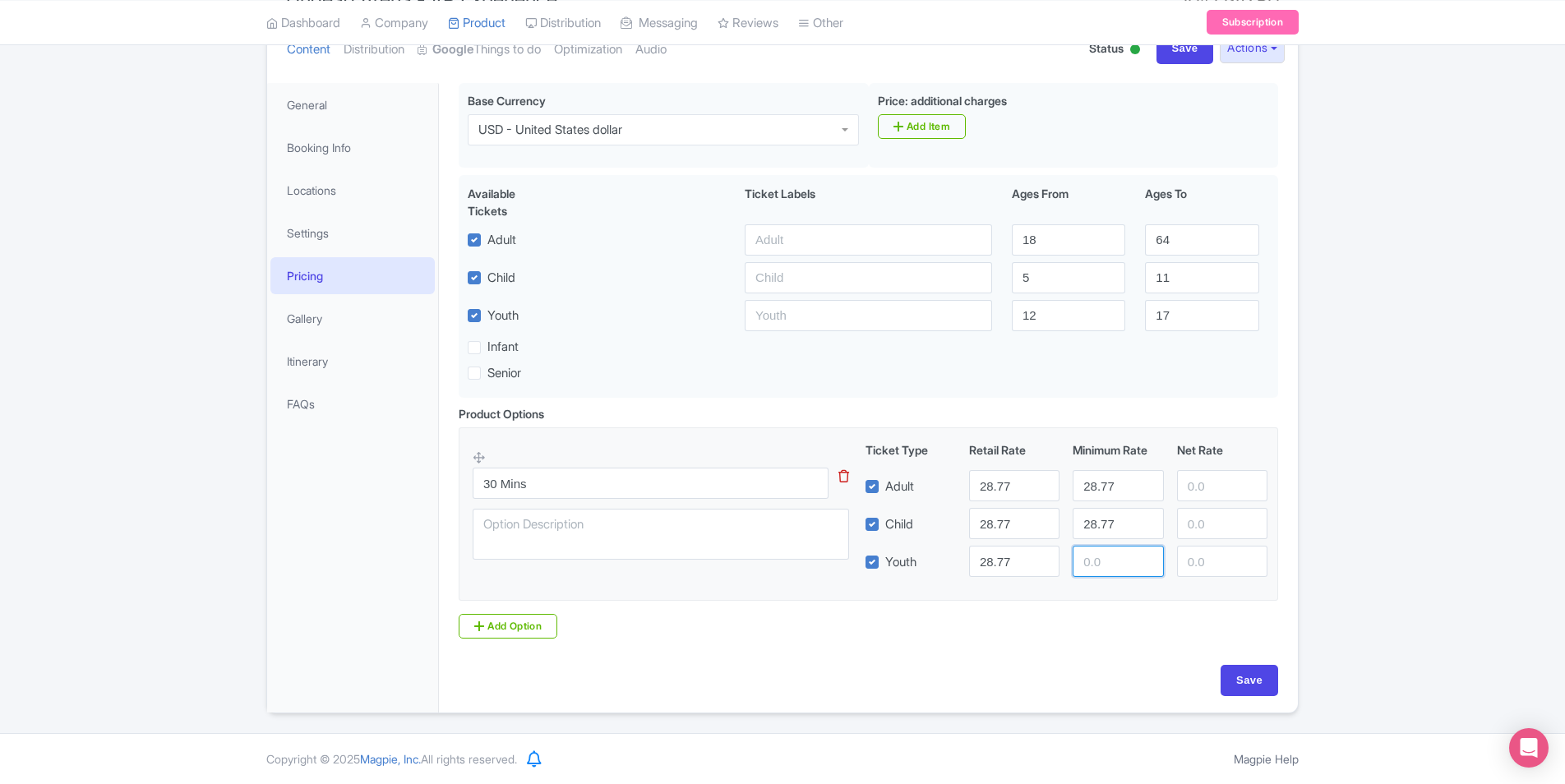
click at [1105, 561] on input "number" at bounding box center [1118, 560] width 91 height 31
paste input "28.77"
type input "28.77"
click at [1239, 678] on input "Save" at bounding box center [1249, 680] width 57 height 31
type input "Saving..."
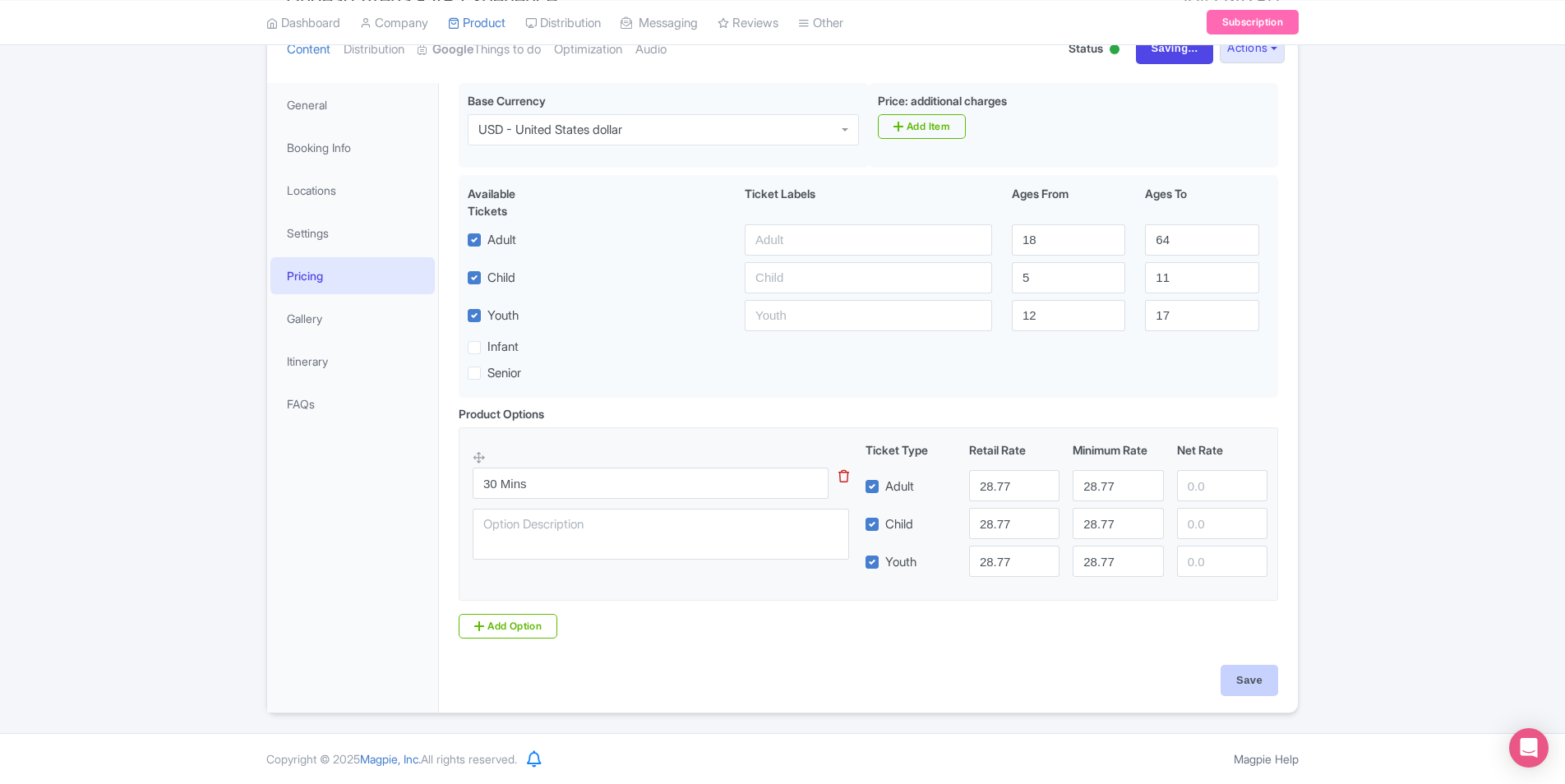
type input "Saving..."
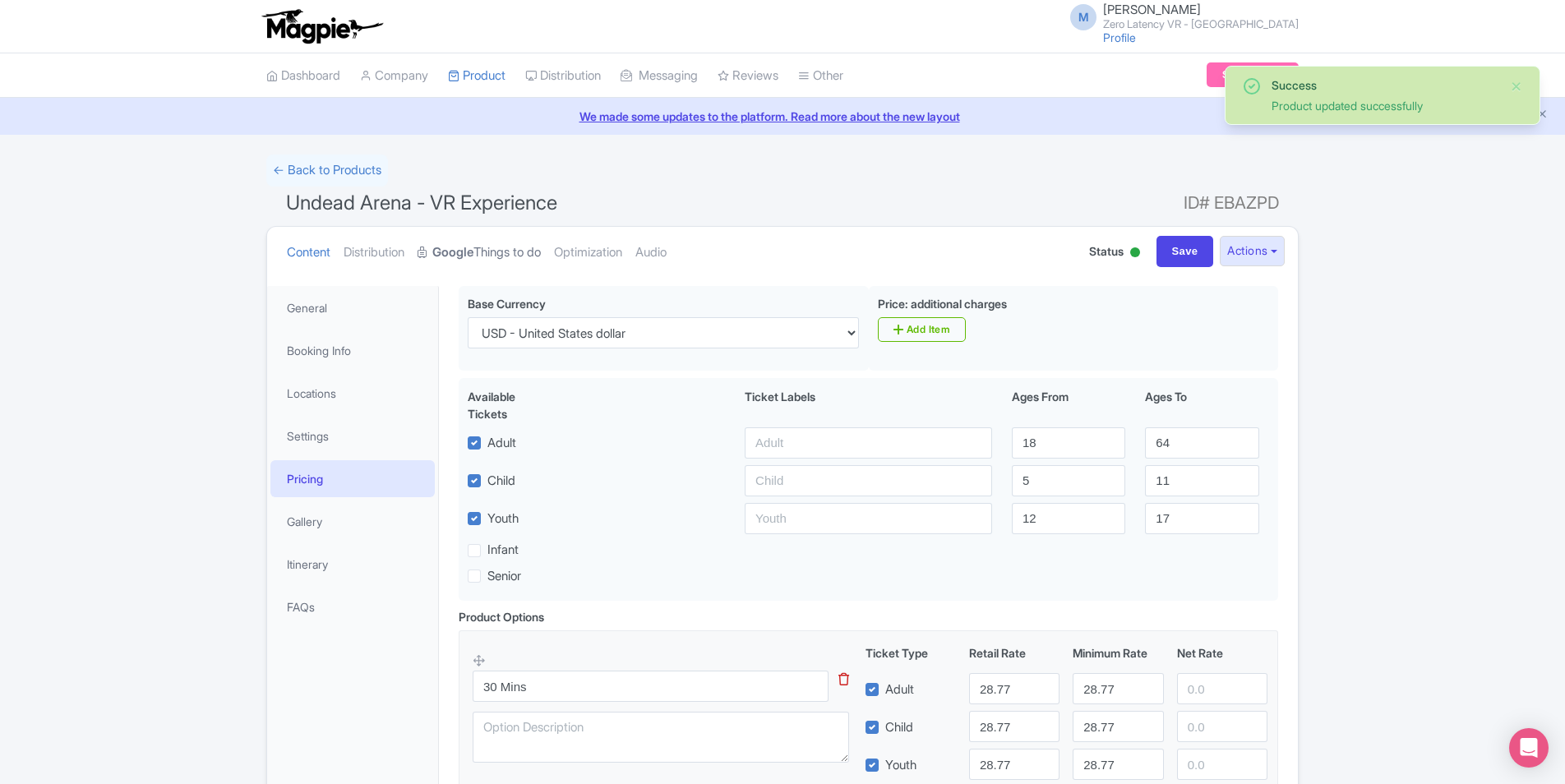
click at [487, 258] on link "Google Things to do" at bounding box center [479, 253] width 124 height 52
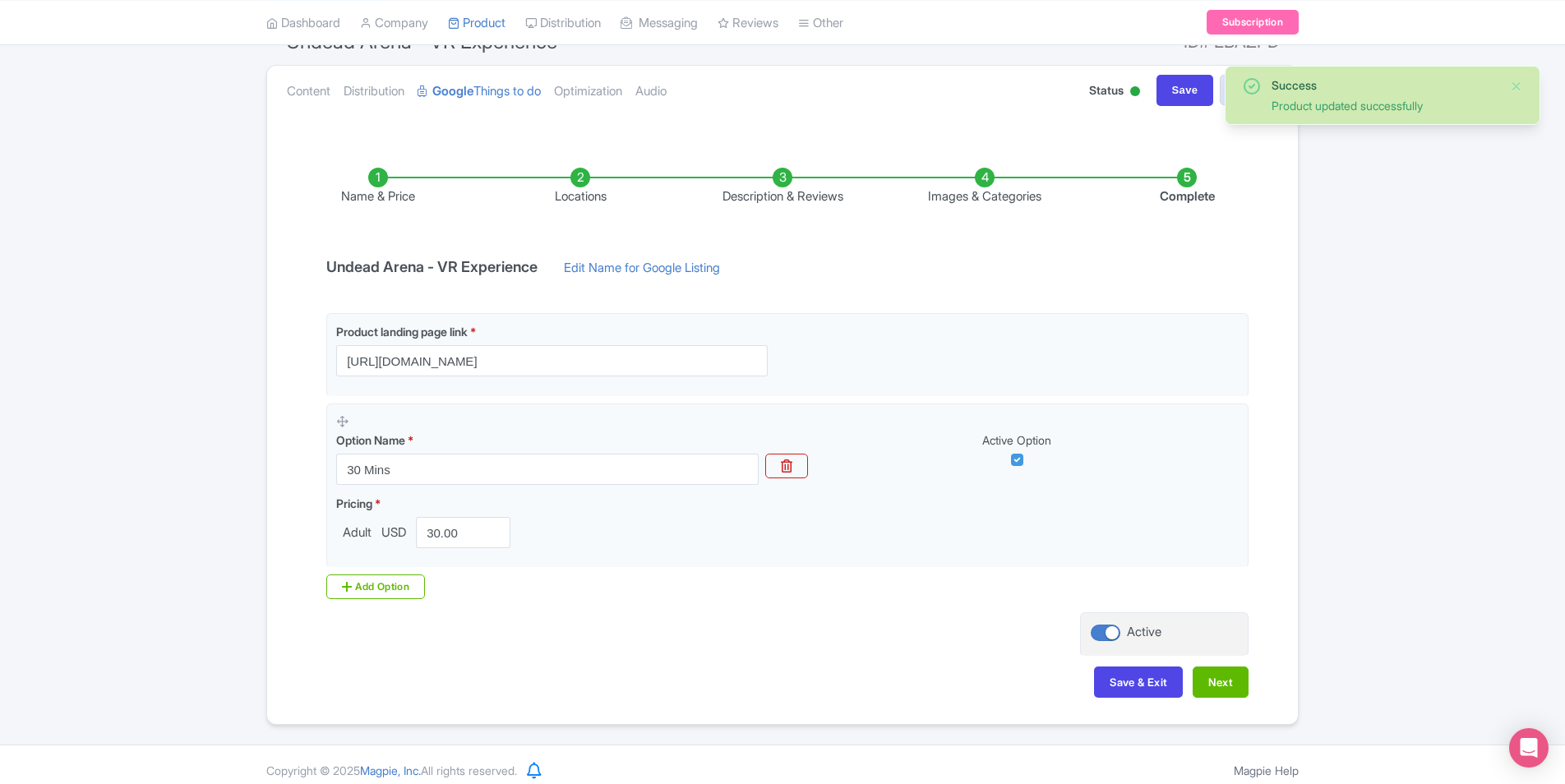
scroll to position [172, 0]
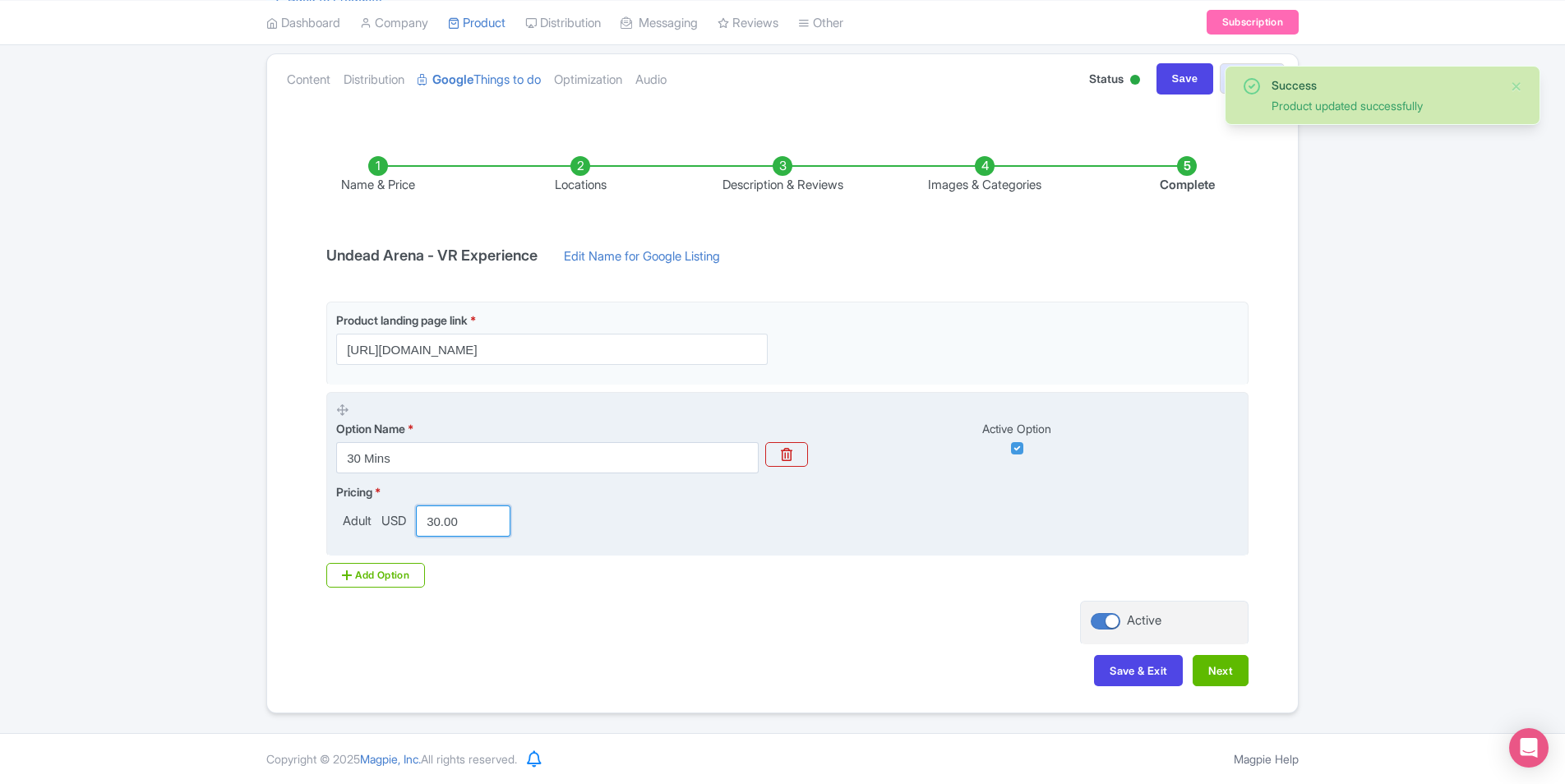
click at [475, 518] on input "30.00" at bounding box center [463, 521] width 94 height 31
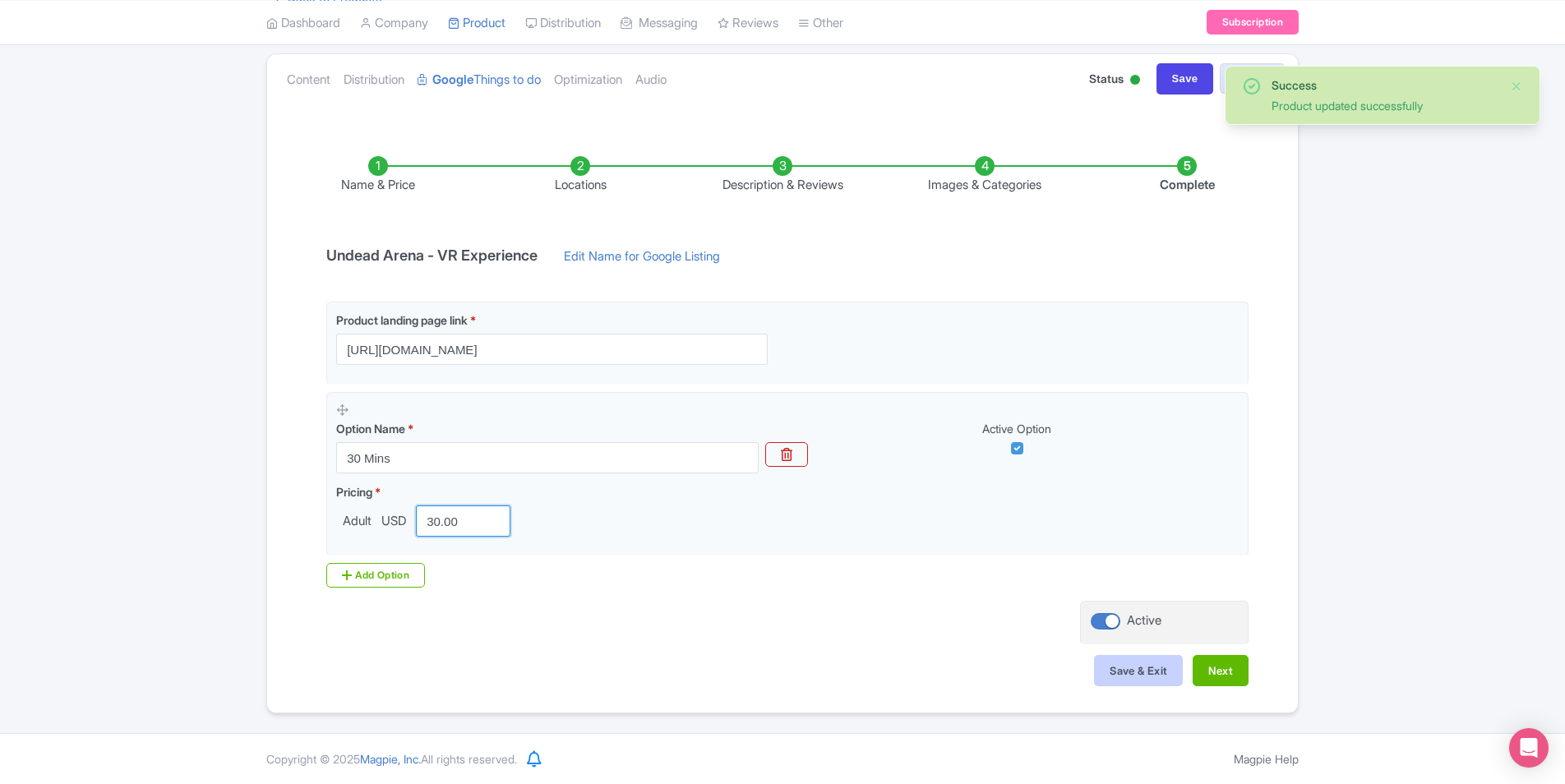
paste input "28.77"
type input "28.77"
click at [1166, 666] on button "Save & Exit" at bounding box center [1139, 671] width 89 height 31
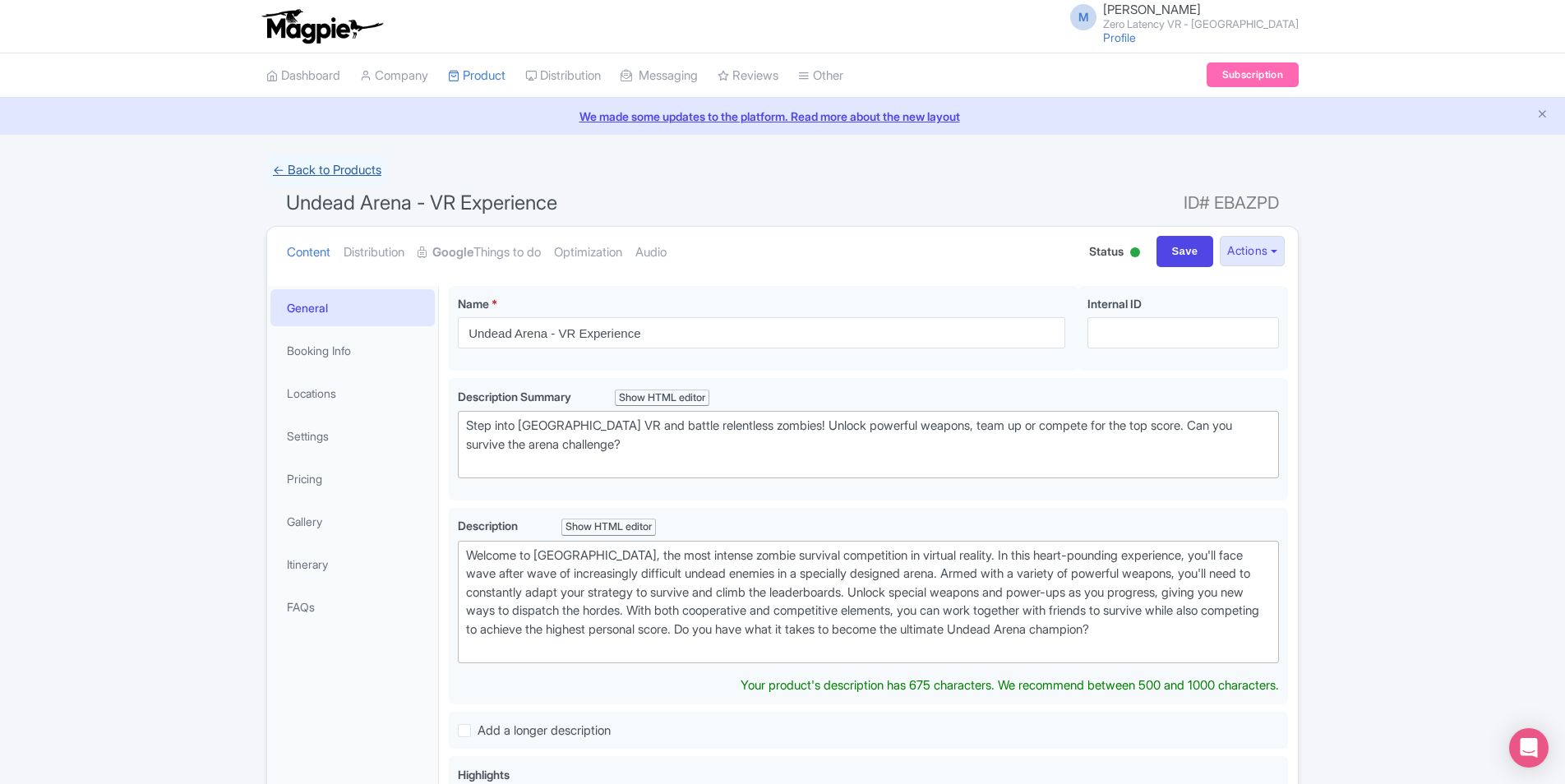
click at [342, 171] on link "← Back to Products" at bounding box center [327, 171] width 122 height 32
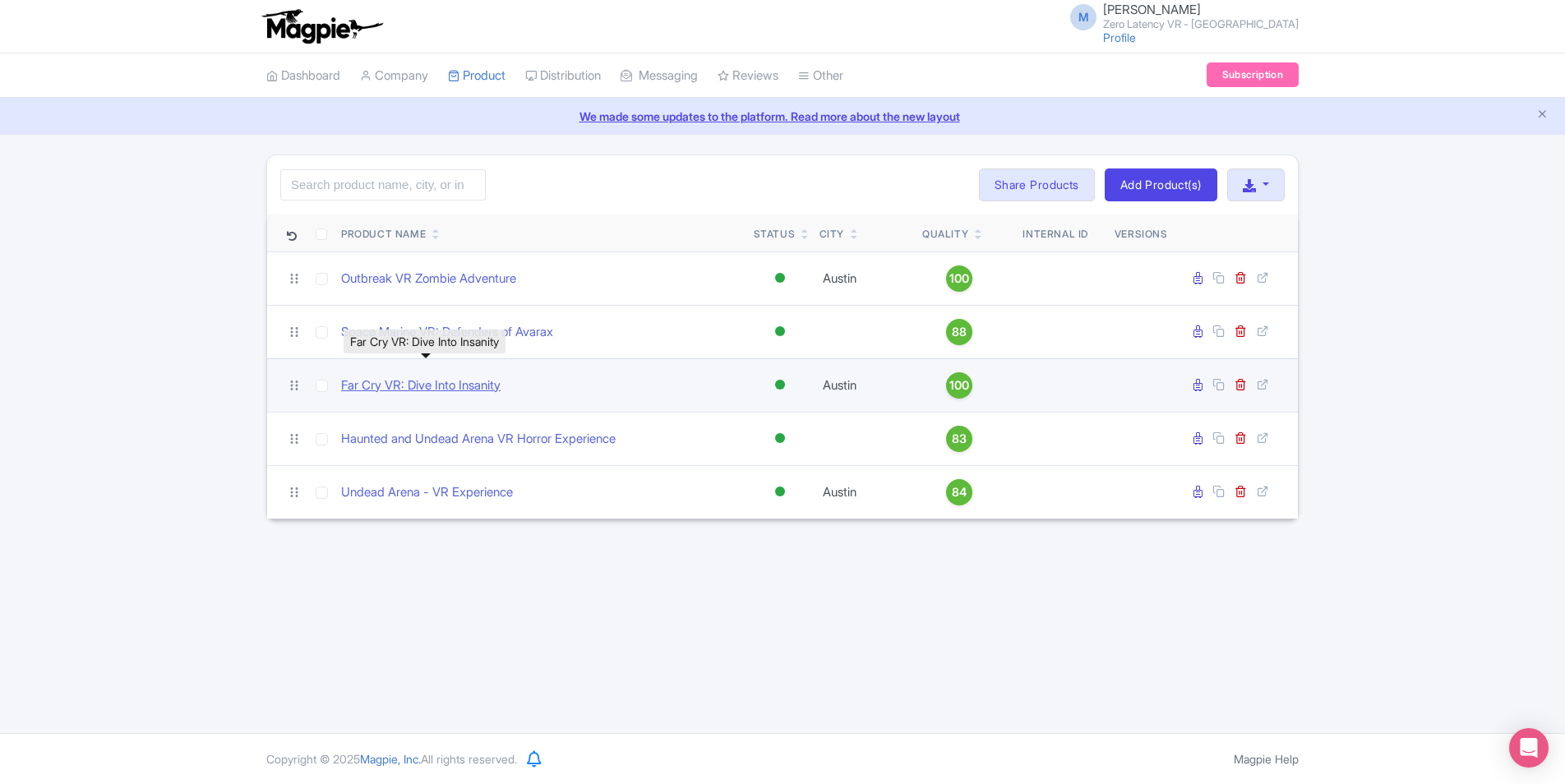
click at [395, 384] on link "Far Cry VR: Dive Into Insanity" at bounding box center [421, 386] width 160 height 18
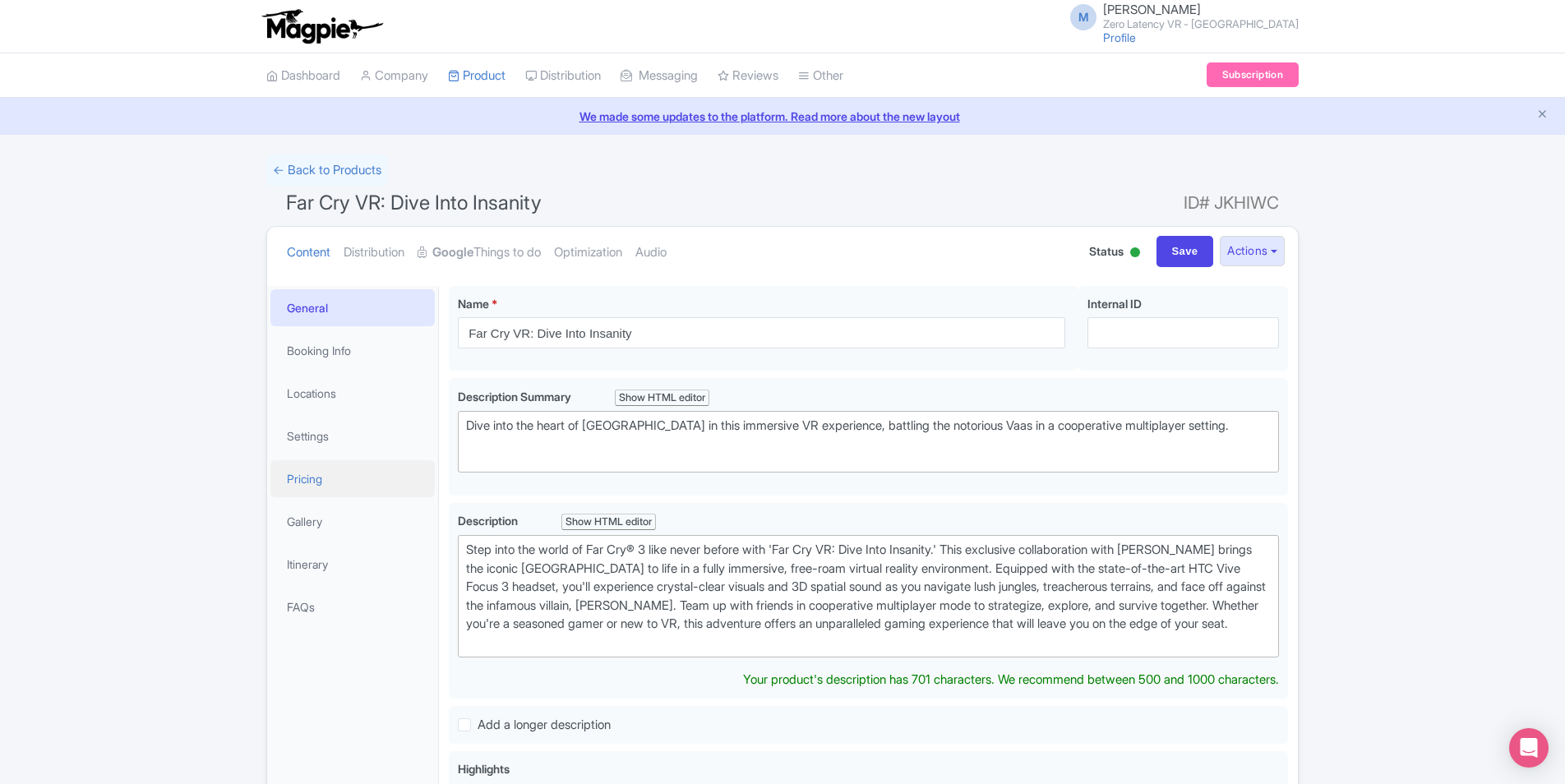
click at [315, 487] on link "Pricing" at bounding box center [353, 479] width 165 height 37
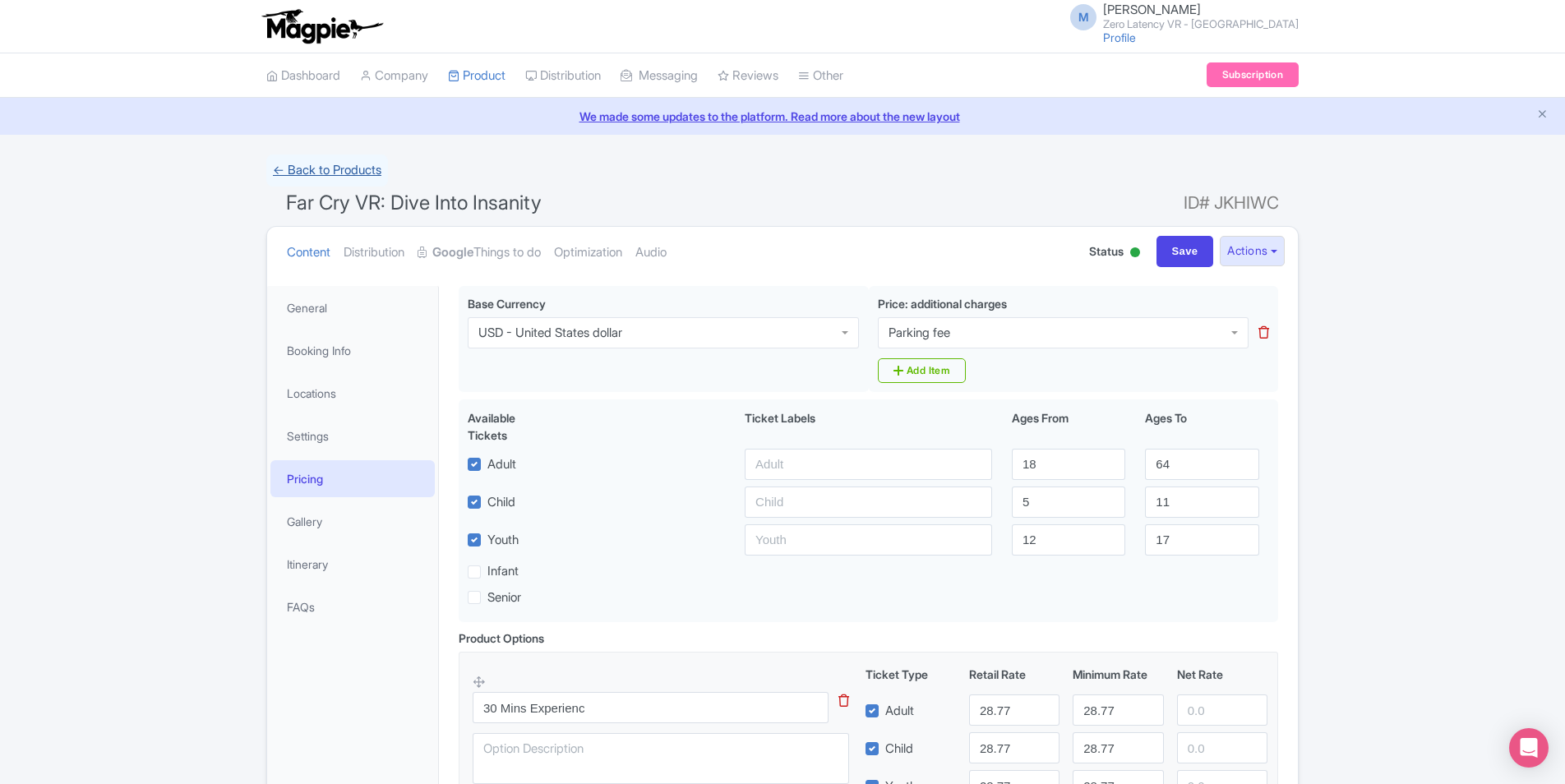
click at [348, 169] on link "← Back to Products" at bounding box center [327, 171] width 122 height 32
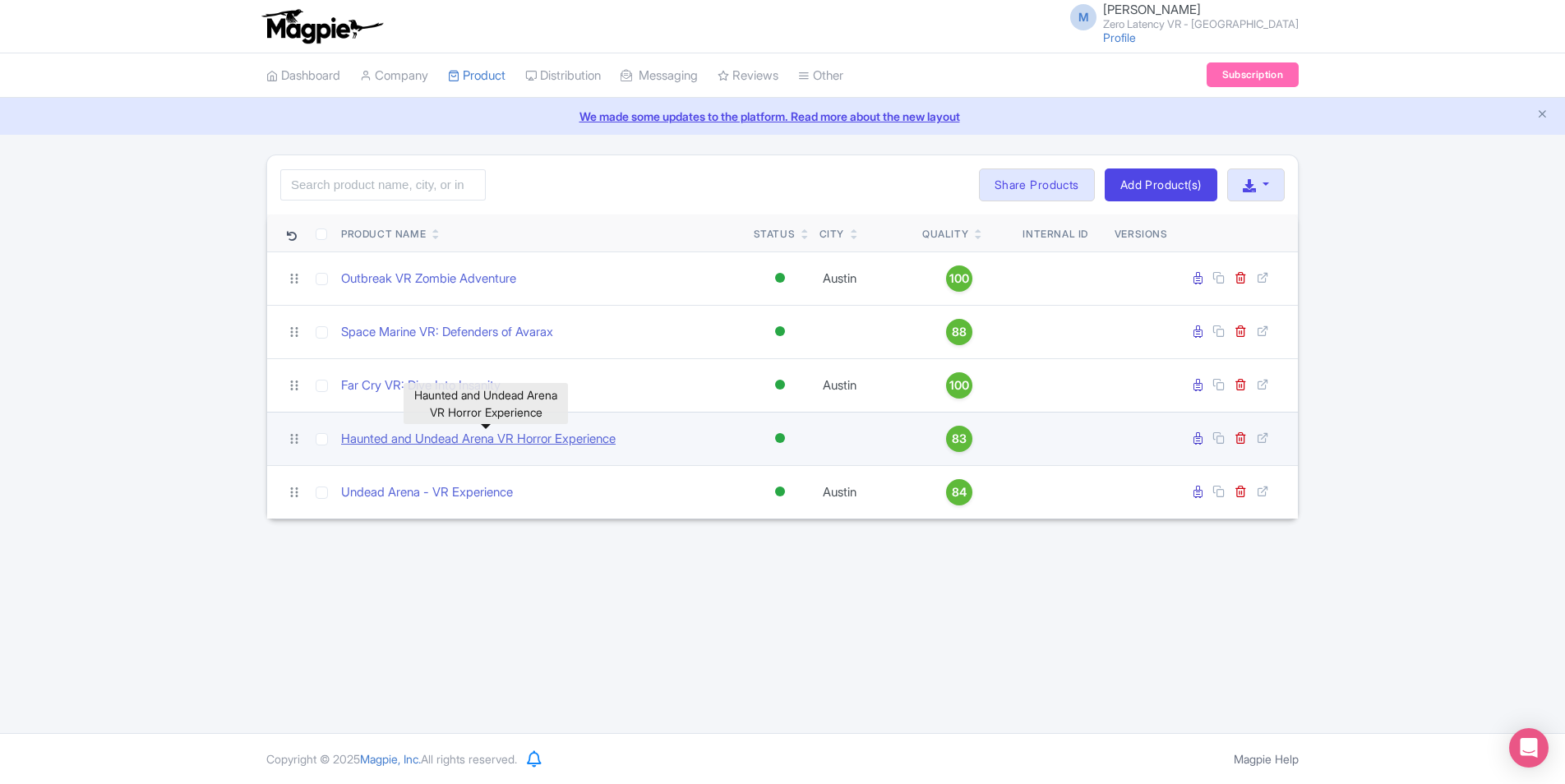
click at [434, 439] on link "Haunted and Undead Arena VR Horror Experience" at bounding box center [478, 439] width 275 height 18
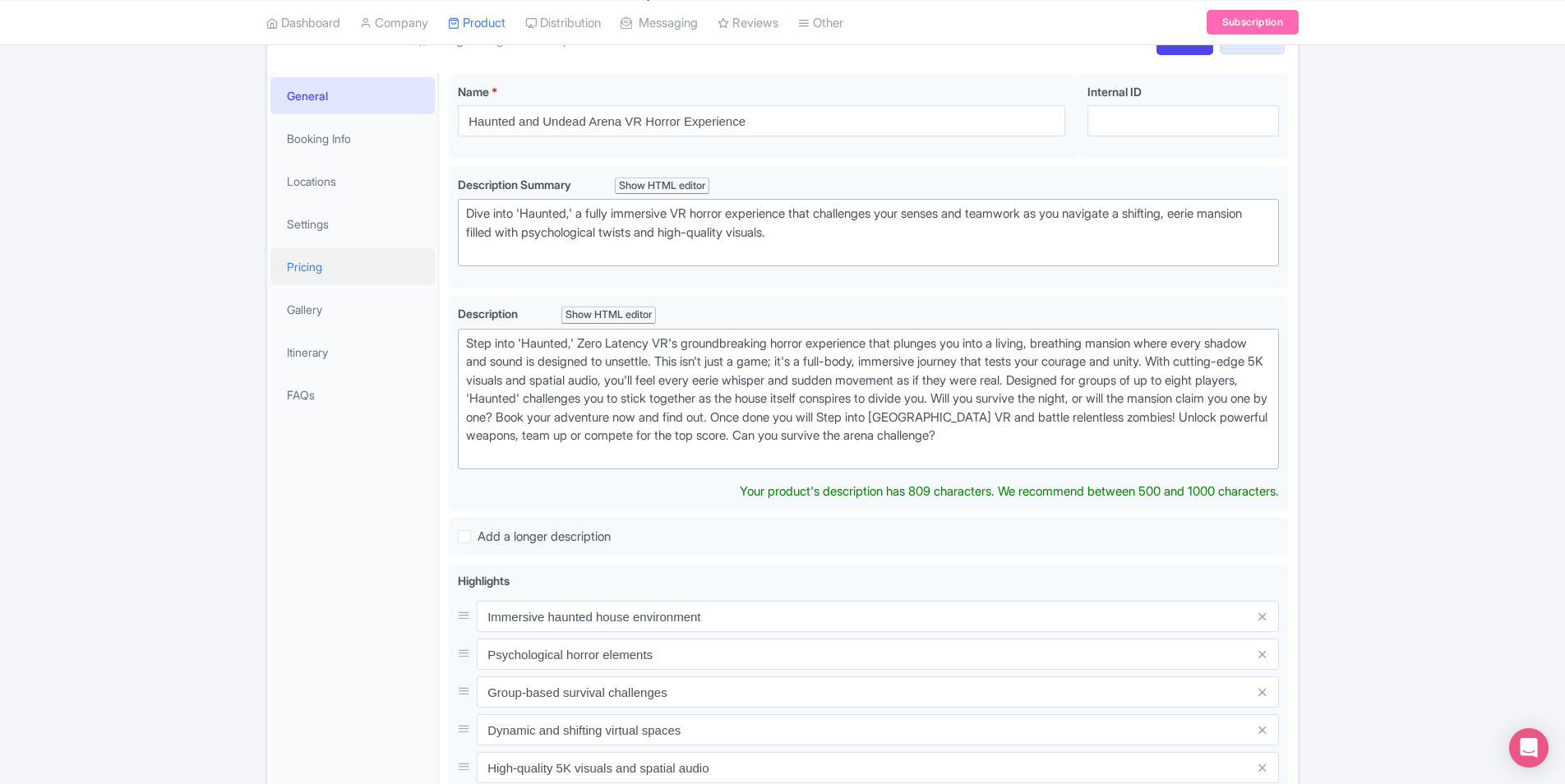
click at [340, 273] on link "Pricing" at bounding box center [353, 266] width 165 height 37
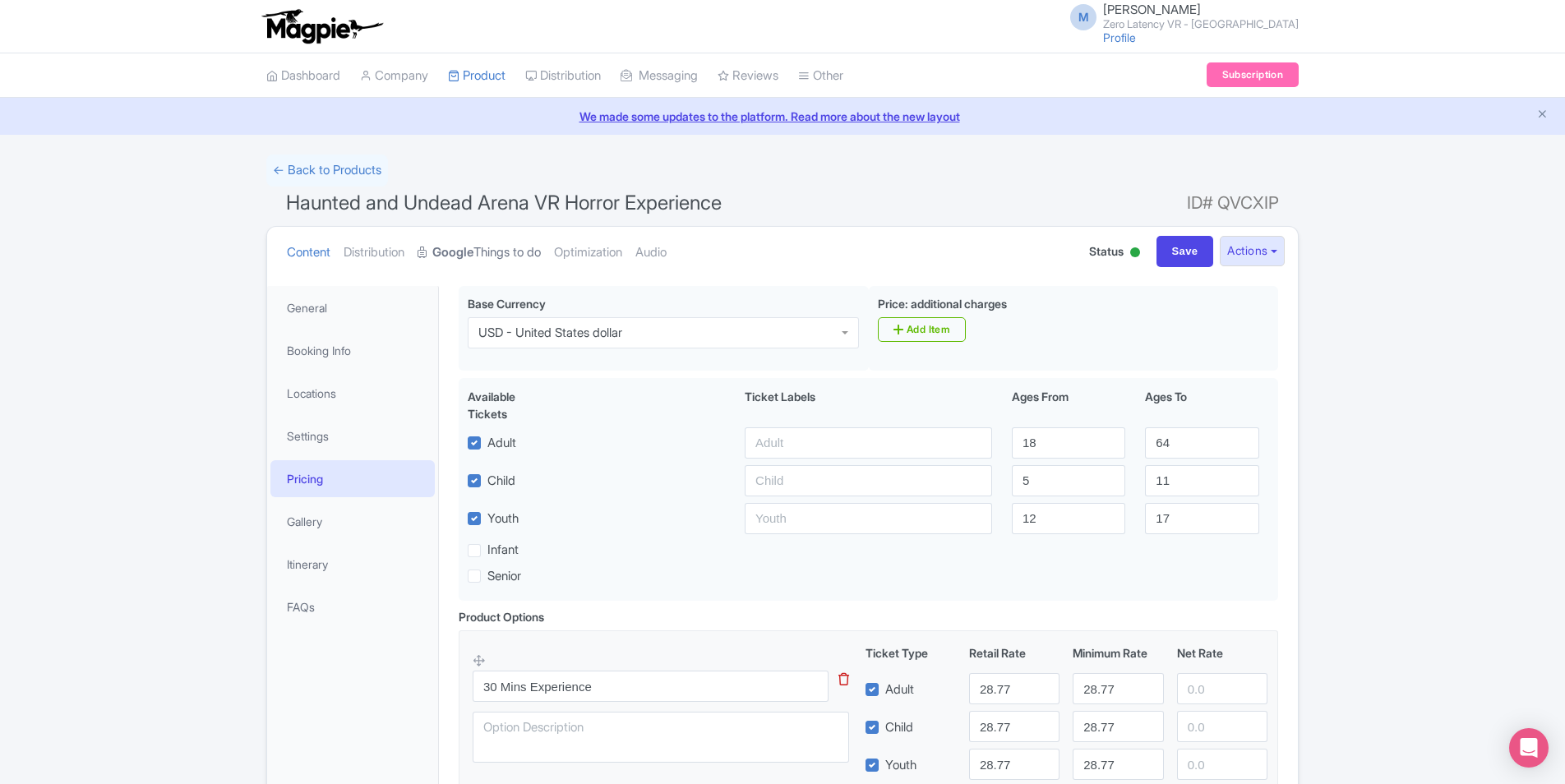
click at [503, 249] on link "Google Things to do" at bounding box center [479, 253] width 124 height 52
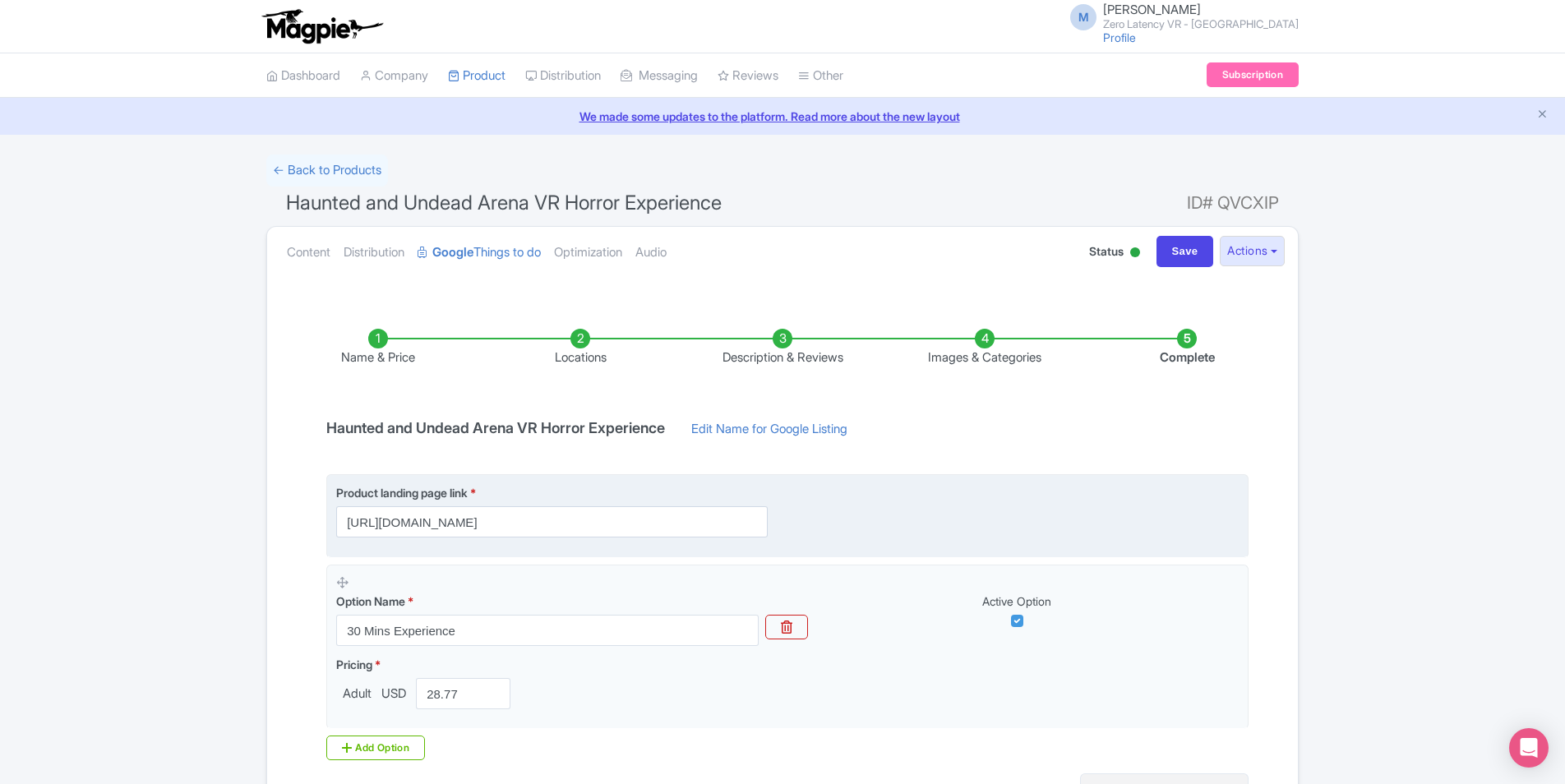
scroll to position [165, 0]
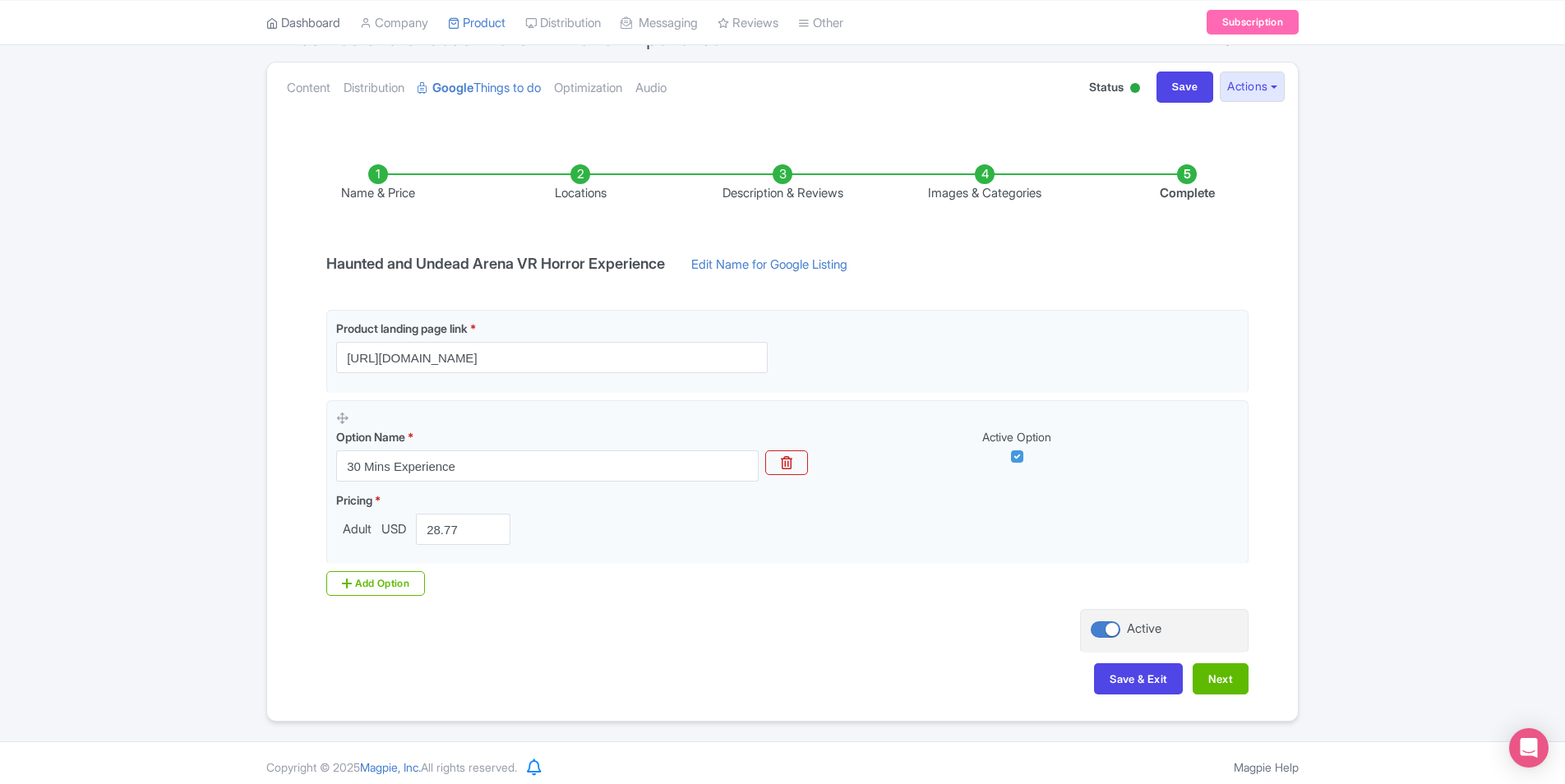
click at [301, 34] on link "Dashboard" at bounding box center [303, 23] width 74 height 45
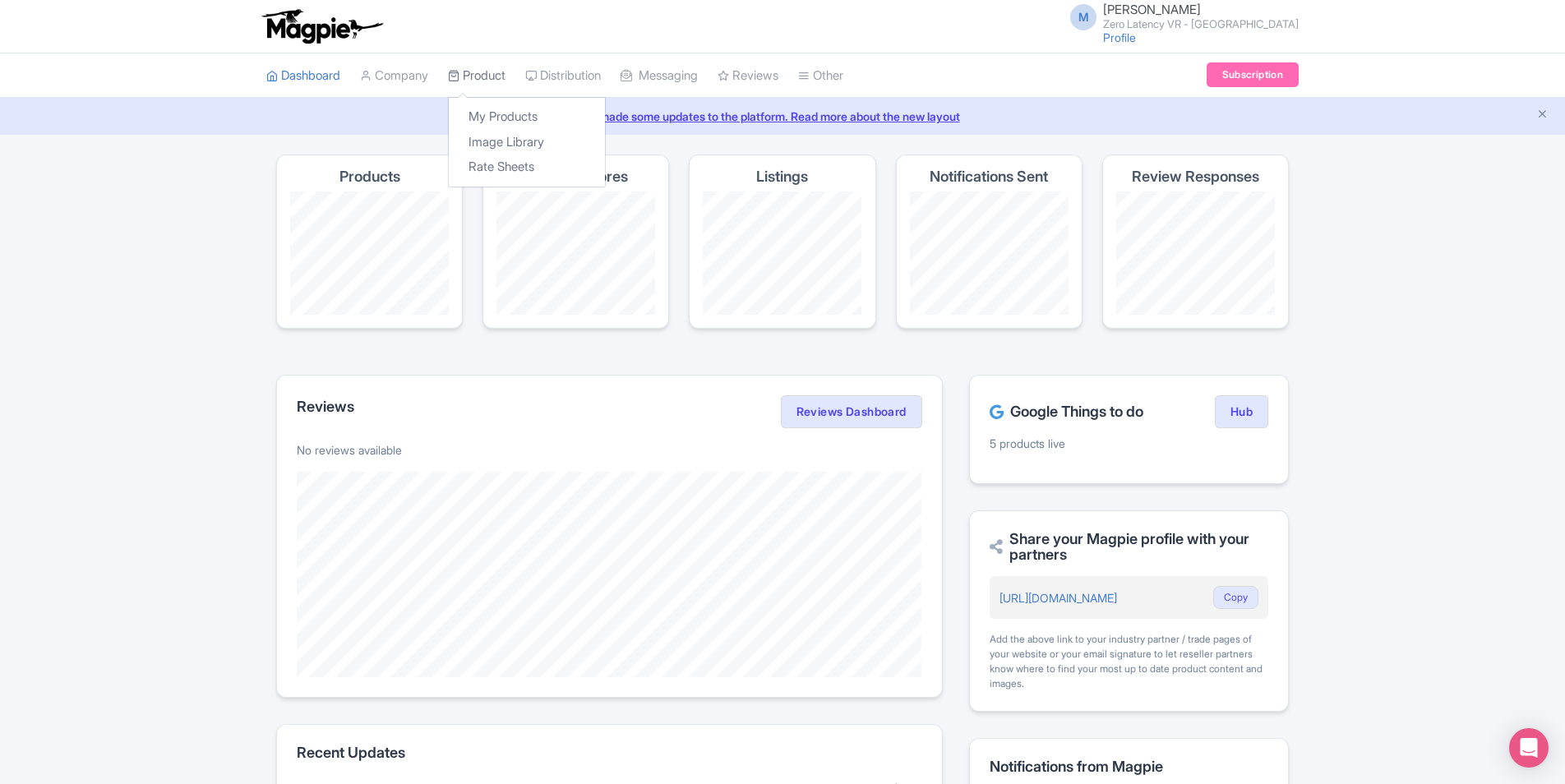
click at [468, 73] on link "Product" at bounding box center [477, 76] width 57 height 45
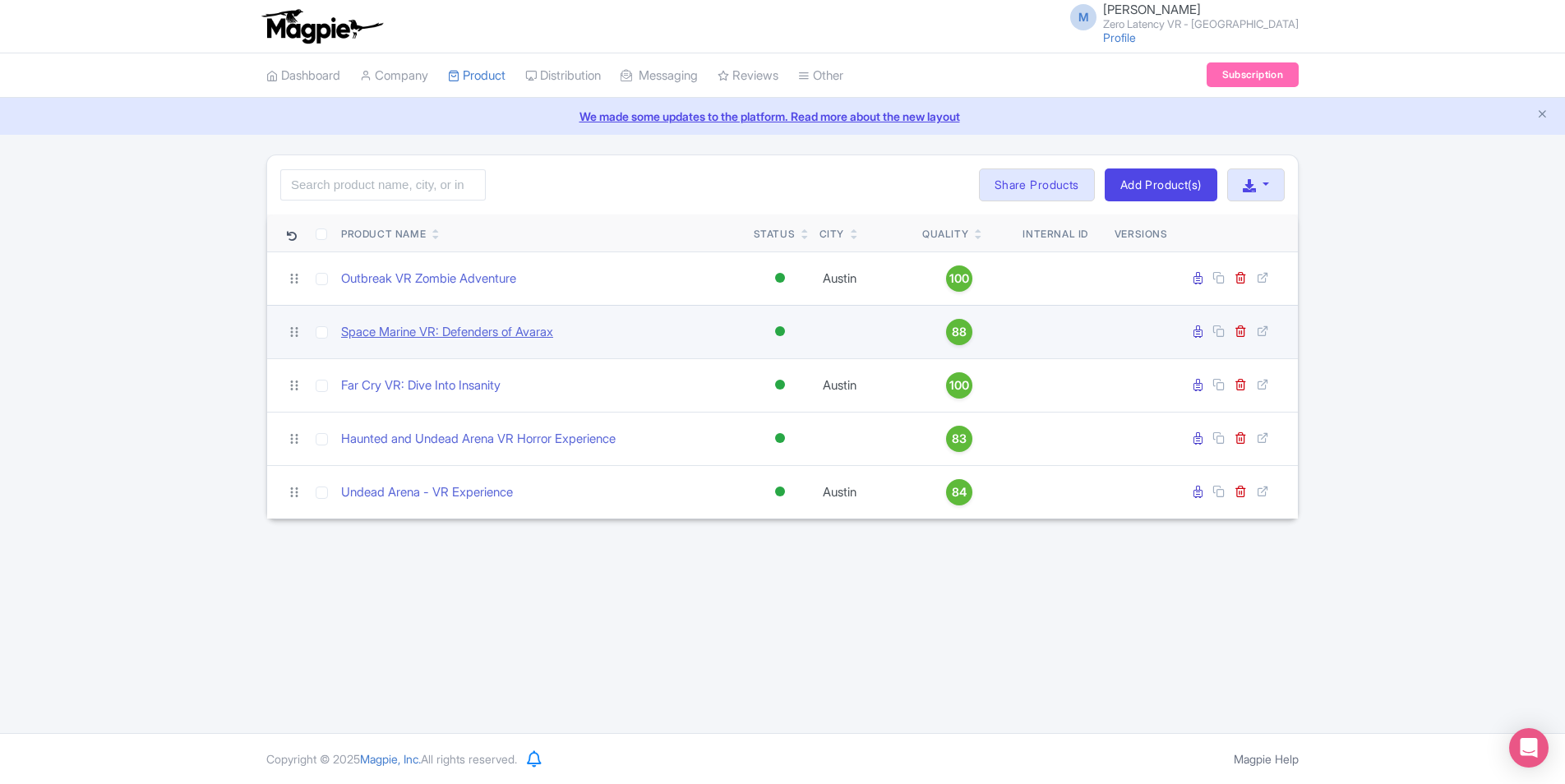
click at [448, 331] on link "Space Marine VR: Defenders of Avarax" at bounding box center [447, 332] width 212 height 18
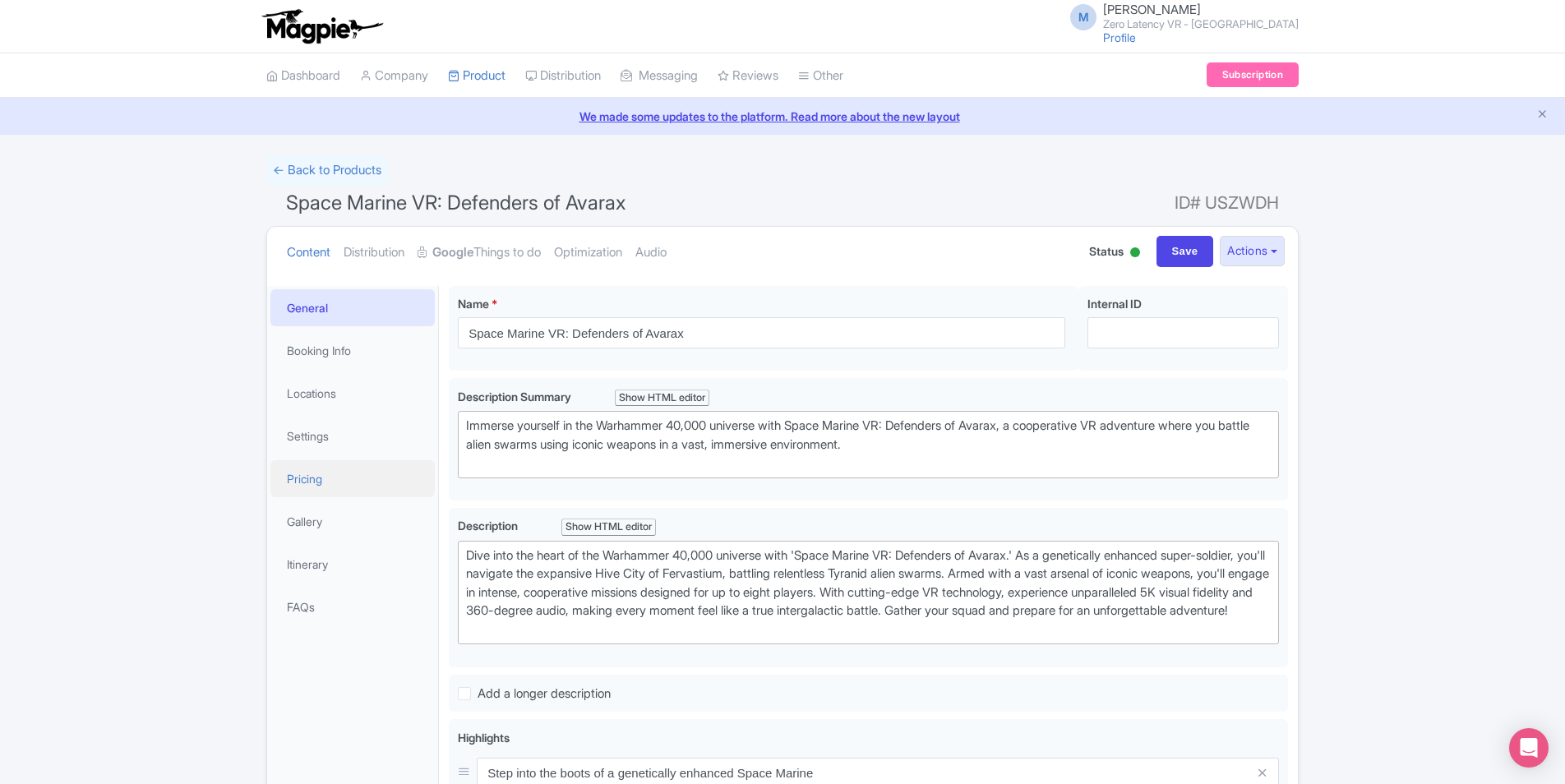
click at [300, 476] on link "Pricing" at bounding box center [353, 479] width 165 height 37
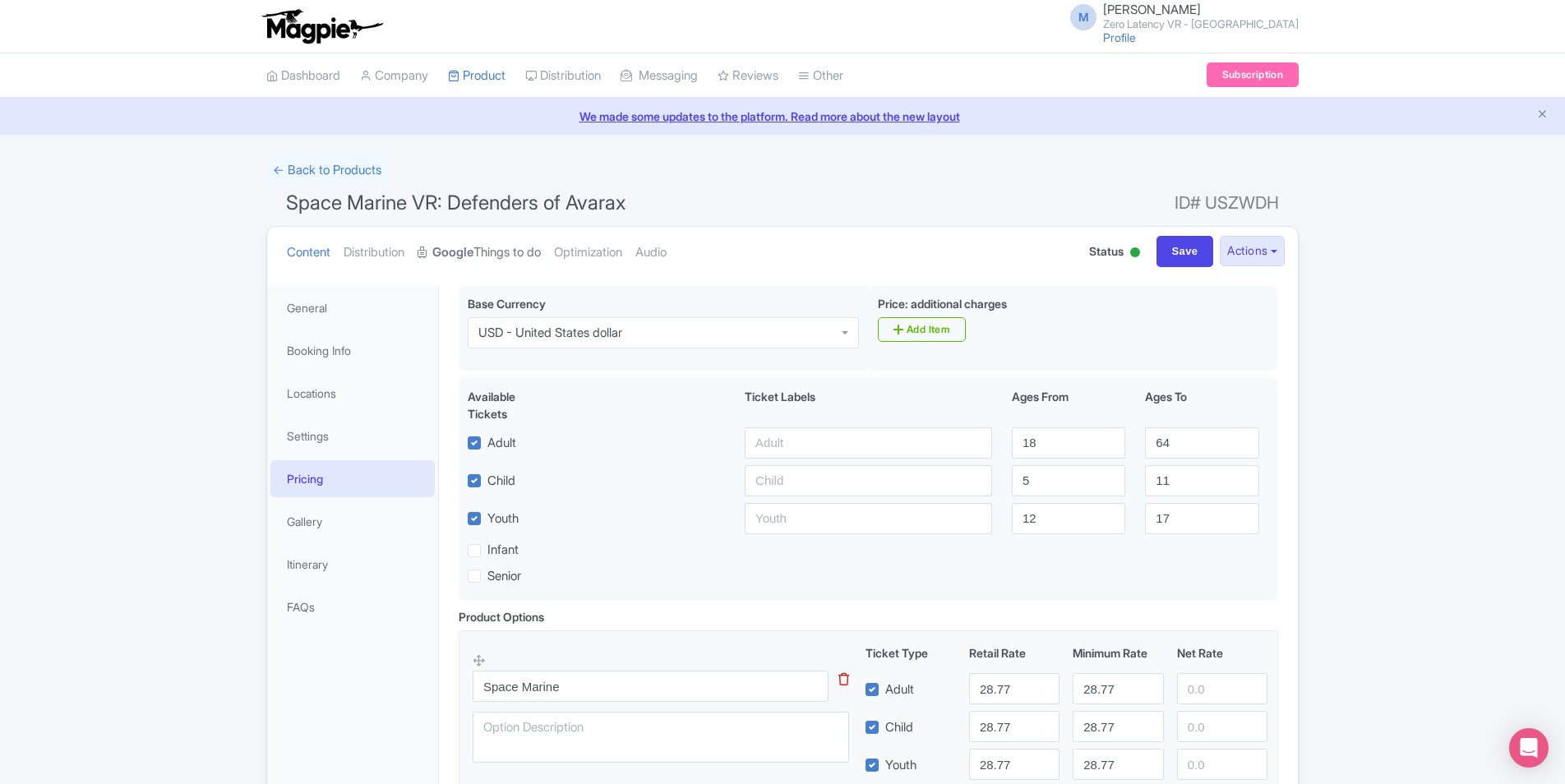
click at [499, 257] on link "Google Things to do" at bounding box center [479, 253] width 124 height 52
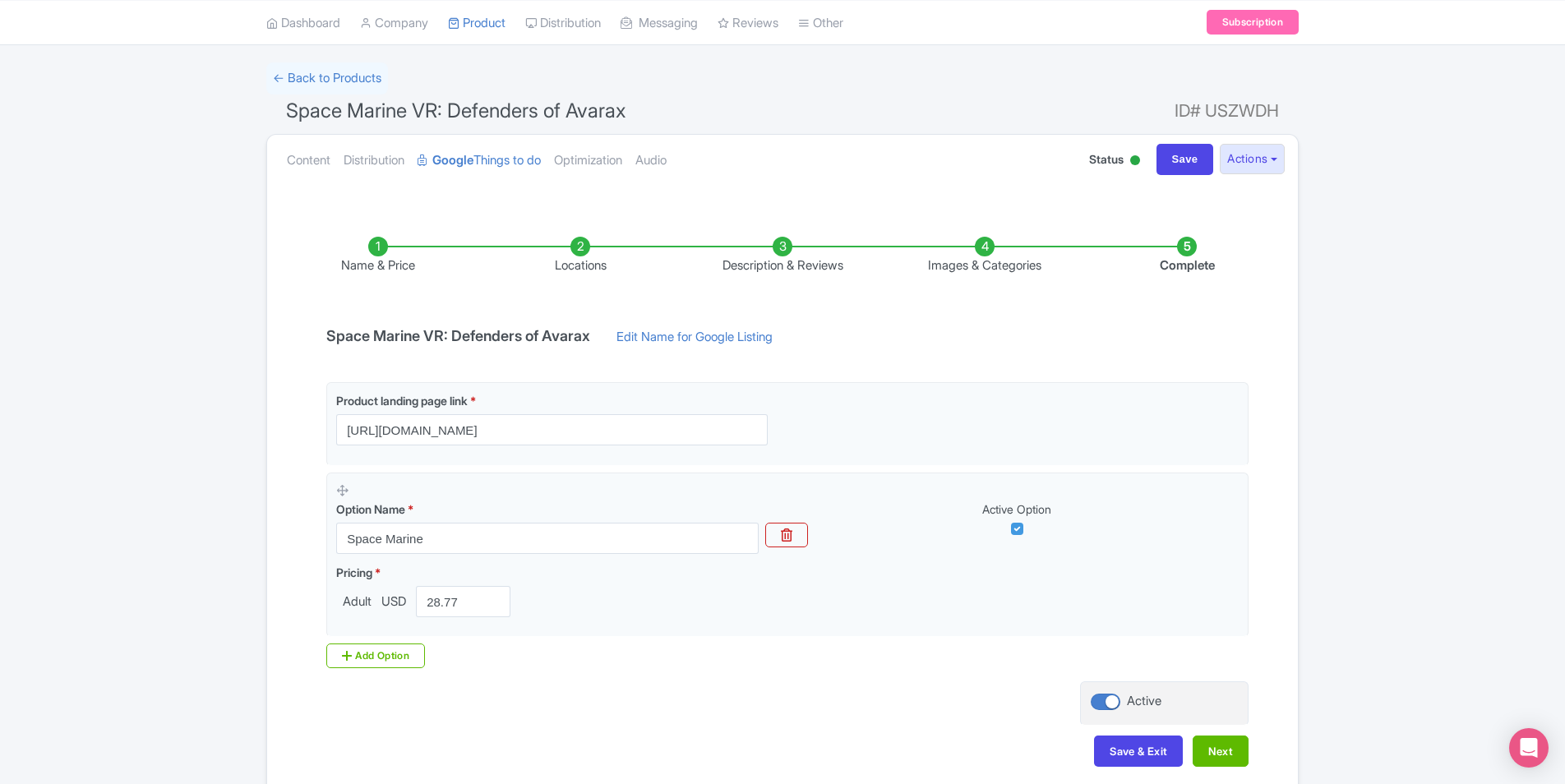
scroll to position [165, 0]
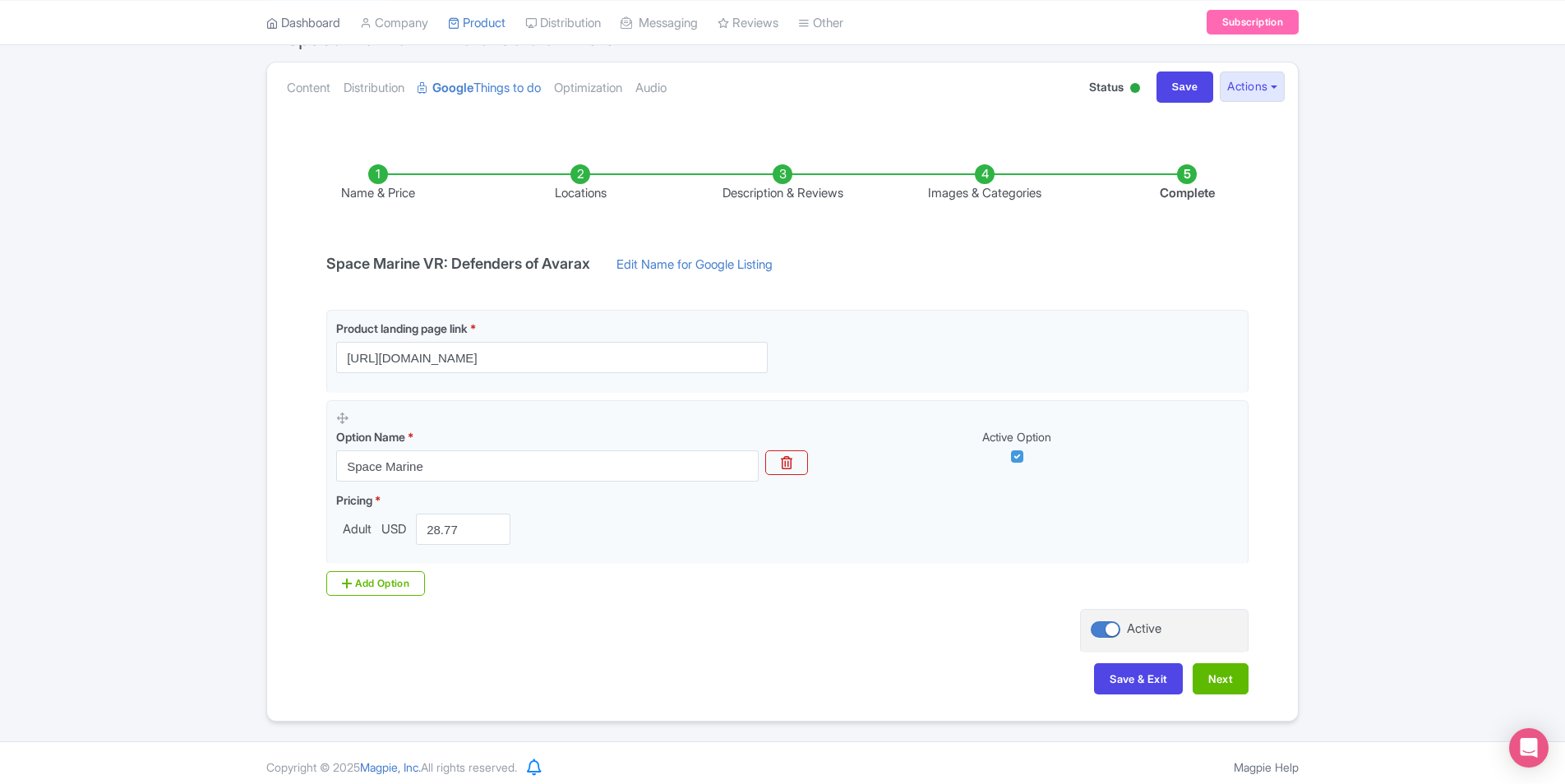
click at [313, 27] on link "Dashboard" at bounding box center [303, 23] width 74 height 45
